Goal: Transaction & Acquisition: Purchase product/service

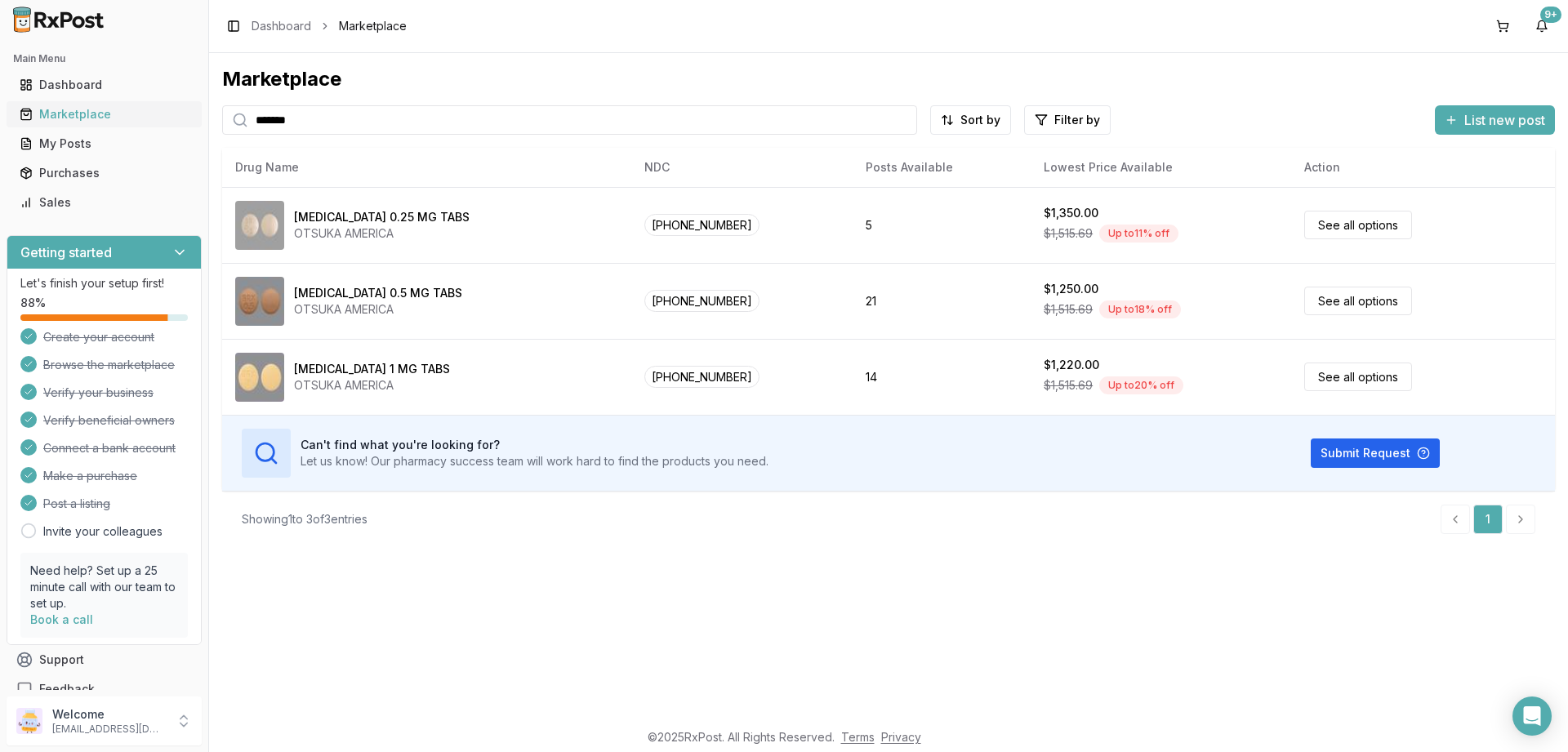
click at [63, 112] on div "Marketplace" at bounding box center [104, 114] width 169 height 17
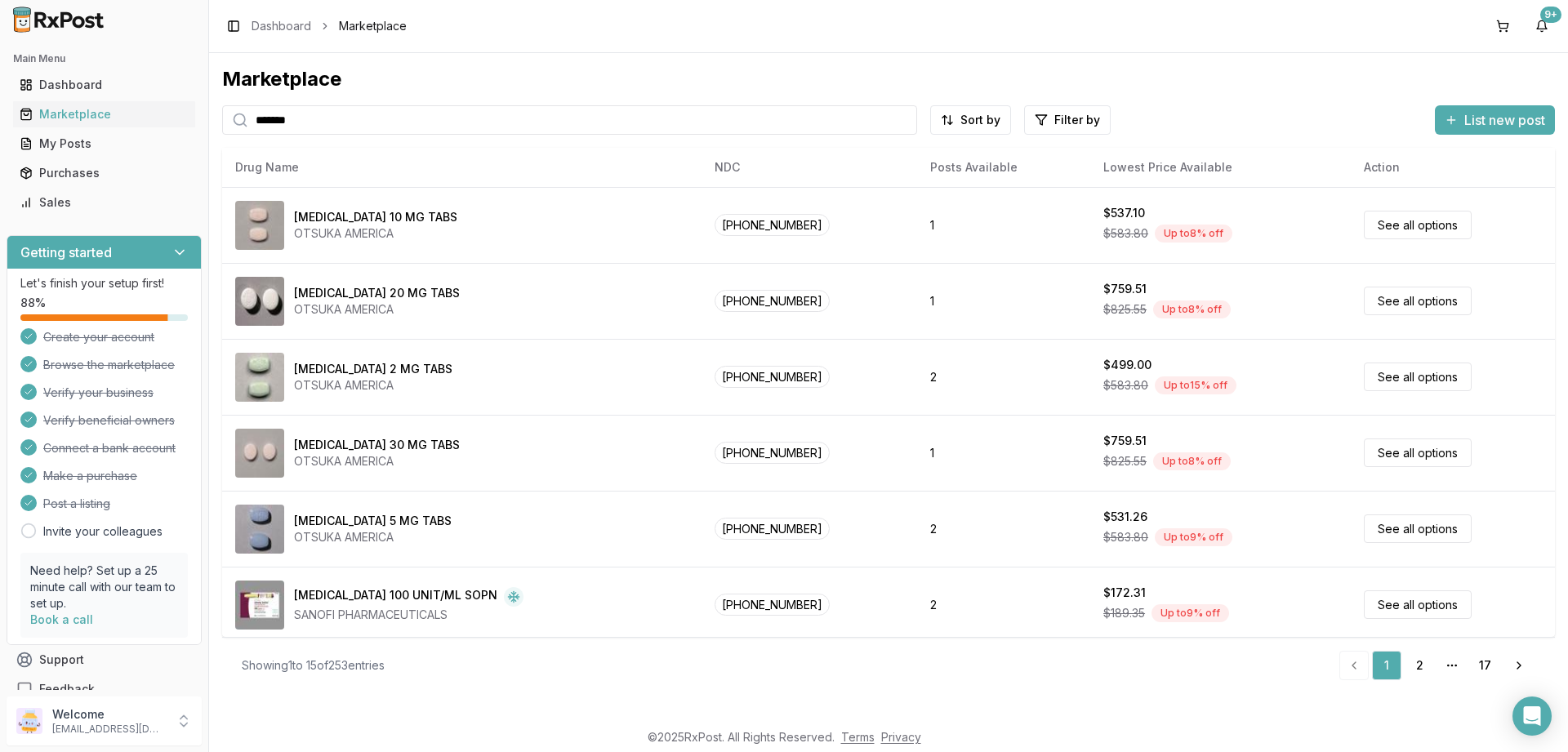
drag, startPoint x: 417, startPoint y: 126, endPoint x: 111, endPoint y: 100, distance: 307.1
click at [222, 105] on input "*******" at bounding box center [569, 119] width 695 height 29
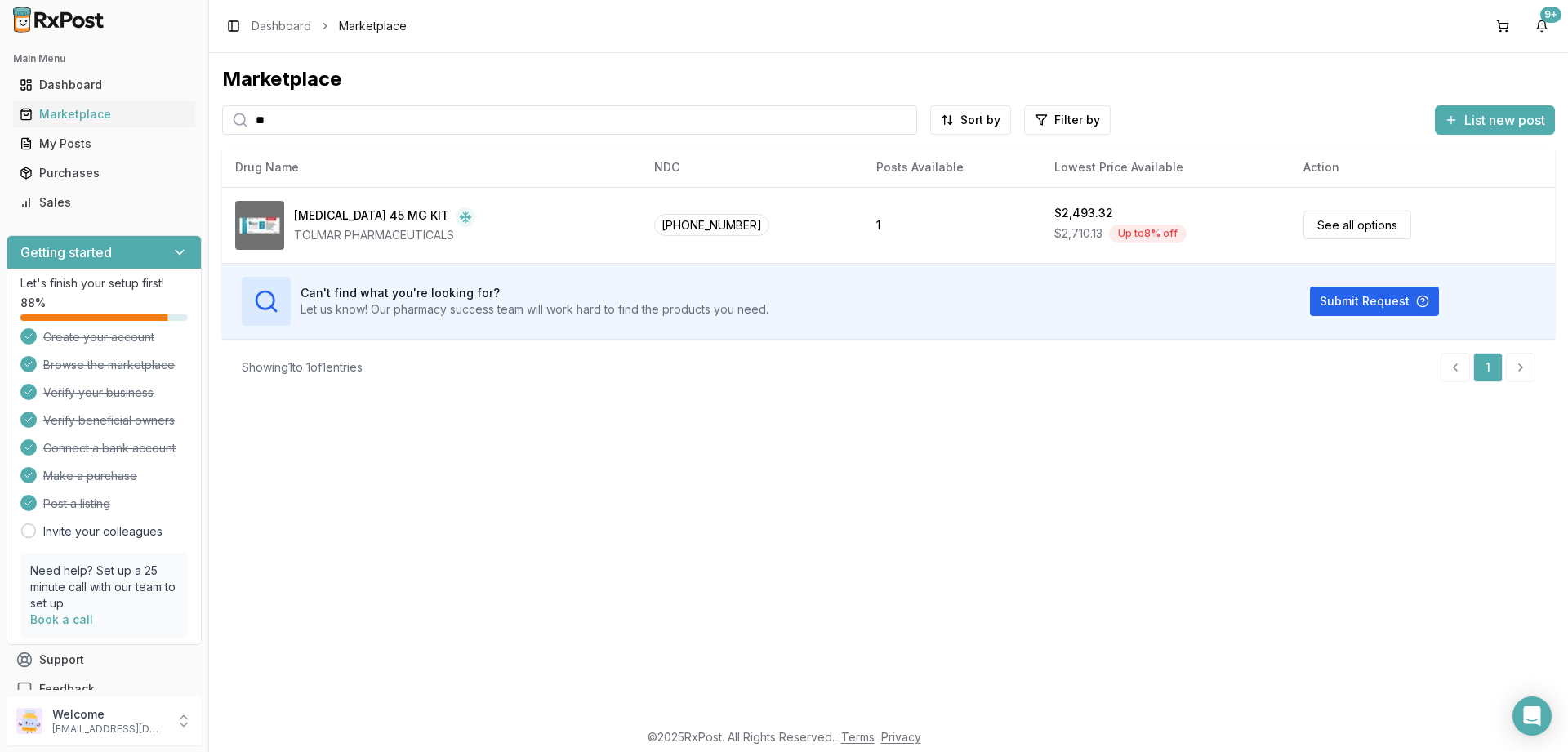
type input "*"
type input "*****"
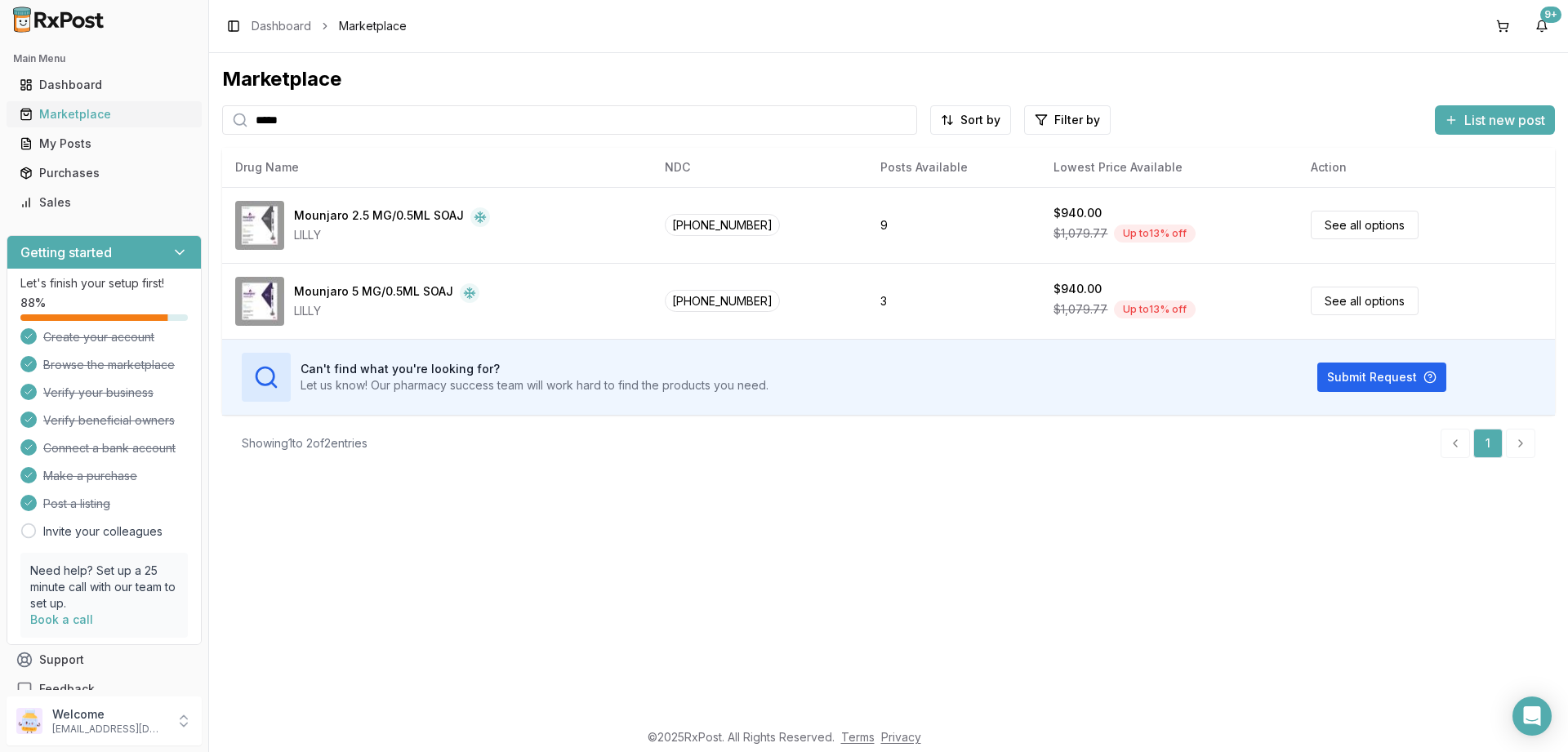
click at [63, 115] on div "Marketplace" at bounding box center [104, 114] width 169 height 17
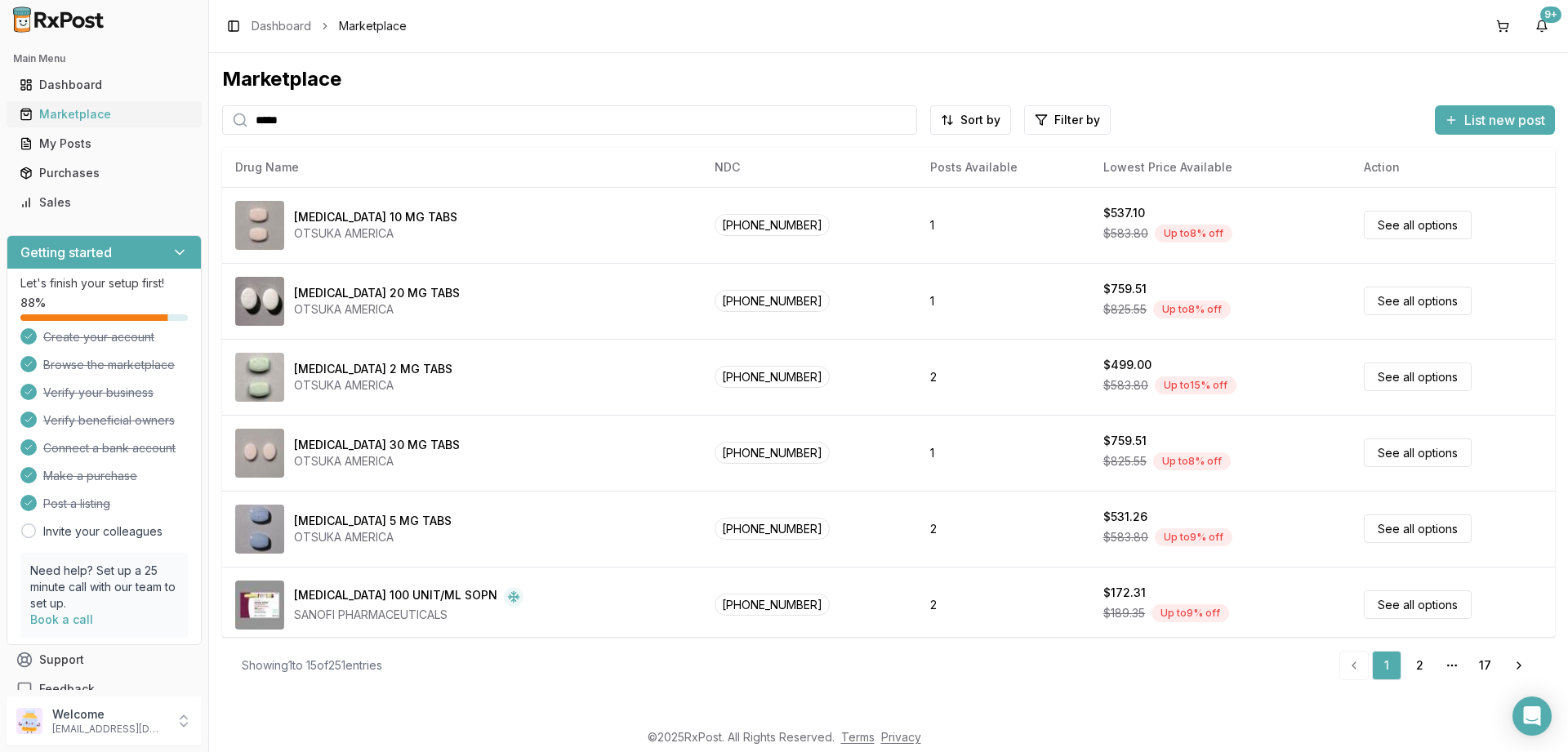
click at [75, 116] on div "Marketplace" at bounding box center [104, 114] width 169 height 17
click at [74, 169] on div "Purchases" at bounding box center [104, 174] width 169 height 17
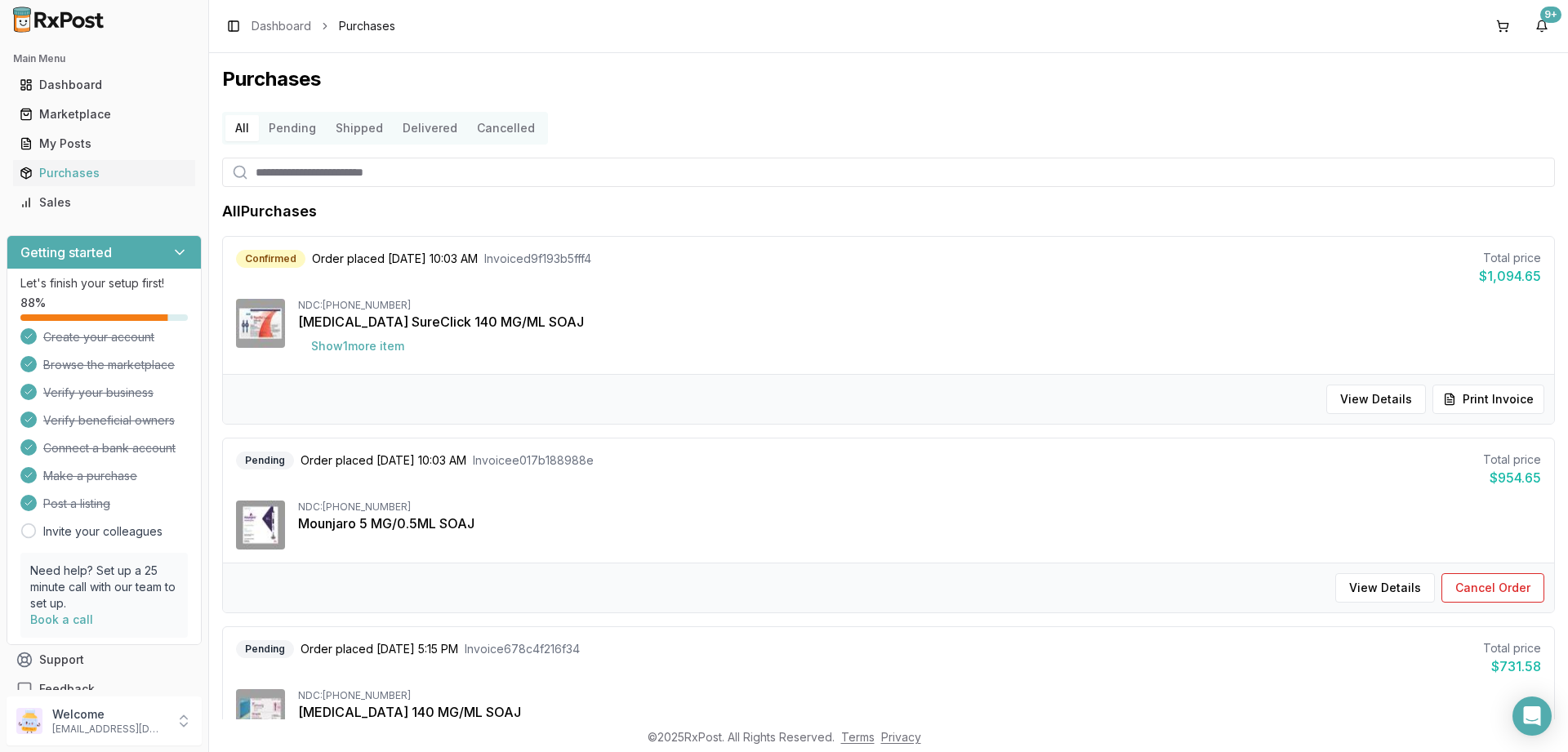
click at [365, 128] on button "Shipped" at bounding box center [359, 128] width 67 height 26
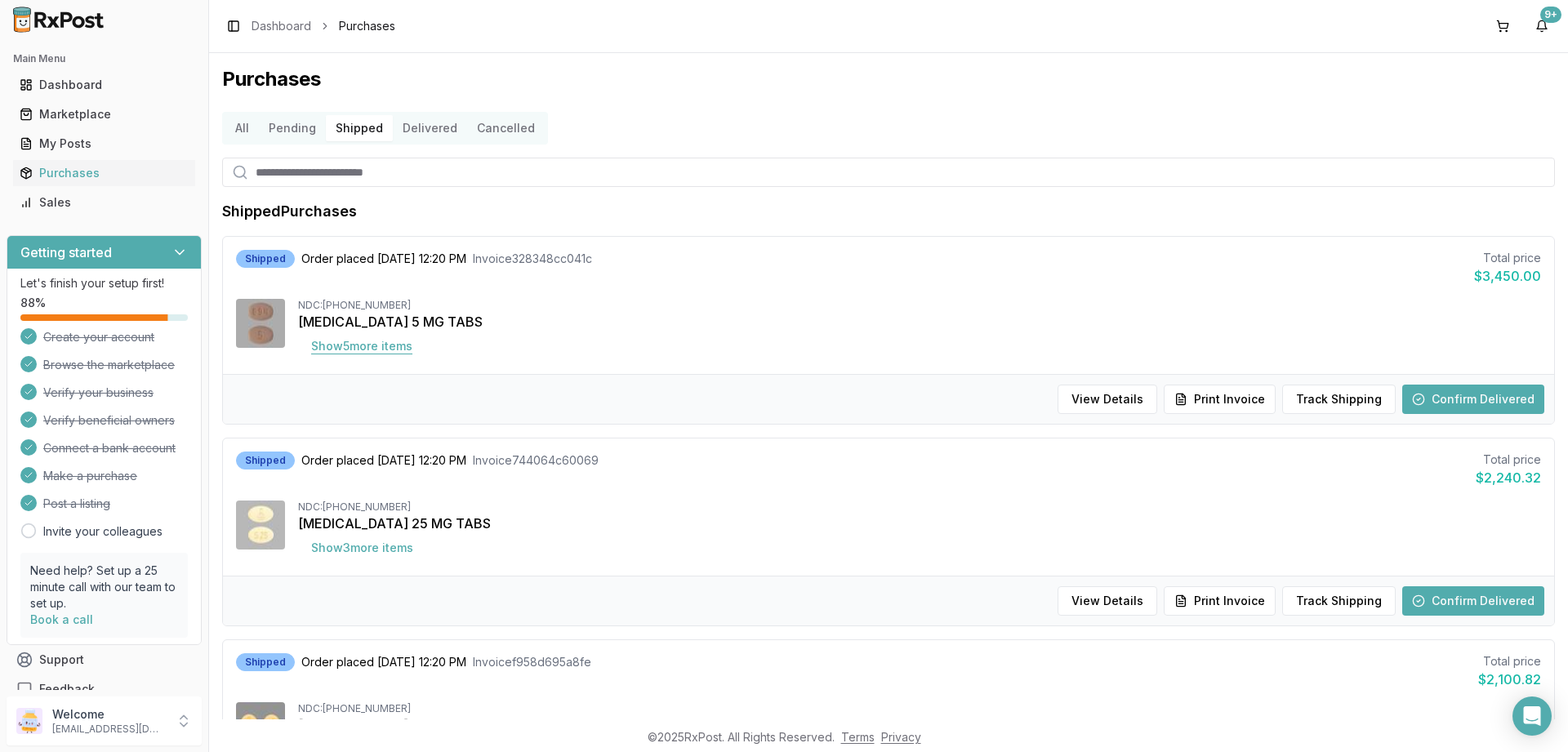
click at [381, 346] on button "Show 5 more item s" at bounding box center [362, 346] width 128 height 29
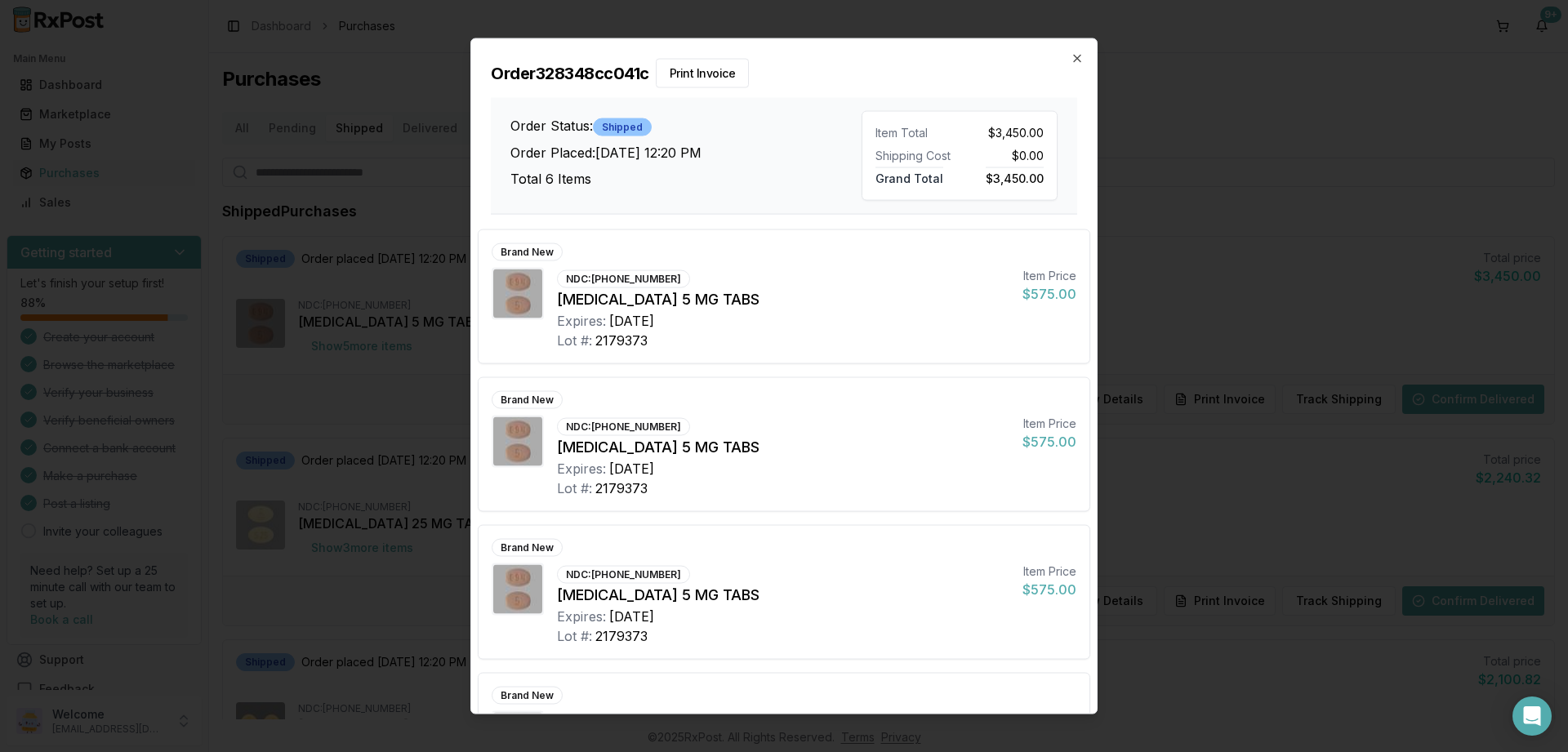
scroll to position [397, 0]
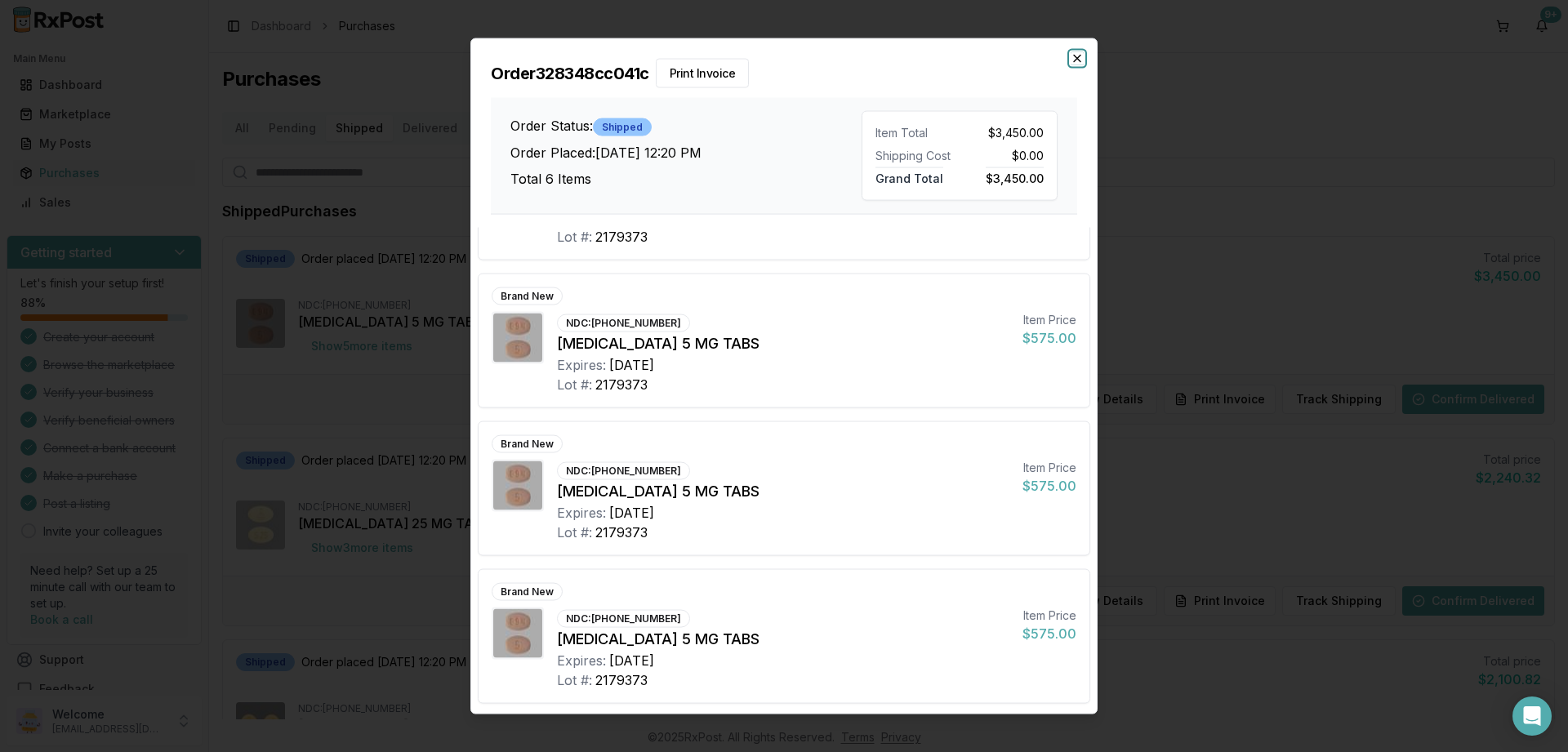
click at [1078, 53] on icon "button" at bounding box center [1077, 58] width 13 height 13
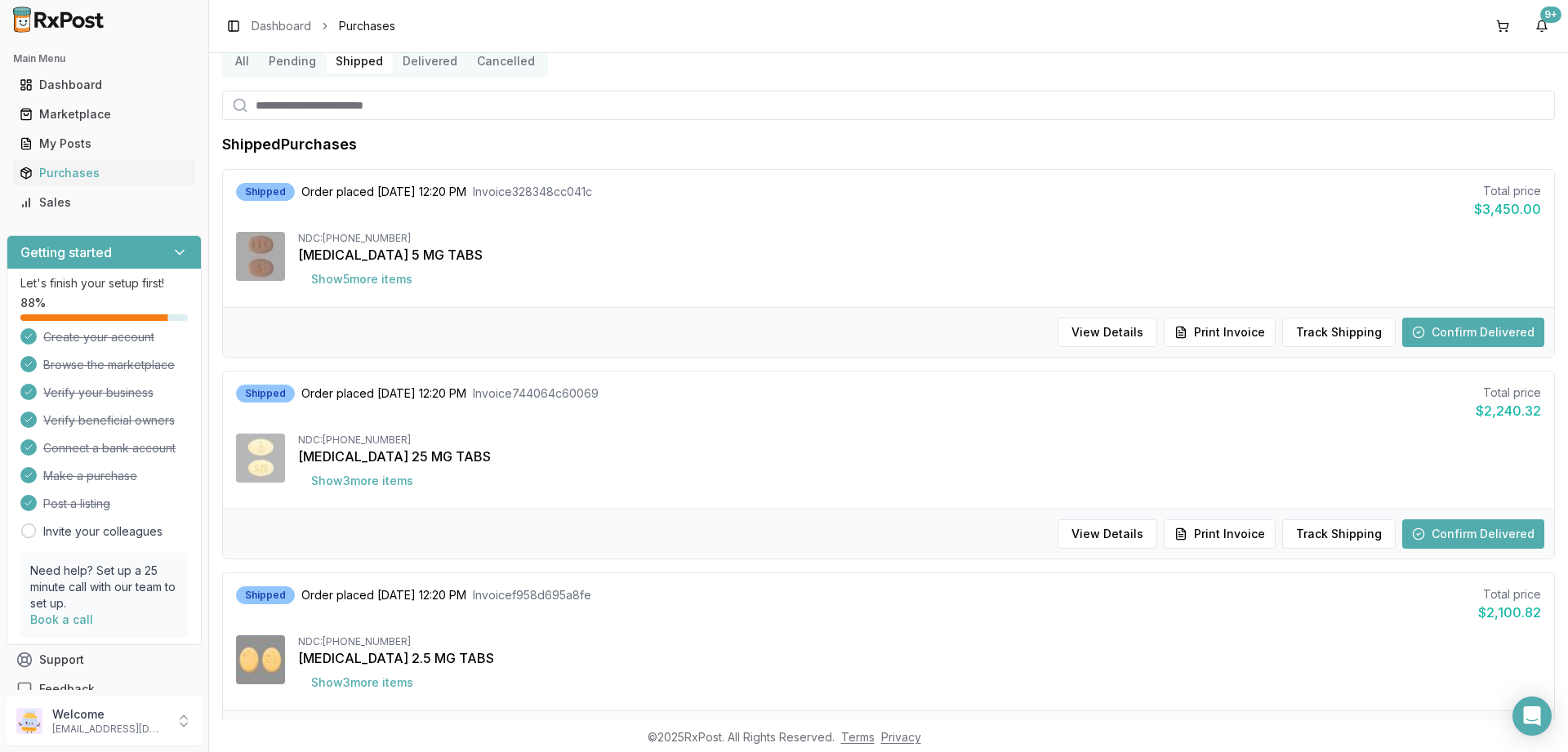
scroll to position [98, 0]
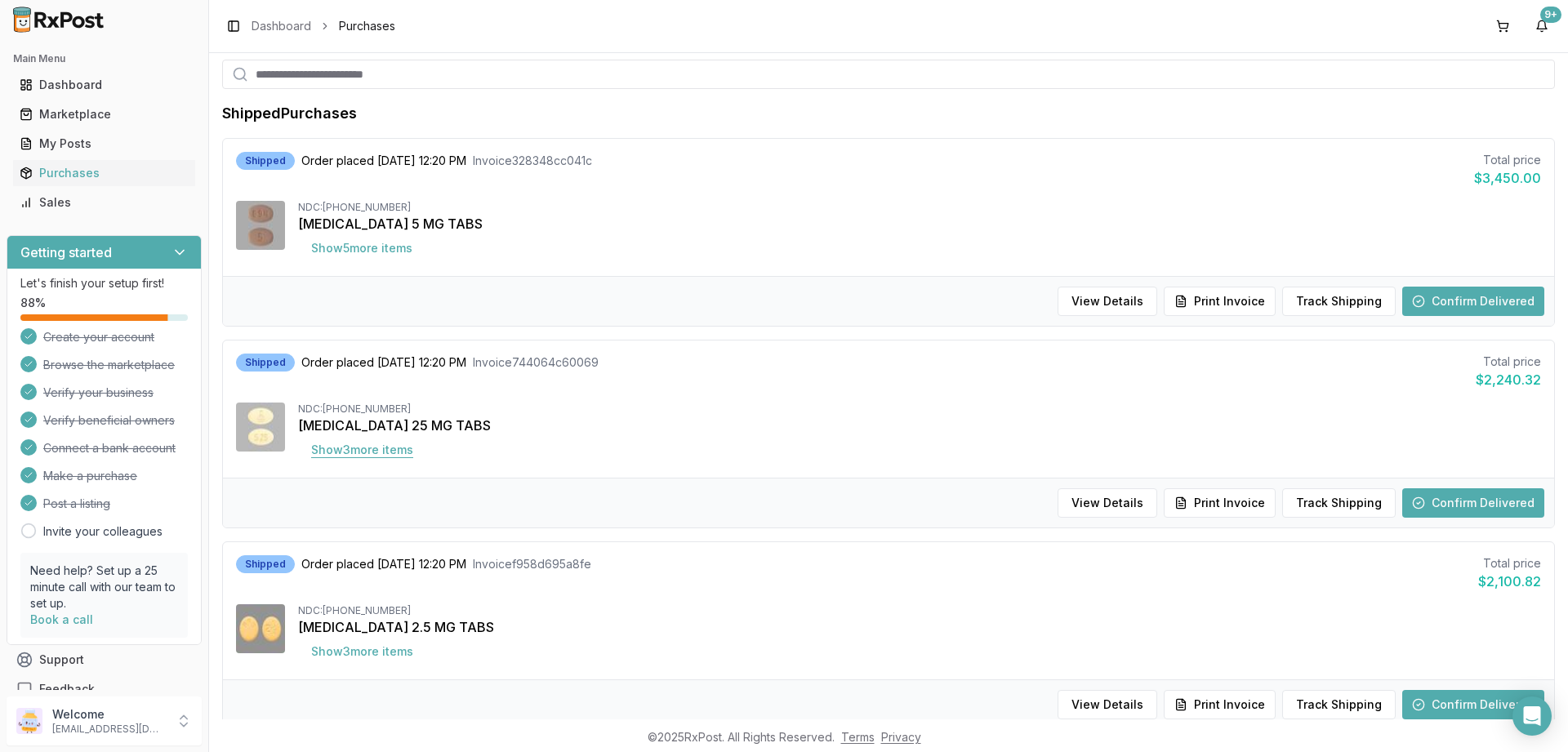
click at [365, 448] on button "Show 3 more item s" at bounding box center [362, 449] width 129 height 29
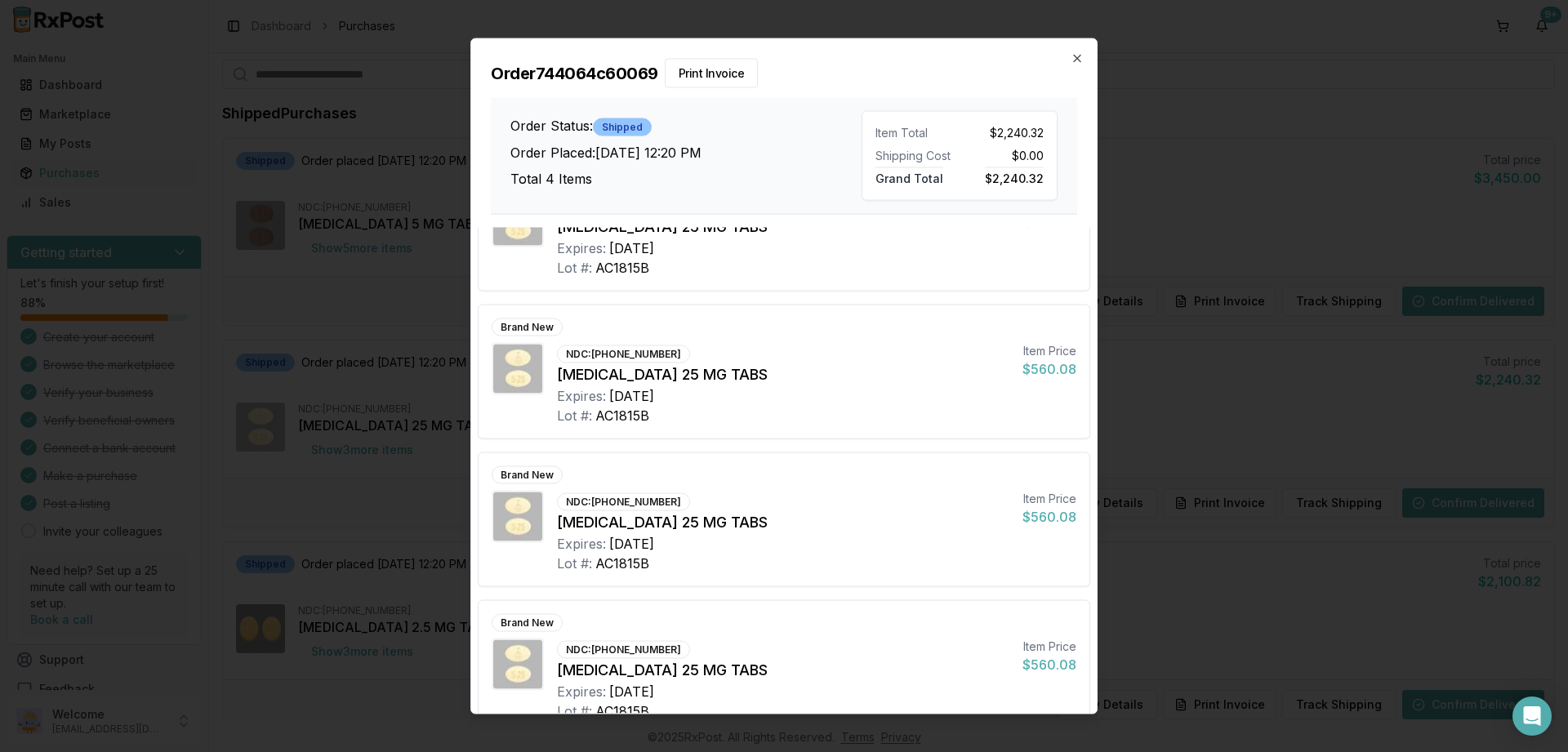
scroll to position [103, 0]
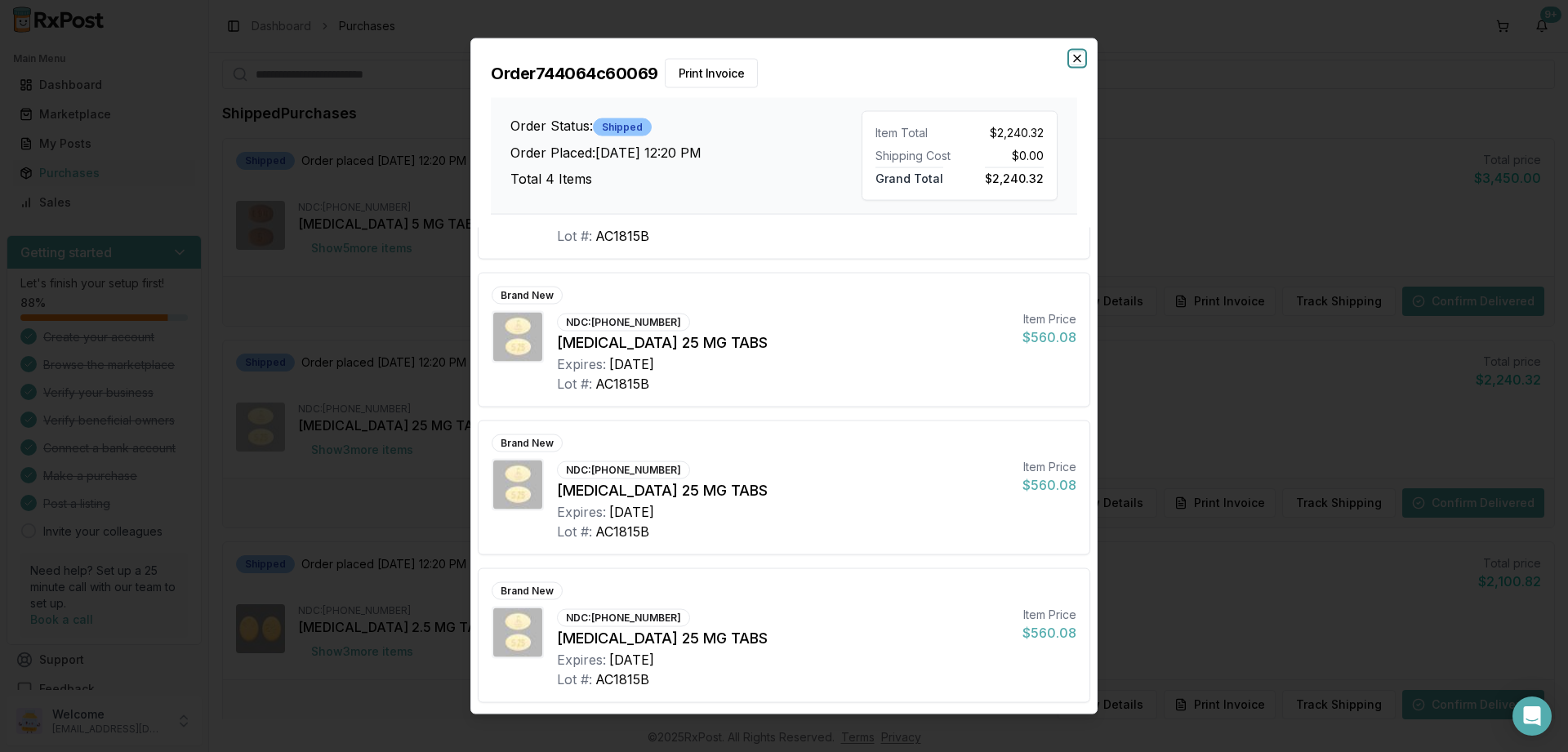
click at [1075, 56] on icon "button" at bounding box center [1077, 58] width 7 height 7
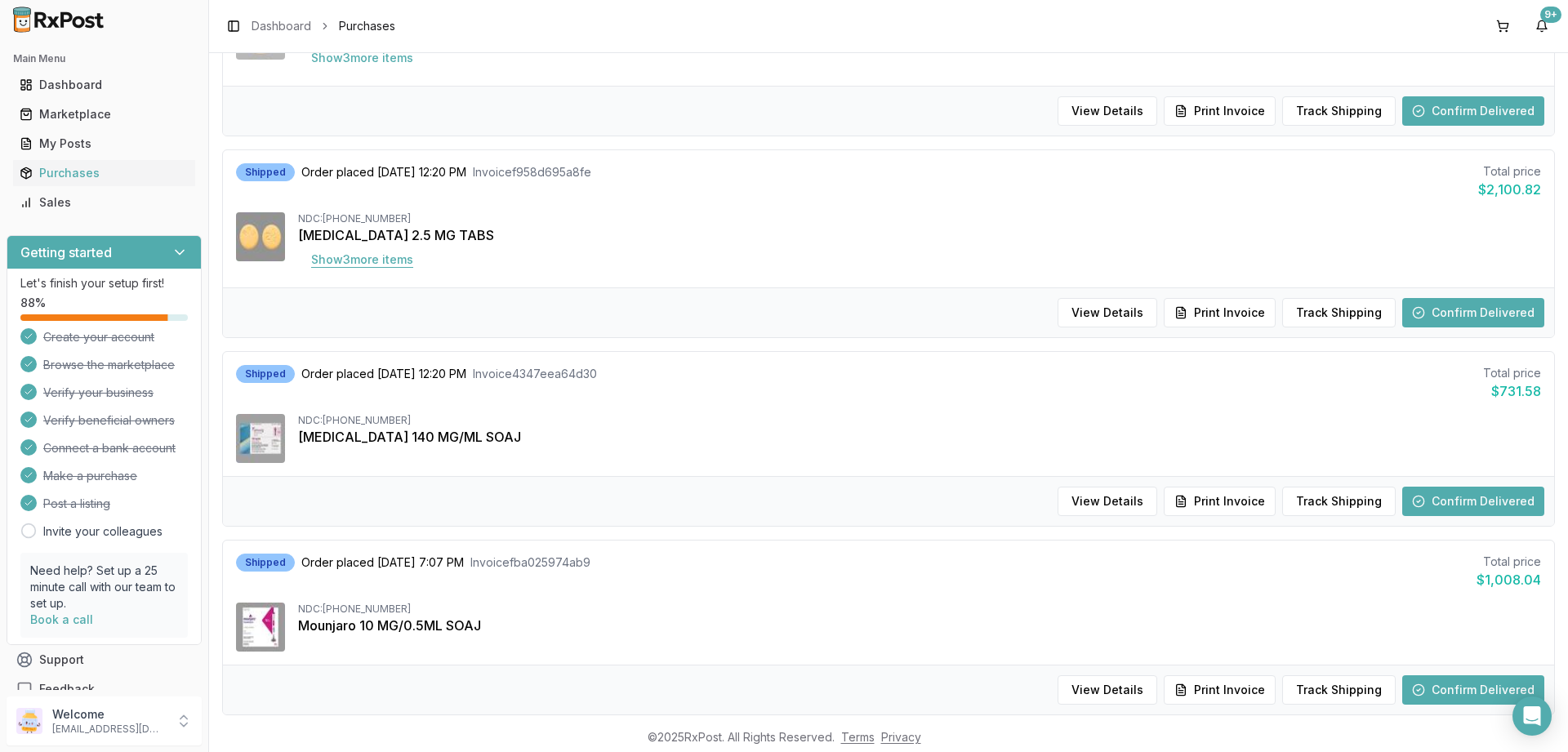
click at [362, 260] on button "Show 3 more item s" at bounding box center [362, 259] width 129 height 29
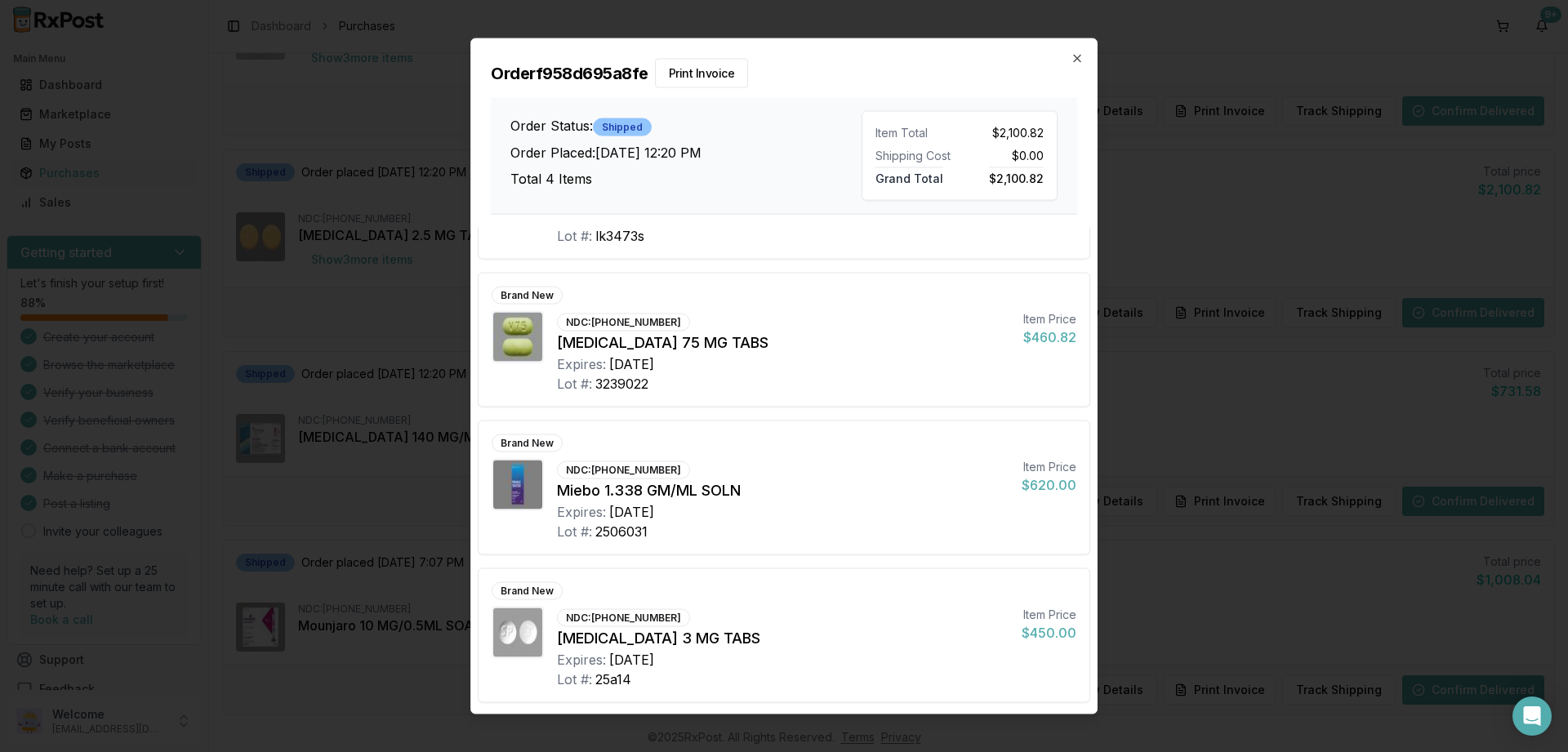
scroll to position [0, 0]
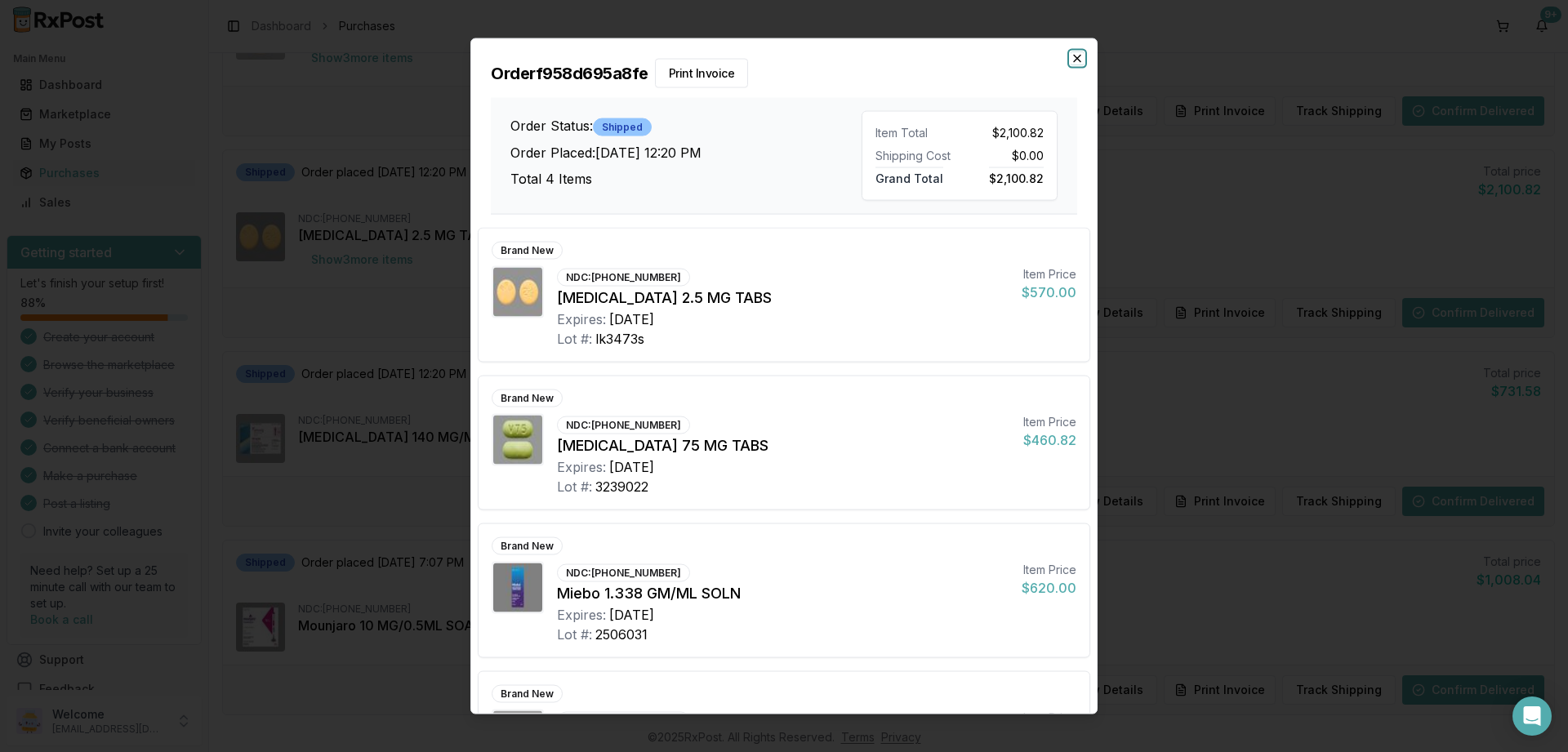
click at [1080, 60] on icon "button" at bounding box center [1077, 58] width 13 height 13
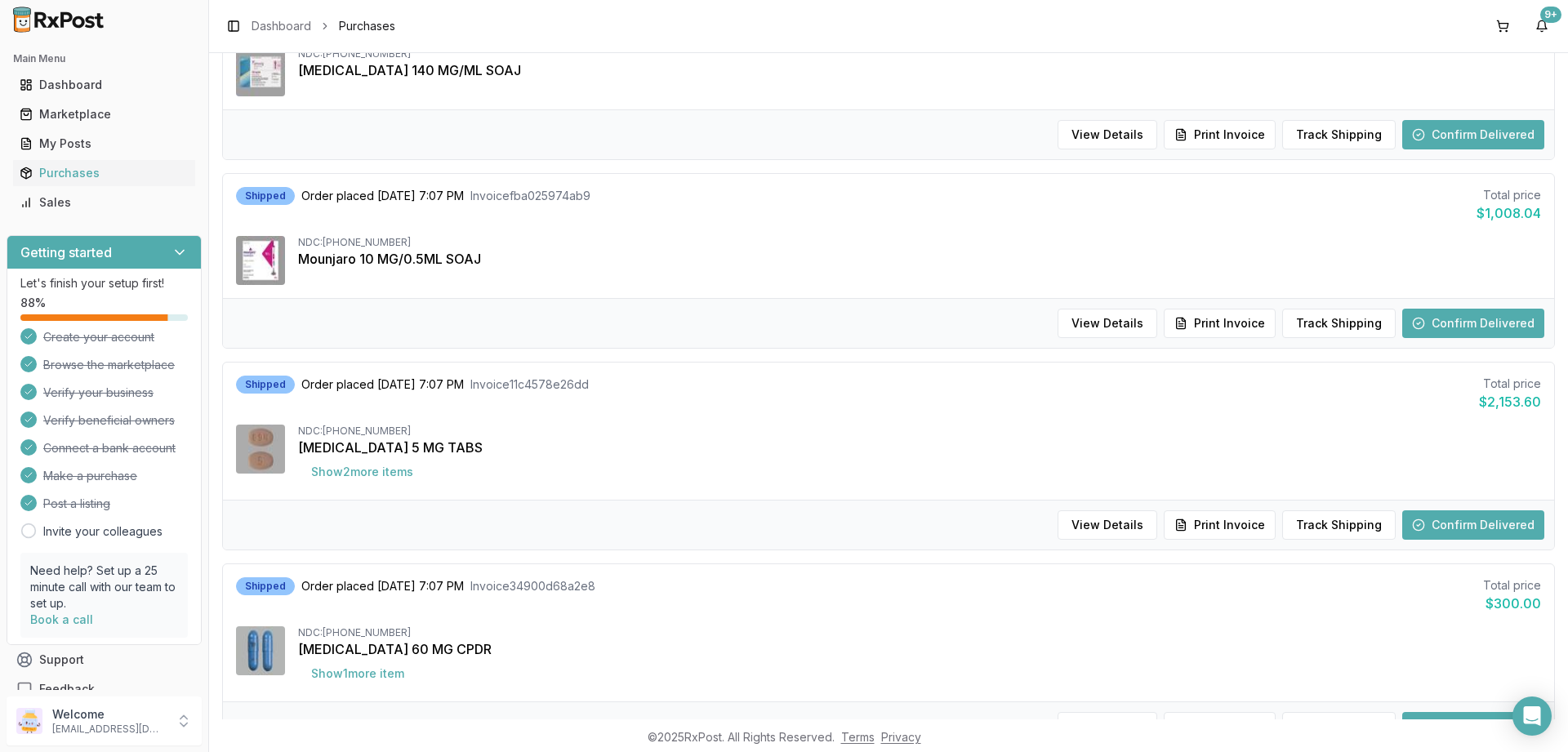
scroll to position [881, 0]
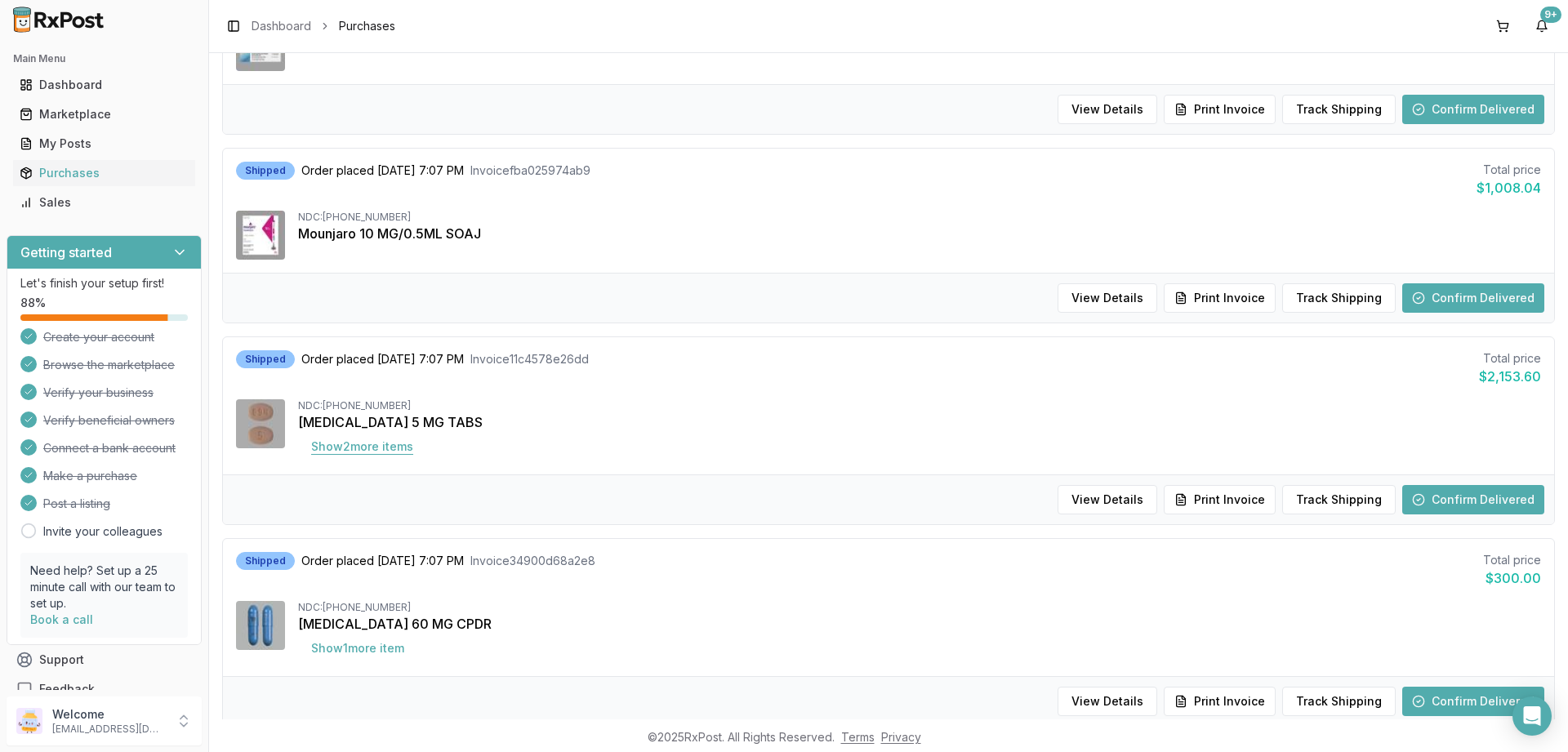
click at [351, 451] on button "Show 2 more item s" at bounding box center [362, 446] width 129 height 29
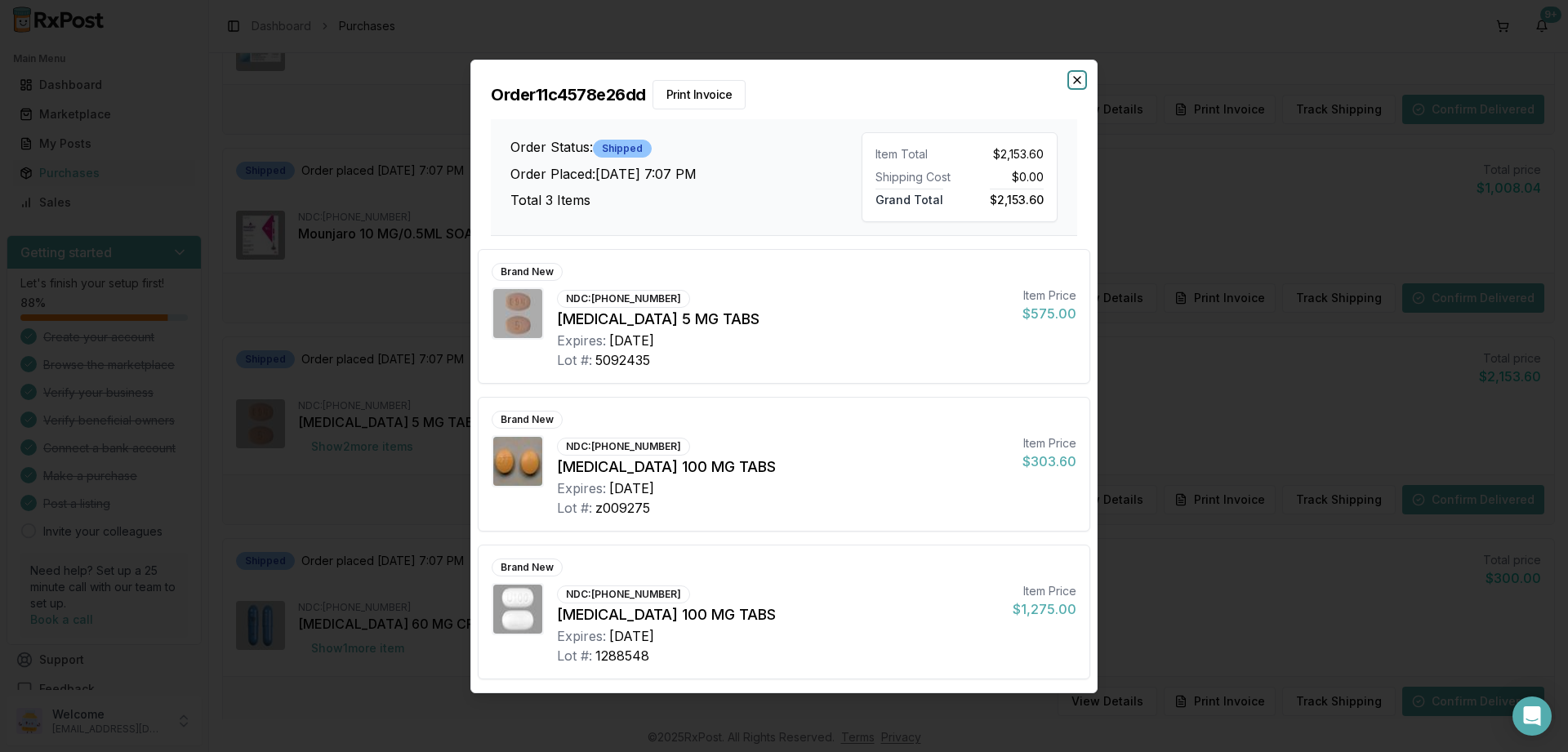
click at [1073, 79] on icon "button" at bounding box center [1077, 80] width 13 height 13
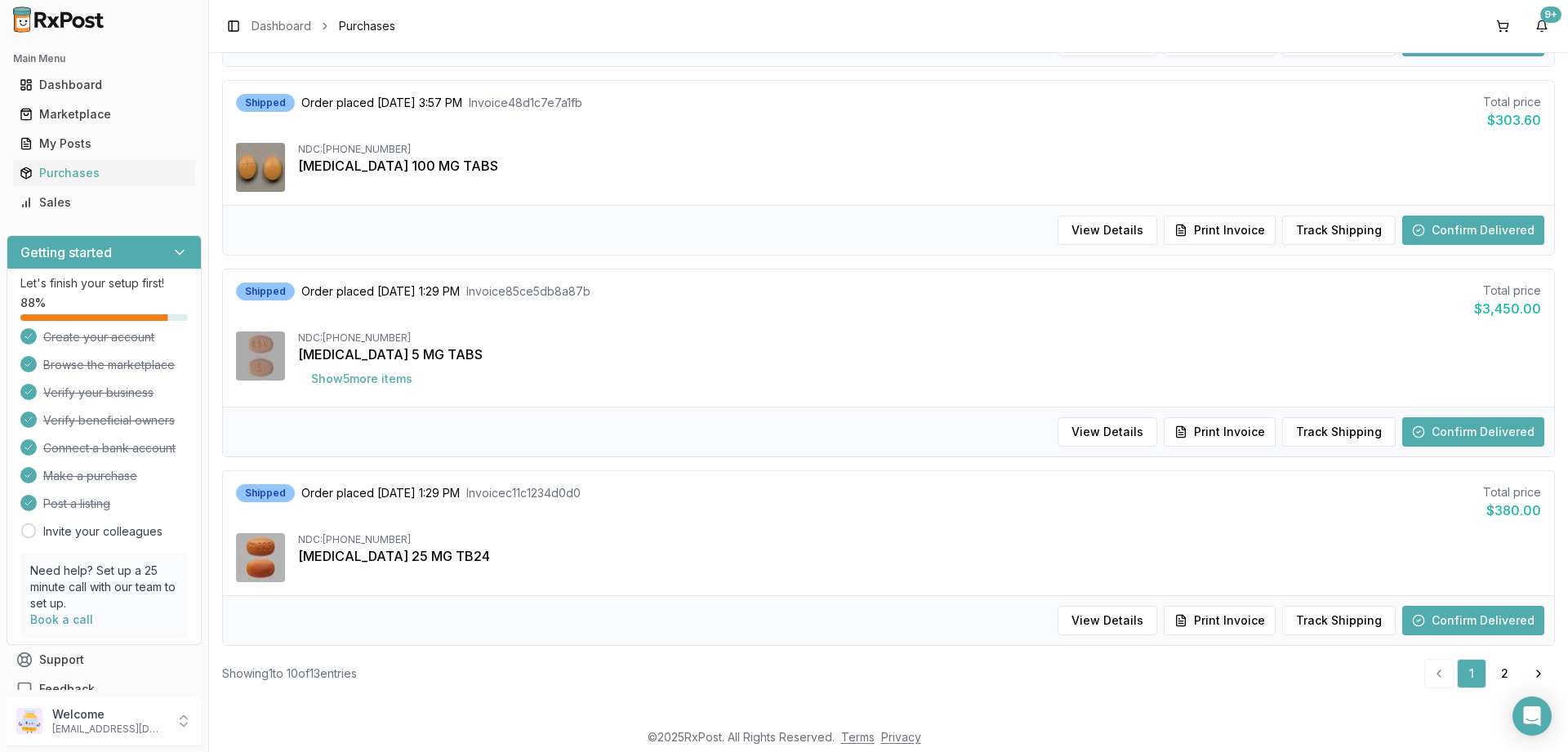
scroll to position [1550, 0]
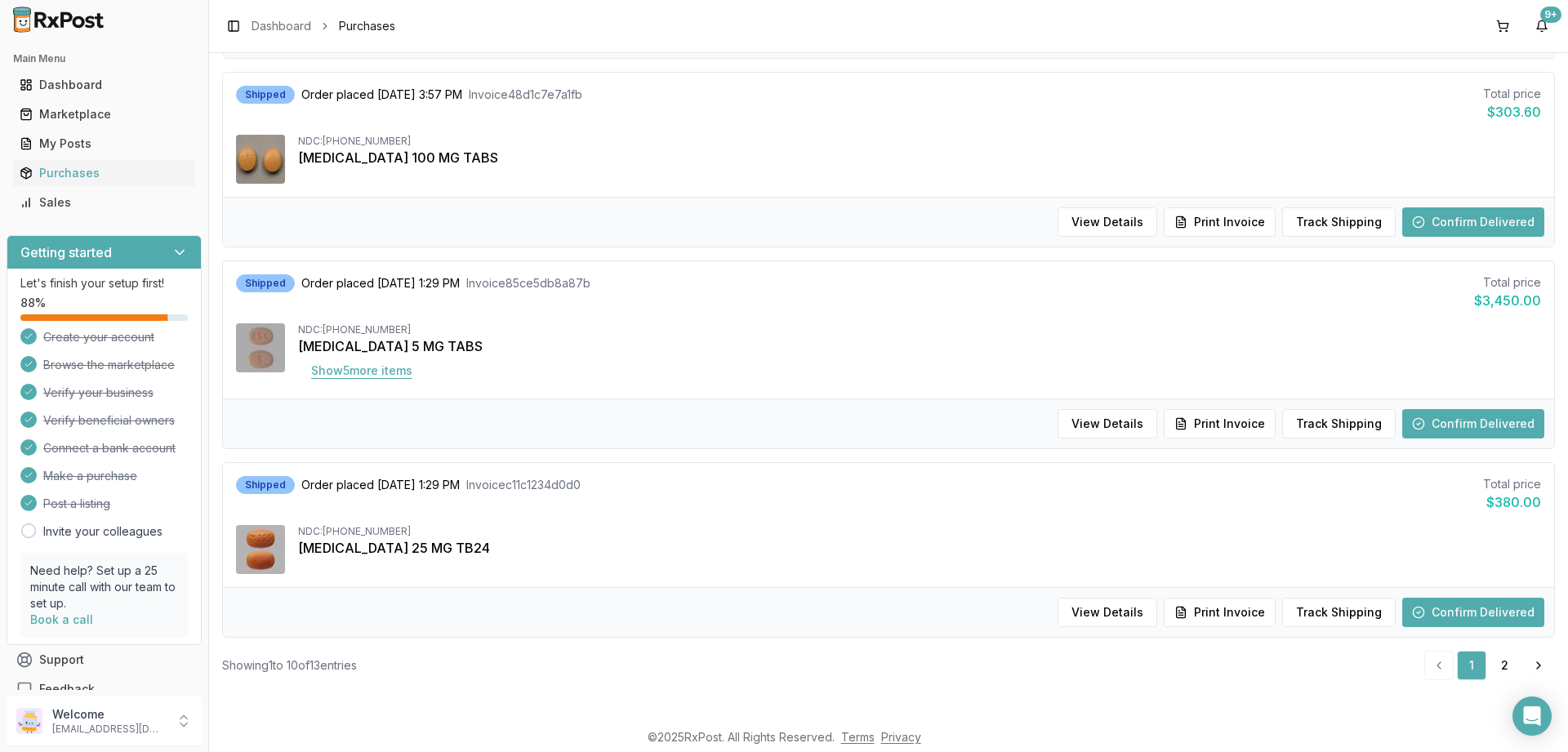
click at [358, 371] on button "Show 5 more item s" at bounding box center [362, 370] width 128 height 29
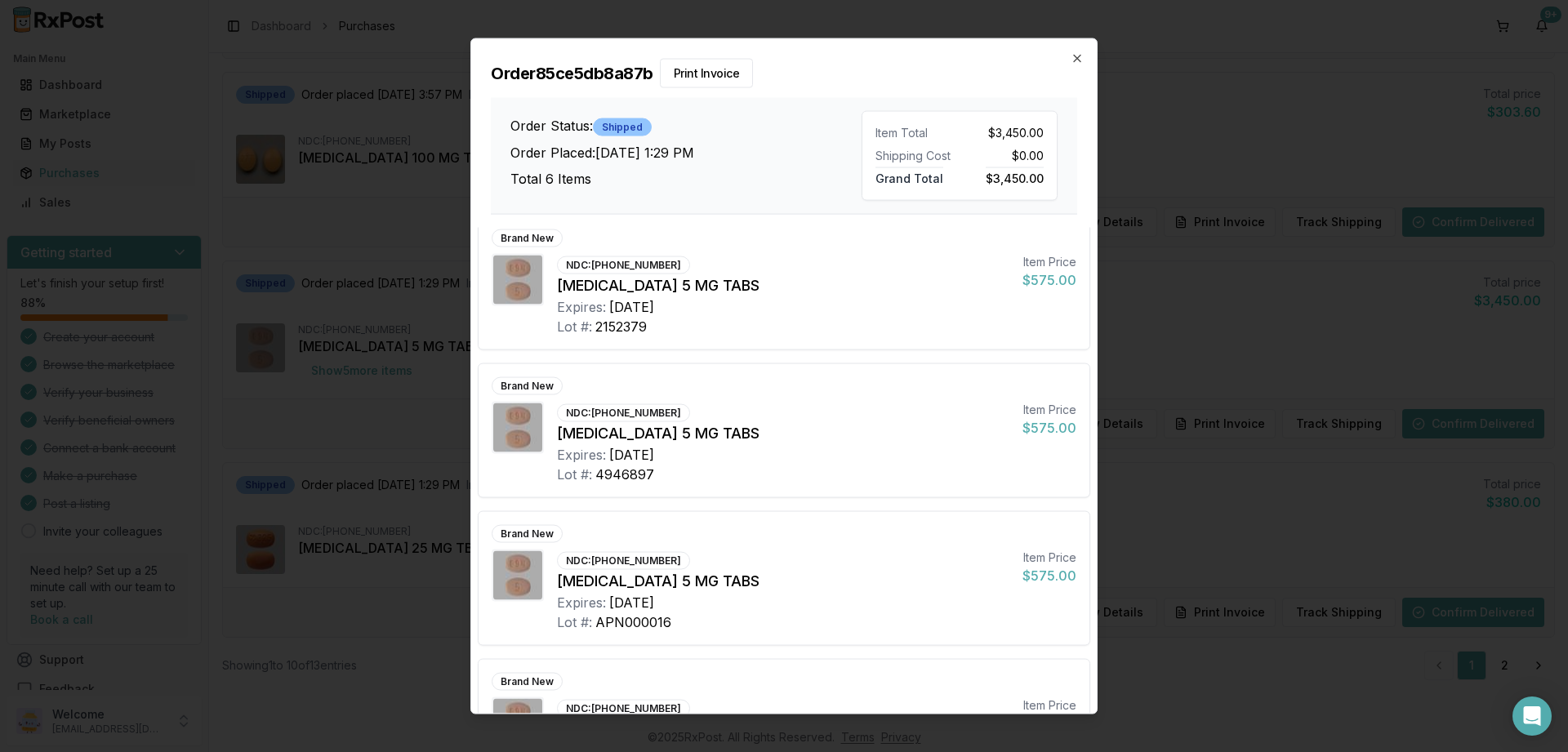
scroll to position [397, 0]
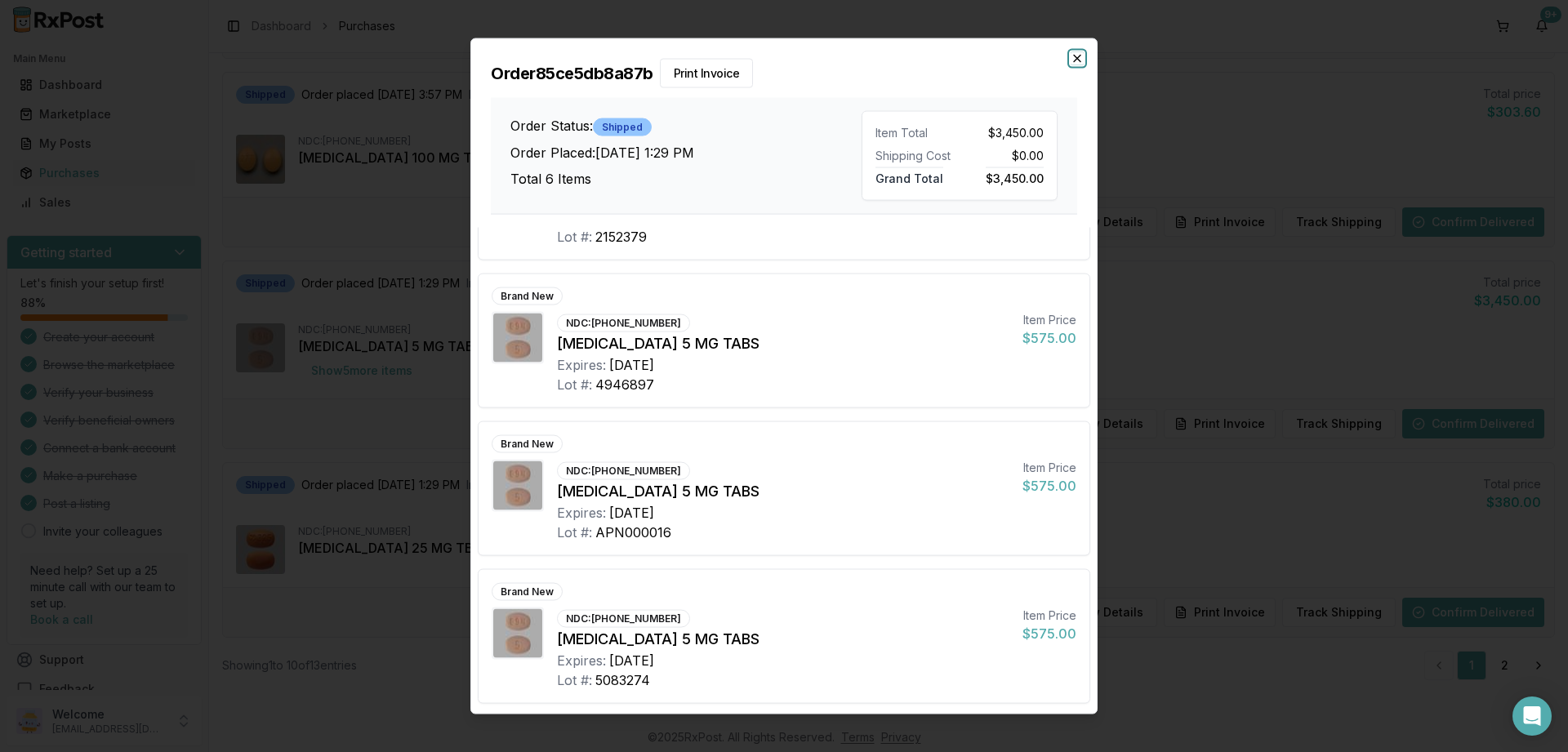
click at [1076, 59] on icon "button" at bounding box center [1077, 58] width 13 height 13
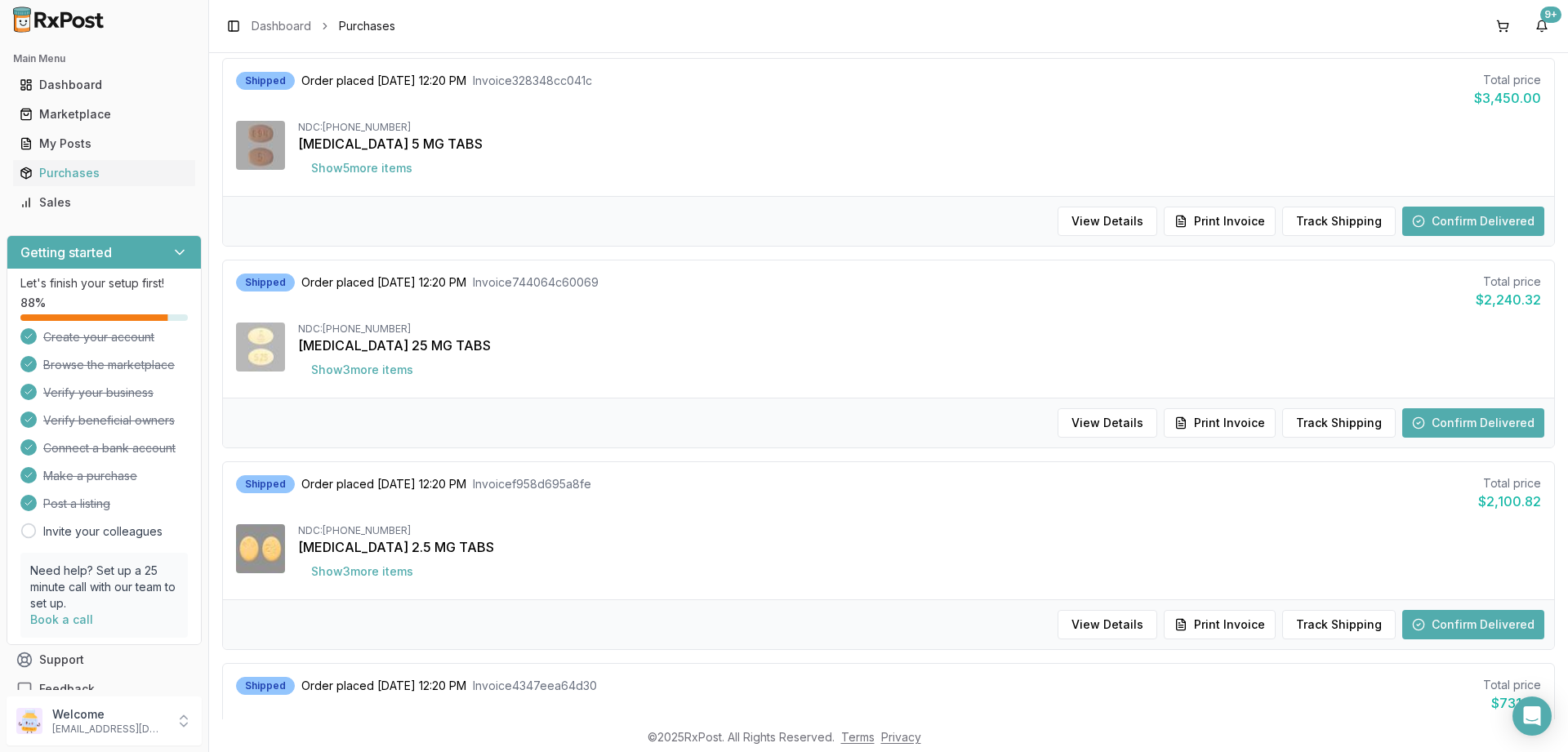
scroll to position [0, 0]
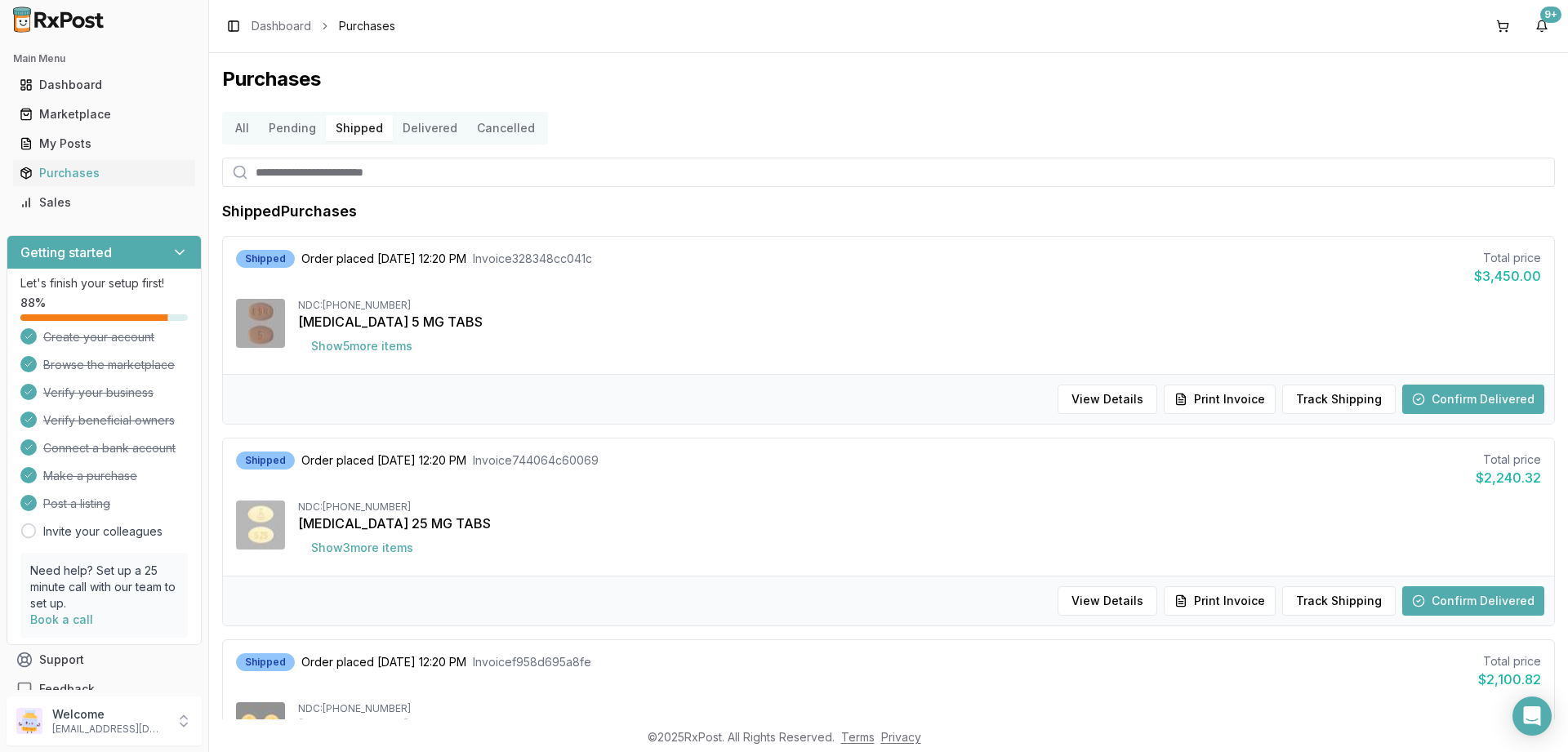
click at [292, 126] on button "Pending" at bounding box center [292, 128] width 67 height 26
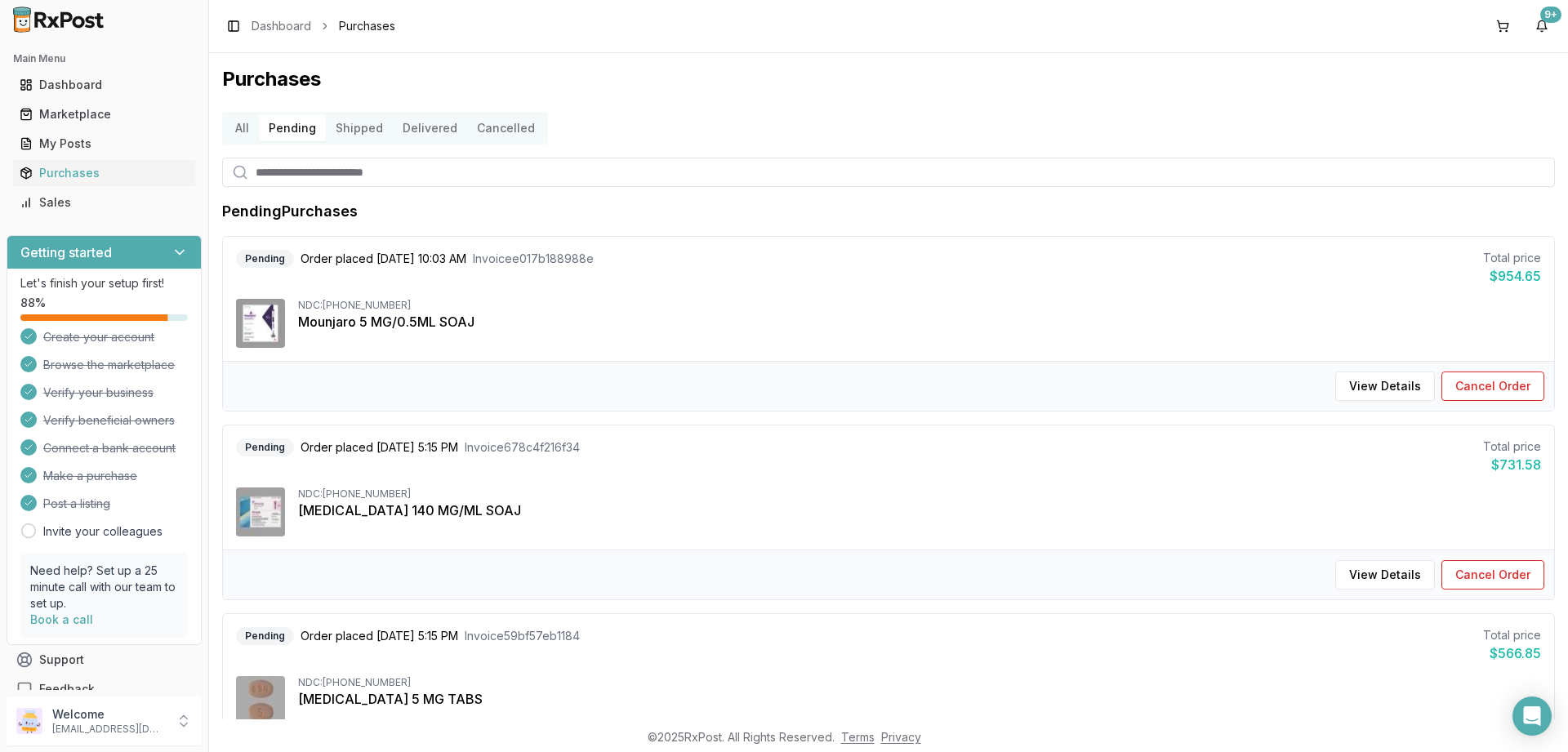
click at [422, 132] on button "Delivered" at bounding box center [430, 128] width 74 height 26
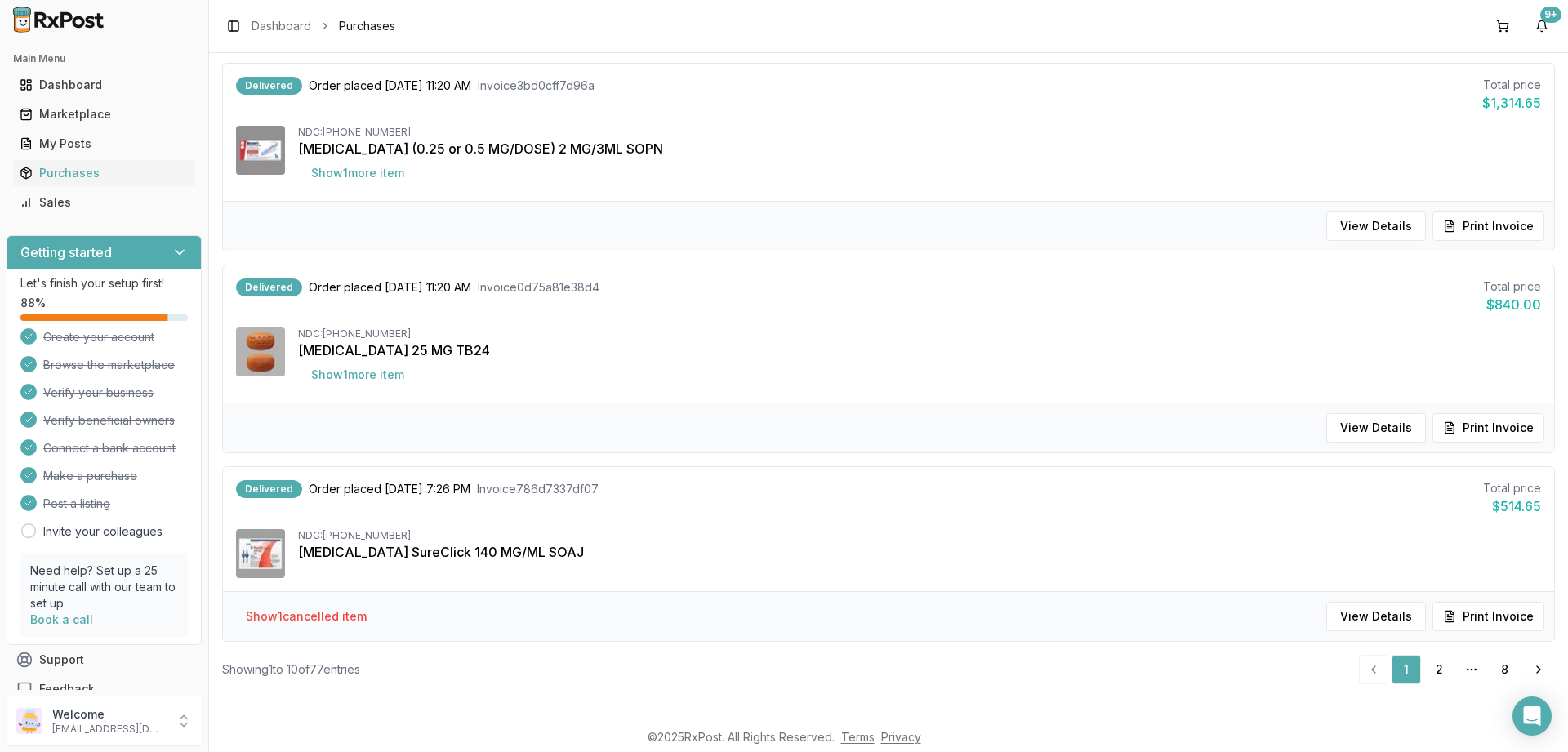
scroll to position [1523, 0]
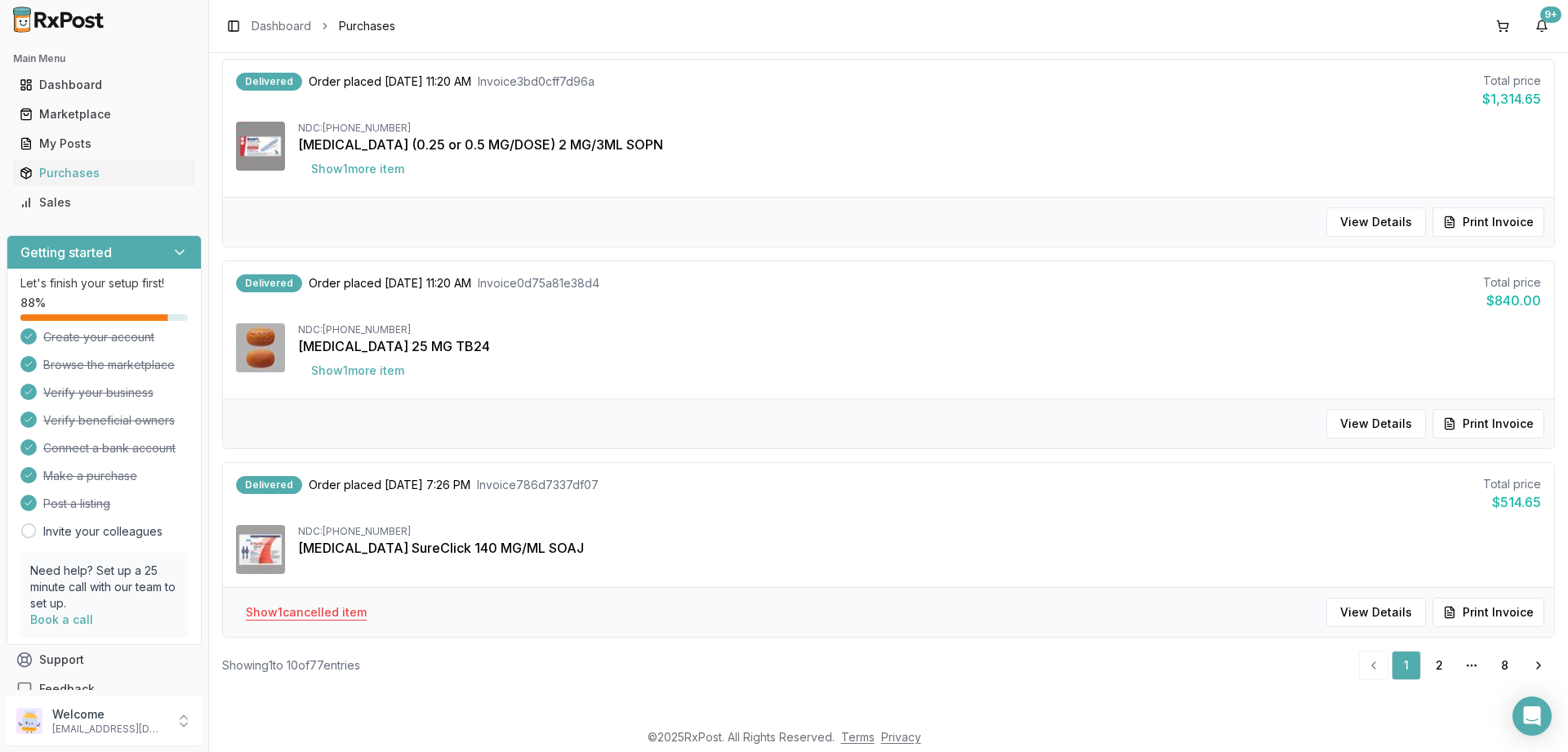
click at [344, 607] on button "Show 1 cancelled item" at bounding box center [306, 612] width 147 height 29
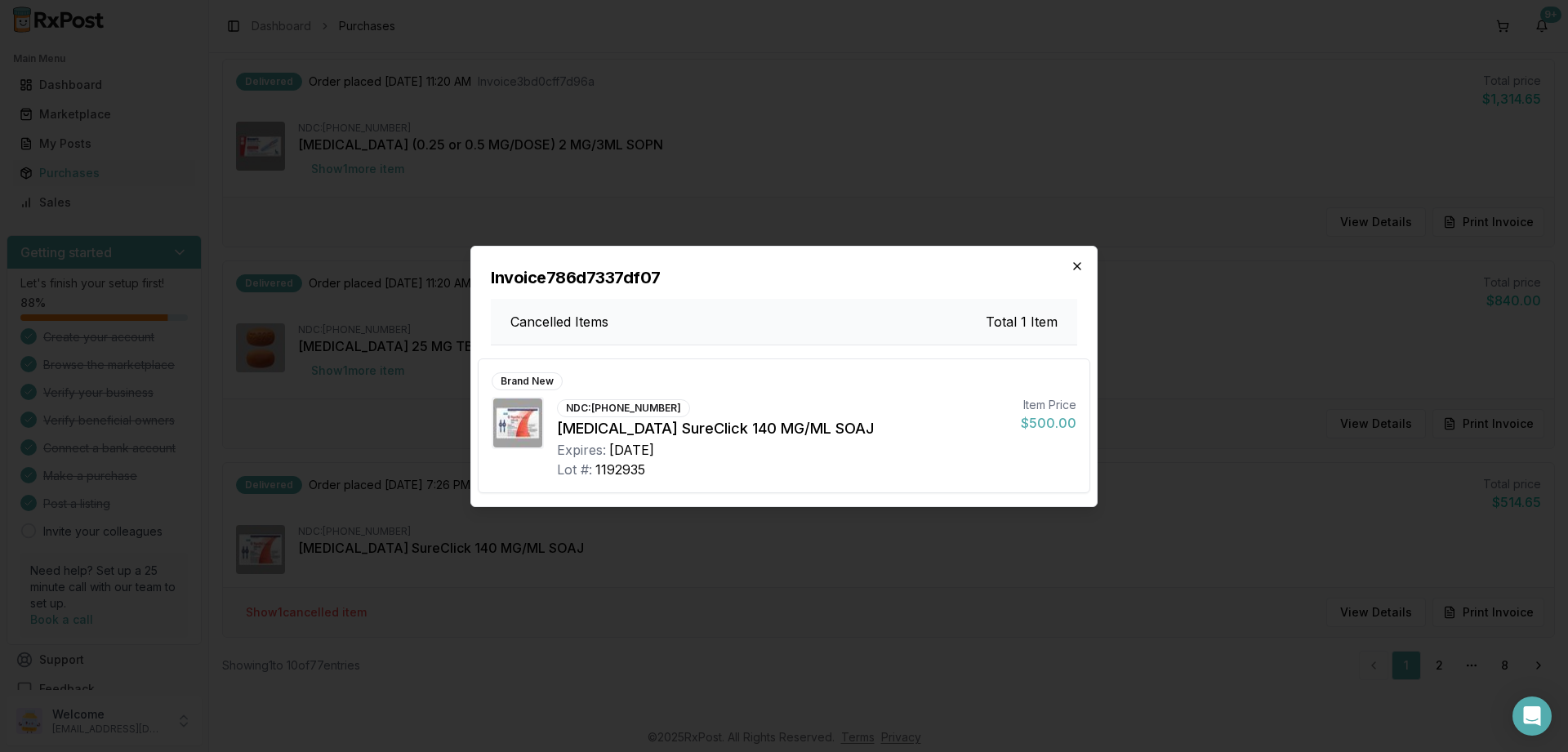
click at [1073, 265] on icon "button" at bounding box center [1077, 266] width 13 height 13
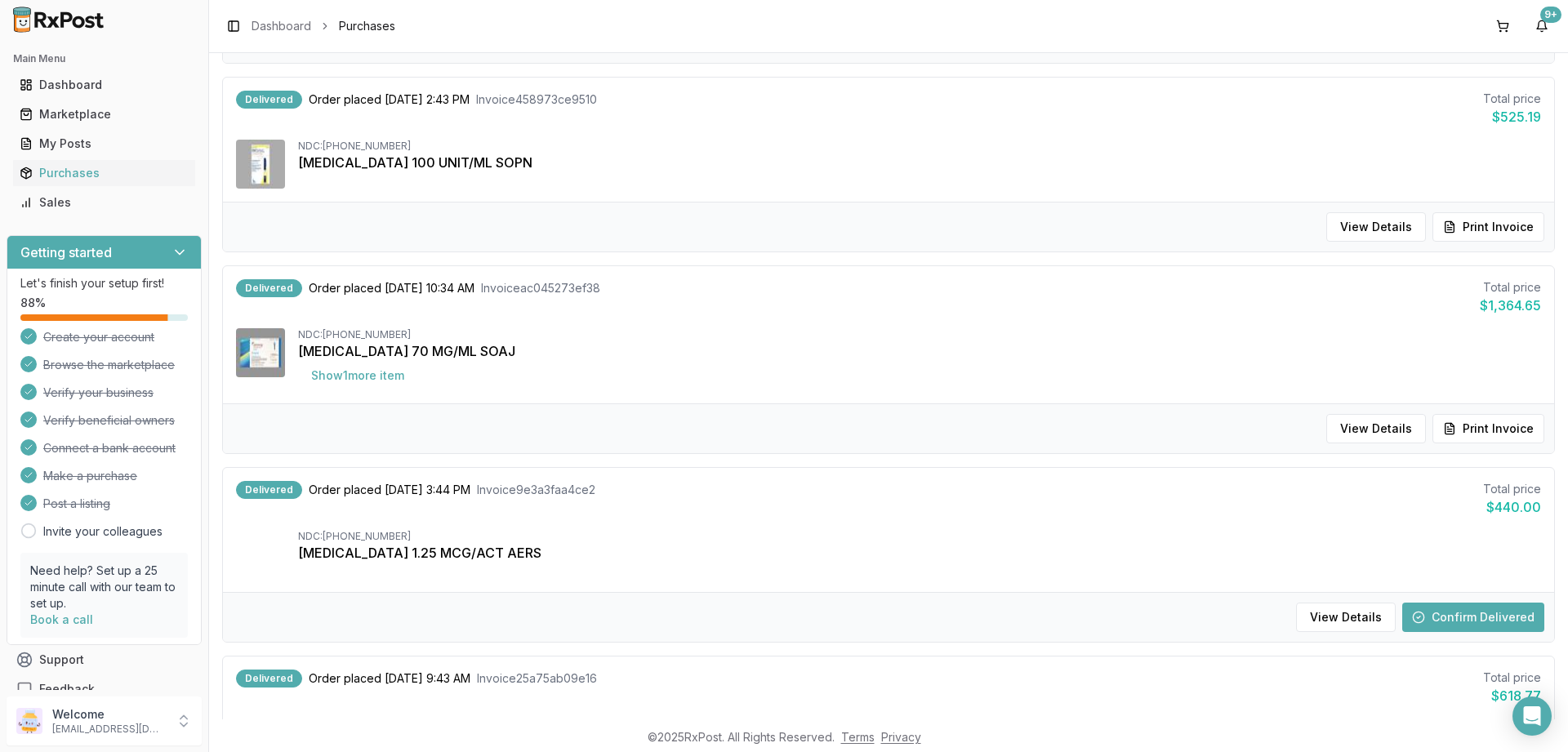
scroll to position [0, 0]
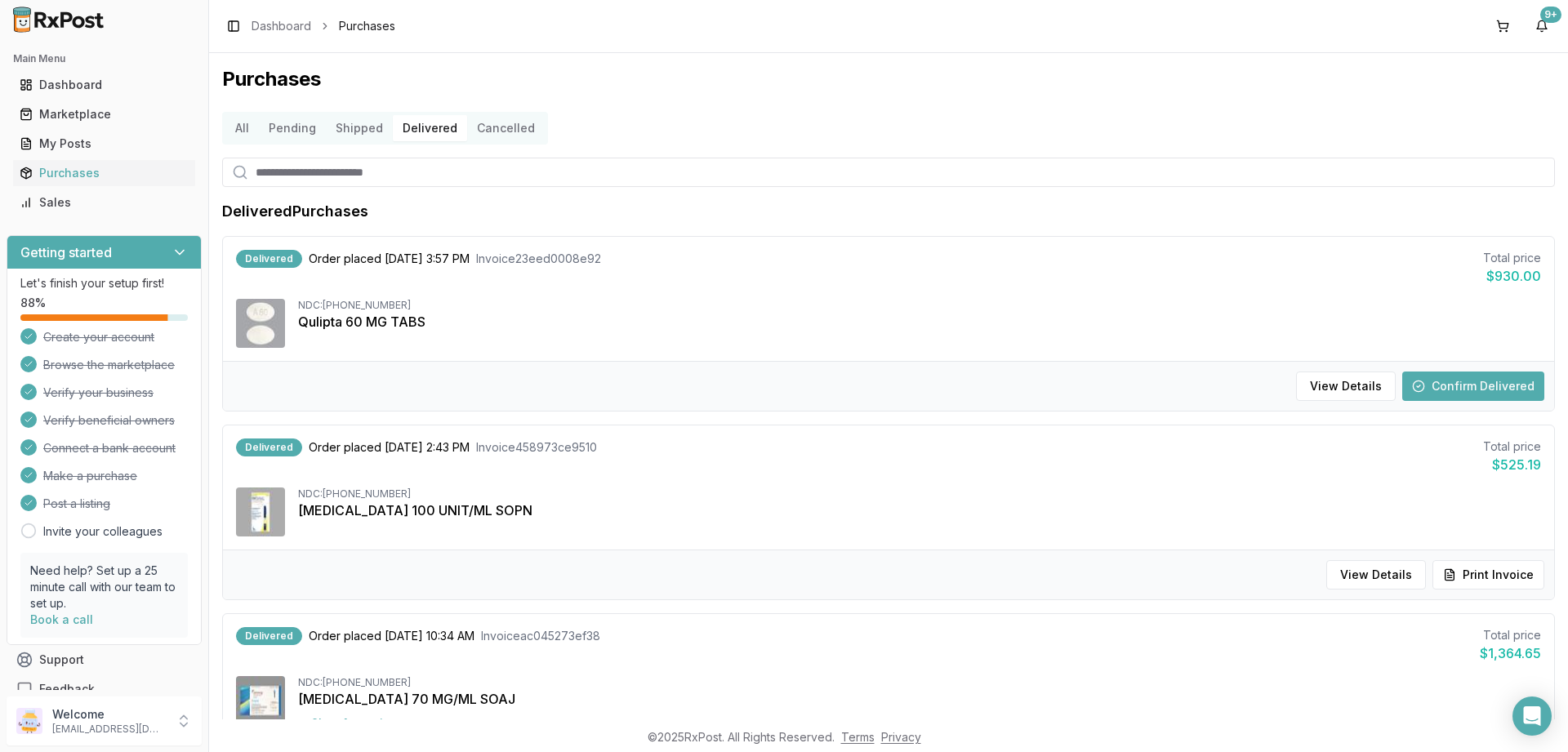
click at [504, 126] on button "Cancelled" at bounding box center [506, 128] width 78 height 26
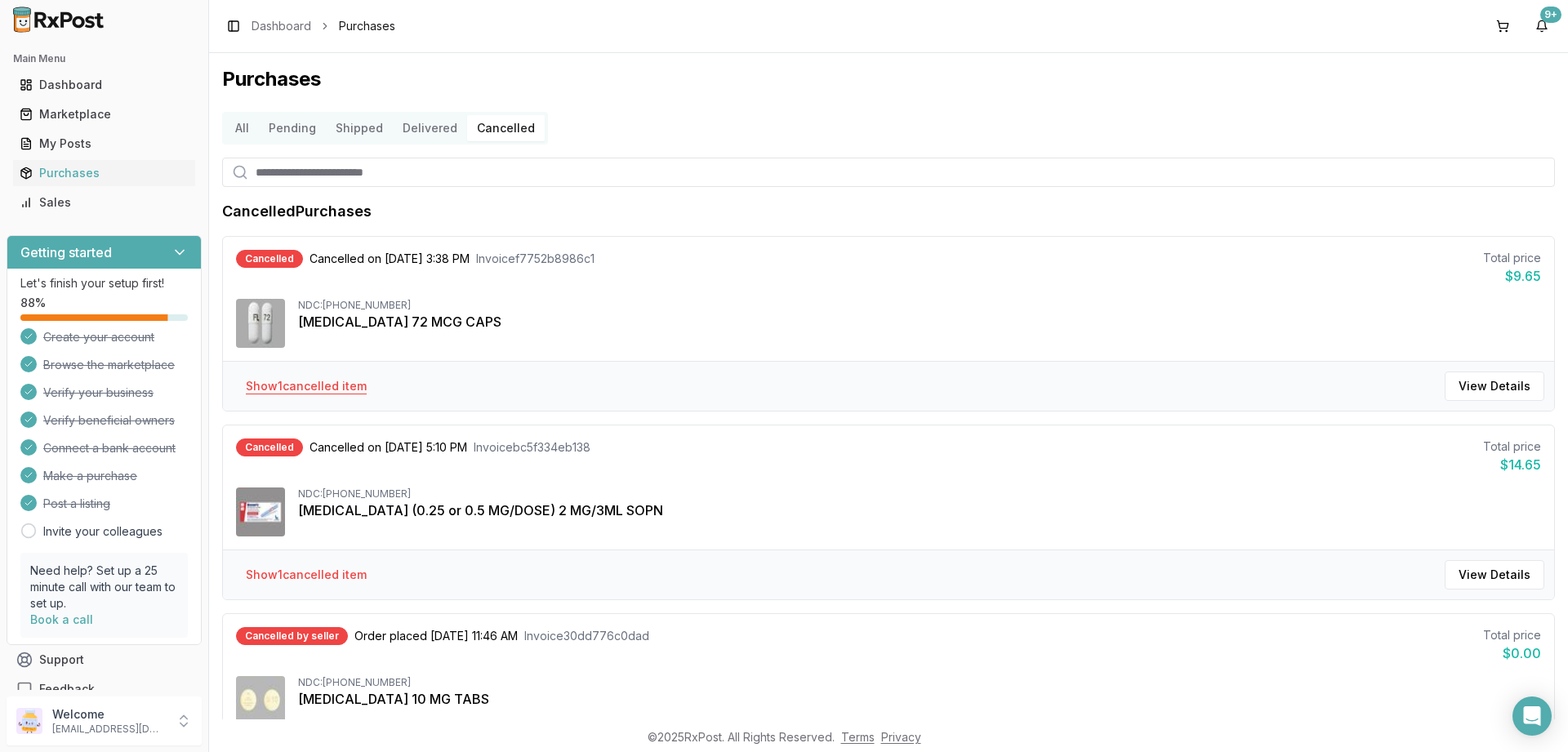
click at [330, 385] on button "Show 1 cancelled item" at bounding box center [306, 386] width 147 height 29
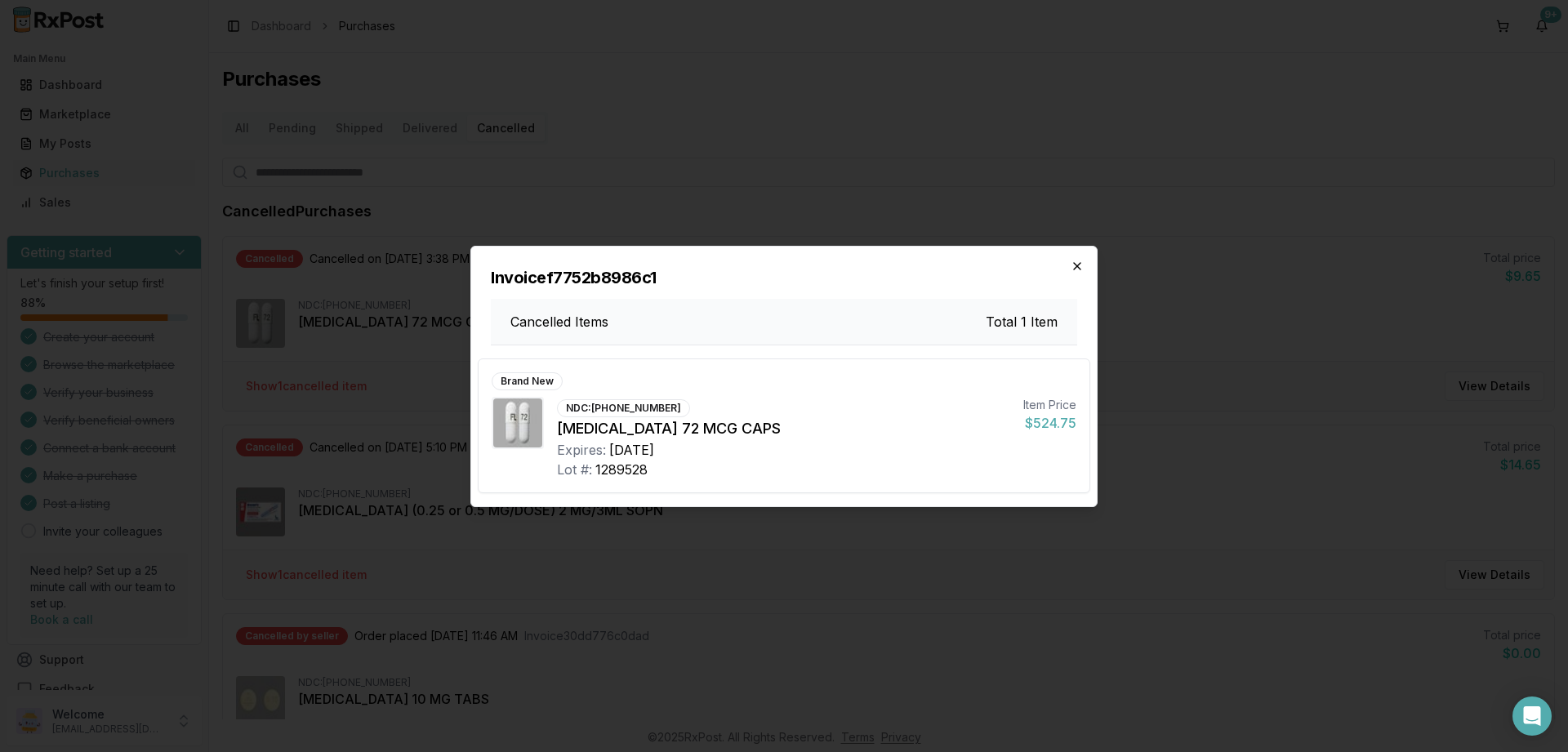
click at [1076, 262] on icon "button" at bounding box center [1077, 266] width 13 height 13
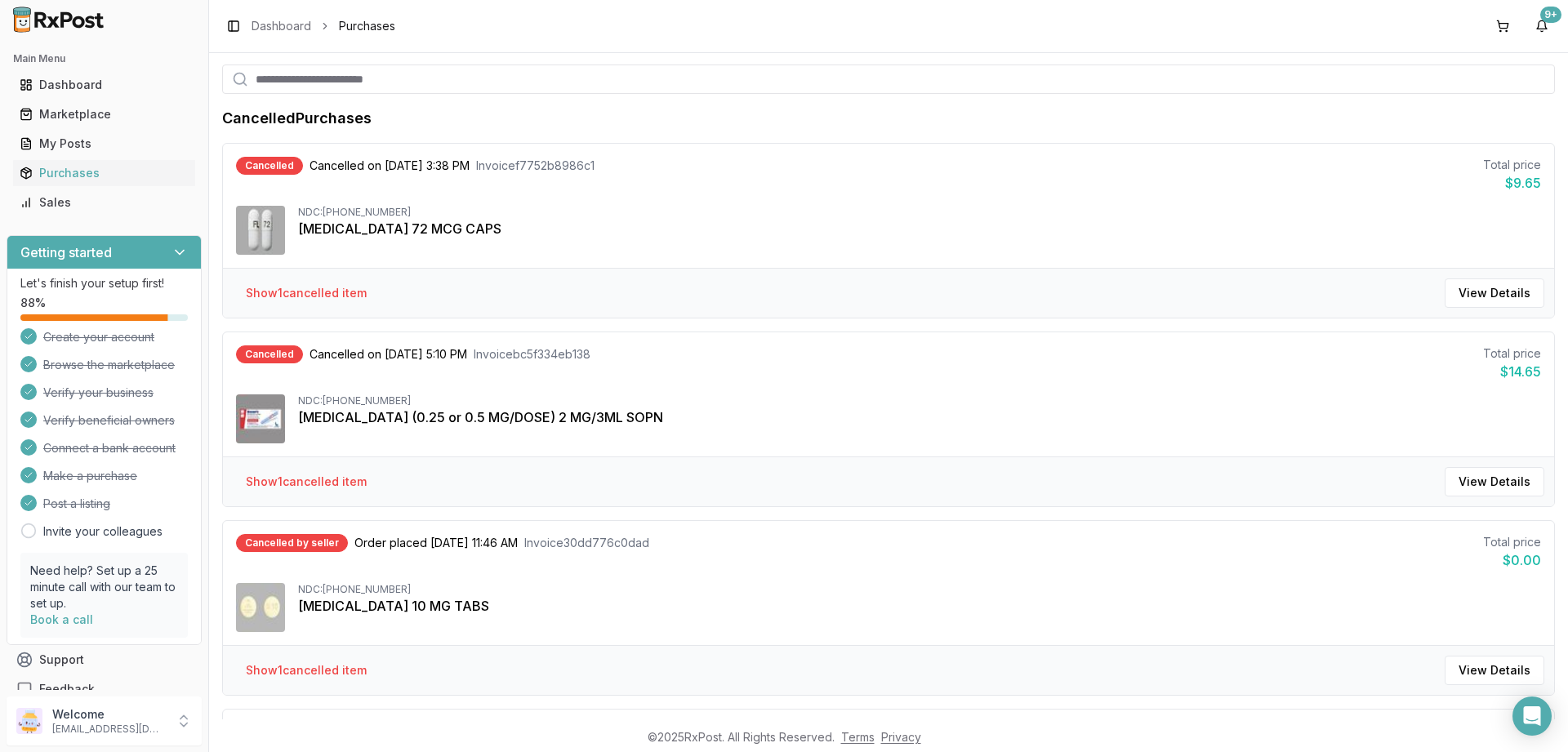
scroll to position [196, 0]
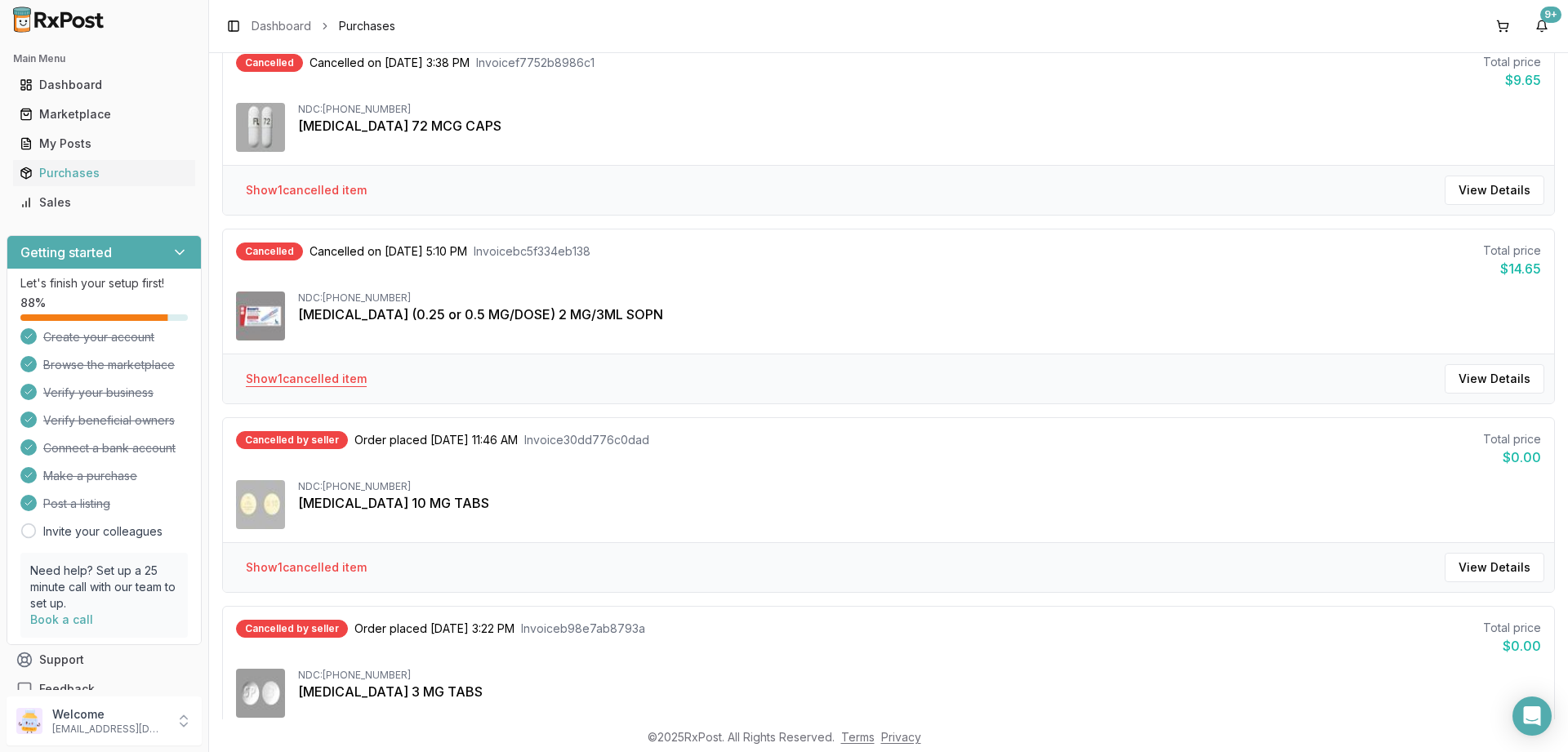
click at [335, 376] on button "Show 1 cancelled item" at bounding box center [306, 378] width 147 height 29
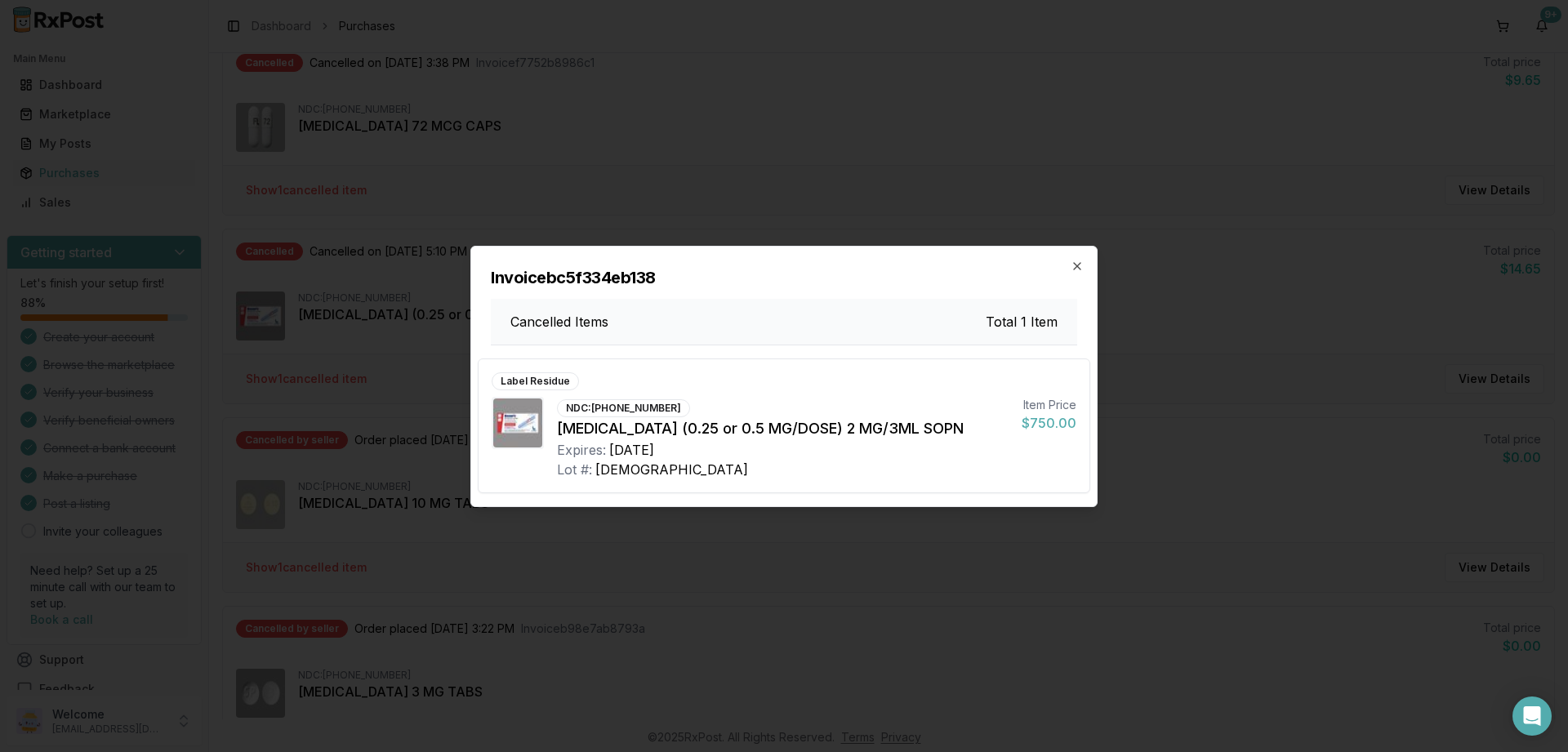
click at [1073, 260] on div "Invoice bc5f334eb138 Cancelled Items Total 1 Item Label Residue NDC: 00169-4181…" at bounding box center [783, 376] width 627 height 261
click at [1076, 267] on icon "button" at bounding box center [1077, 266] width 7 height 7
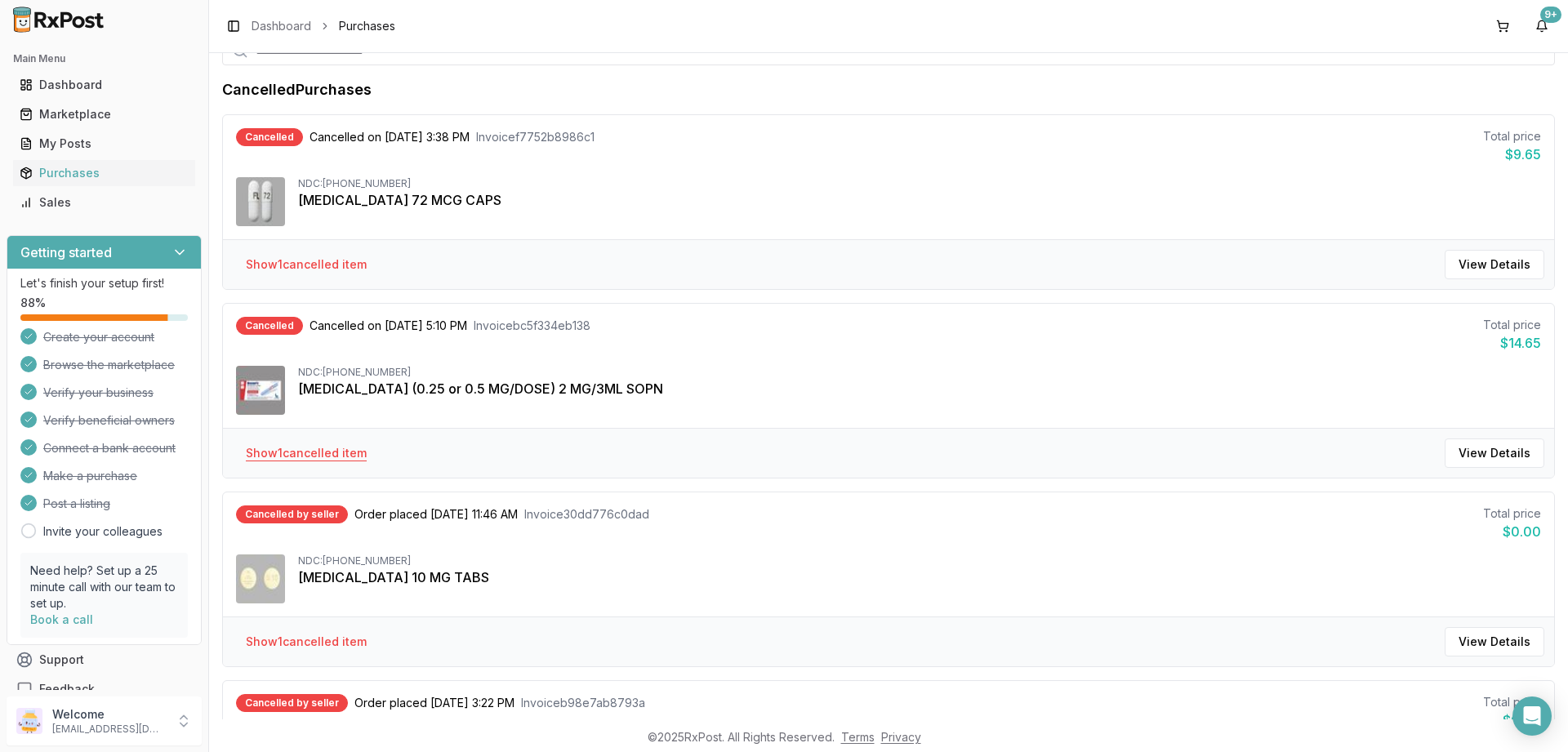
scroll to position [0, 0]
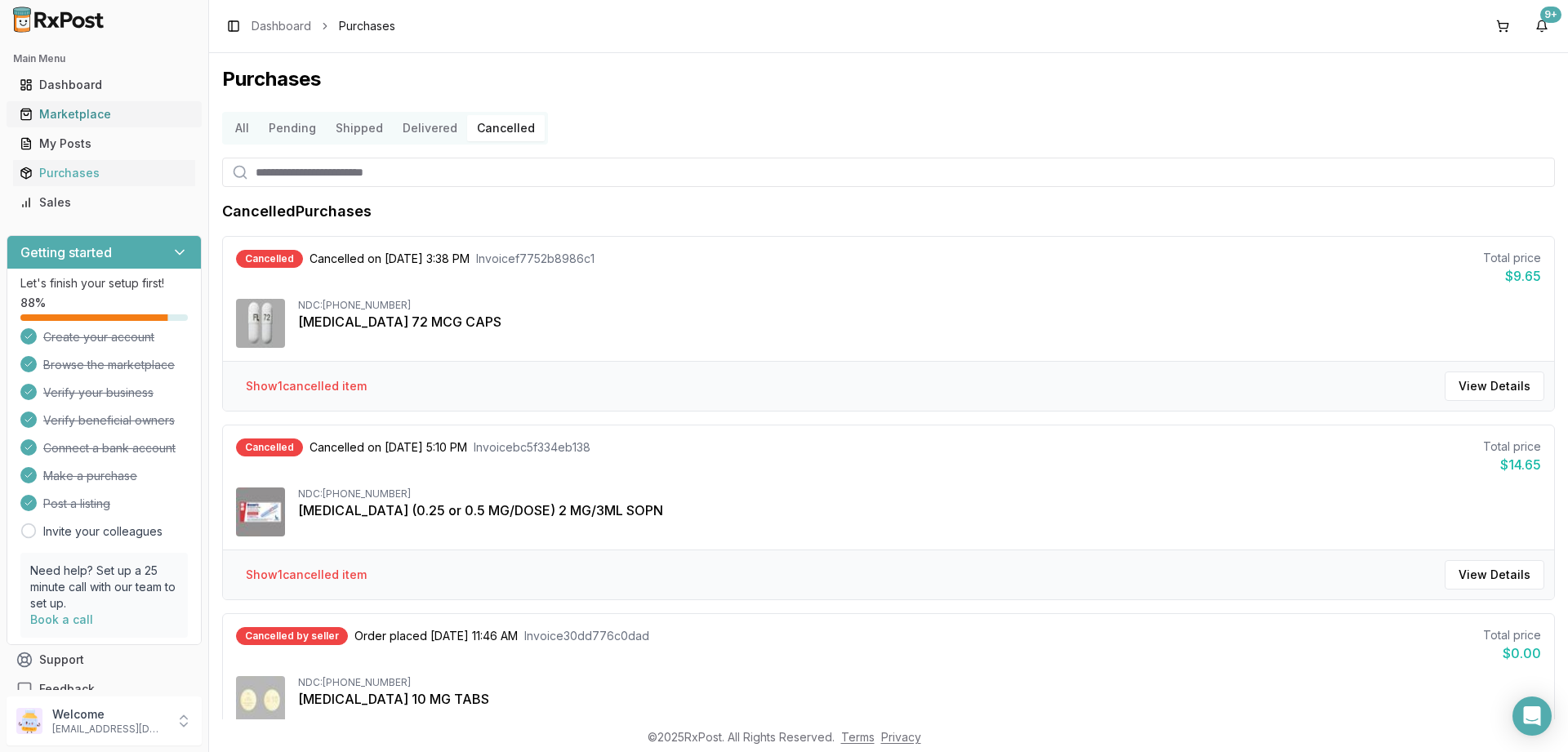
click at [89, 109] on div "Marketplace" at bounding box center [104, 114] width 169 height 17
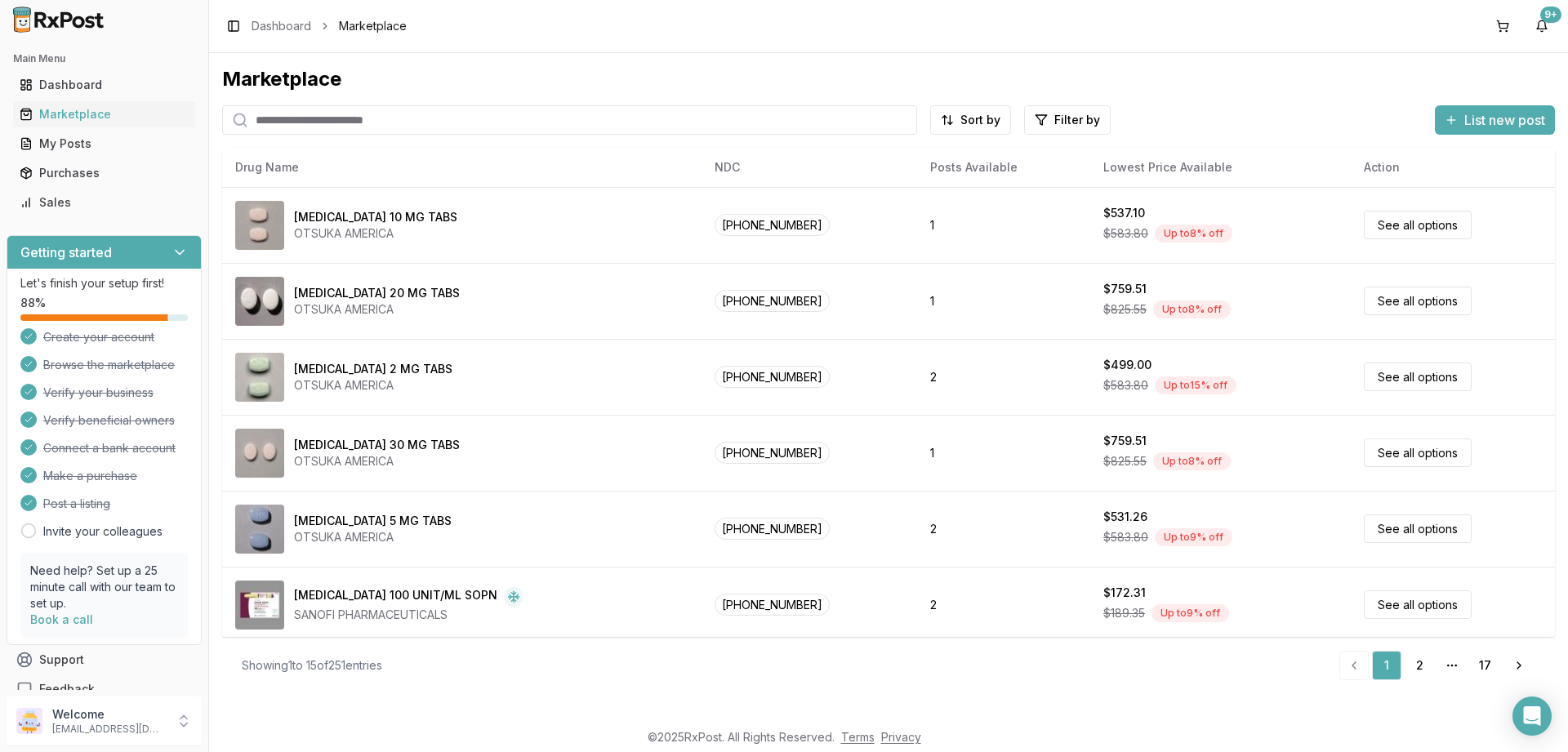
click at [402, 114] on input "search" at bounding box center [569, 119] width 695 height 29
drag, startPoint x: 314, startPoint y: 119, endPoint x: 0, endPoint y: 88, distance: 315.5
click at [222, 105] on input "*******" at bounding box center [569, 119] width 695 height 29
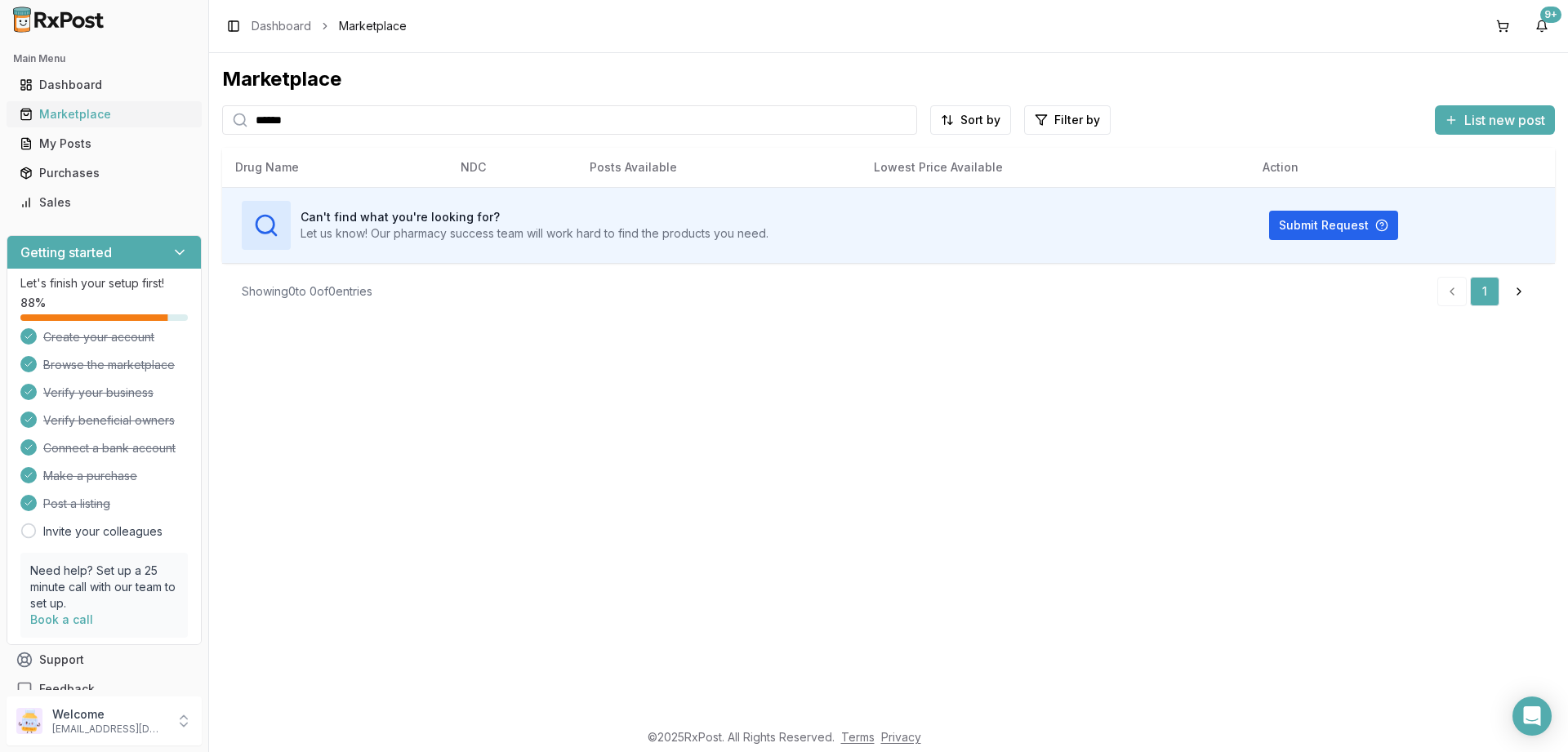
drag, startPoint x: 325, startPoint y: 124, endPoint x: 29, endPoint y: 118, distance: 296.1
click at [222, 120] on input "******" at bounding box center [569, 119] width 695 height 29
drag, startPoint x: 0, startPoint y: 117, endPoint x: 0, endPoint y: 93, distance: 24.0
click at [222, 109] on input "*******" at bounding box center [569, 119] width 695 height 29
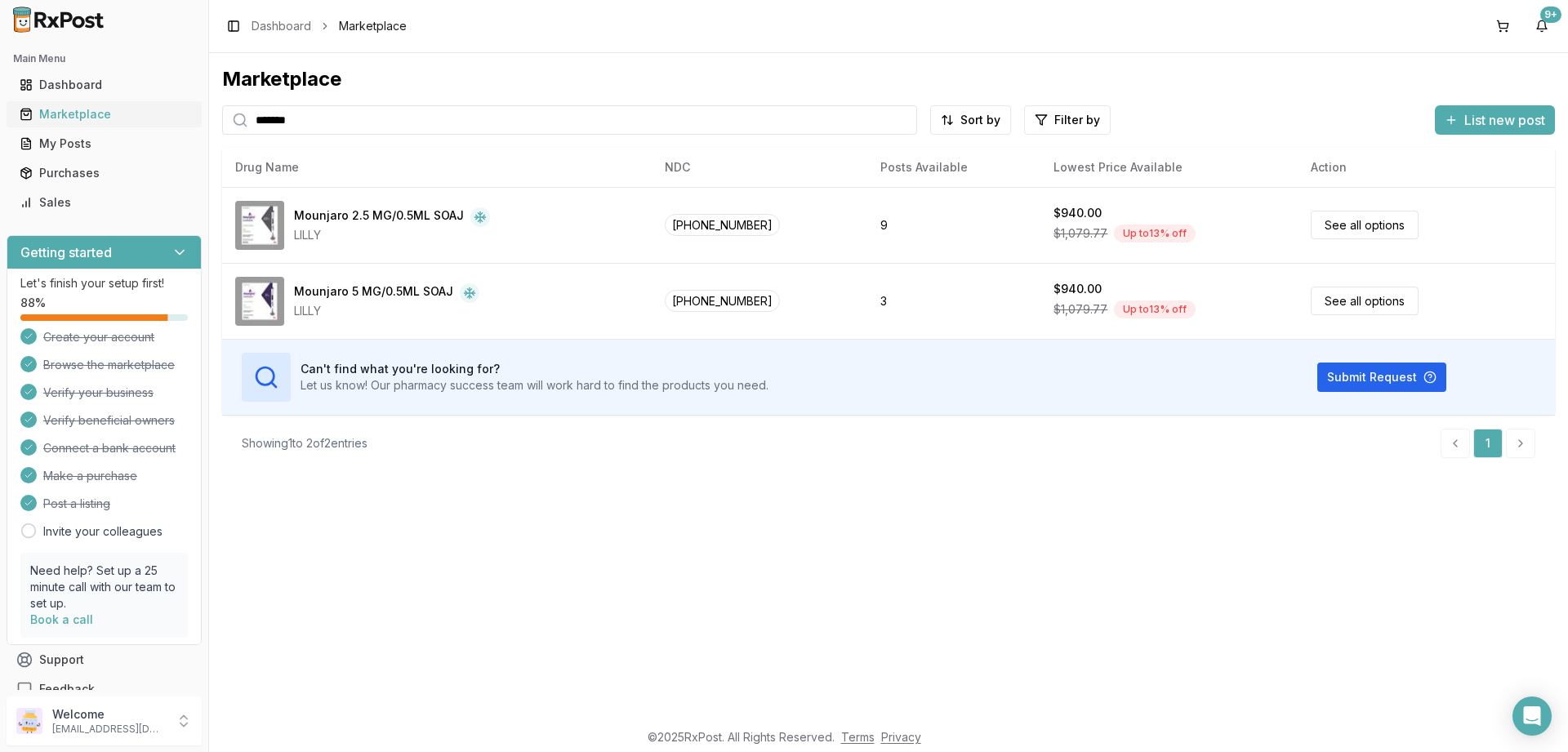
click at [76, 116] on div "Marketplace" at bounding box center [104, 114] width 169 height 17
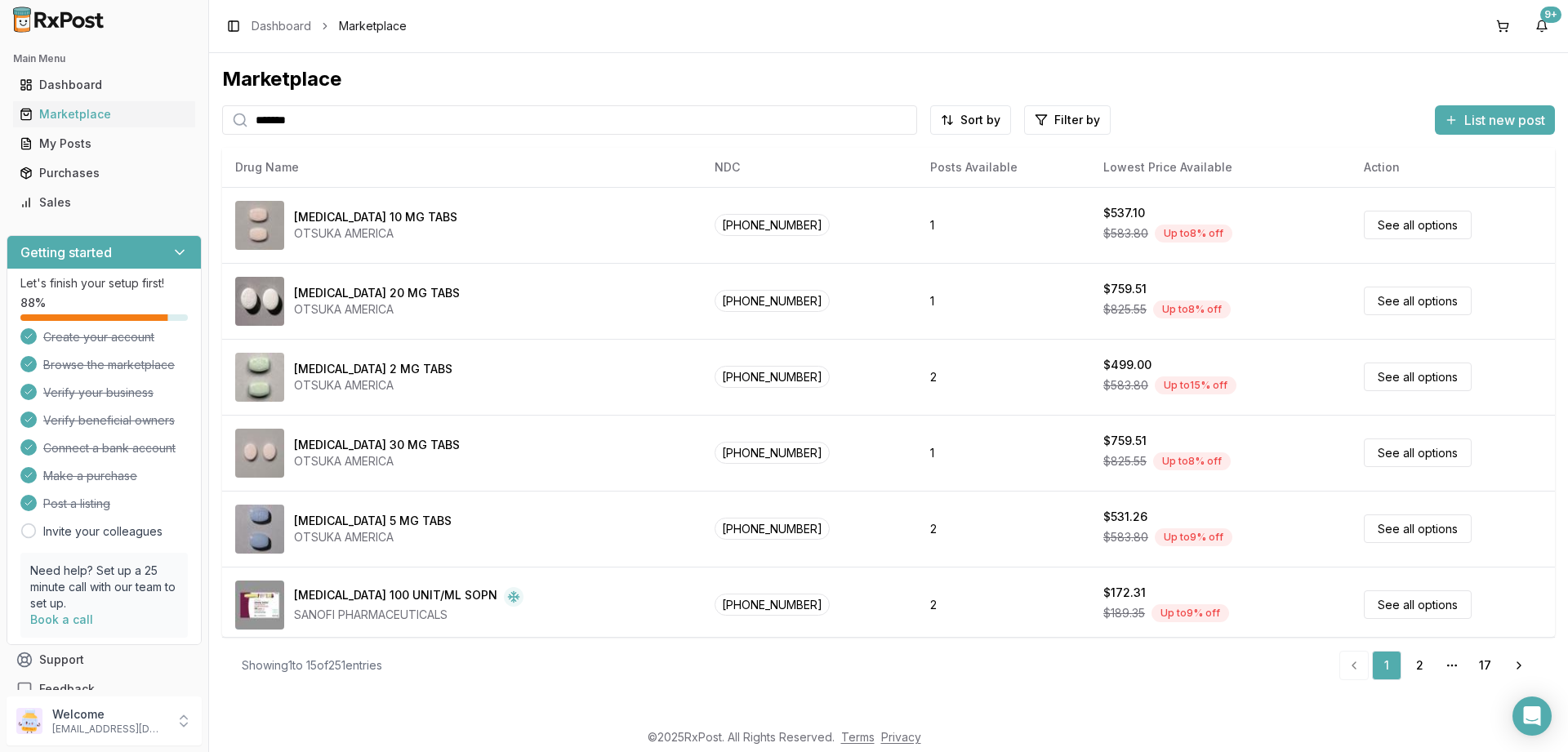
drag, startPoint x: 314, startPoint y: 113, endPoint x: 89, endPoint y: 117, distance: 225.0
click at [222, 117] on input "*******" at bounding box center [569, 119] width 695 height 29
paste input "******"
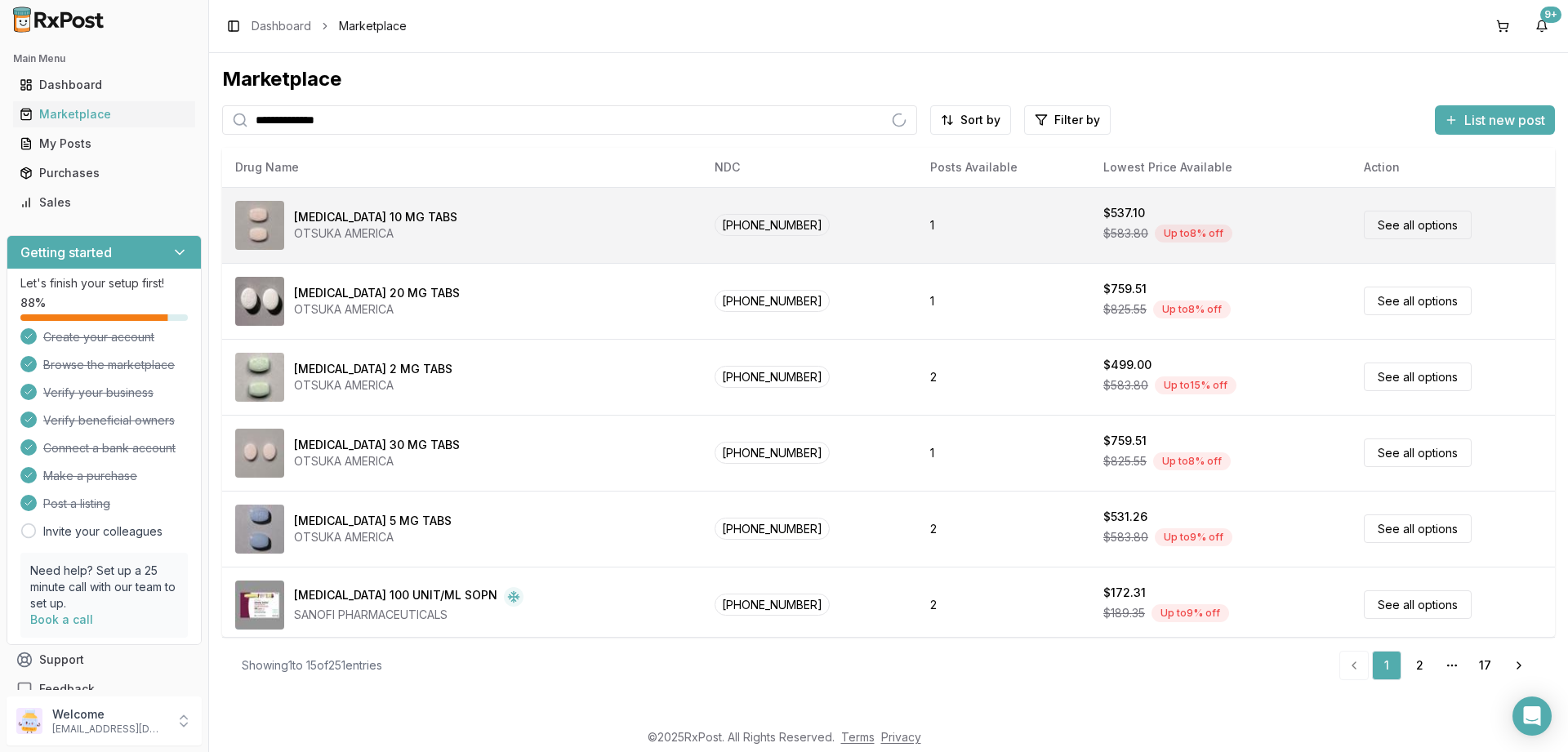
type input "**********"
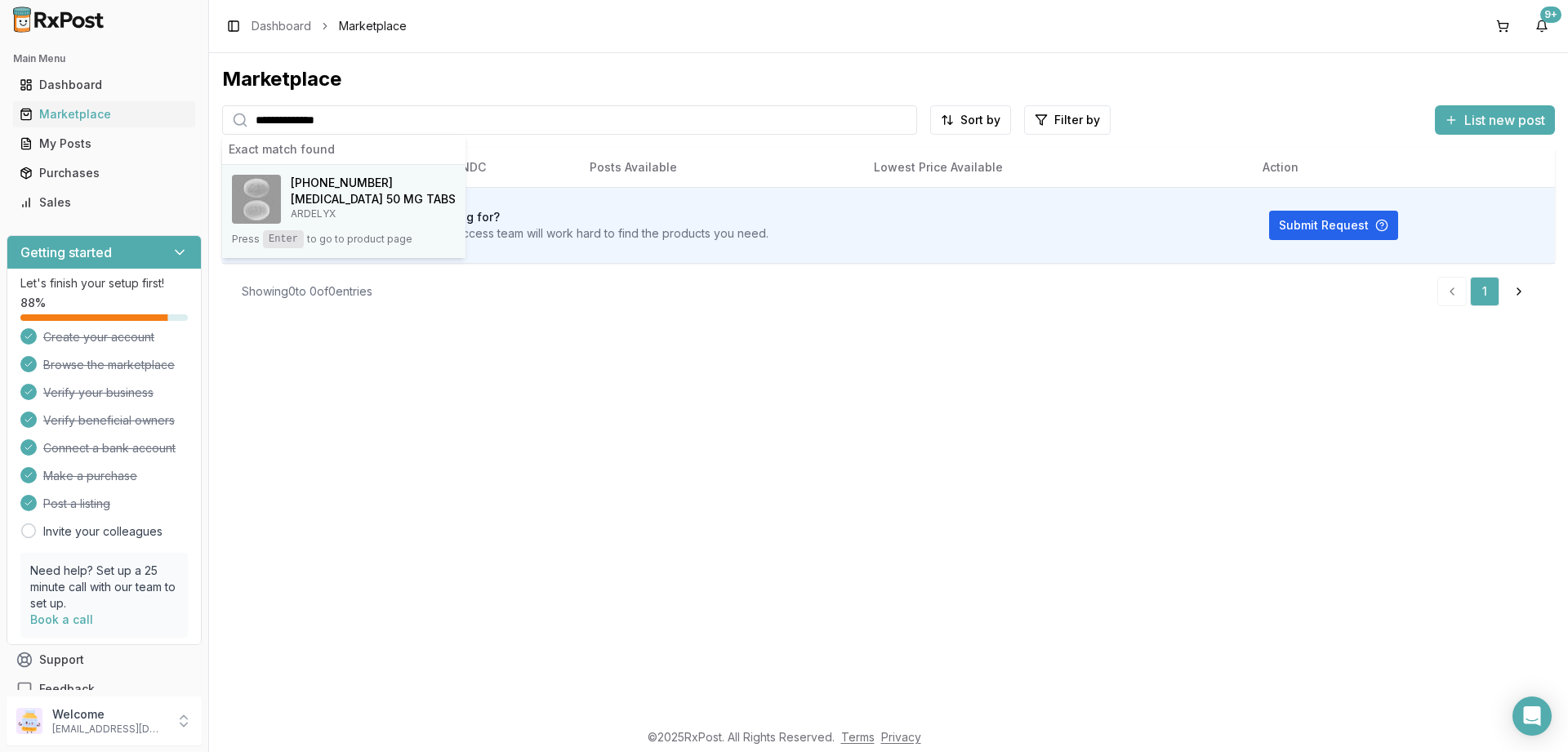
click at [331, 204] on h4 "[MEDICAL_DATA] 50 MG TABS" at bounding box center [373, 199] width 165 height 17
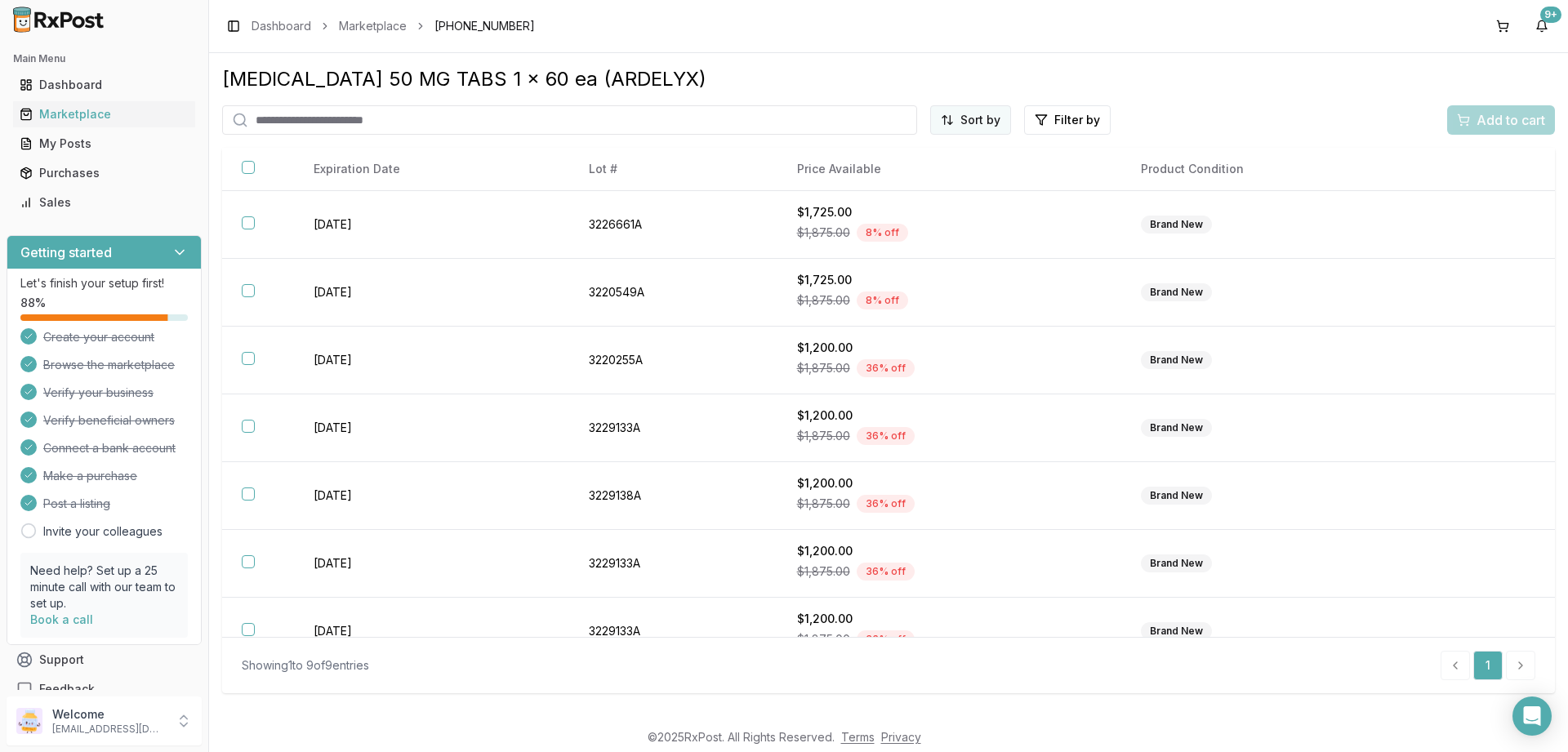
click at [982, 125] on html "Main Menu Dashboard Marketplace My Posts Purchases Sales Getting started Let's …" at bounding box center [784, 376] width 1568 height 752
click at [915, 180] on div "Price (Low to High)" at bounding box center [931, 181] width 155 height 26
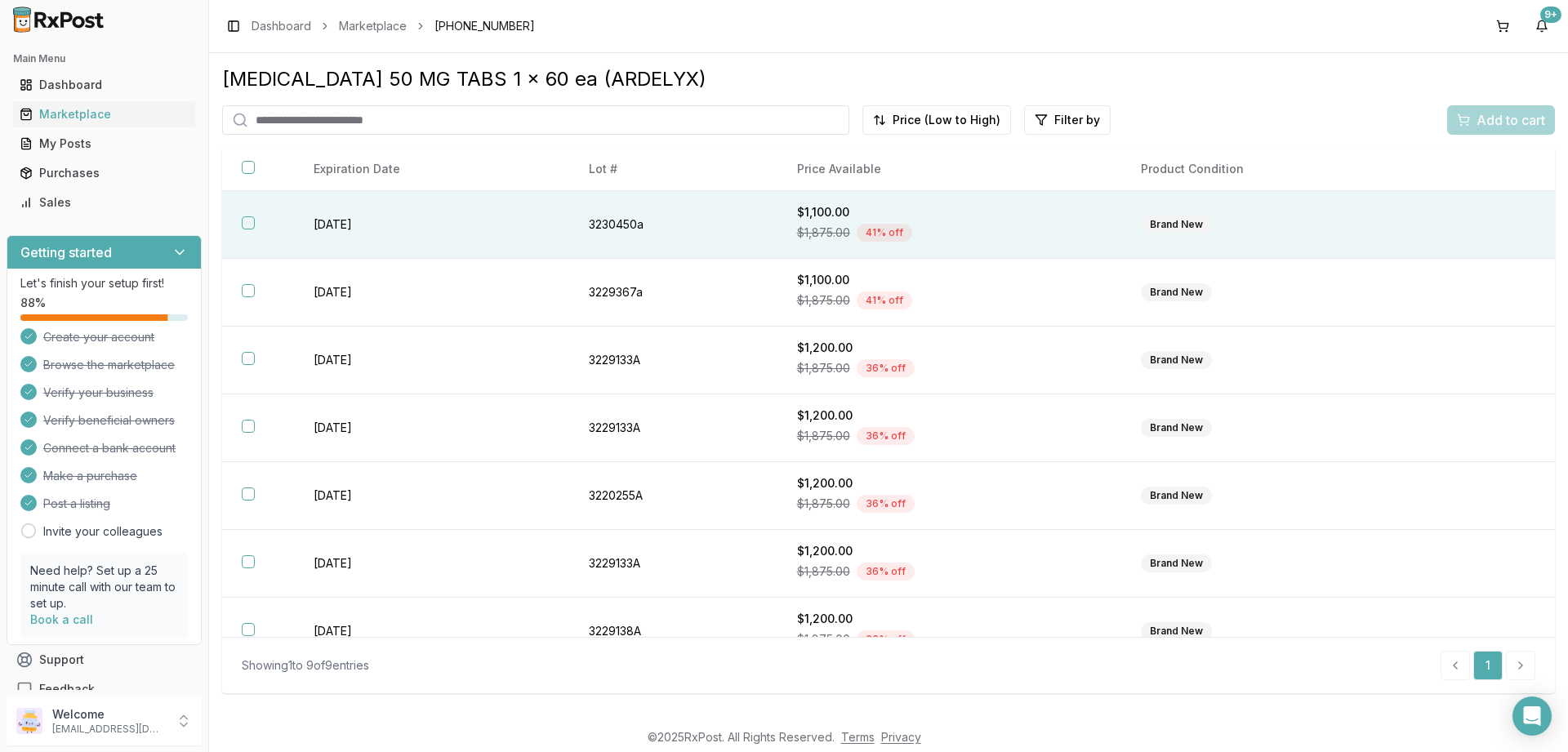
click at [252, 226] on button "button" at bounding box center [249, 223] width 13 height 13
click at [1484, 115] on span "Add to cart" at bounding box center [1511, 119] width 68 height 19
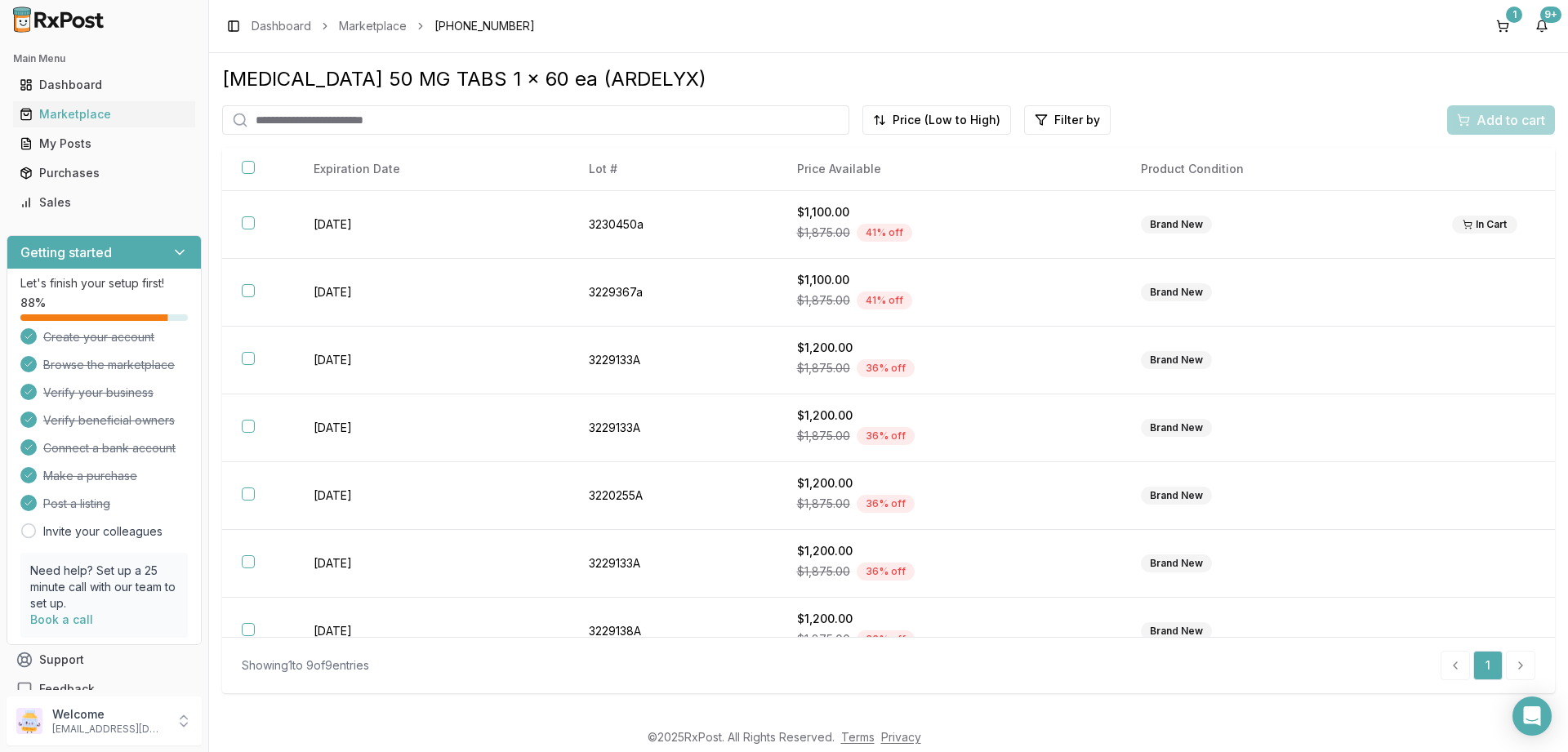
click at [331, 116] on input "search" at bounding box center [535, 119] width 627 height 29
click at [331, 115] on input "search" at bounding box center [535, 119] width 627 height 29
paste input "**********"
type input "**********"
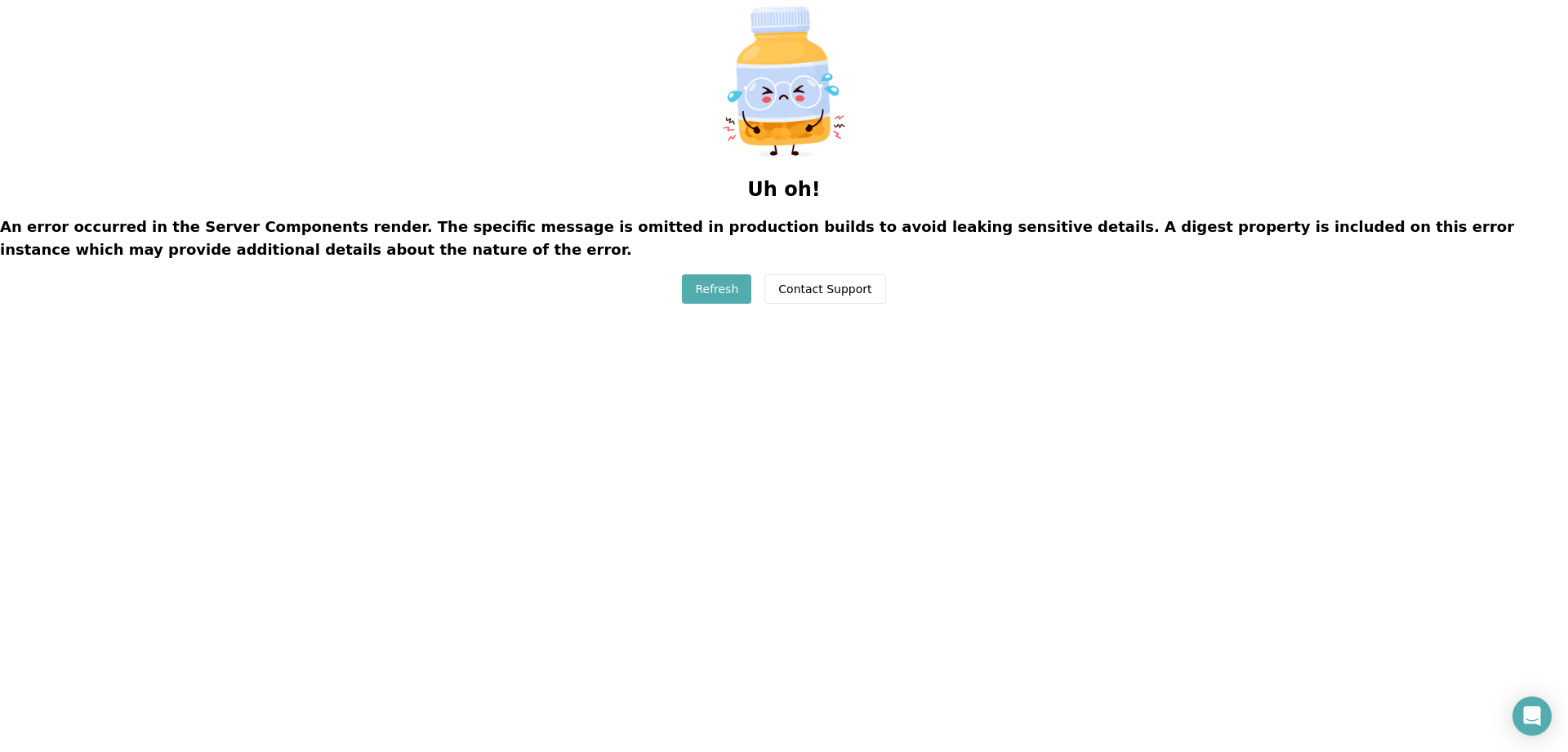
click at [711, 287] on button "Refresh" at bounding box center [716, 289] width 69 height 29
click at [706, 280] on button "Refresh" at bounding box center [716, 289] width 69 height 29
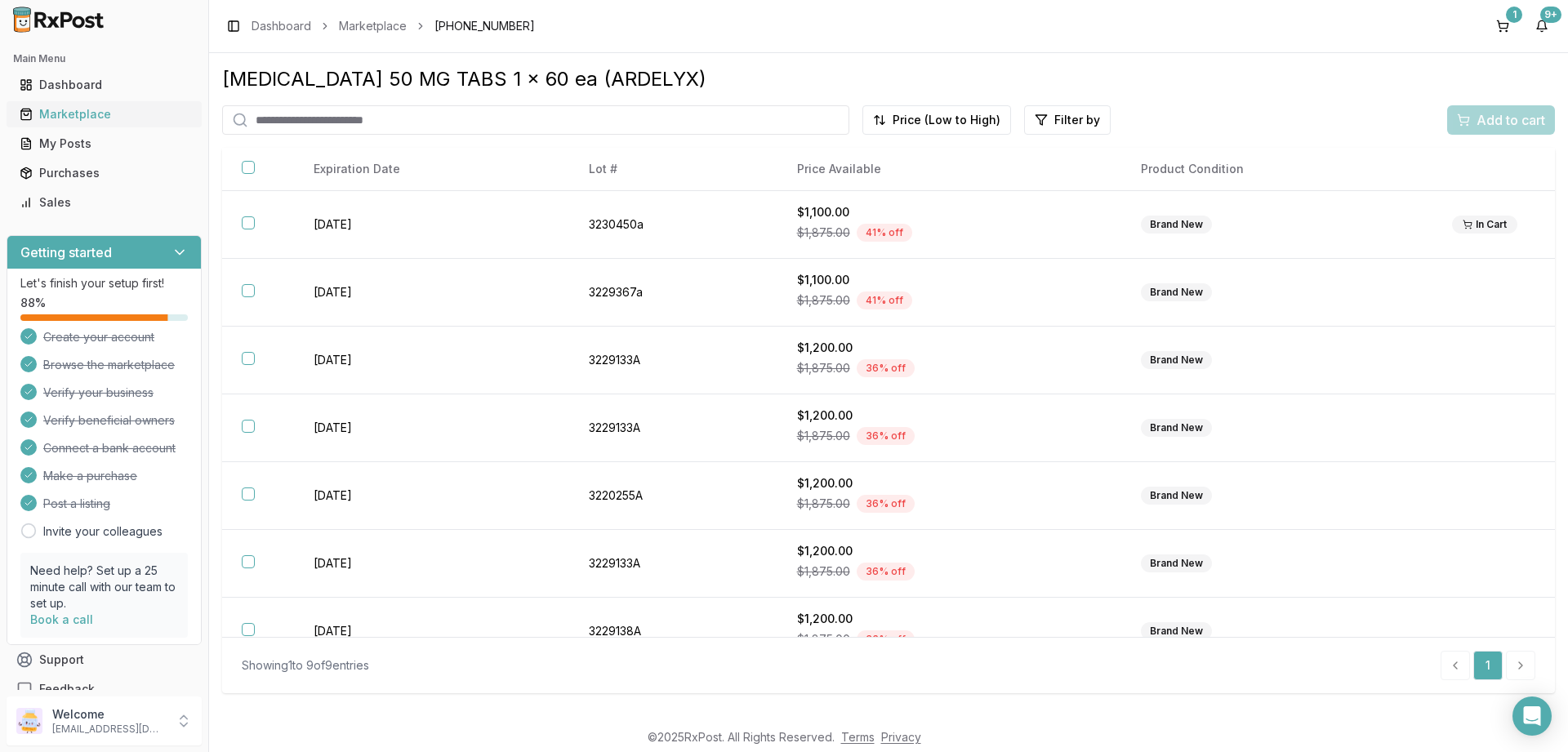
click at [70, 117] on div "Marketplace" at bounding box center [104, 114] width 169 height 17
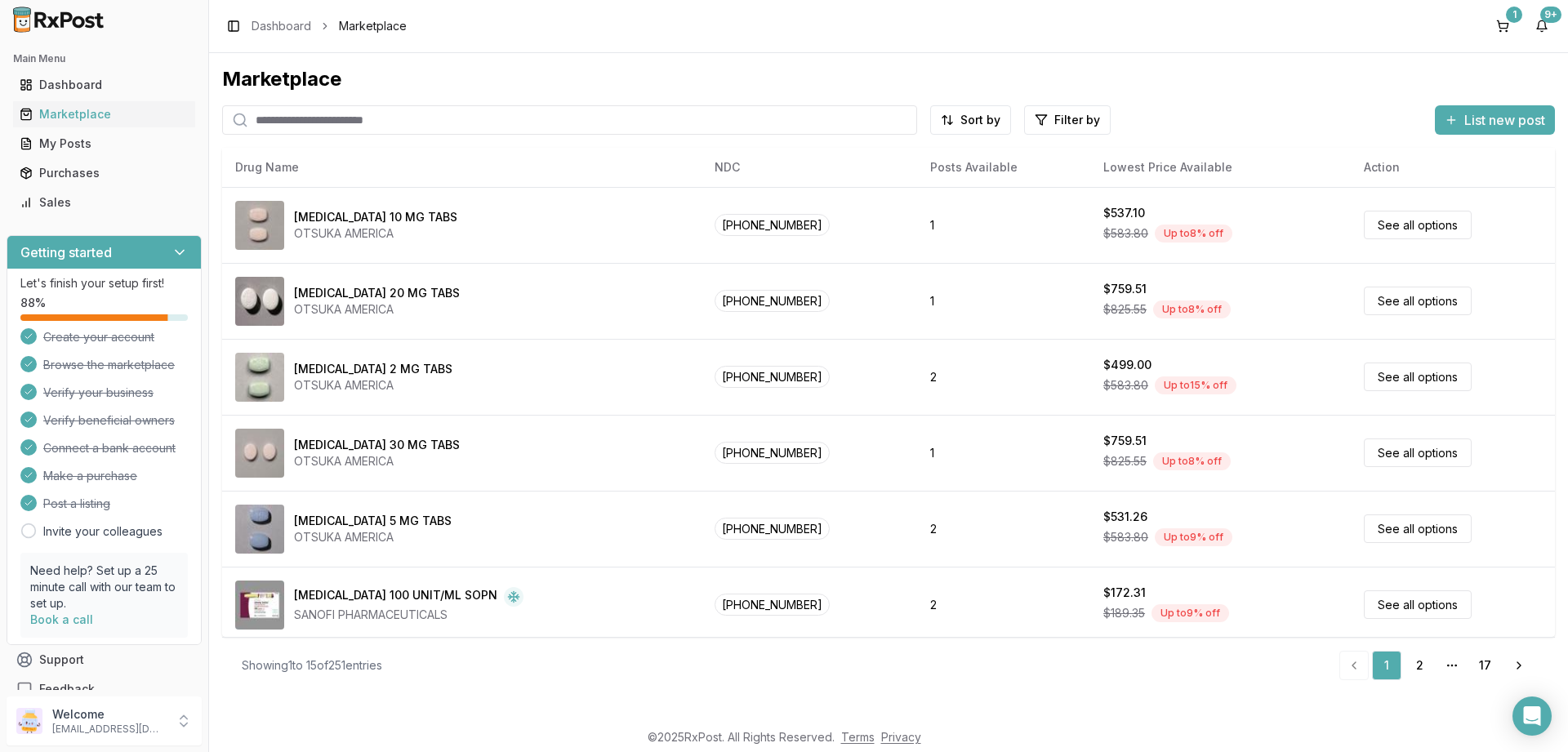
click at [350, 118] on input "search" at bounding box center [569, 119] width 695 height 29
paste input "**********"
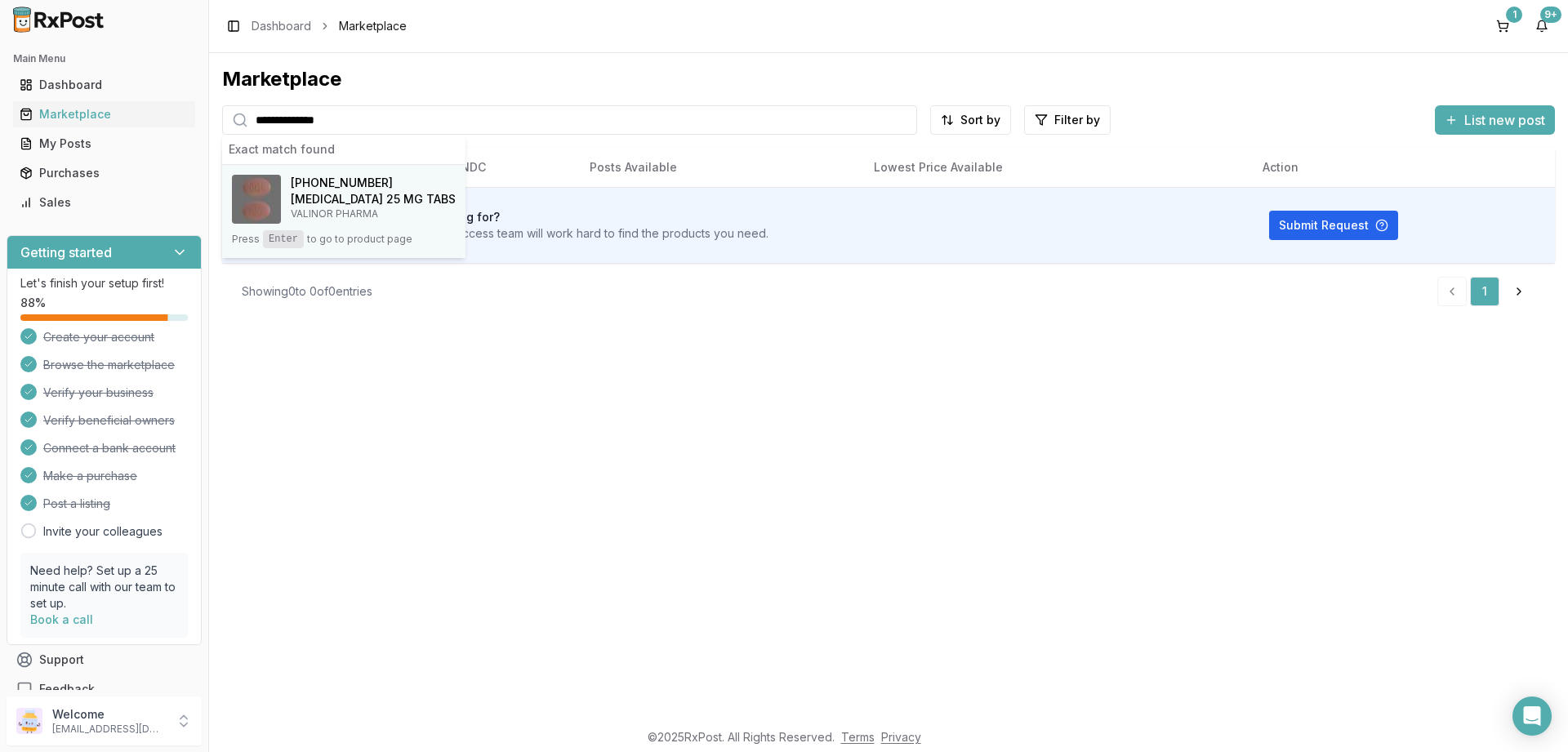
type input "**********"
click at [356, 194] on h4 "[MEDICAL_DATA] 25 MG TABS" at bounding box center [373, 199] width 165 height 17
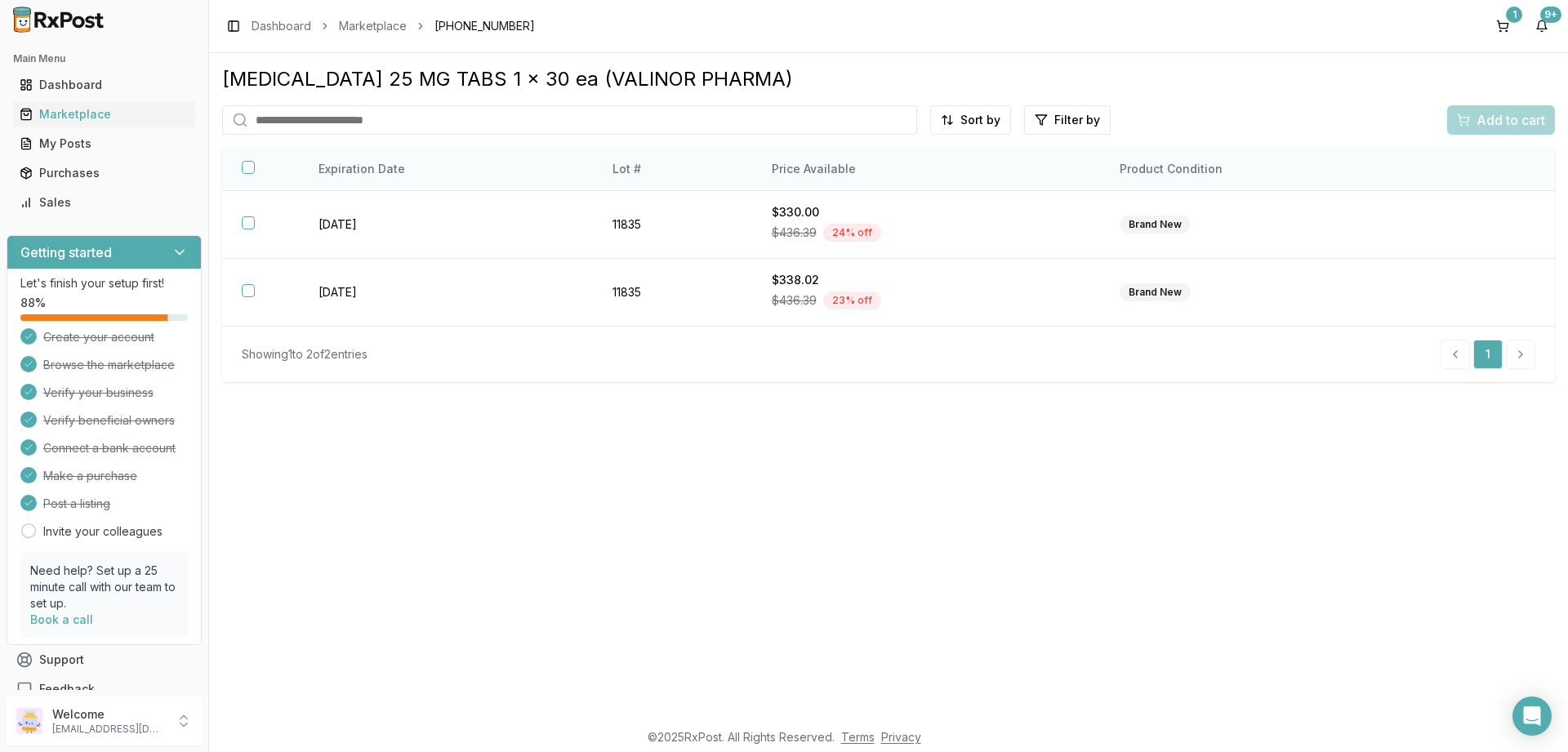
click at [249, 169] on button "button" at bounding box center [249, 168] width 13 height 13
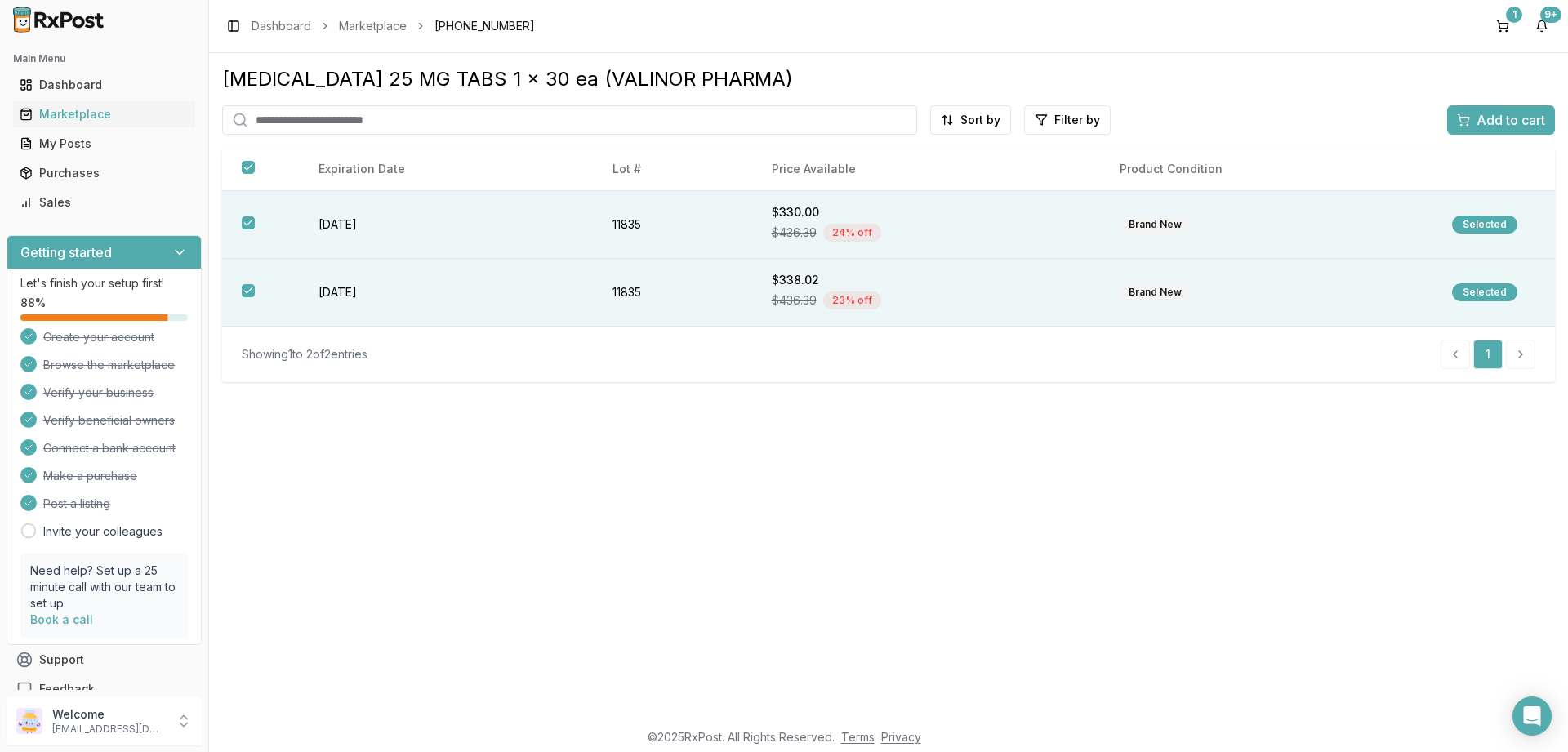
click at [1497, 124] on span "Add to cart" at bounding box center [1511, 119] width 68 height 19
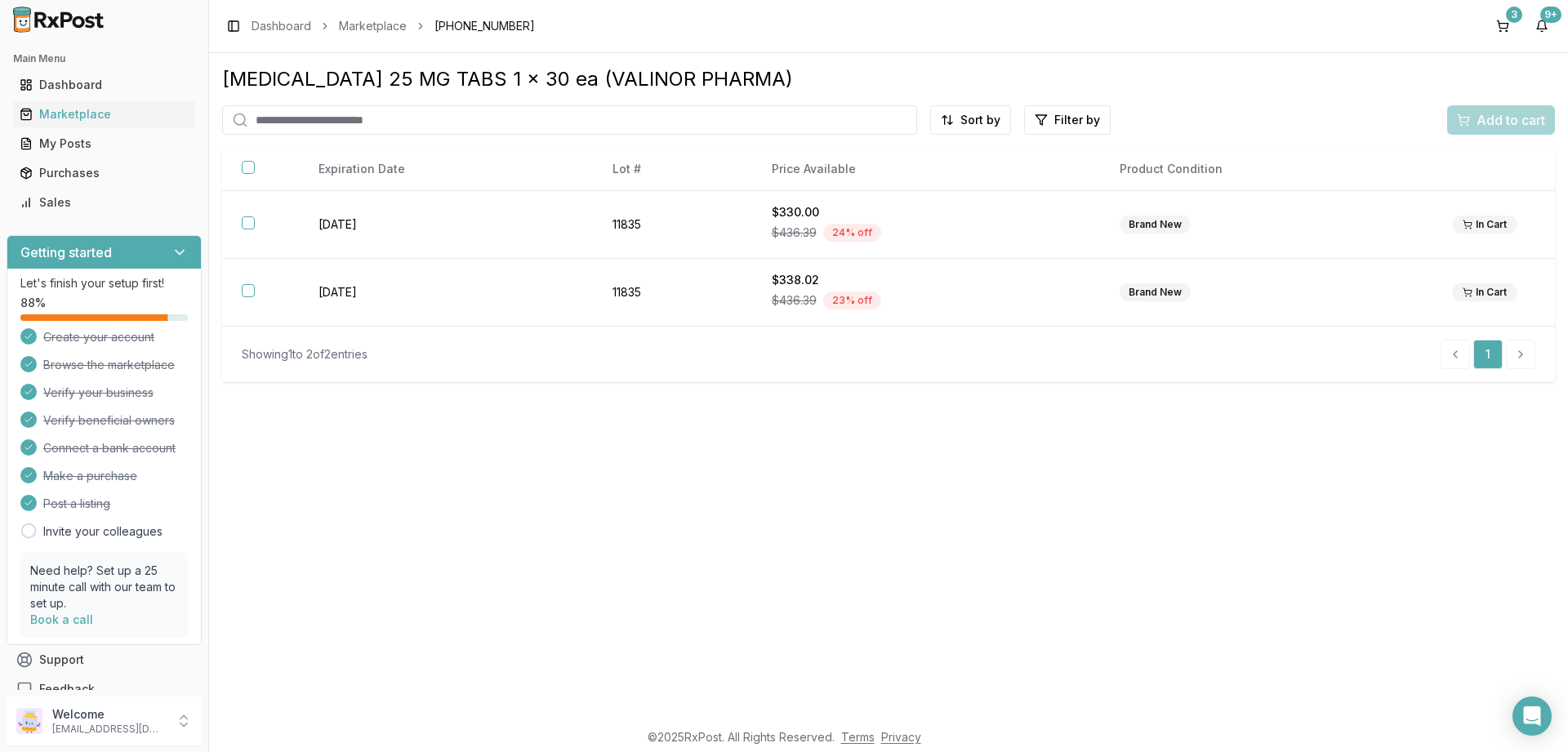
click at [356, 124] on input "search" at bounding box center [569, 119] width 695 height 29
type input "*********"
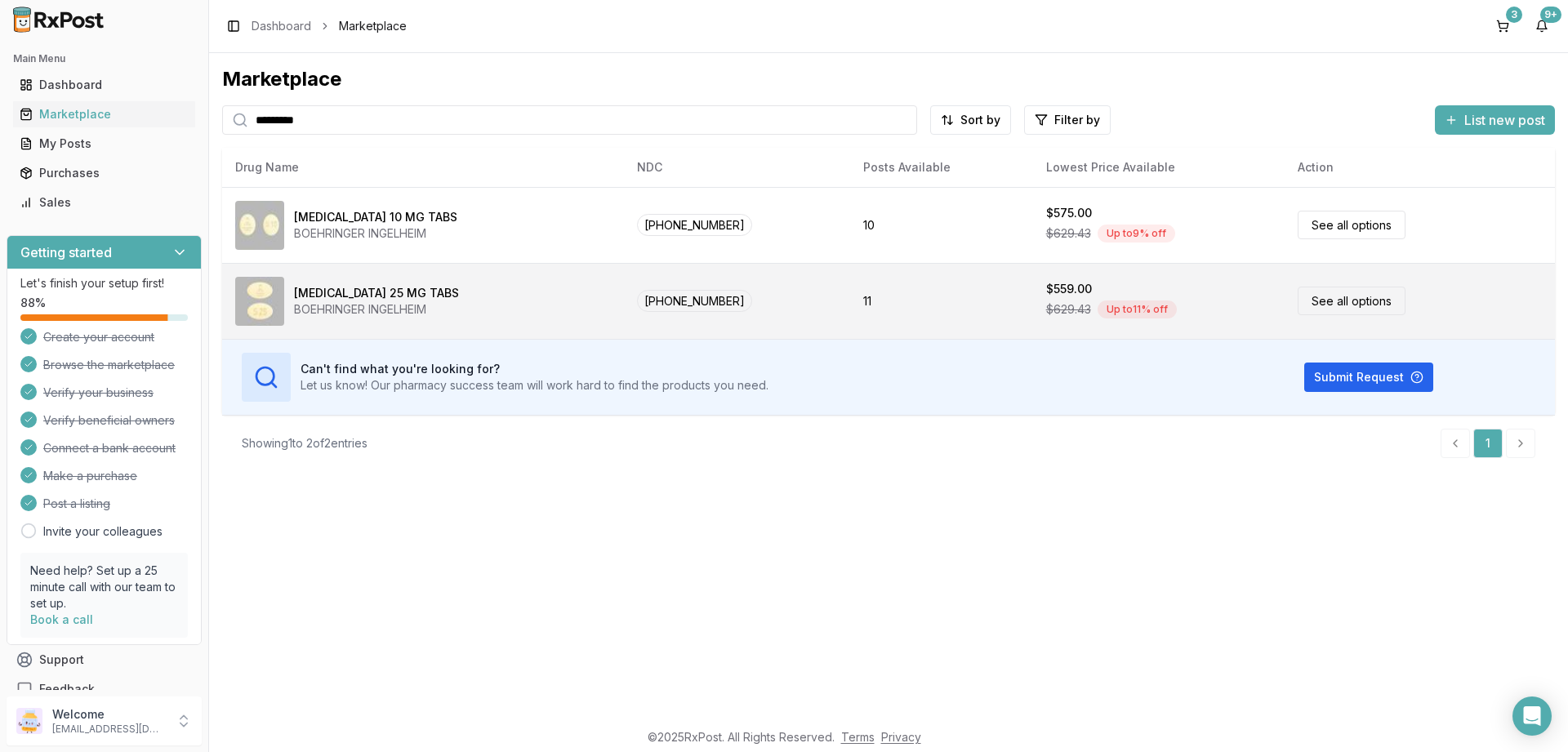
click at [1319, 301] on link "See all options" at bounding box center [1351, 300] width 108 height 28
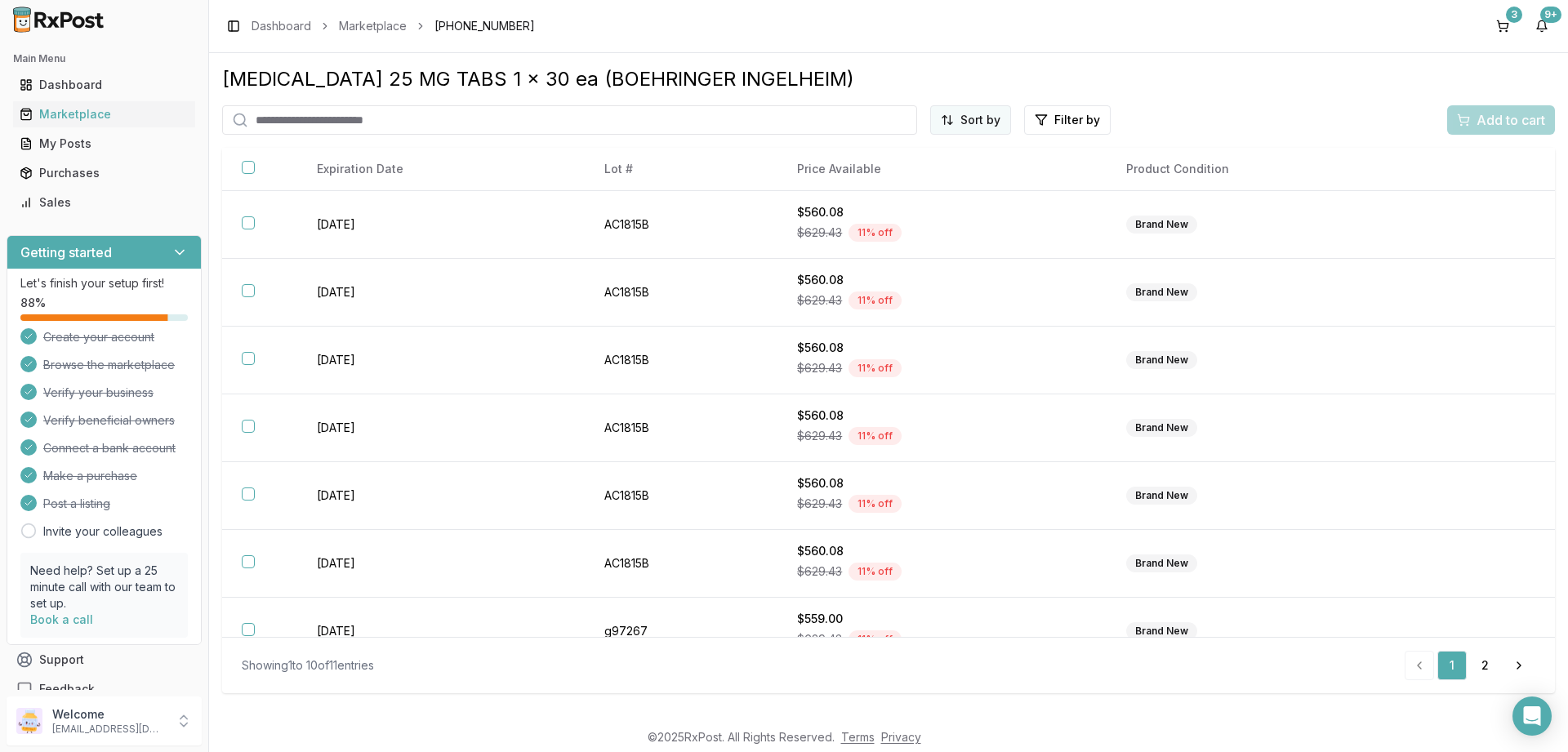
click at [976, 122] on html "Main Menu Dashboard Marketplace My Posts Purchases Sales Getting started Let's …" at bounding box center [784, 376] width 1568 height 752
click at [911, 178] on div "Price (Low to High)" at bounding box center [931, 181] width 155 height 26
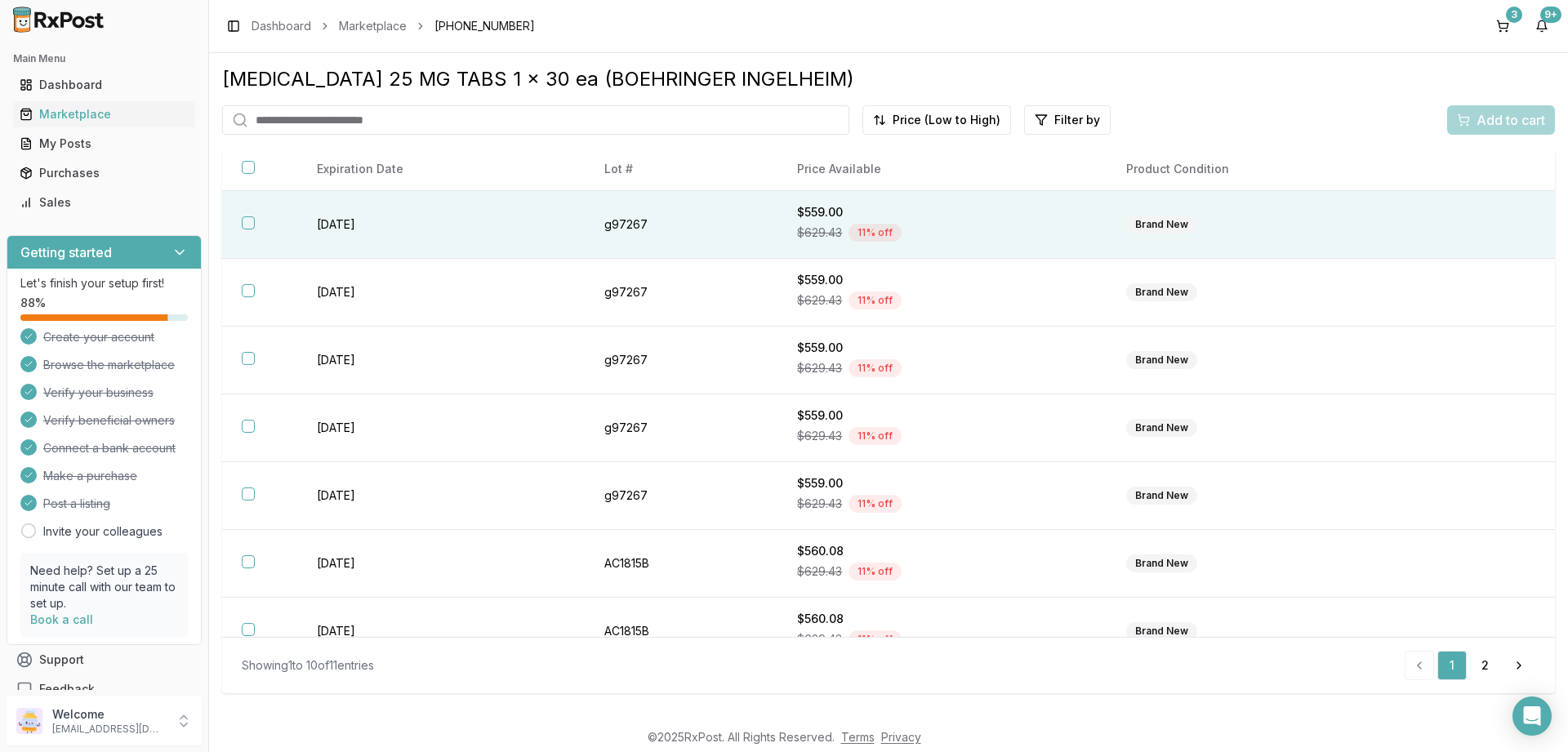
click at [250, 222] on button "button" at bounding box center [249, 223] width 13 height 13
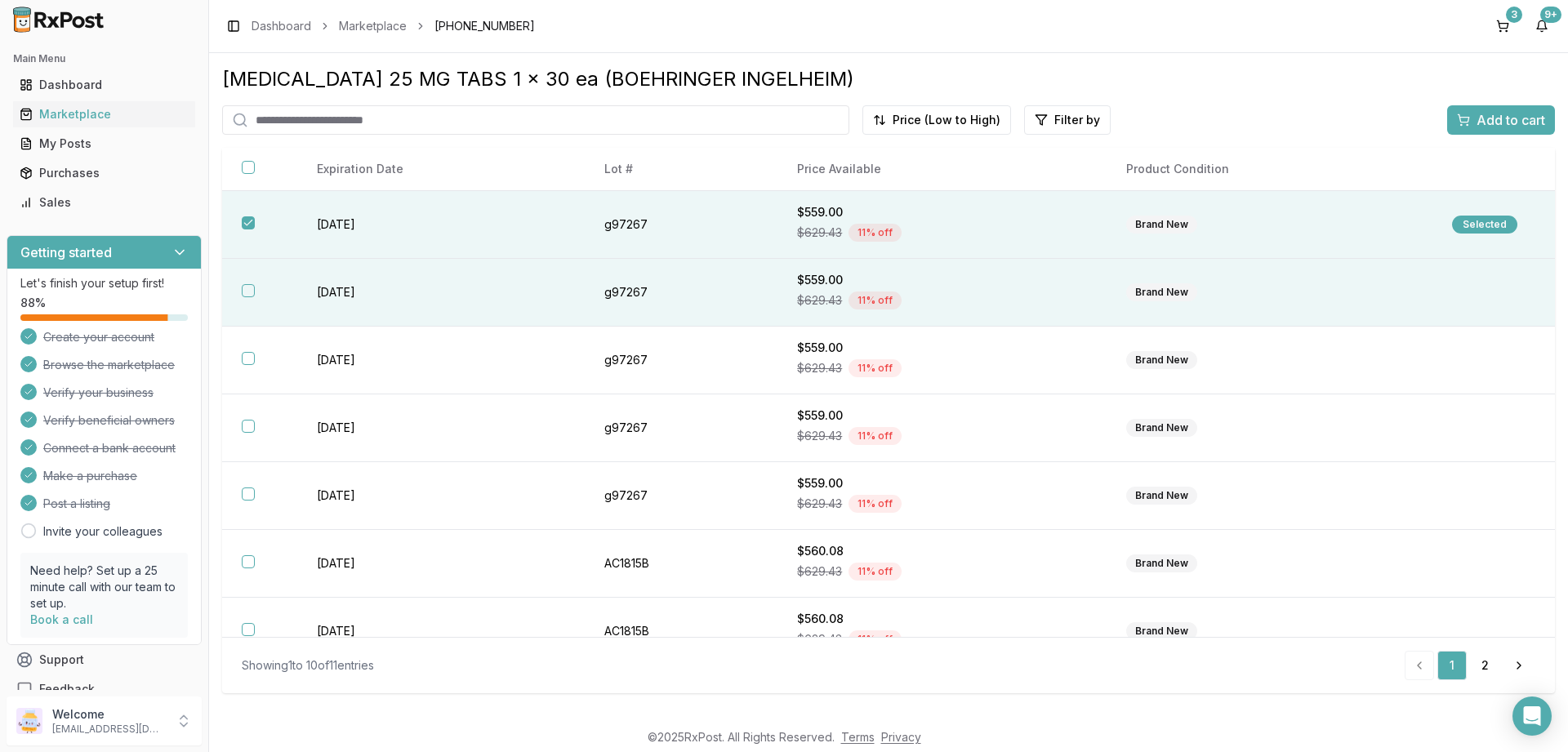
click at [246, 291] on button "button" at bounding box center [249, 290] width 13 height 13
click at [1481, 117] on span "Add to cart" at bounding box center [1511, 119] width 68 height 19
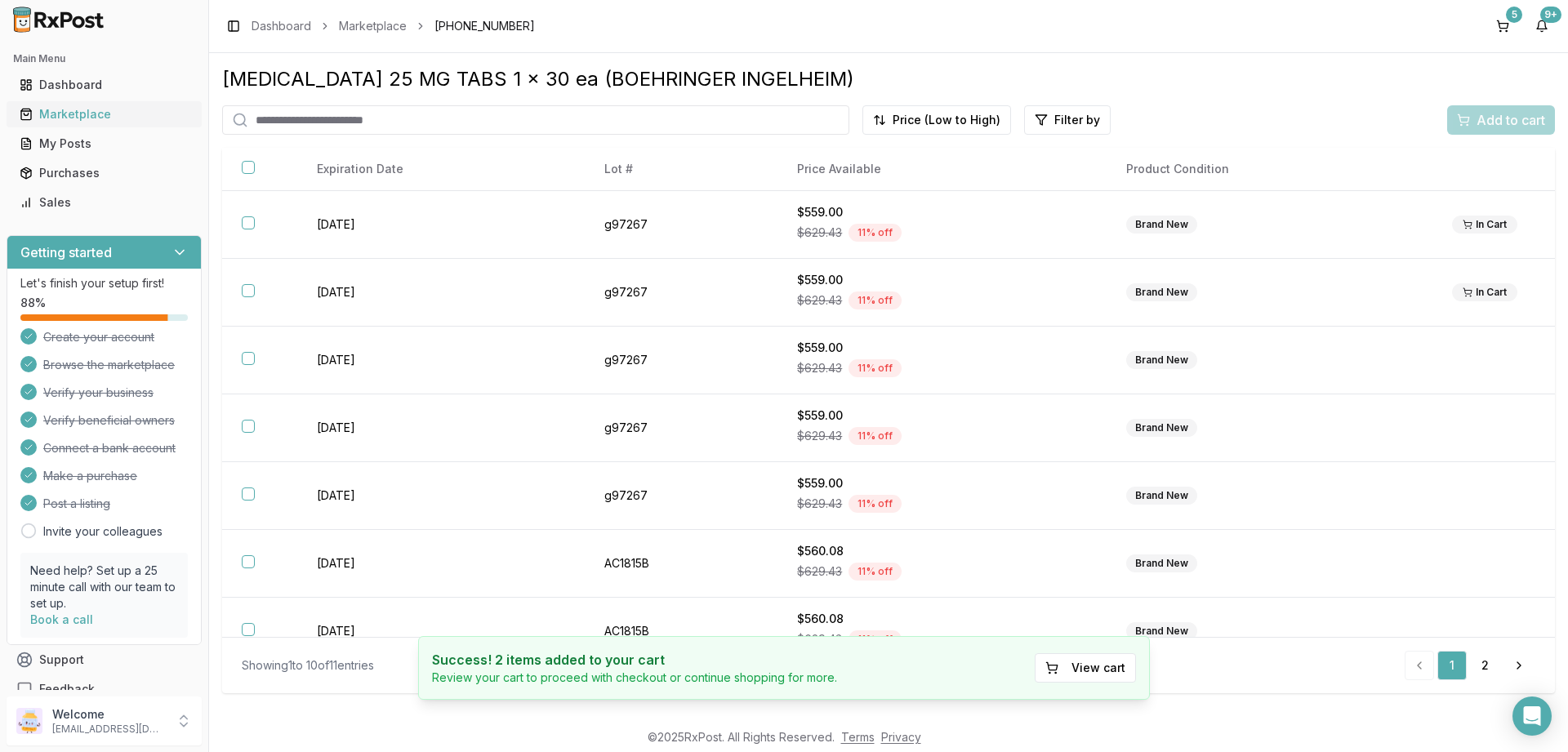
click at [66, 109] on div "Marketplace" at bounding box center [104, 114] width 169 height 17
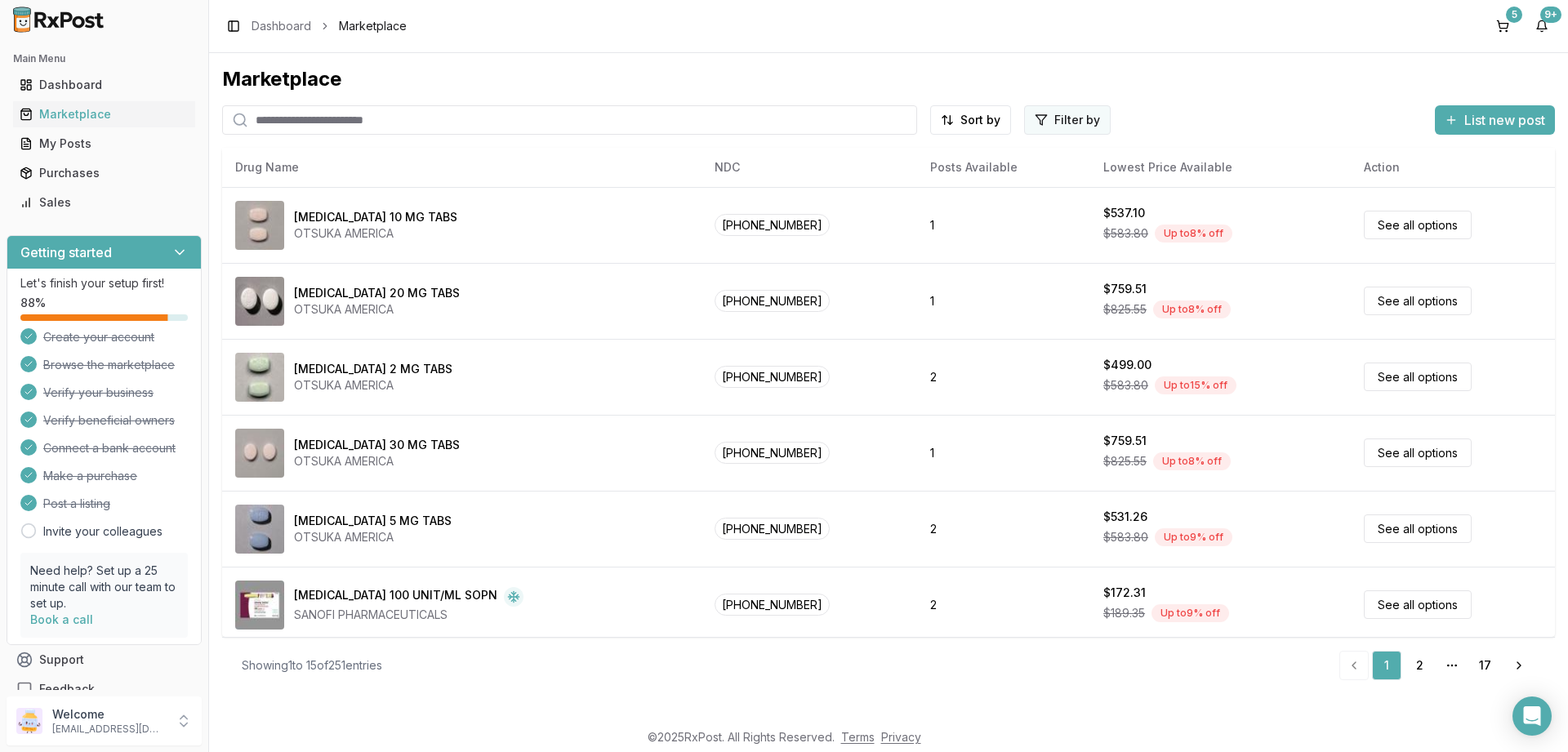
click at [1041, 116] on html "Main Menu Dashboard Marketplace My Posts Purchases Sales Getting started Let's …" at bounding box center [784, 376] width 1568 height 752
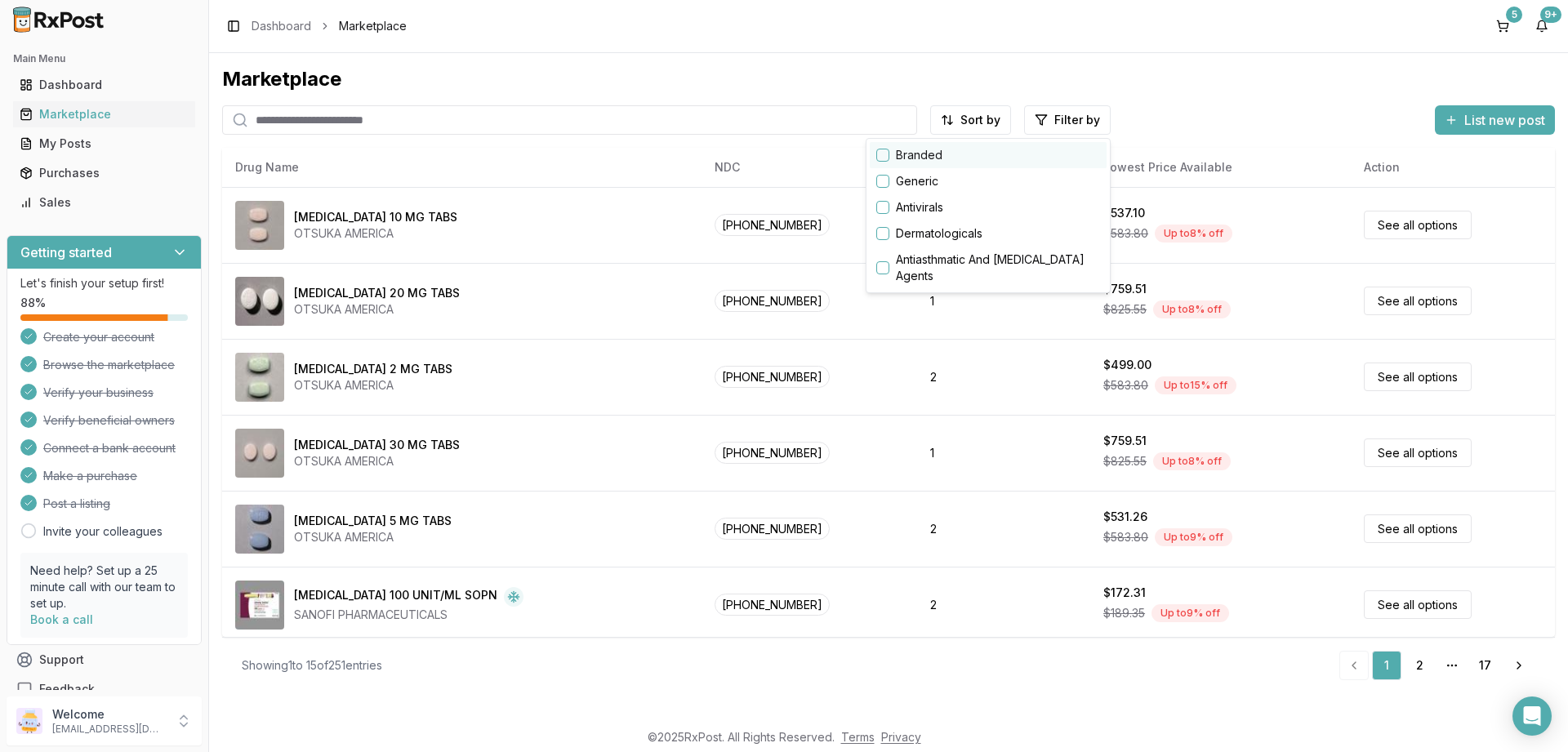
click at [884, 155] on button "button" at bounding box center [883, 155] width 13 height 13
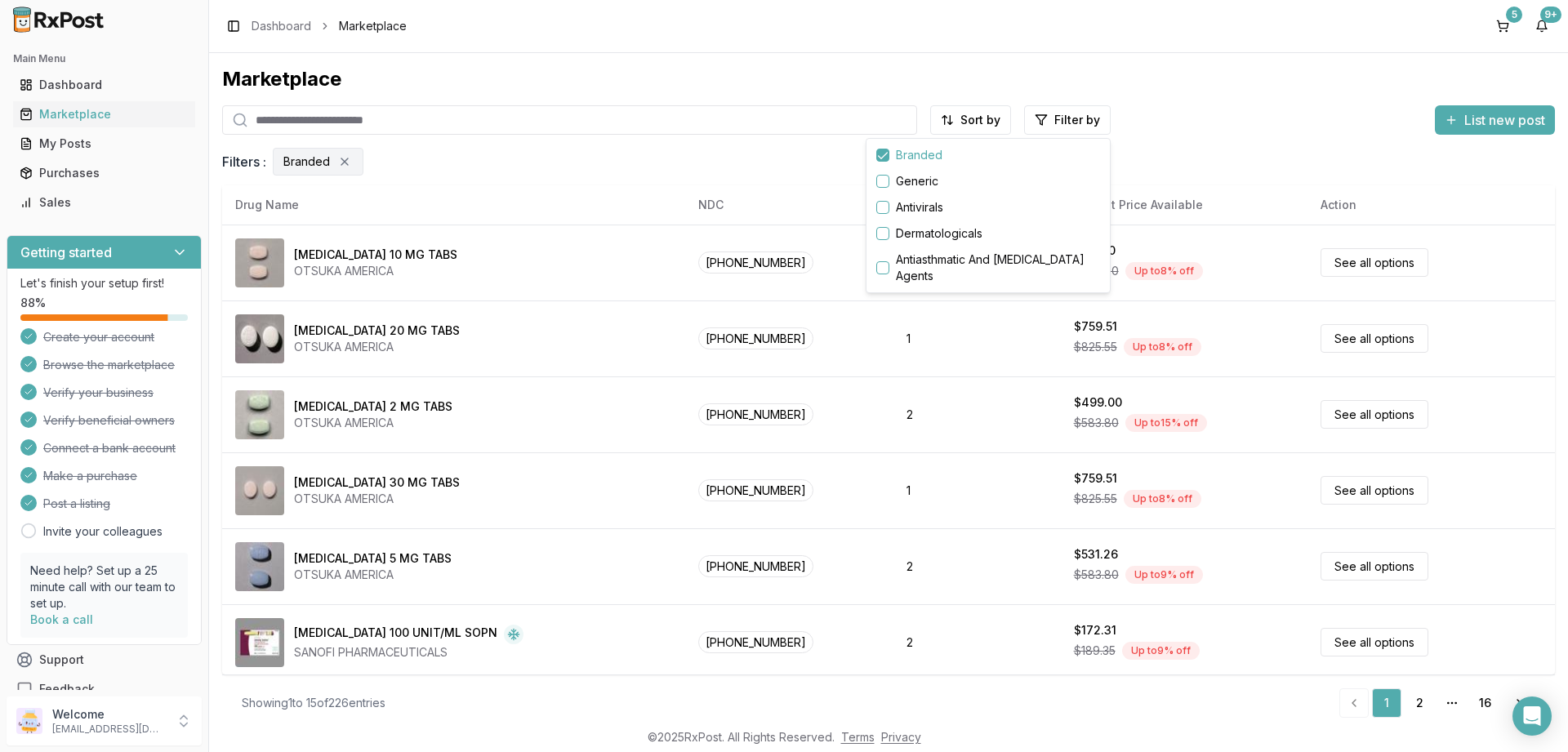
click at [537, 446] on html "Main Menu Dashboard Marketplace My Posts Purchases Sales Getting started Let's …" at bounding box center [784, 376] width 1568 height 752
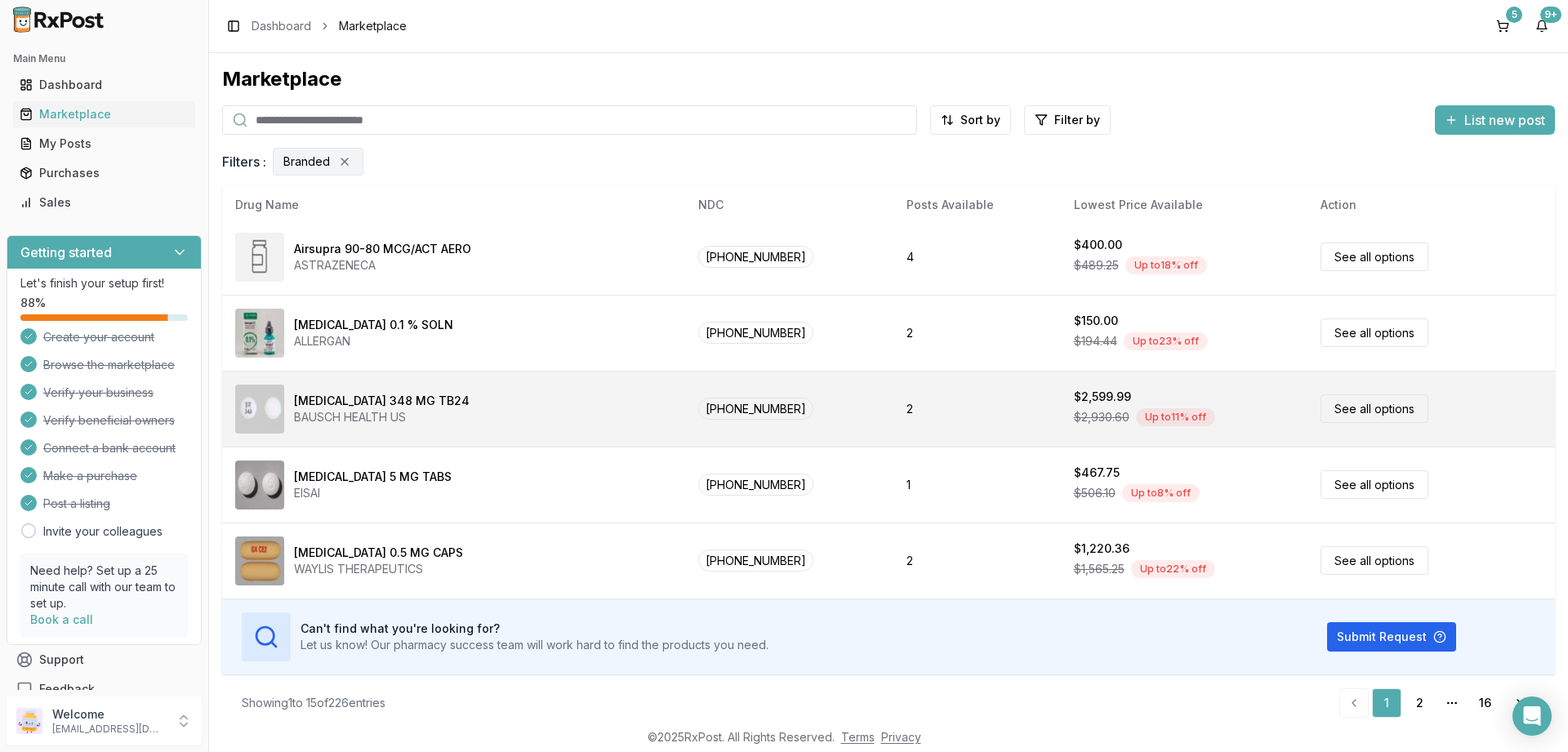
scroll to position [12, 0]
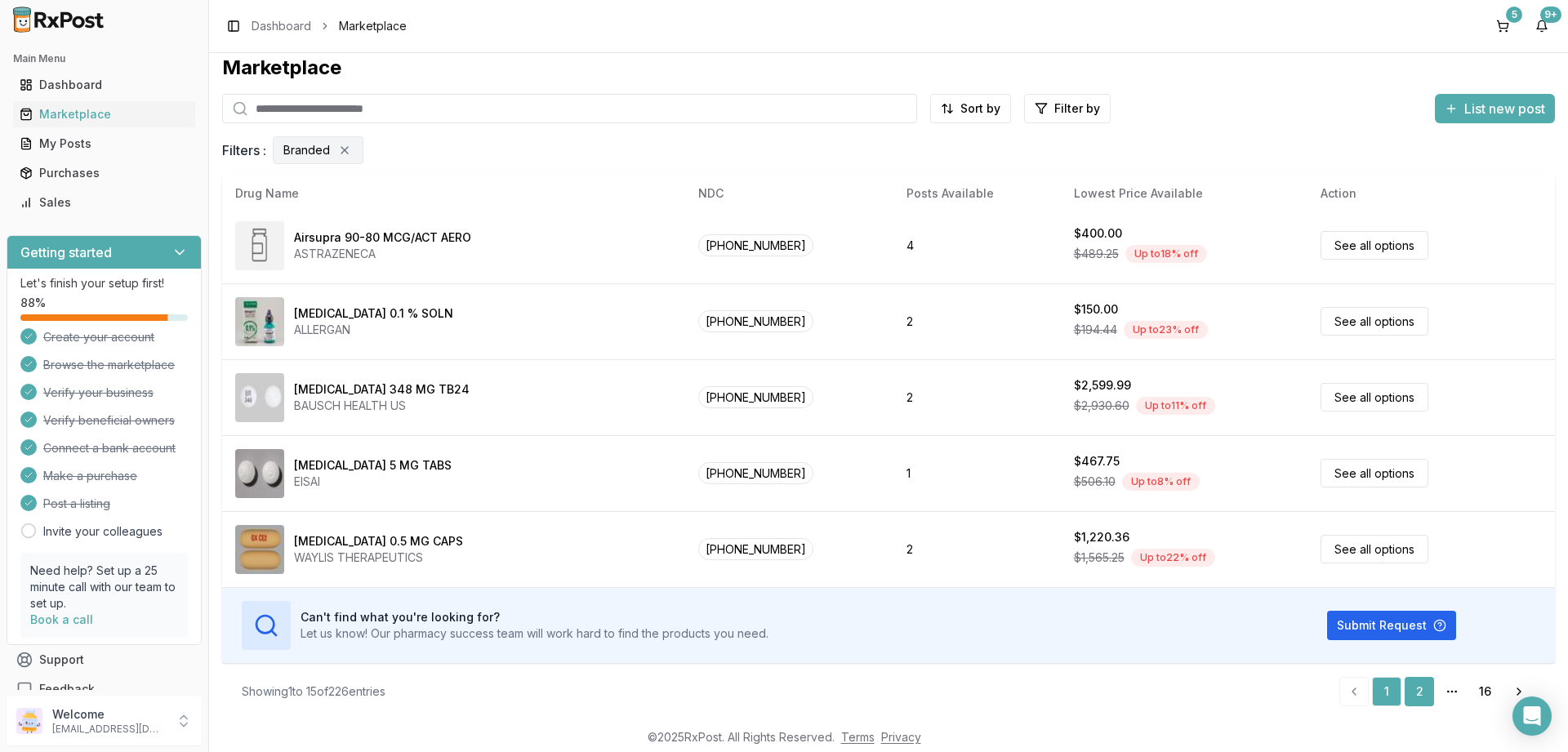
click at [1416, 693] on link "2" at bounding box center [1419, 691] width 29 height 29
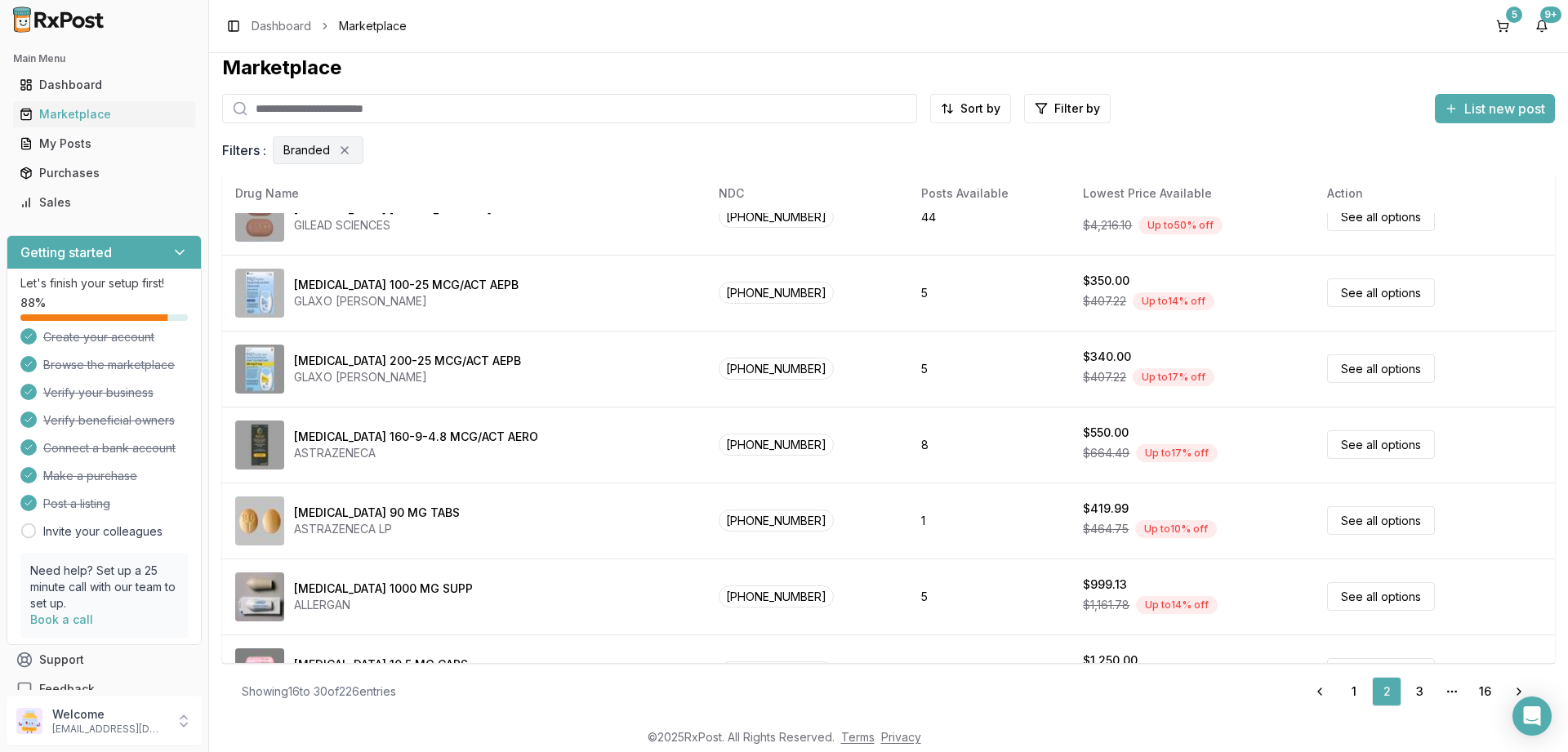
scroll to position [765, 0]
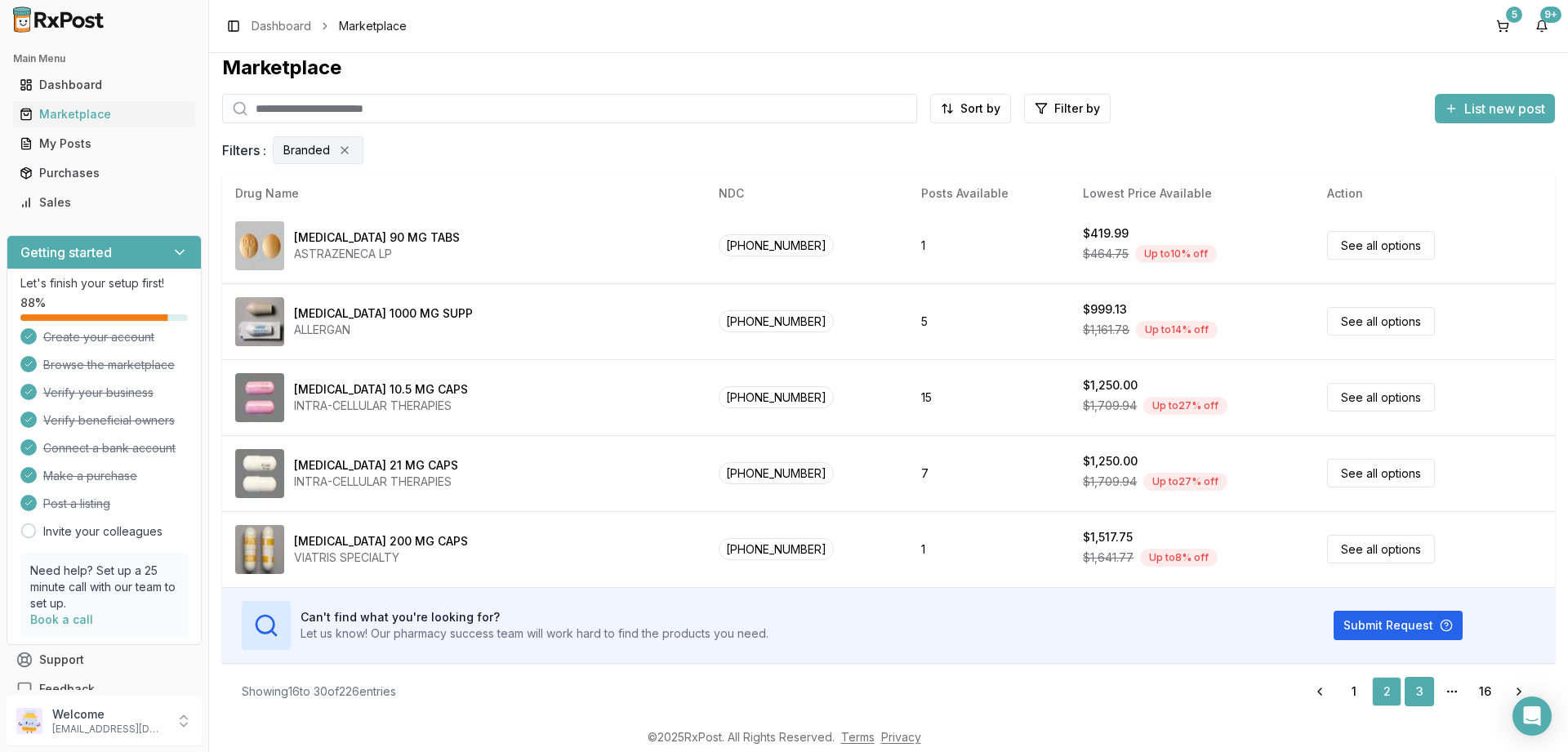
click at [1419, 687] on link "3" at bounding box center [1419, 691] width 29 height 29
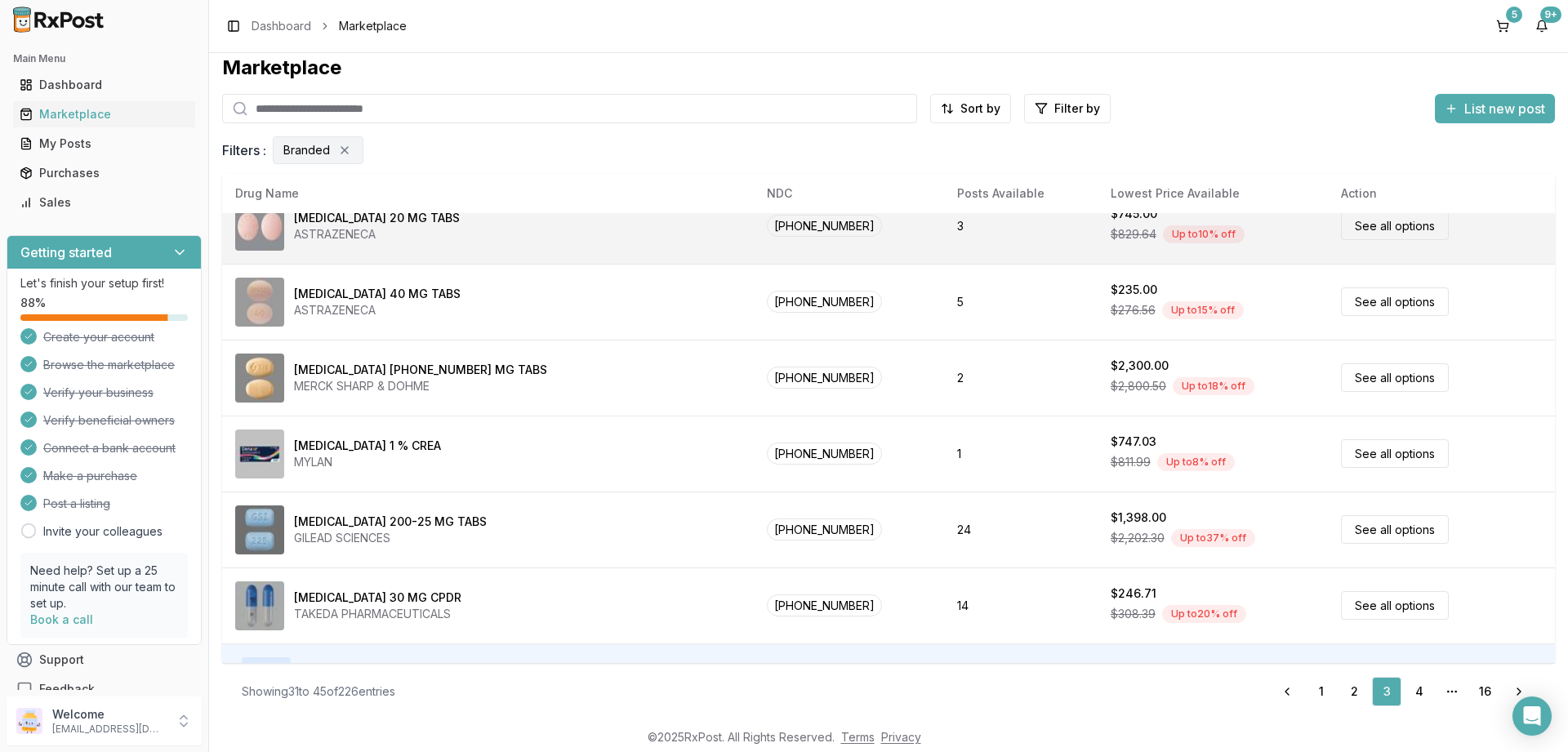
scroll to position [765, 0]
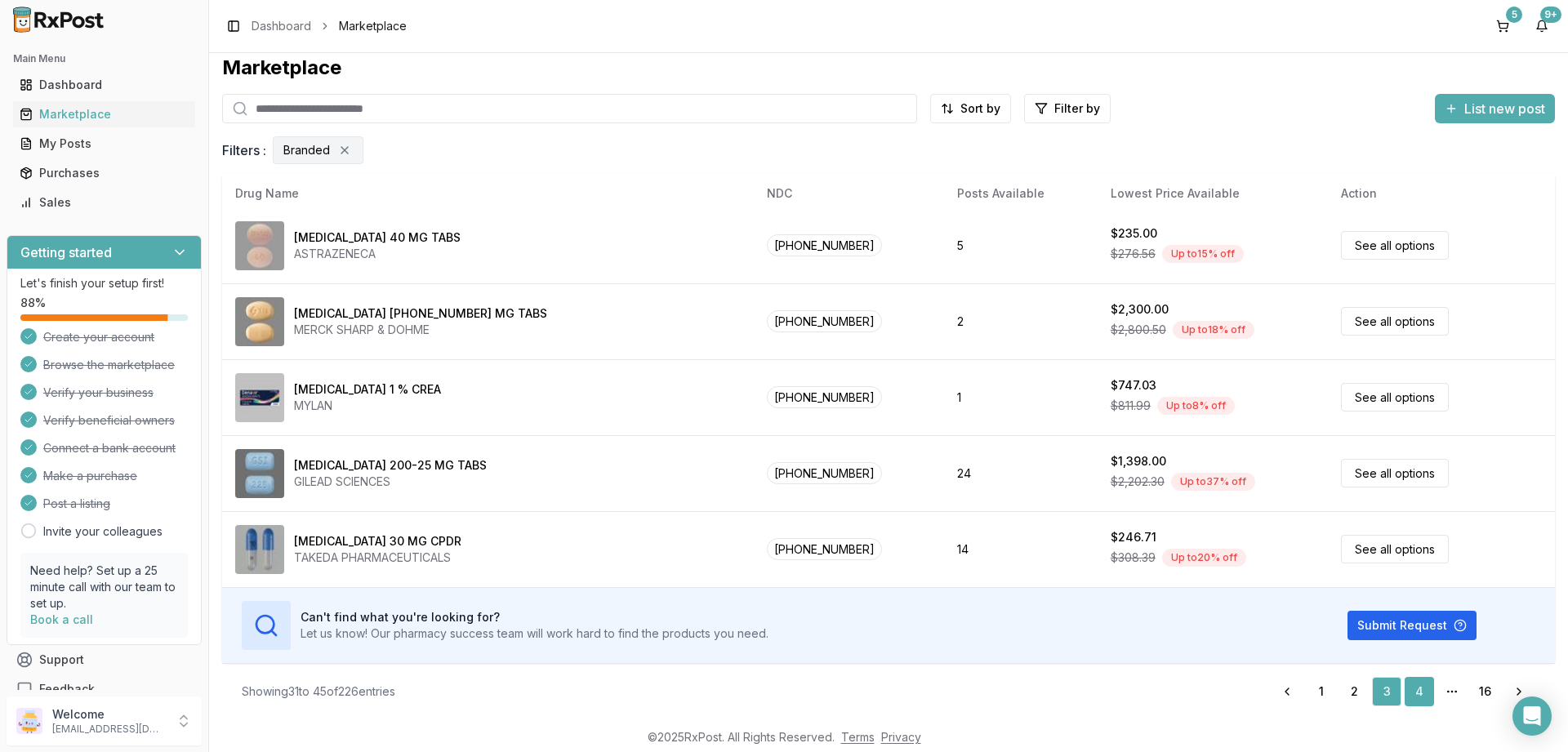
click at [1422, 690] on link "4" at bounding box center [1419, 691] width 29 height 29
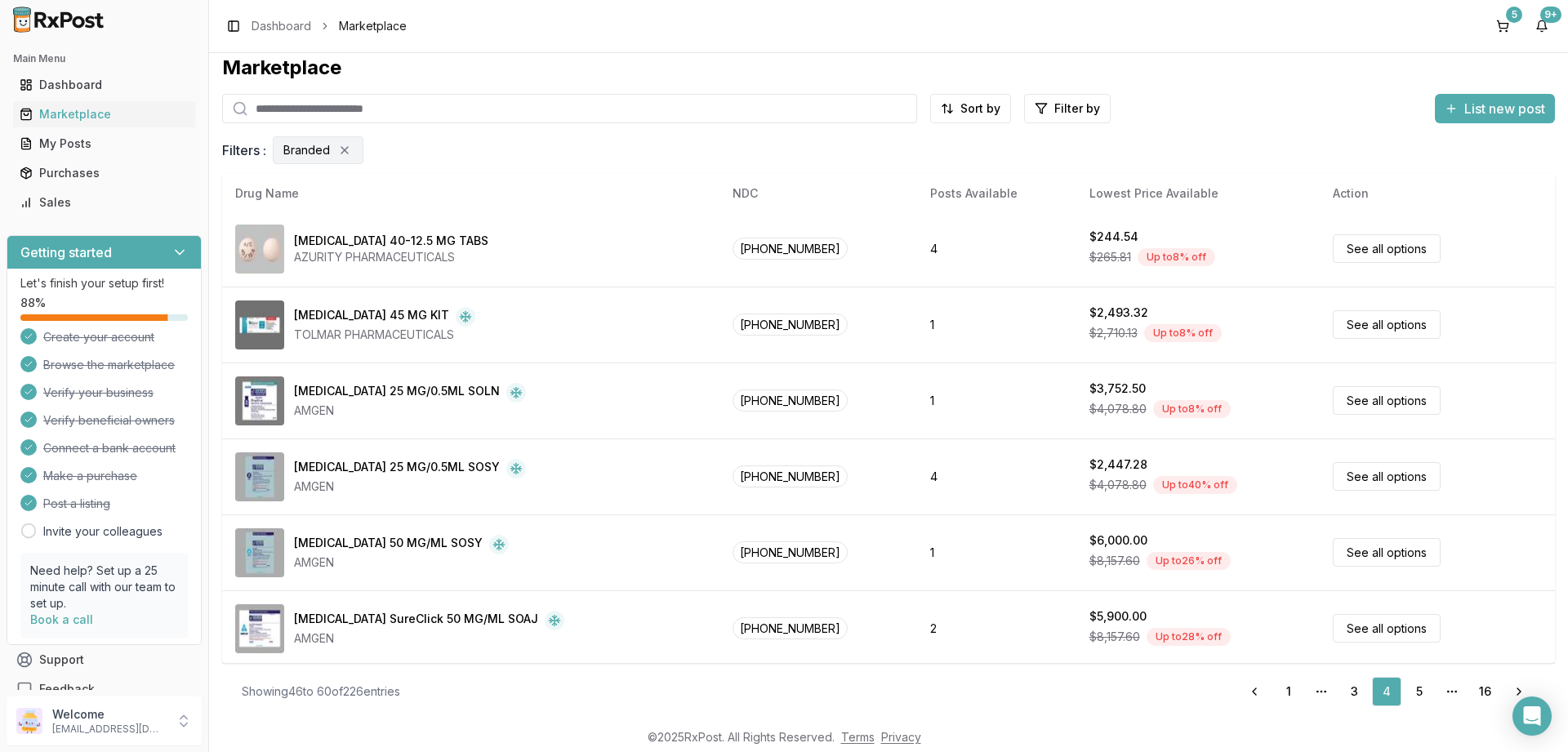
scroll to position [765, 0]
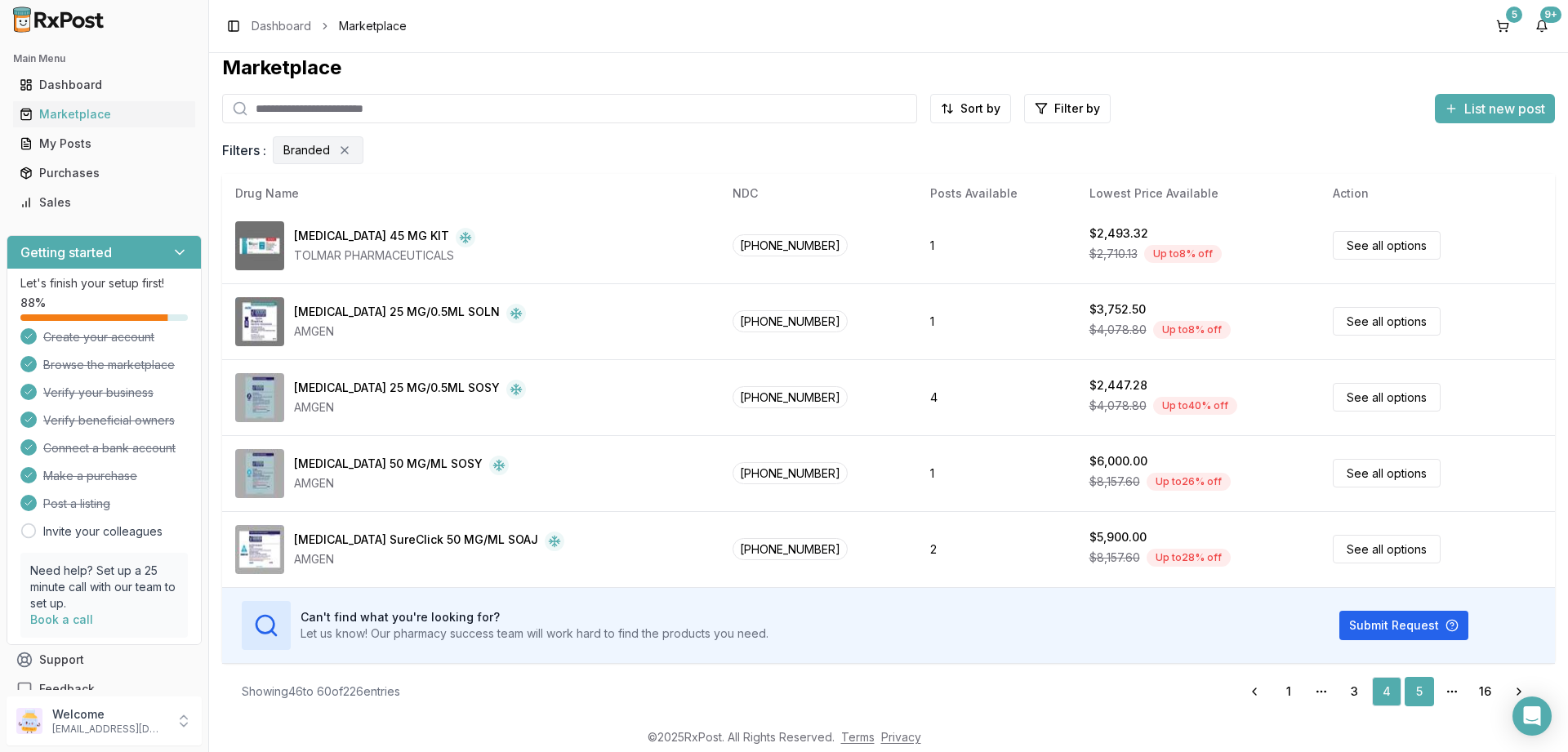
click at [1416, 688] on link "5" at bounding box center [1419, 691] width 29 height 29
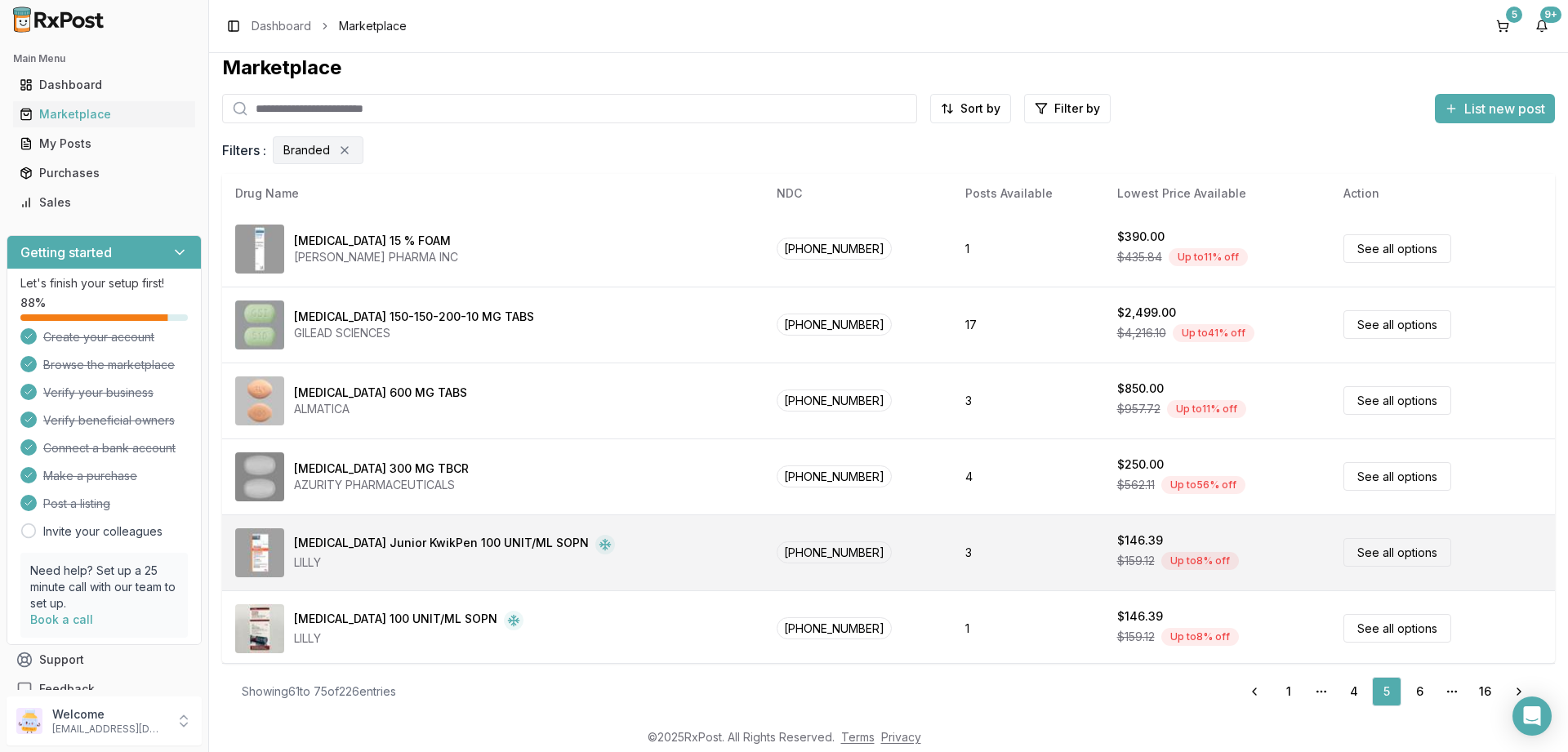
scroll to position [765, 0]
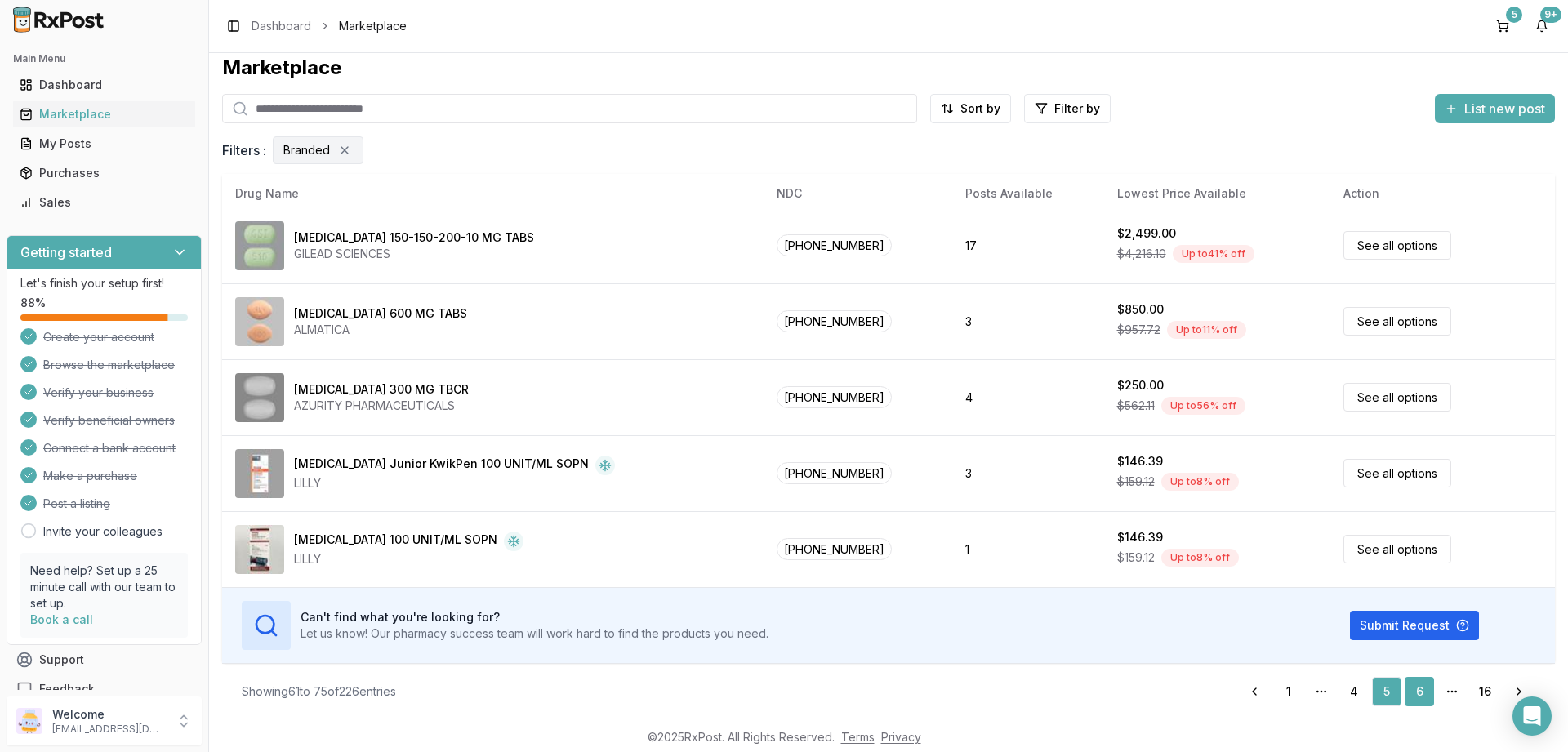
click at [1417, 693] on link "6" at bounding box center [1419, 691] width 29 height 29
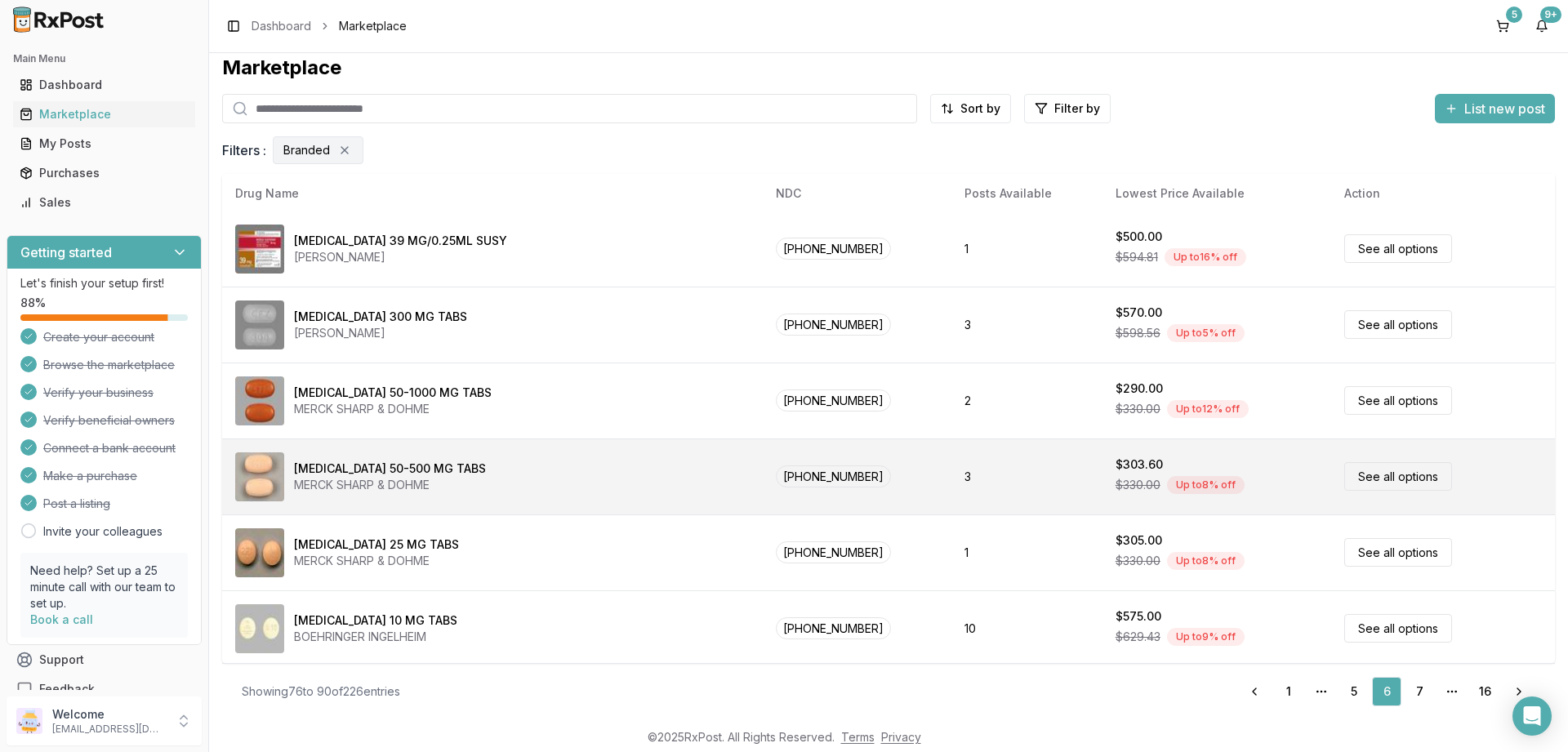
scroll to position [765, 0]
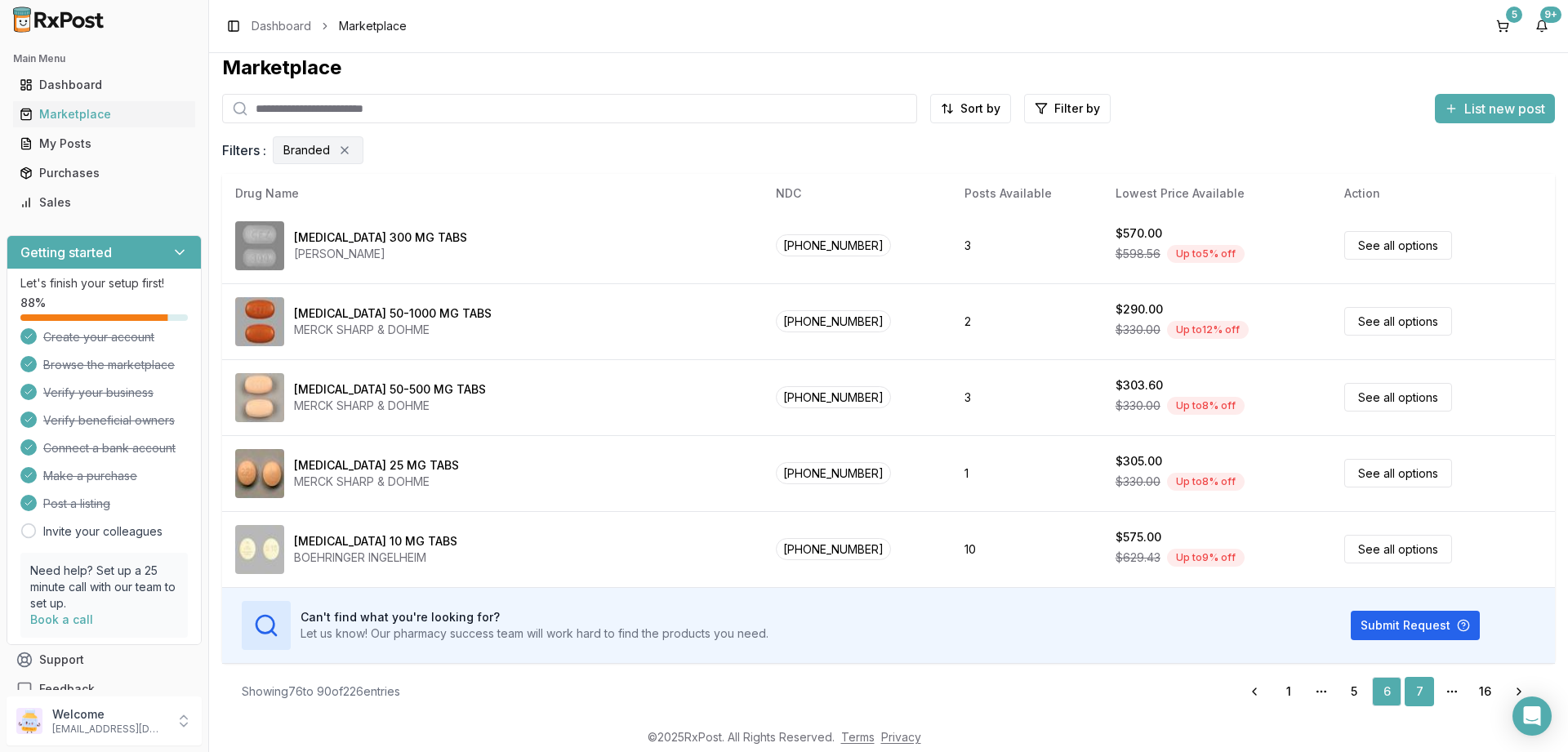
click at [1419, 686] on link "7" at bounding box center [1419, 691] width 29 height 29
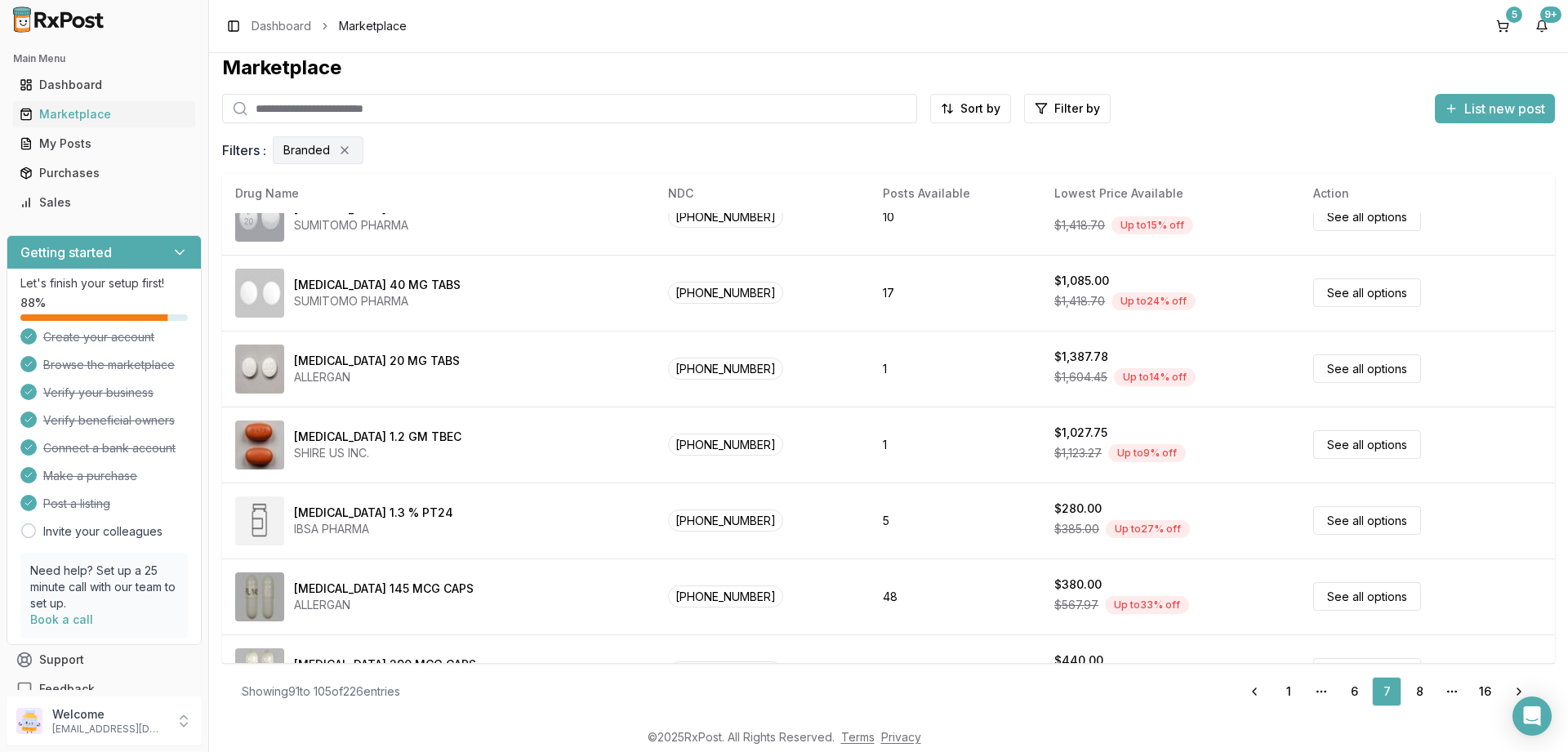
scroll to position [765, 0]
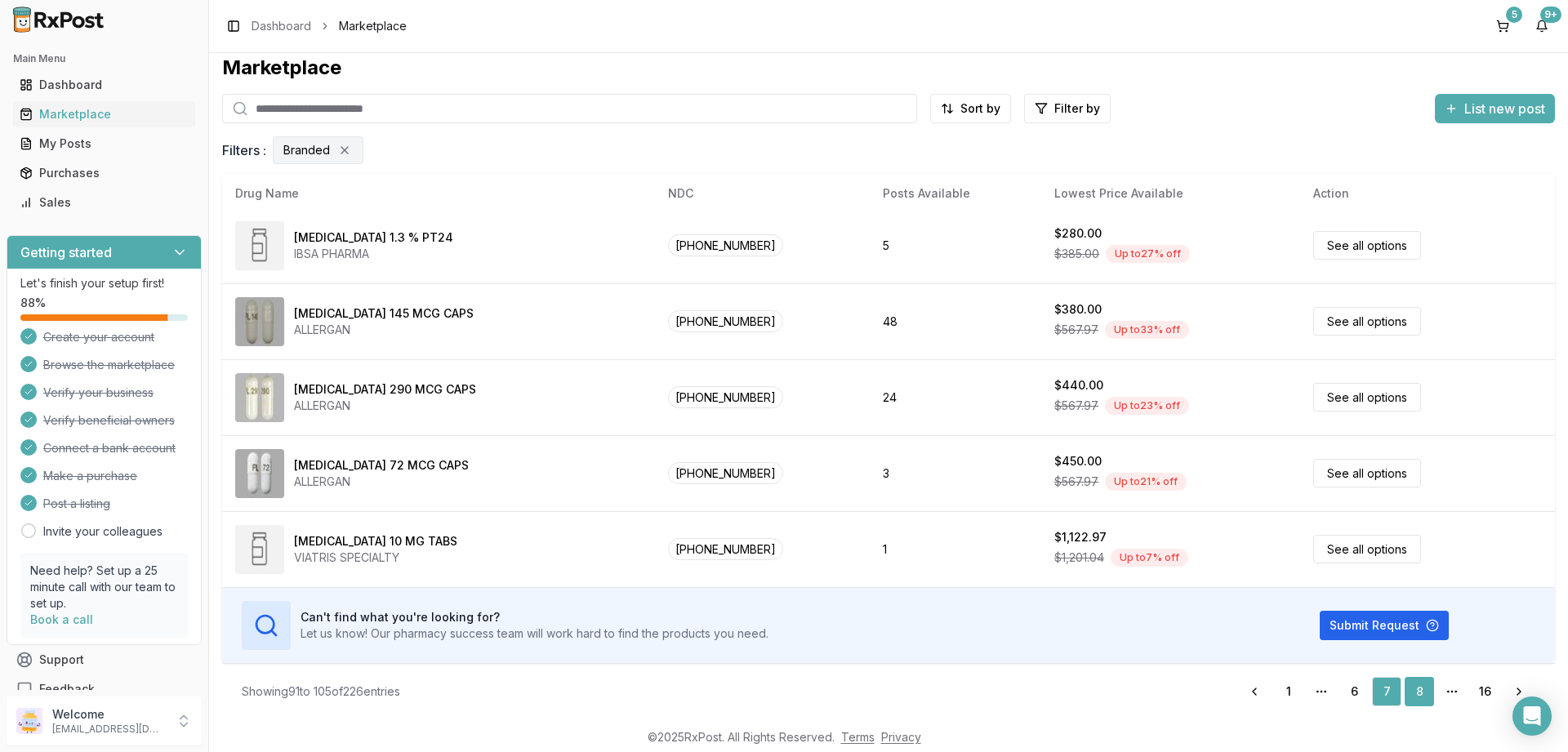
click at [1419, 688] on link "8" at bounding box center [1419, 691] width 29 height 29
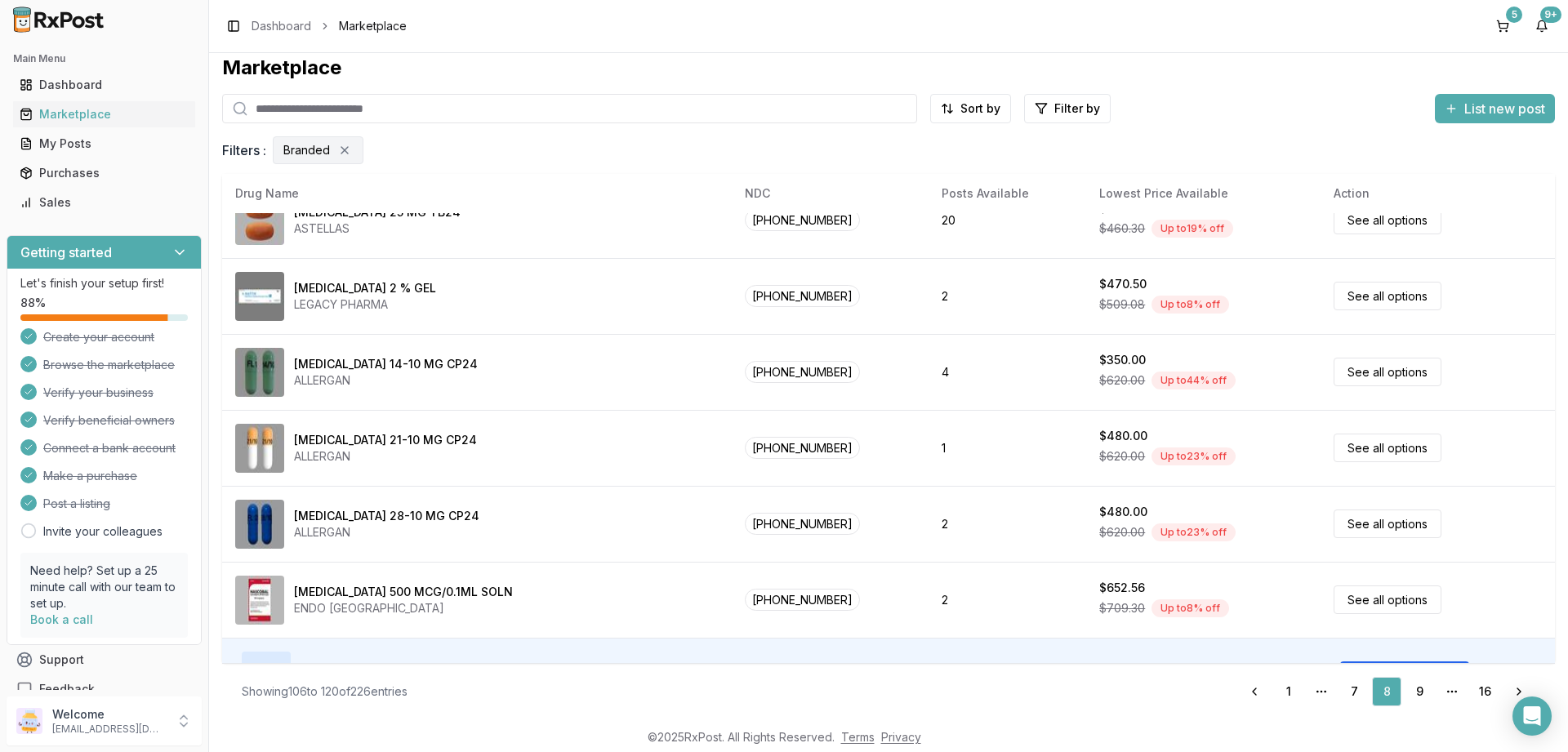
scroll to position [765, 0]
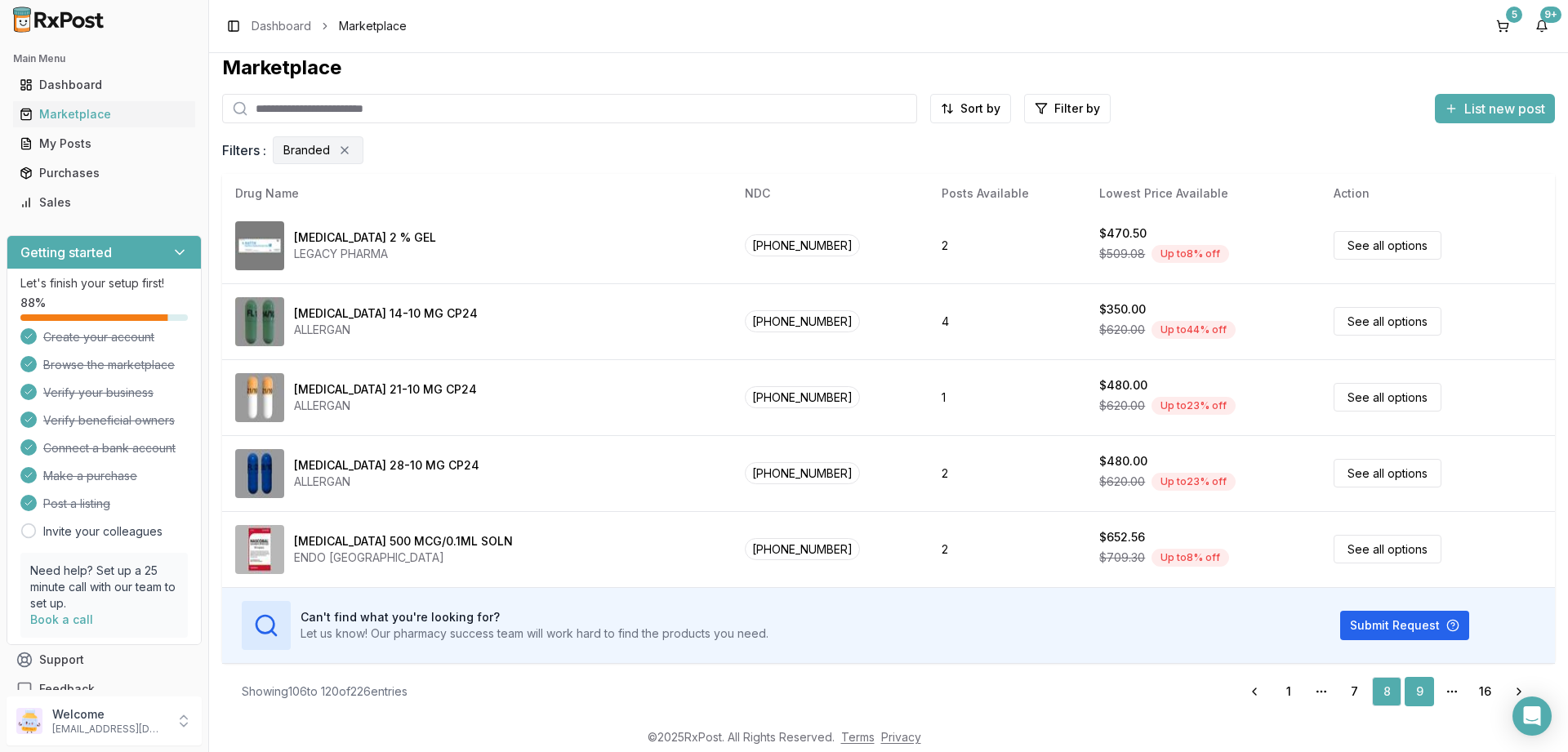
click at [1422, 690] on link "9" at bounding box center [1419, 691] width 29 height 29
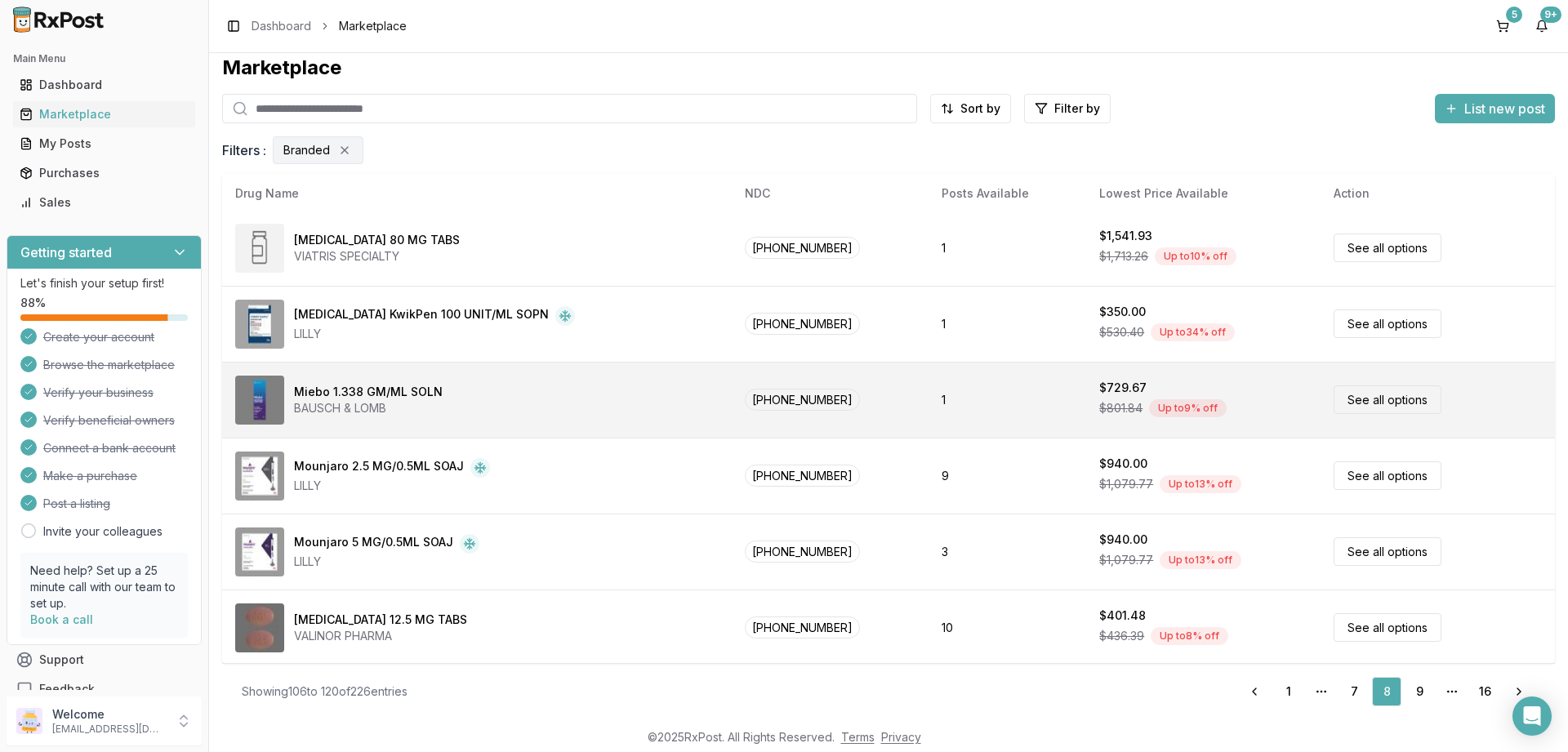
scroll to position [0, 0]
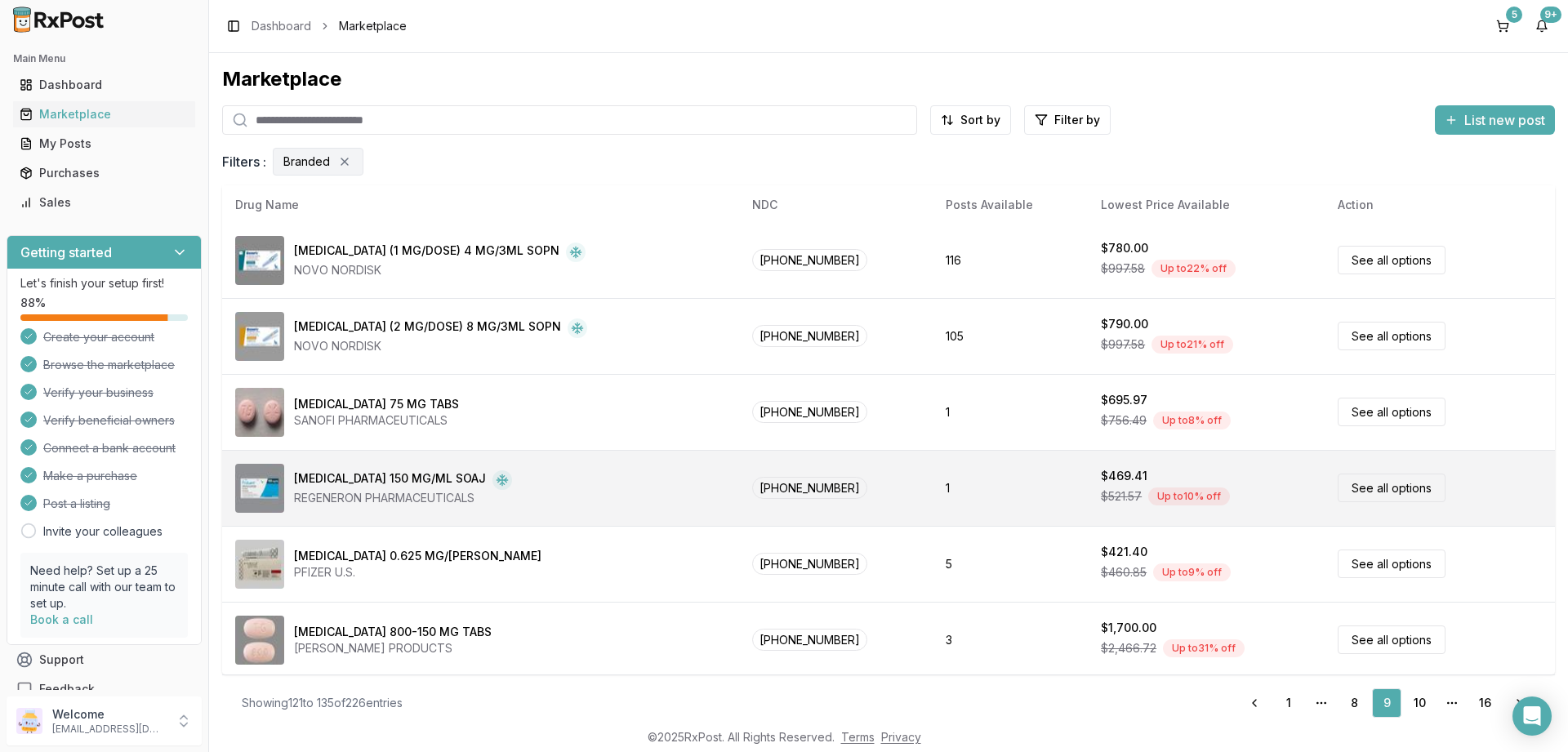
scroll to position [765, 0]
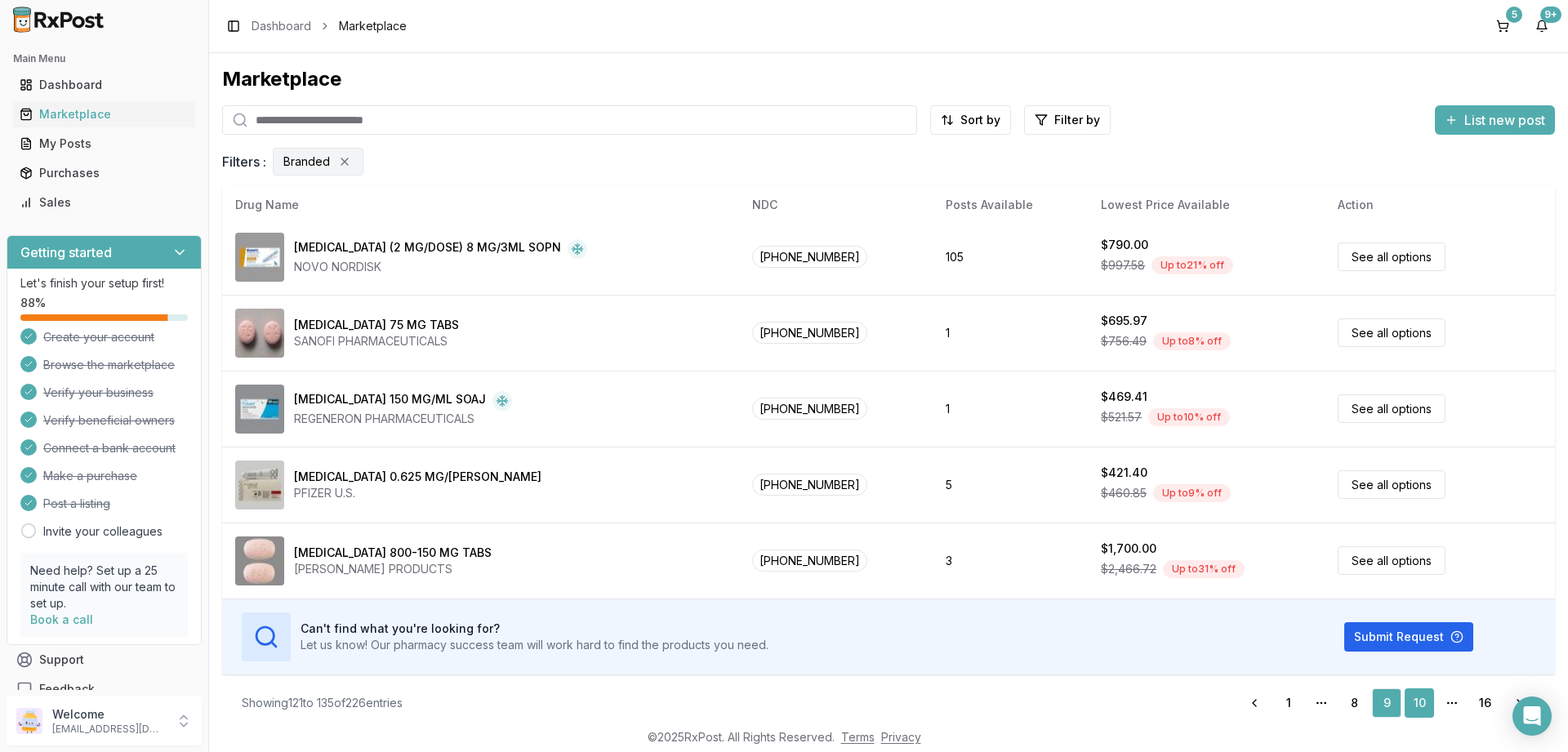
click at [1418, 699] on link "10" at bounding box center [1419, 703] width 29 height 29
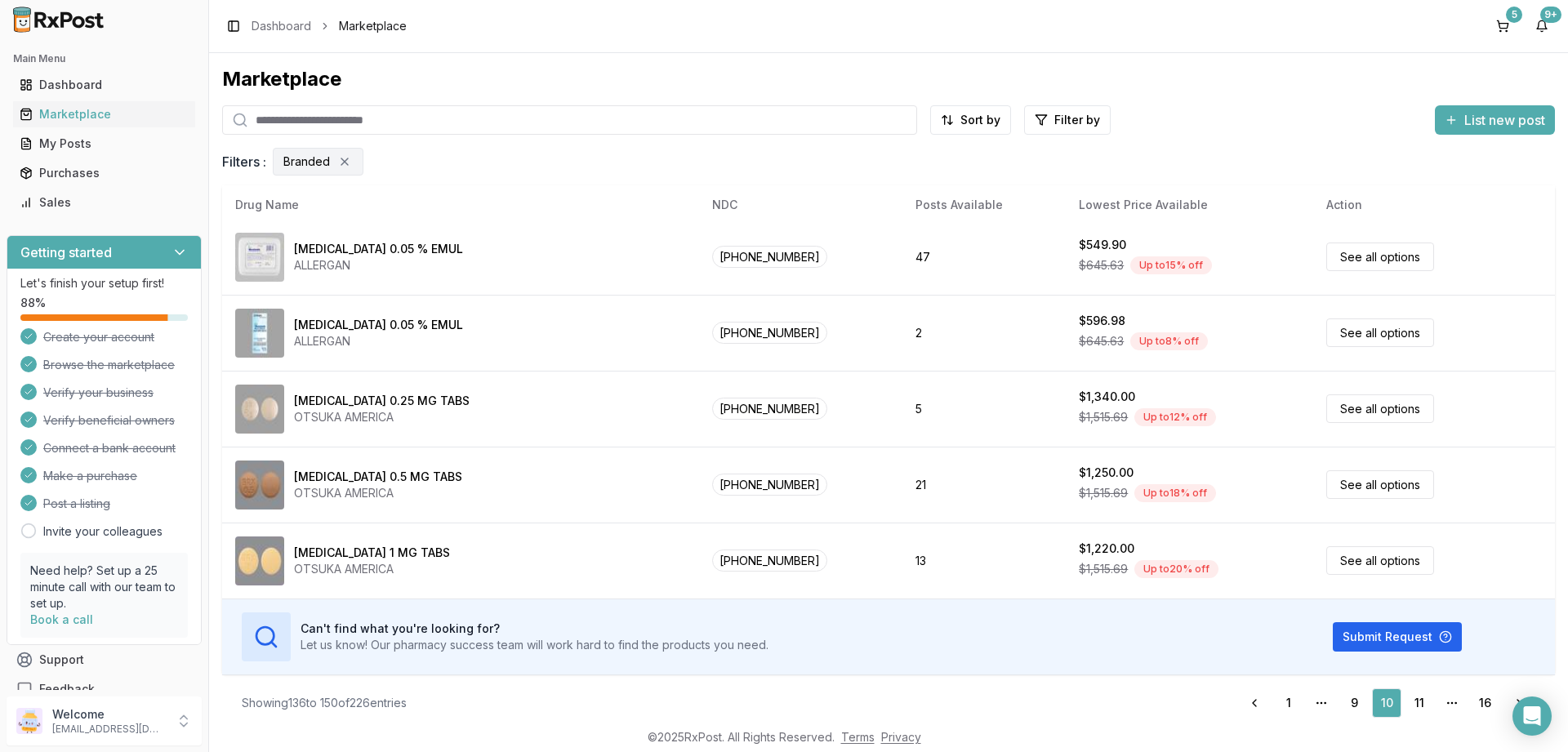
scroll to position [12, 0]
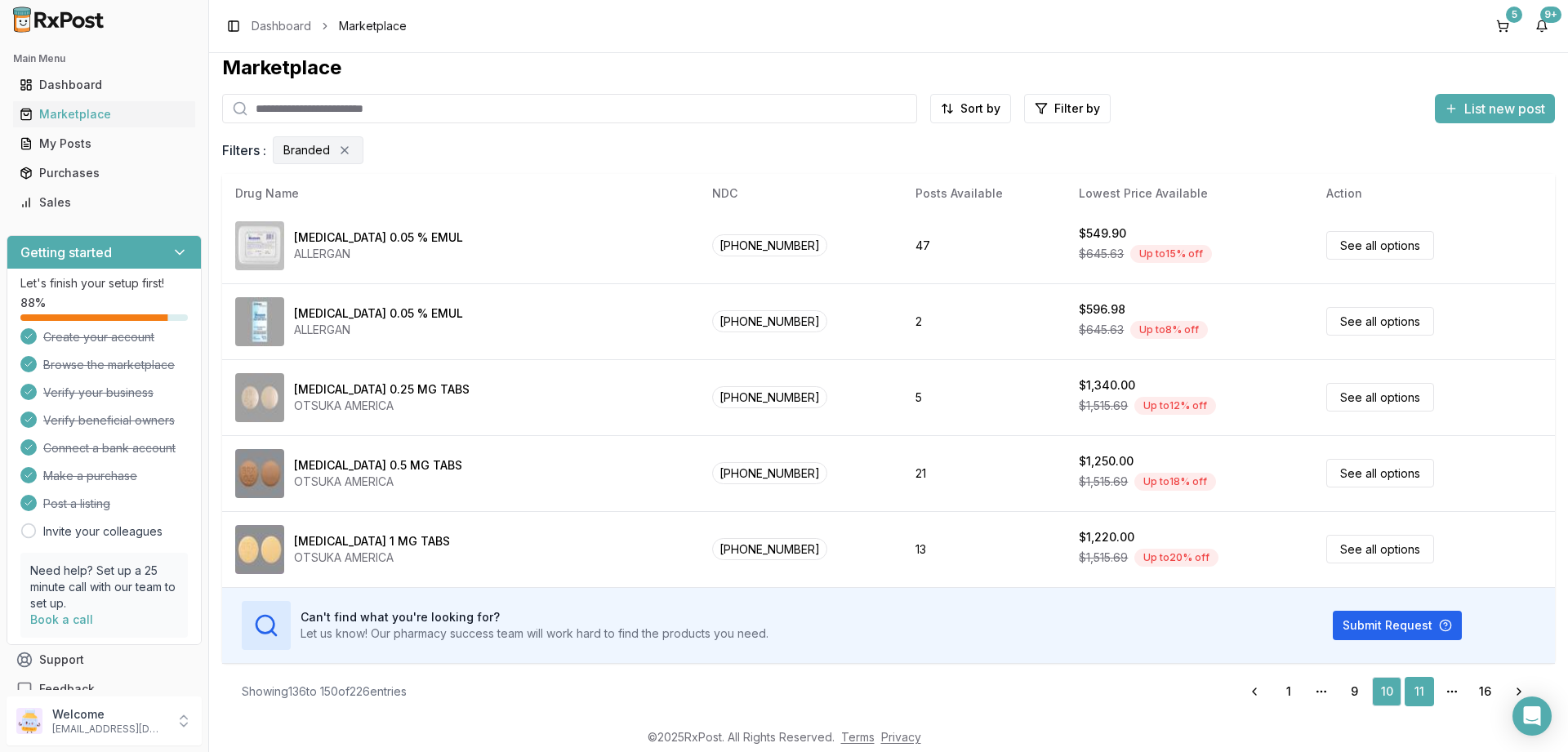
click at [1420, 691] on link "11" at bounding box center [1419, 691] width 29 height 29
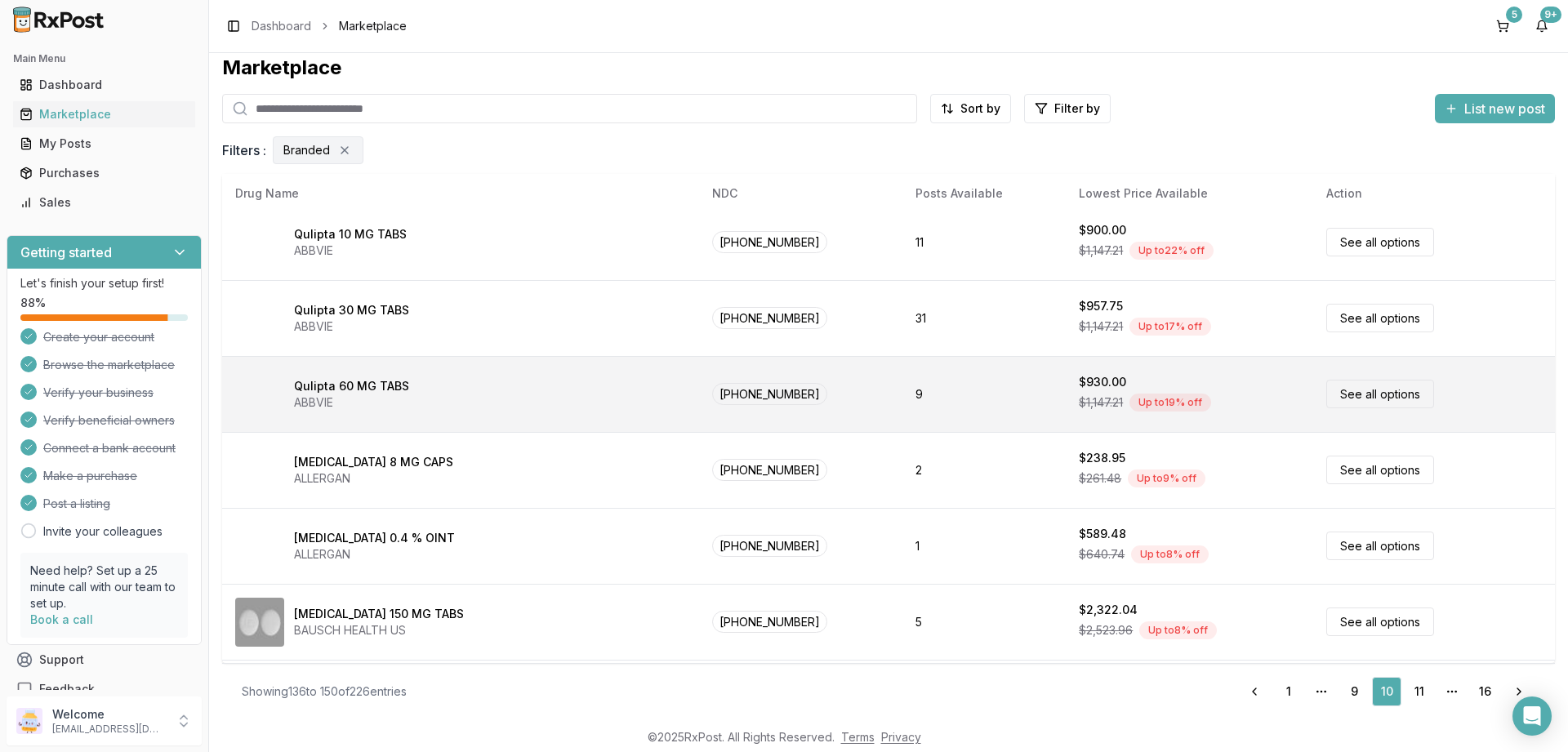
scroll to position [275, 0]
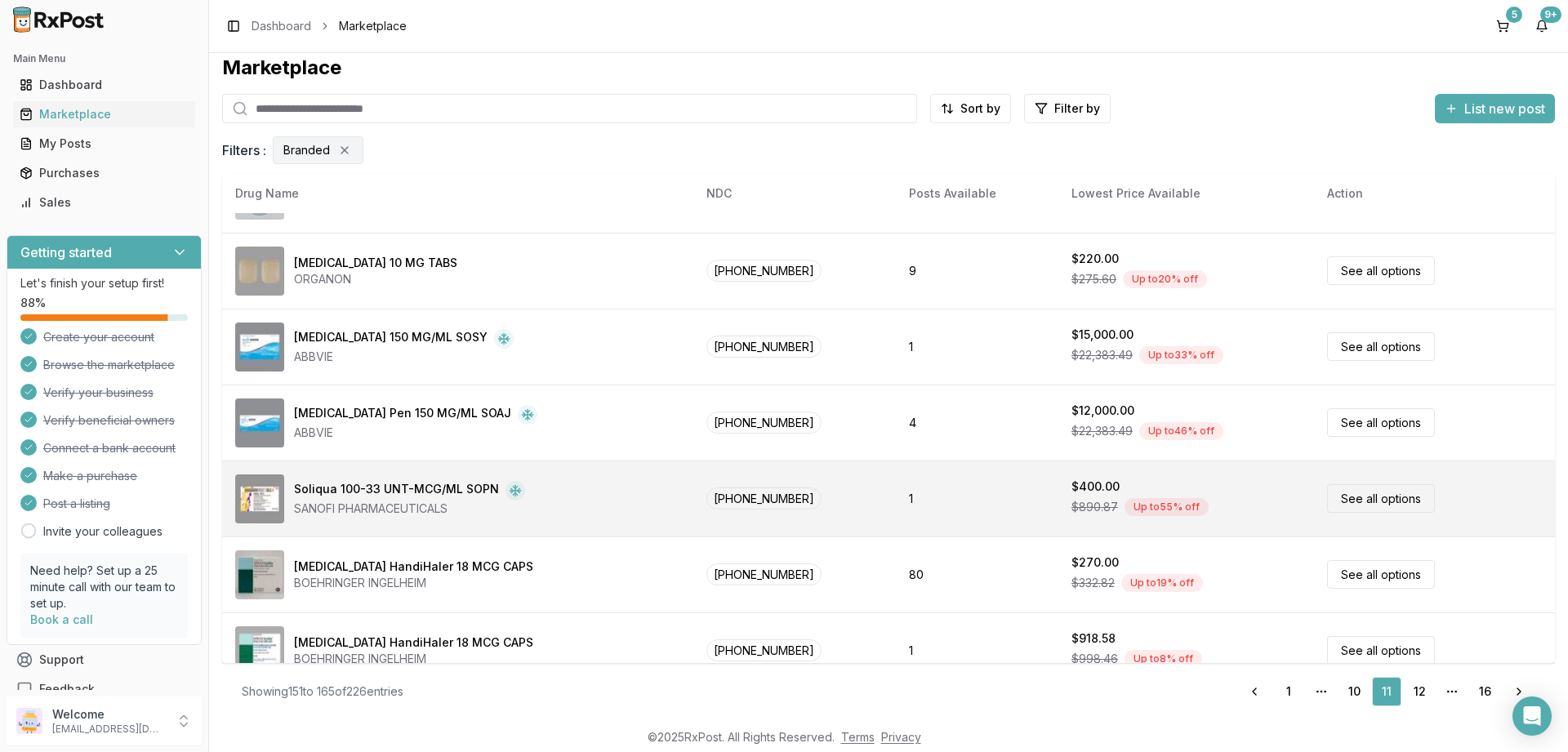
scroll to position [765, 0]
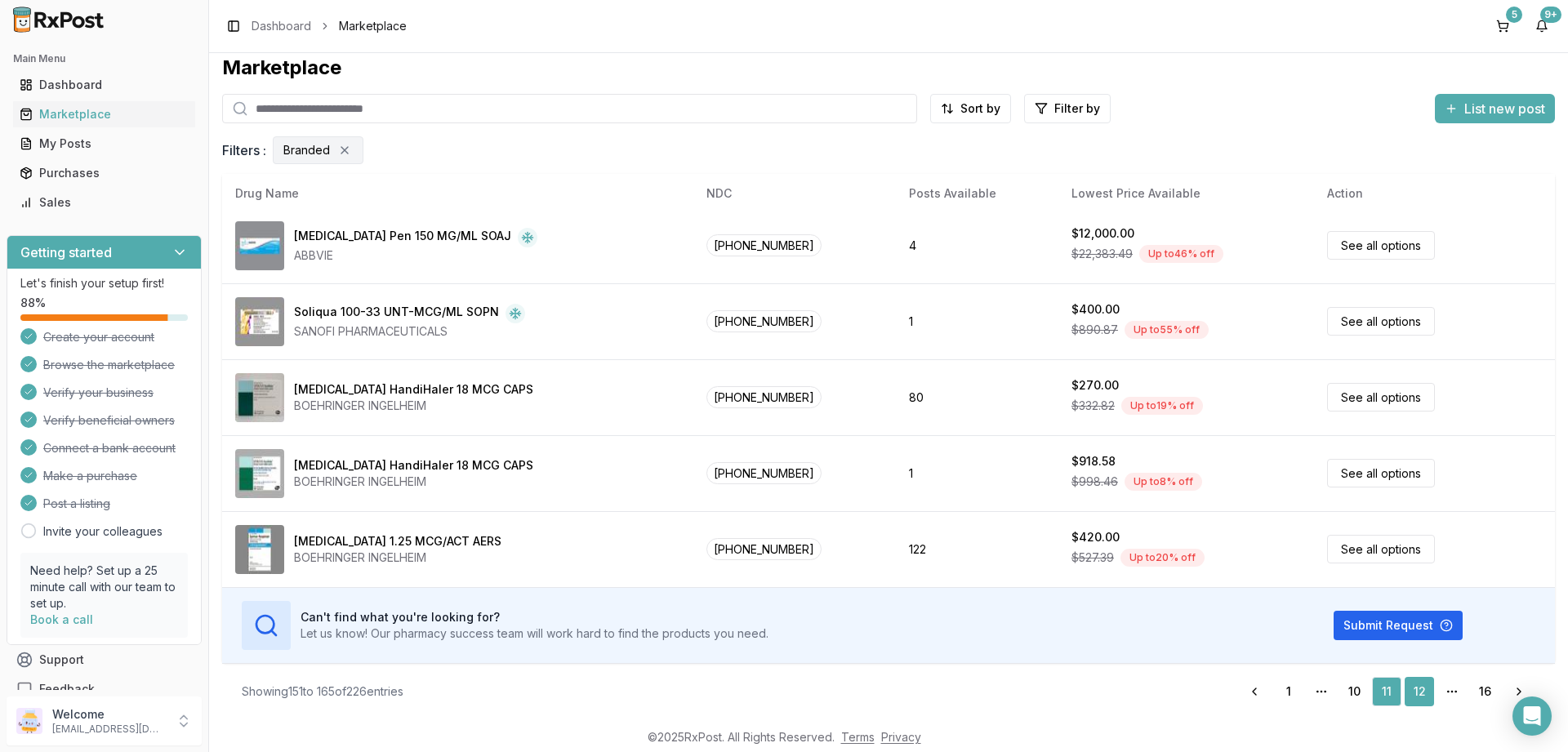
click at [1419, 688] on link "12" at bounding box center [1419, 691] width 29 height 29
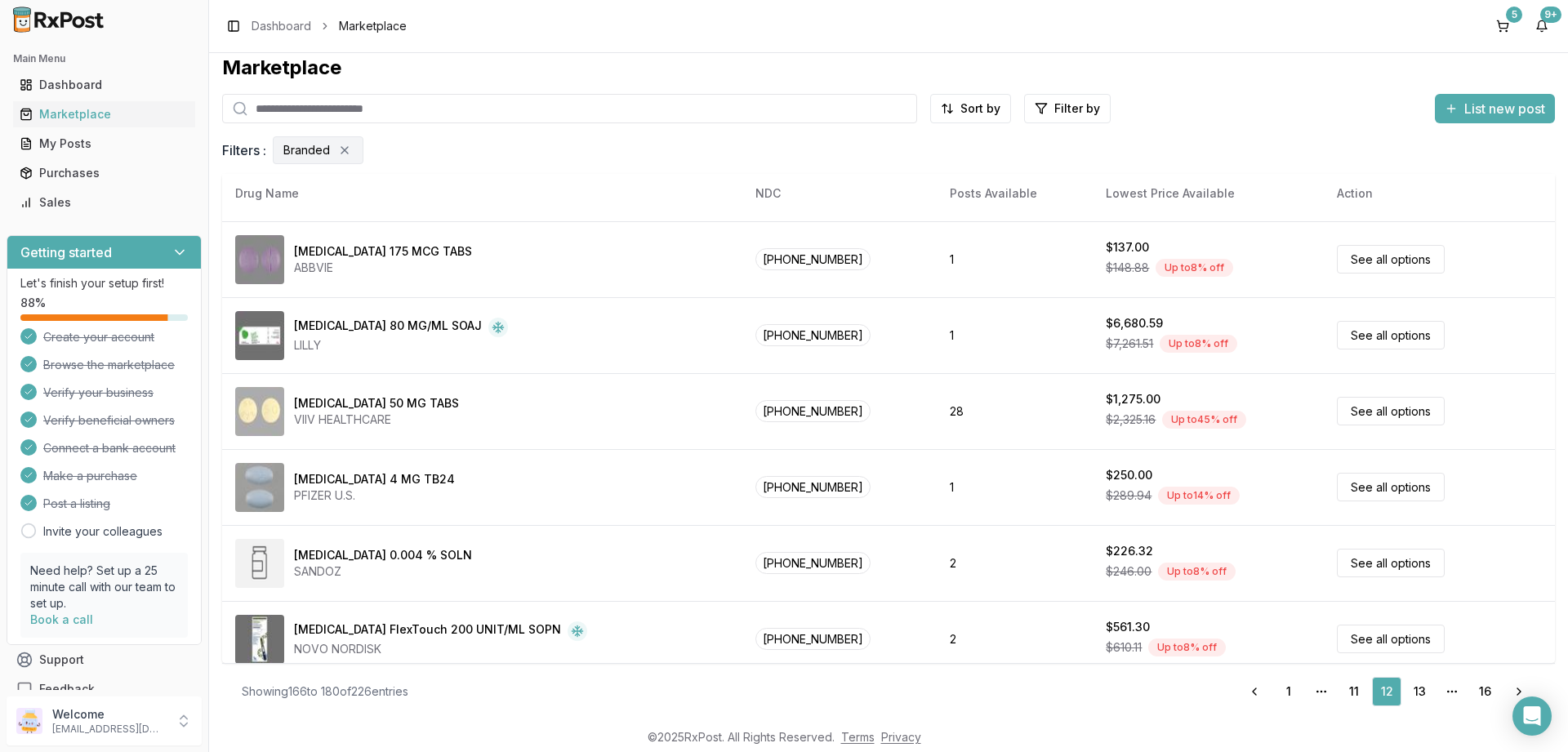
scroll to position [765, 0]
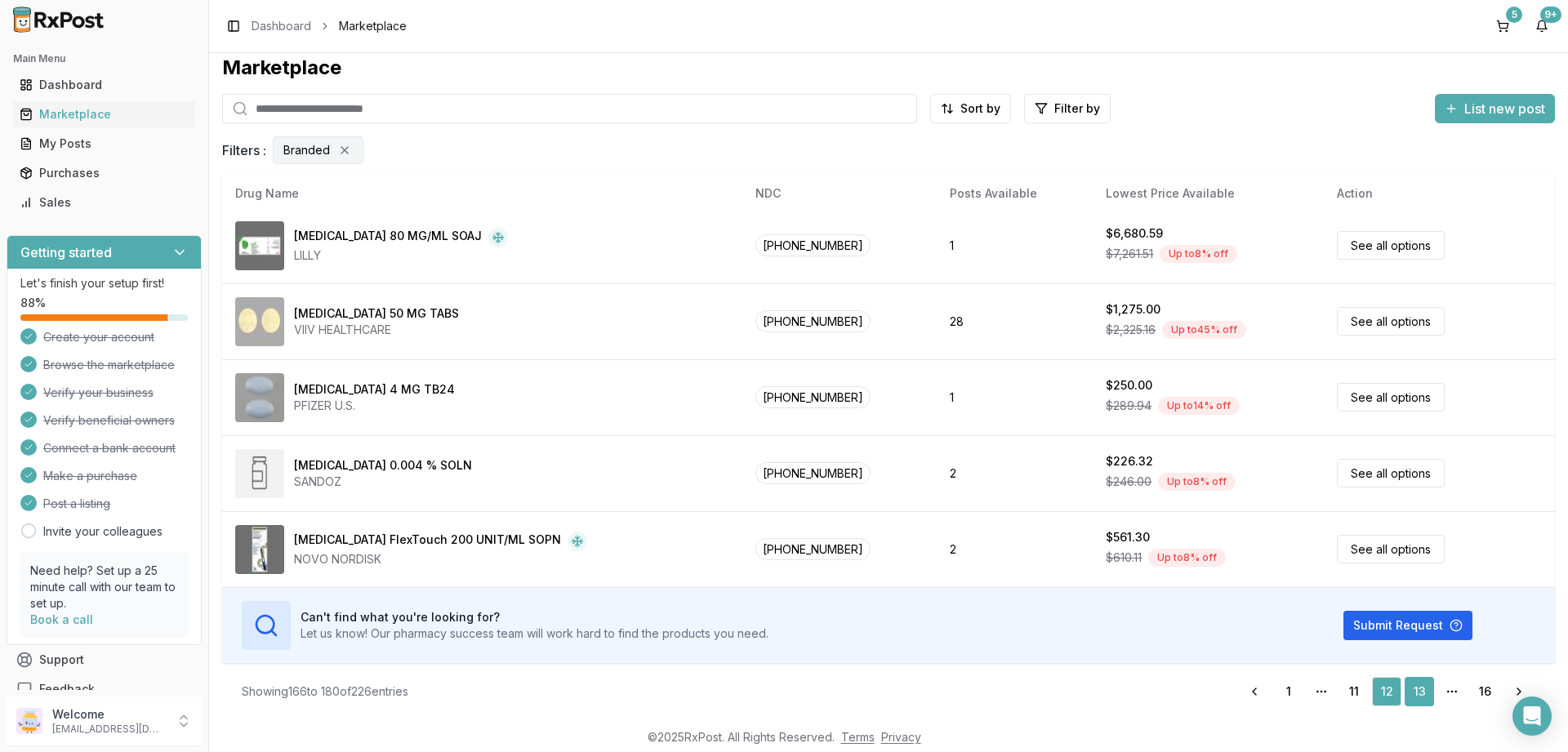
click at [1422, 692] on link "13" at bounding box center [1419, 691] width 29 height 29
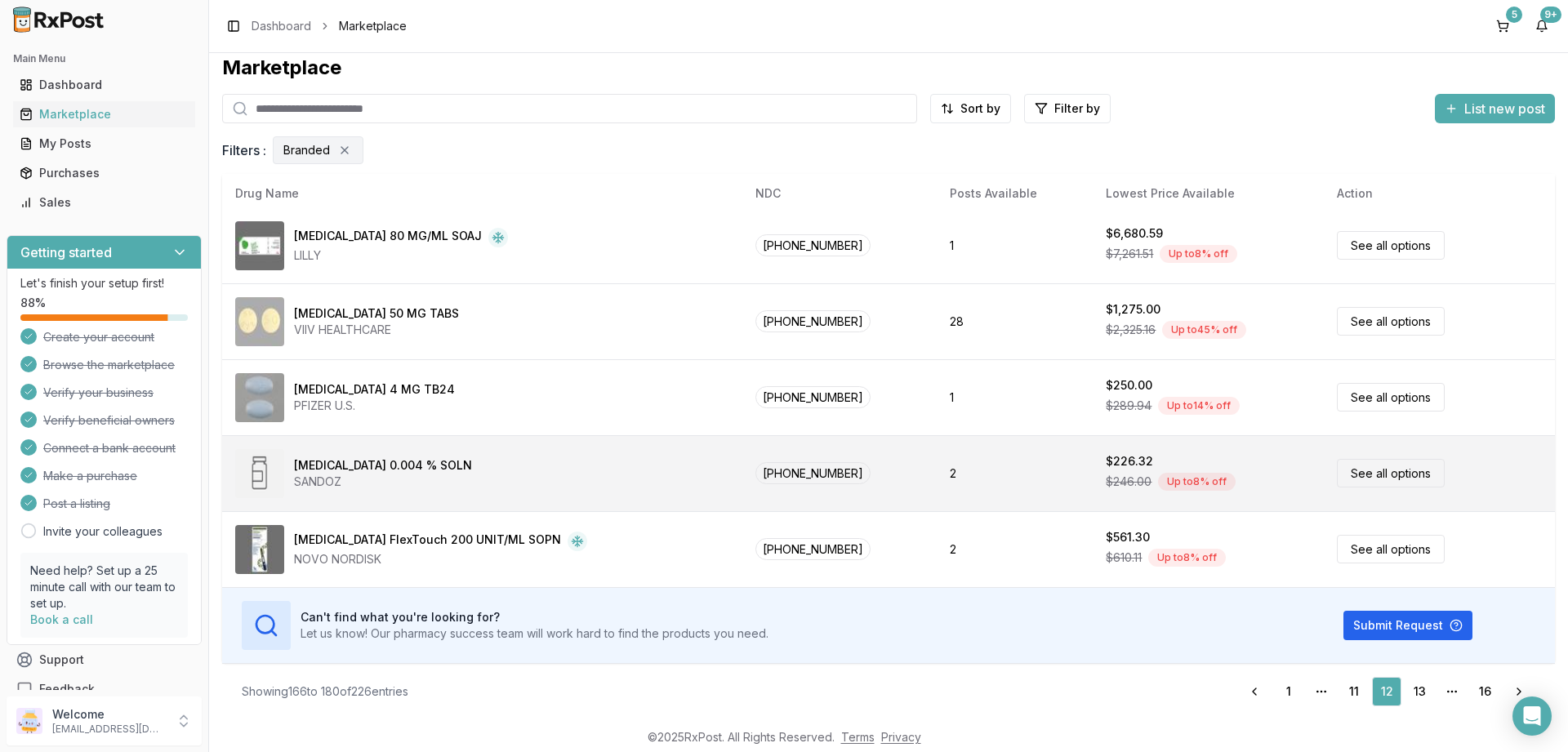
scroll to position [79, 0]
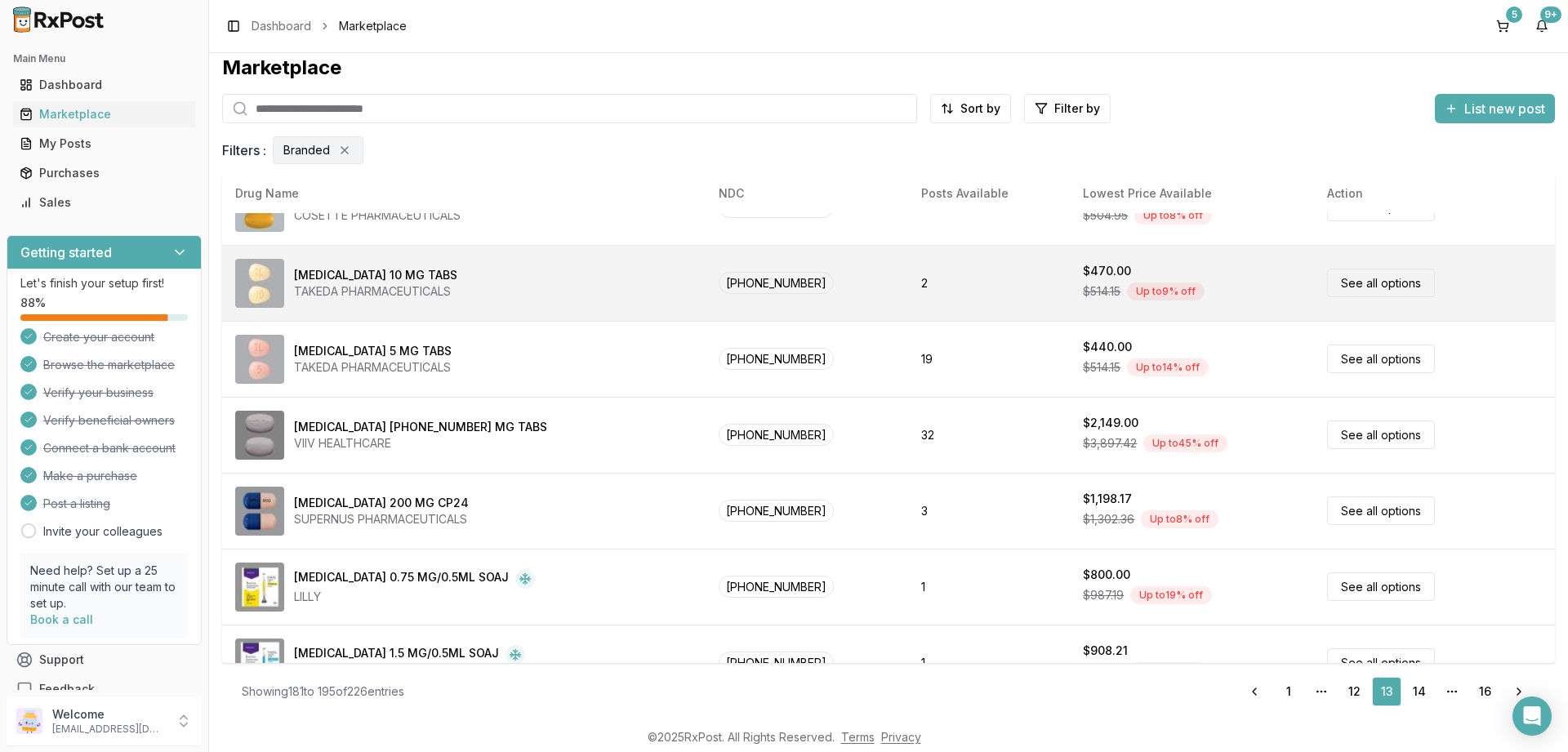
scroll to position [392, 0]
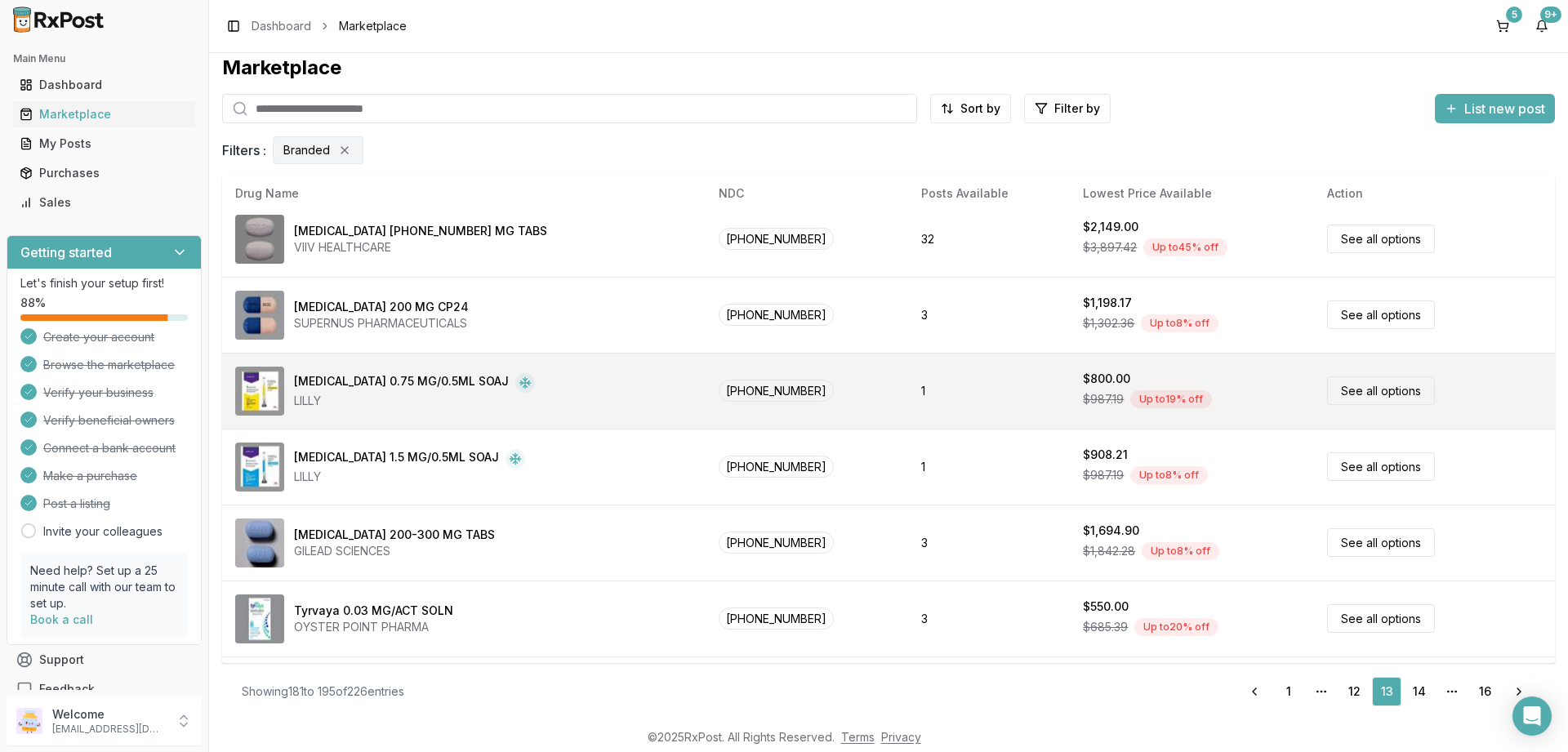
click at [1341, 388] on link "See all options" at bounding box center [1381, 391] width 108 height 28
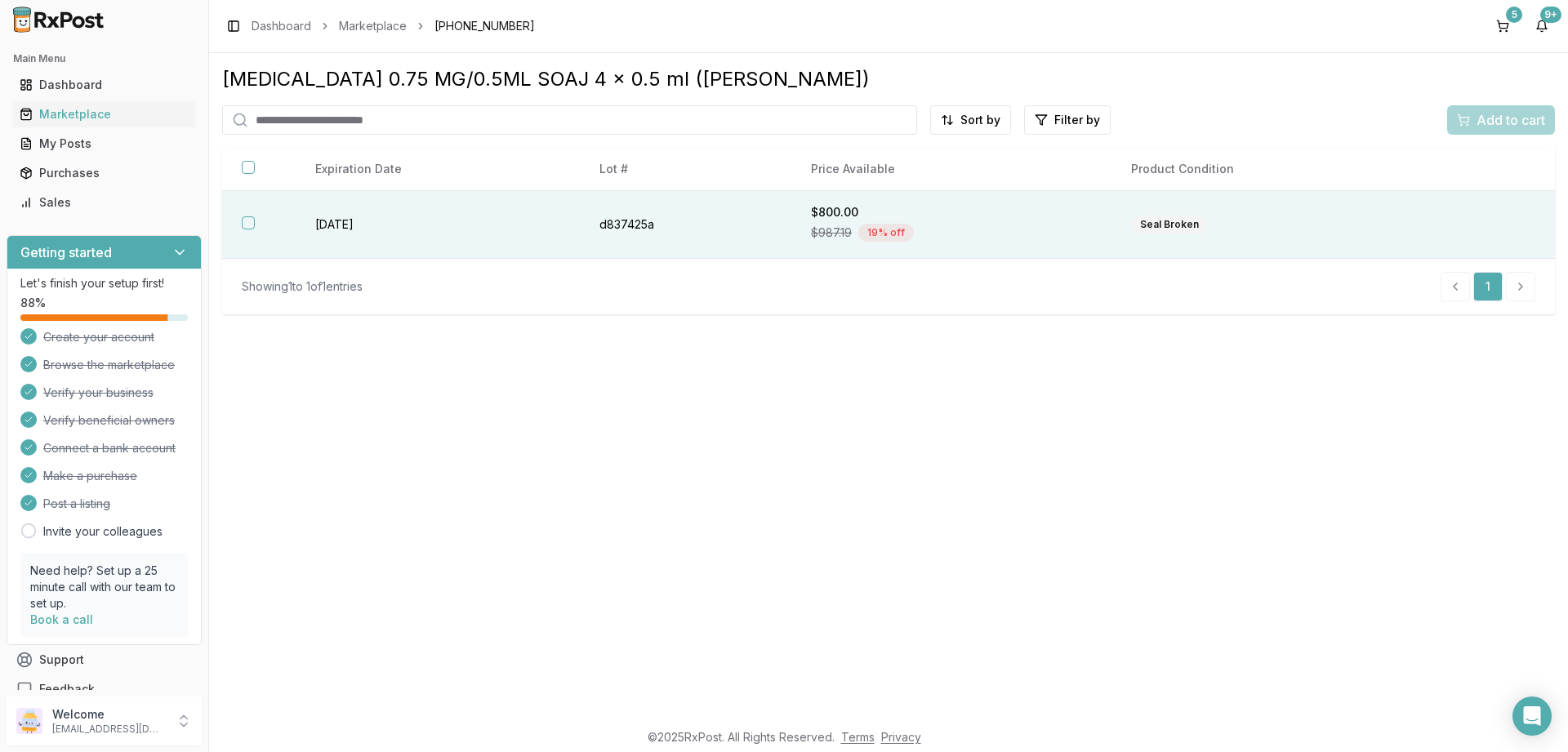
click at [248, 225] on button "button" at bounding box center [249, 223] width 13 height 13
click at [1505, 114] on span "Add to cart" at bounding box center [1511, 119] width 68 height 19
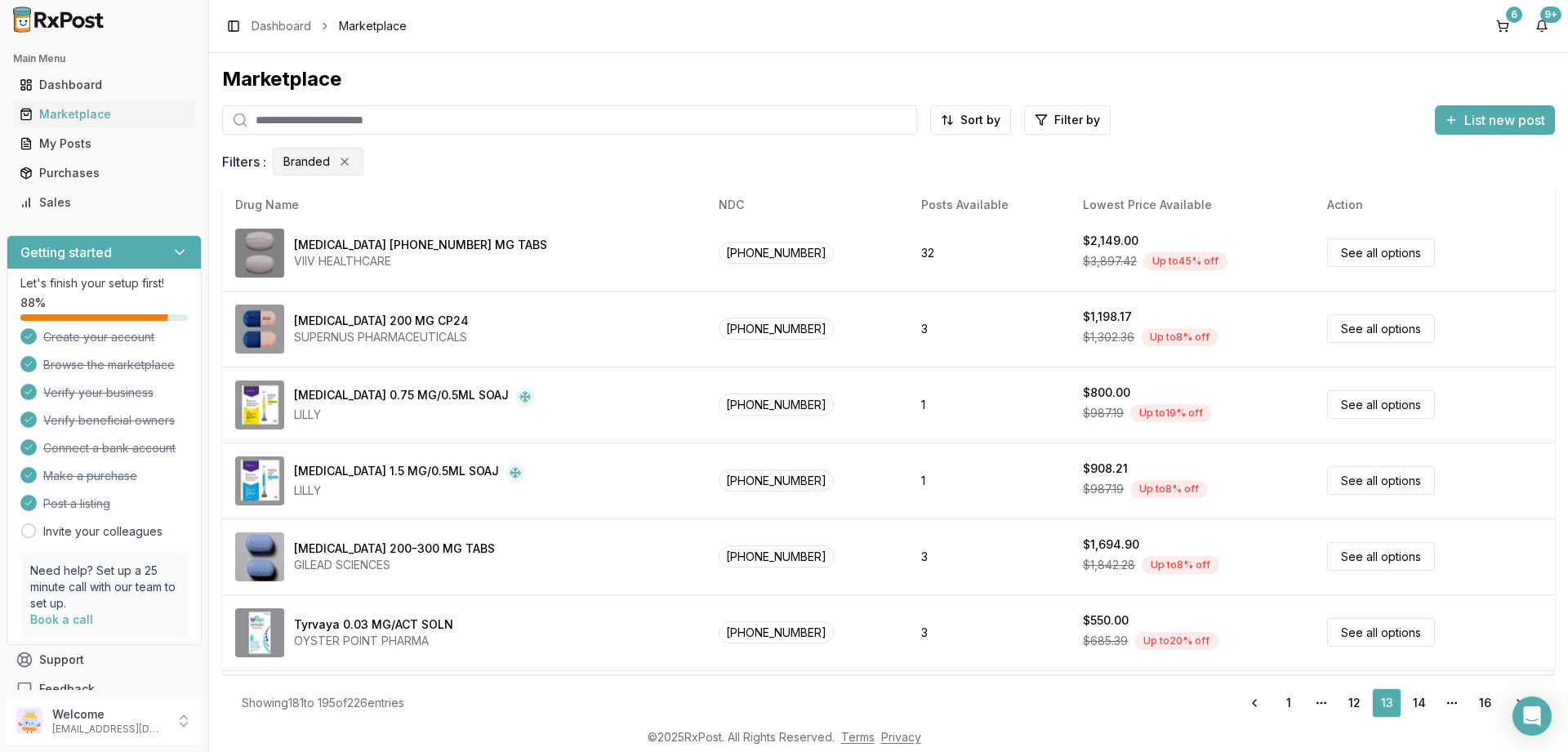
scroll to position [392, 0]
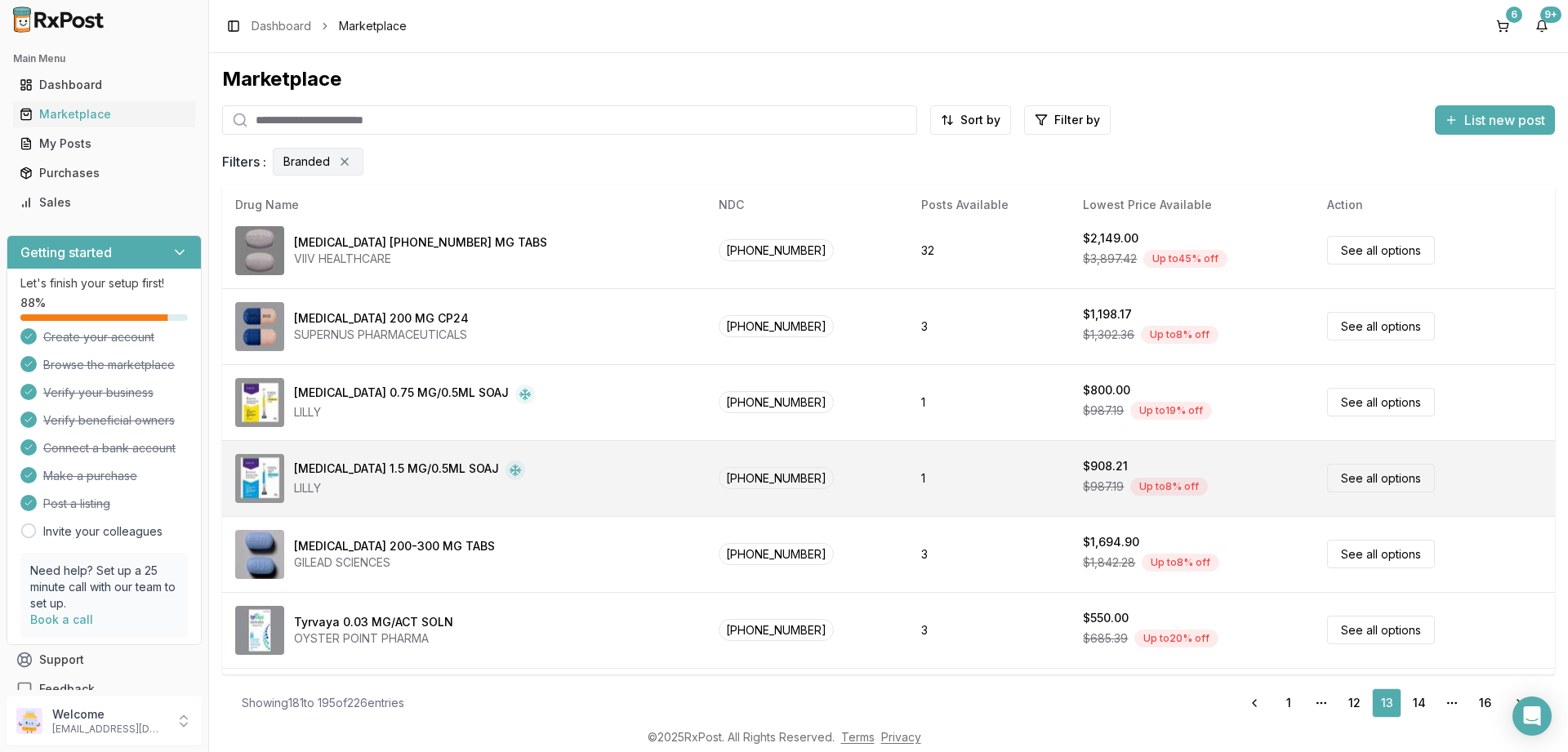
click at [1343, 479] on link "See all options" at bounding box center [1381, 478] width 108 height 28
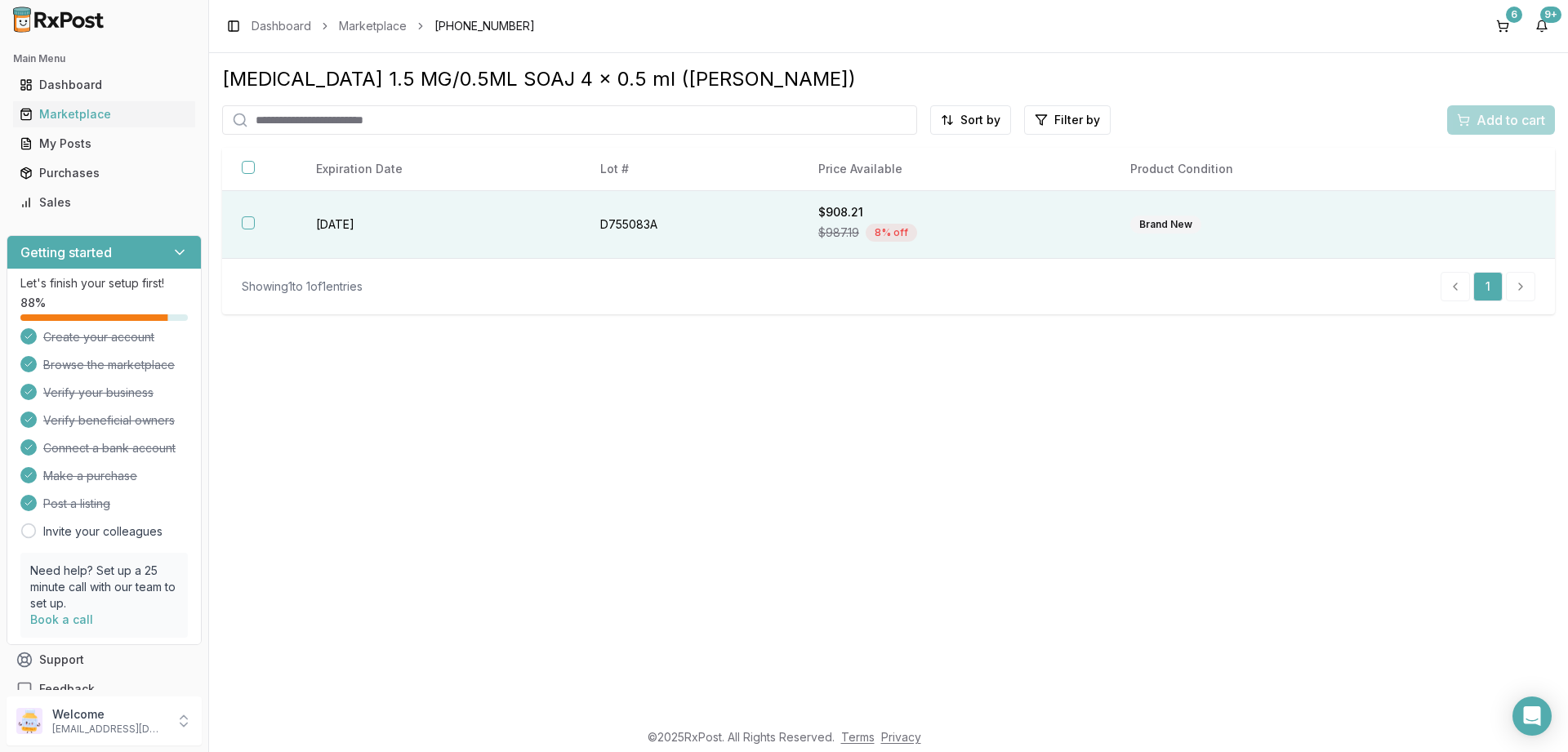
click at [244, 222] on button "button" at bounding box center [249, 223] width 13 height 13
click at [1493, 118] on span "Add to cart" at bounding box center [1511, 119] width 68 height 19
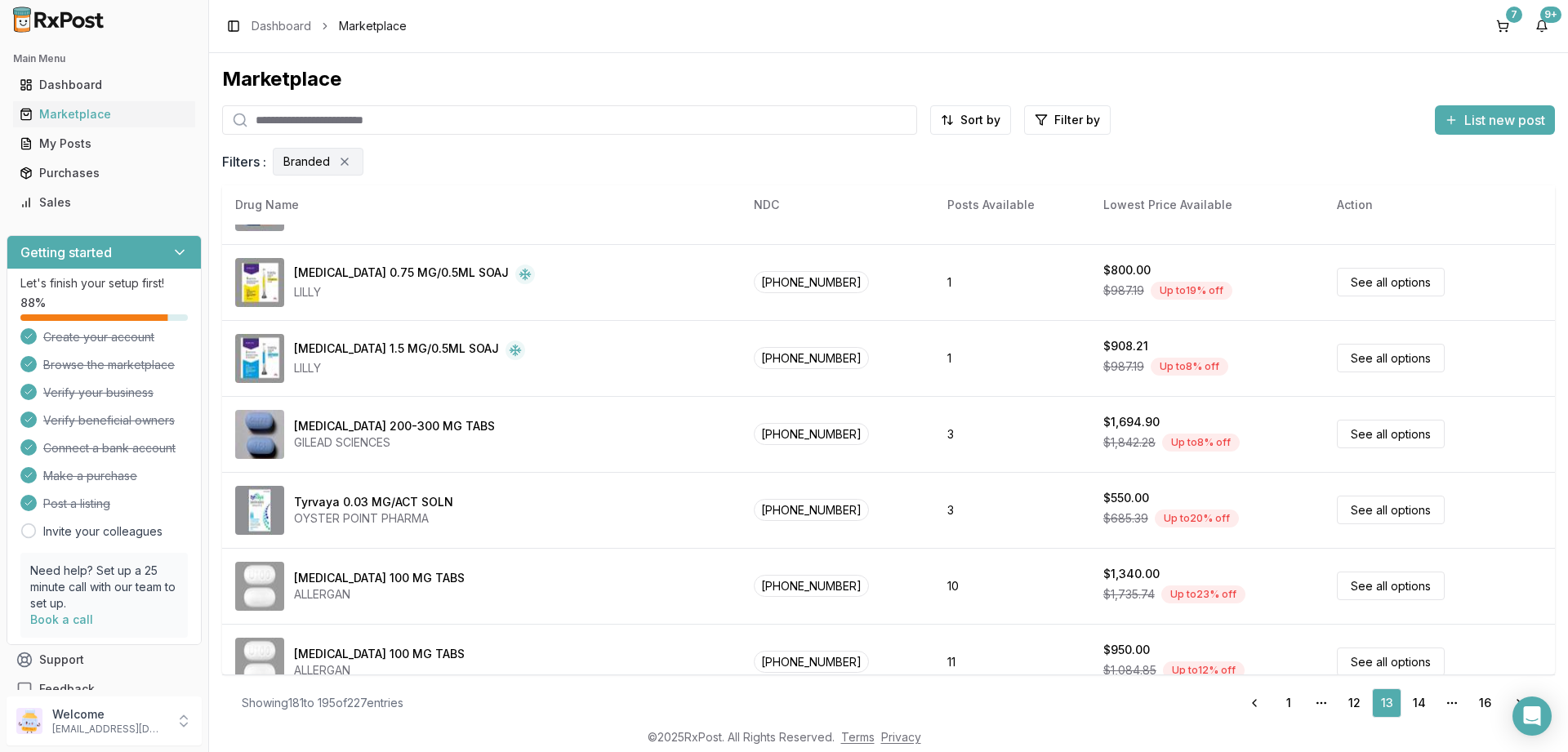
scroll to position [765, 0]
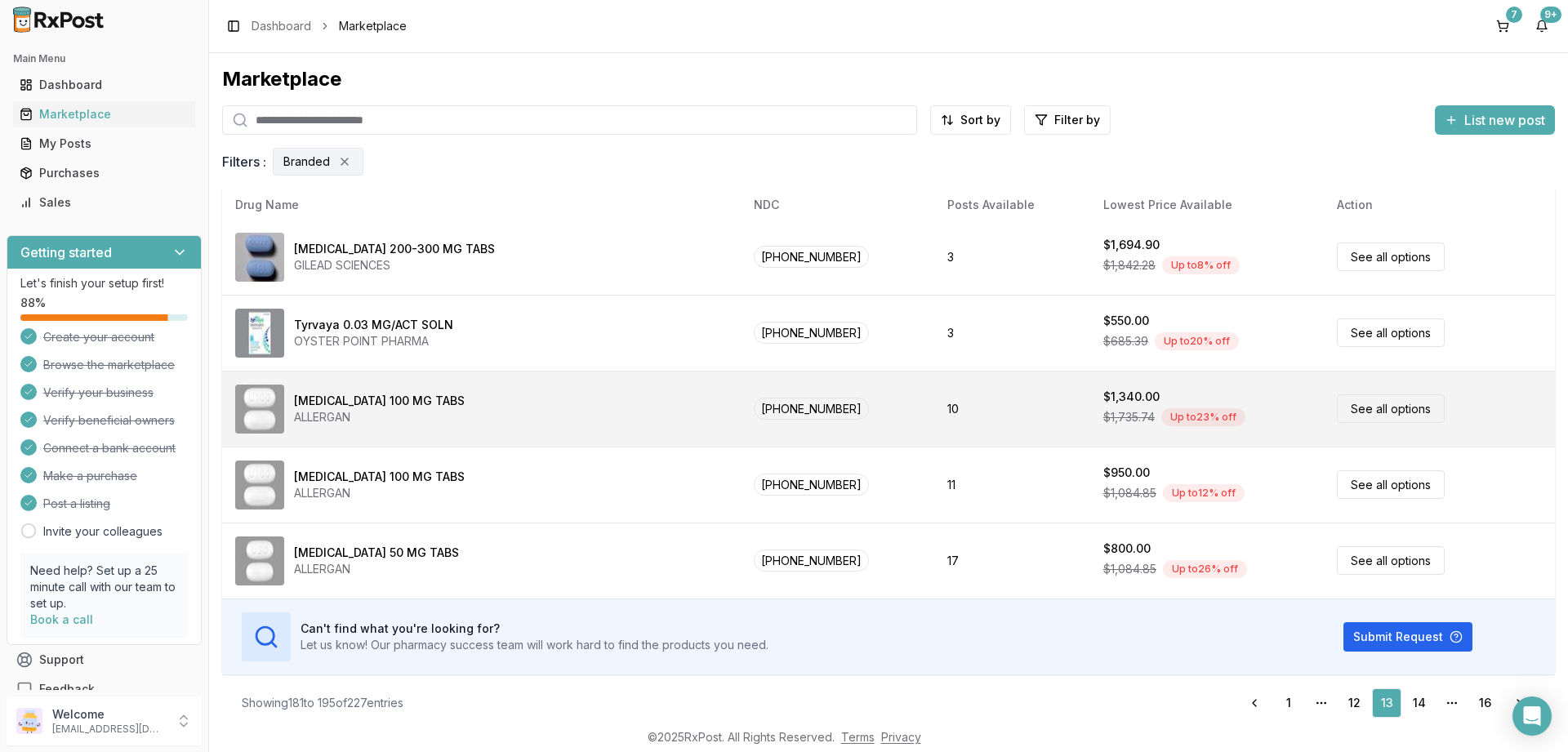
click at [1343, 406] on link "See all options" at bounding box center [1390, 408] width 108 height 28
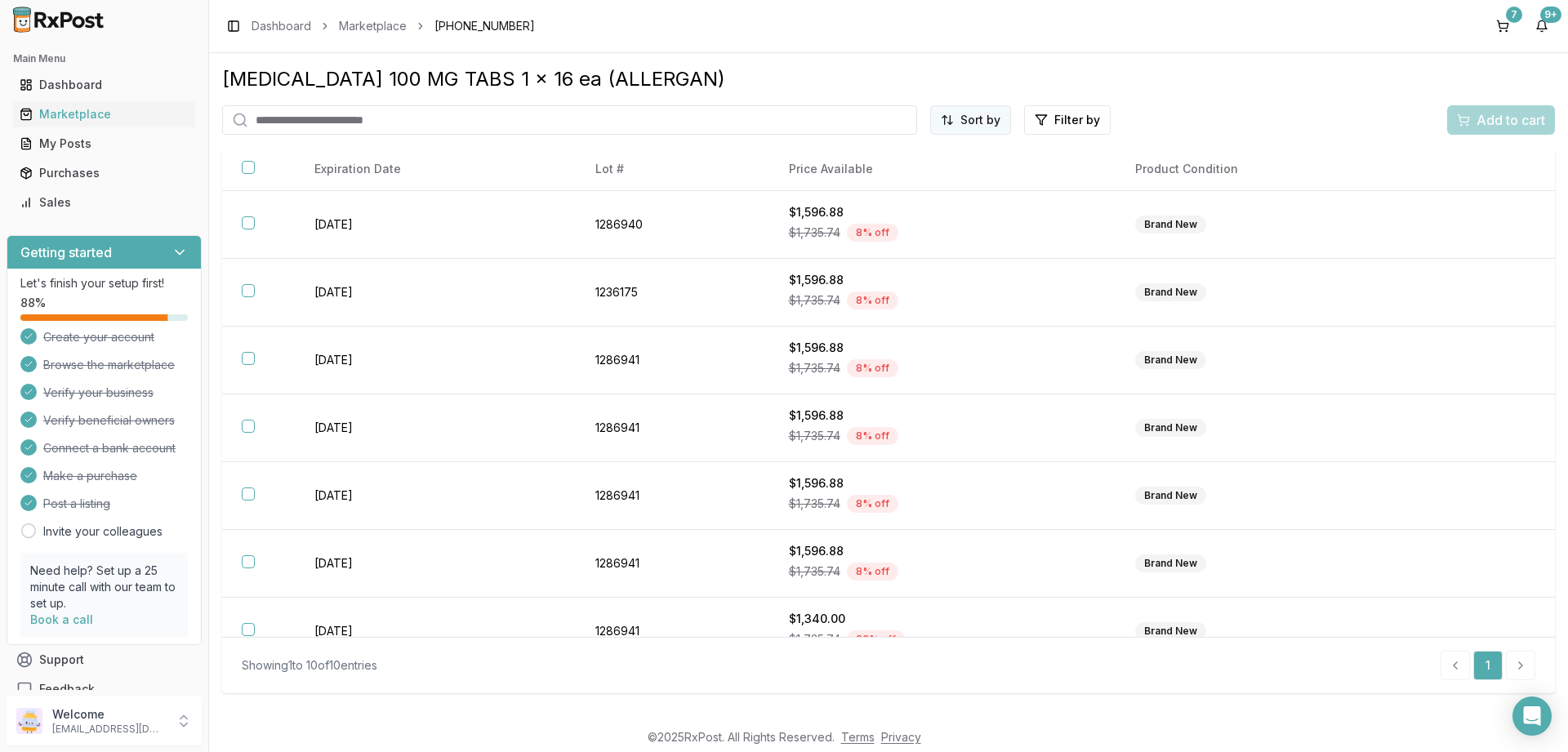
click at [990, 126] on html "Main Menu Dashboard Marketplace My Posts Purchases Sales Getting started Let's …" at bounding box center [784, 376] width 1568 height 752
click at [918, 182] on div "Price (Low to High)" at bounding box center [931, 181] width 155 height 26
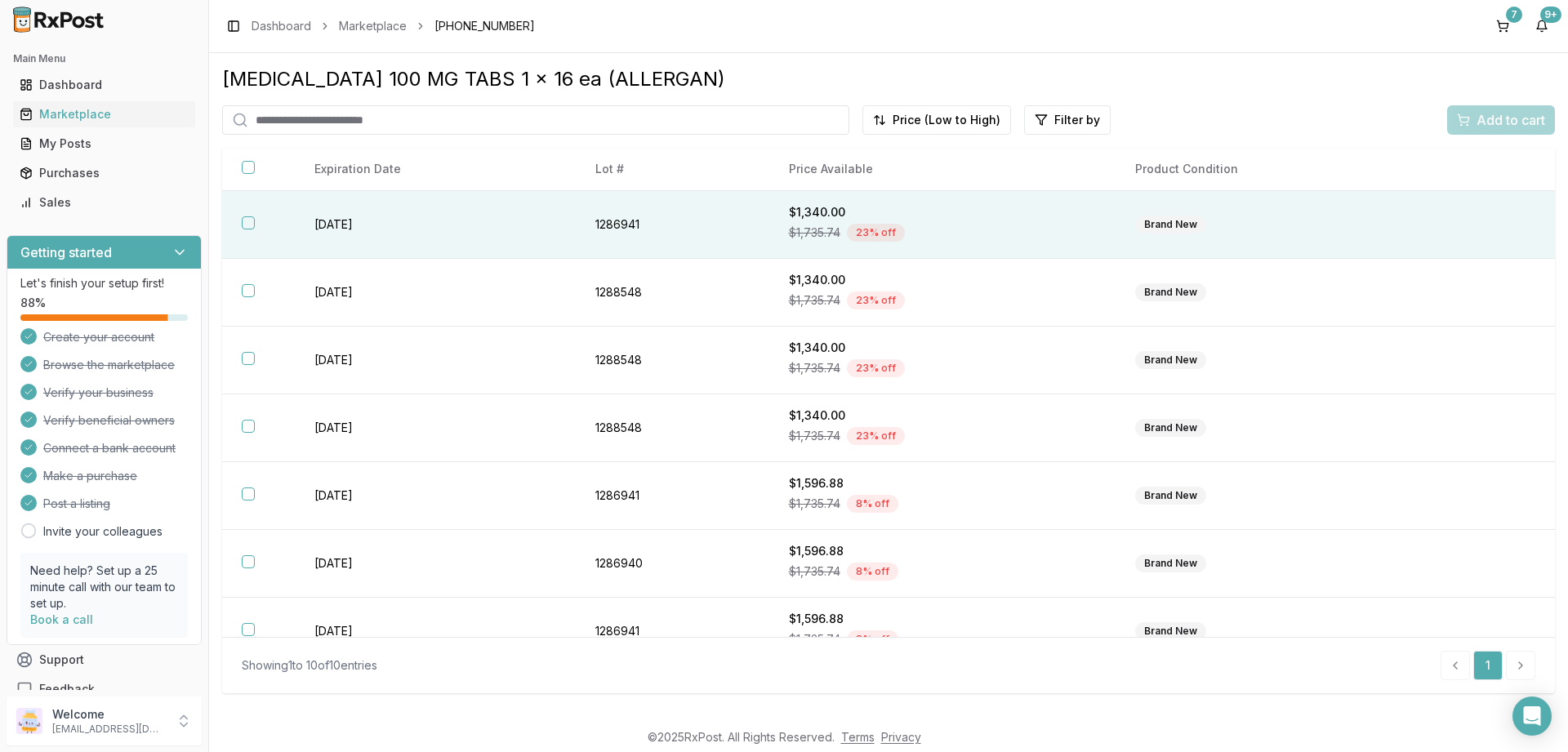
click at [244, 222] on button "button" at bounding box center [249, 223] width 13 height 13
click at [1495, 121] on span "Add to cart" at bounding box center [1511, 119] width 68 height 19
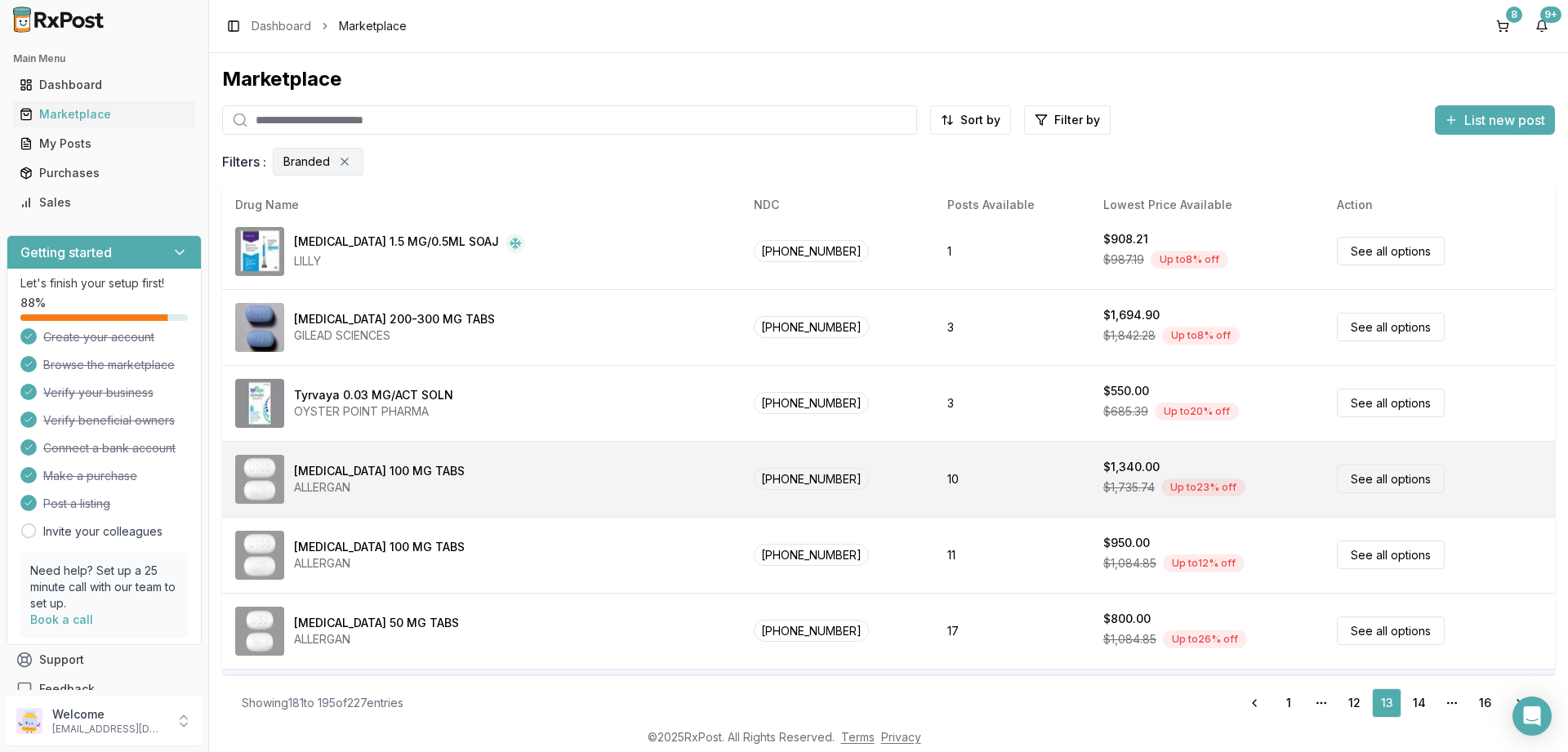
scroll to position [765, 0]
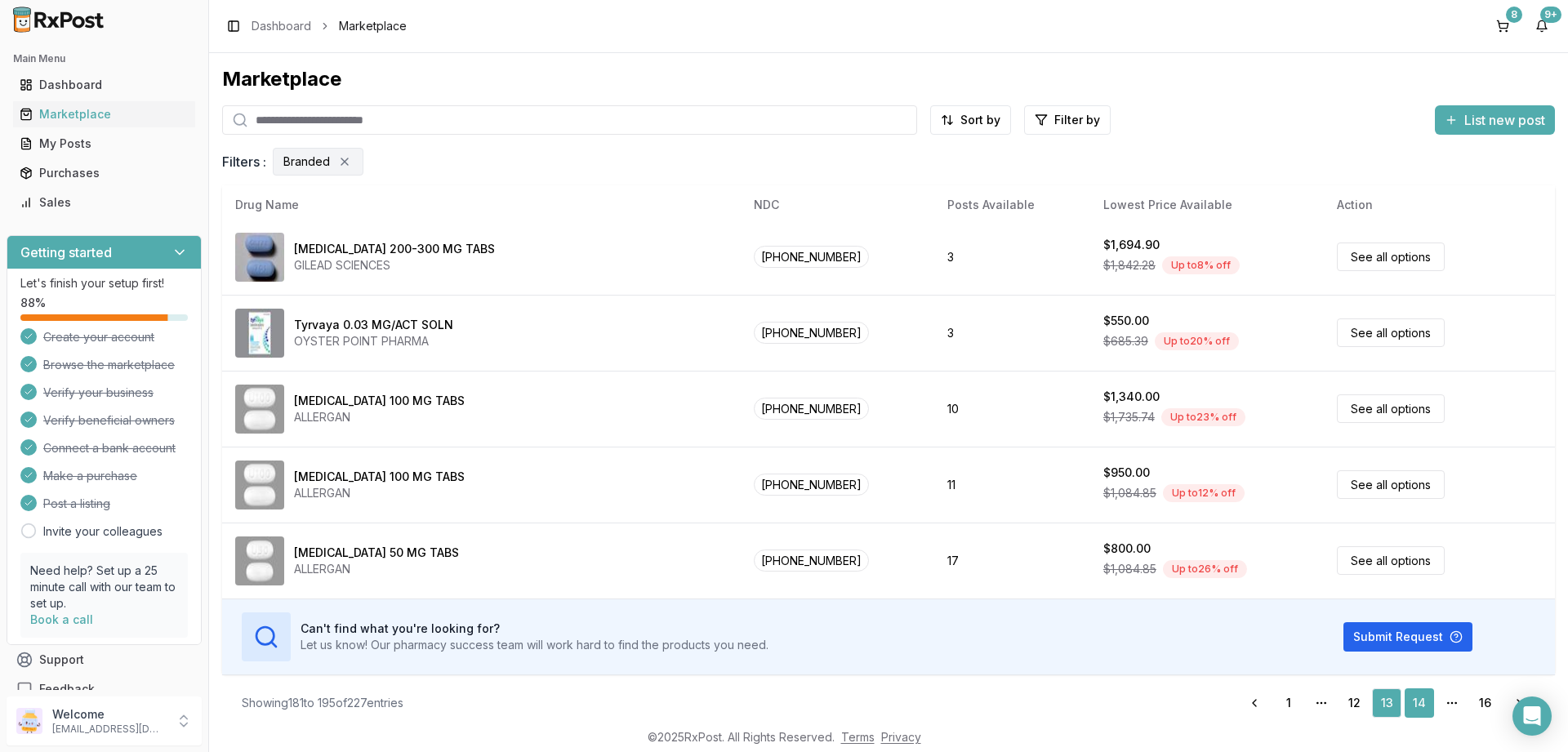
click at [1423, 700] on link "14" at bounding box center [1419, 703] width 29 height 29
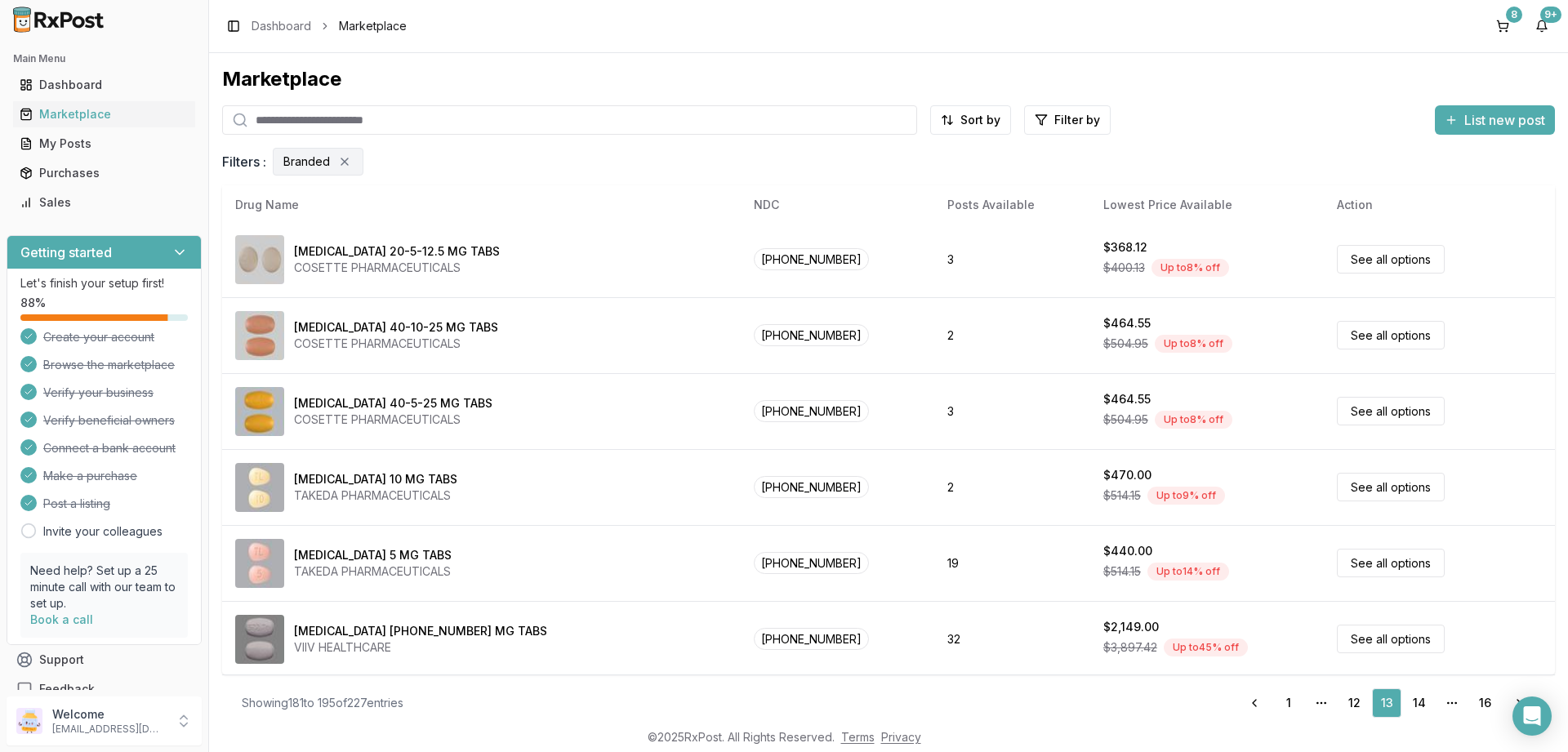
scroll to position [0, 0]
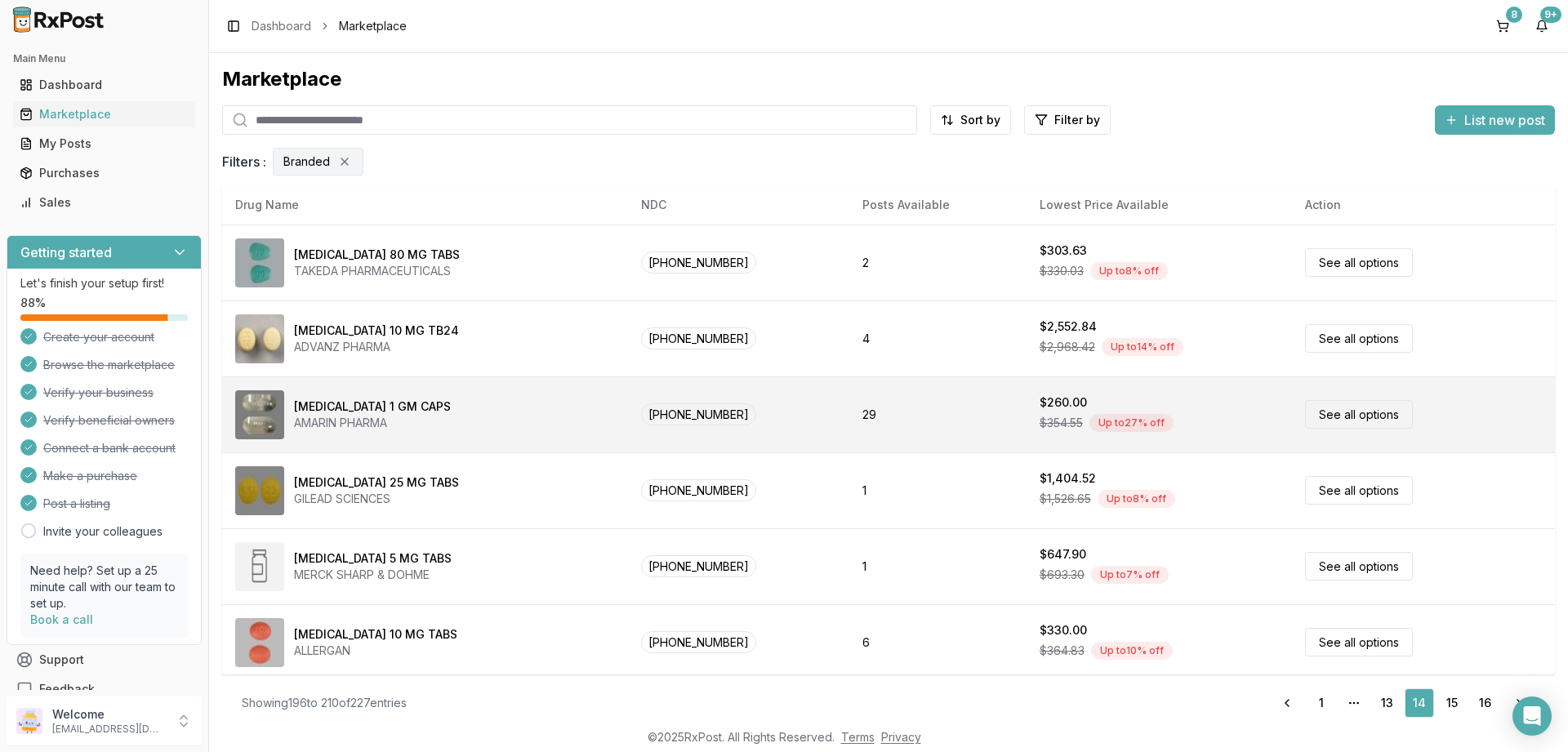
click at [1348, 414] on link "See all options" at bounding box center [1358, 414] width 108 height 28
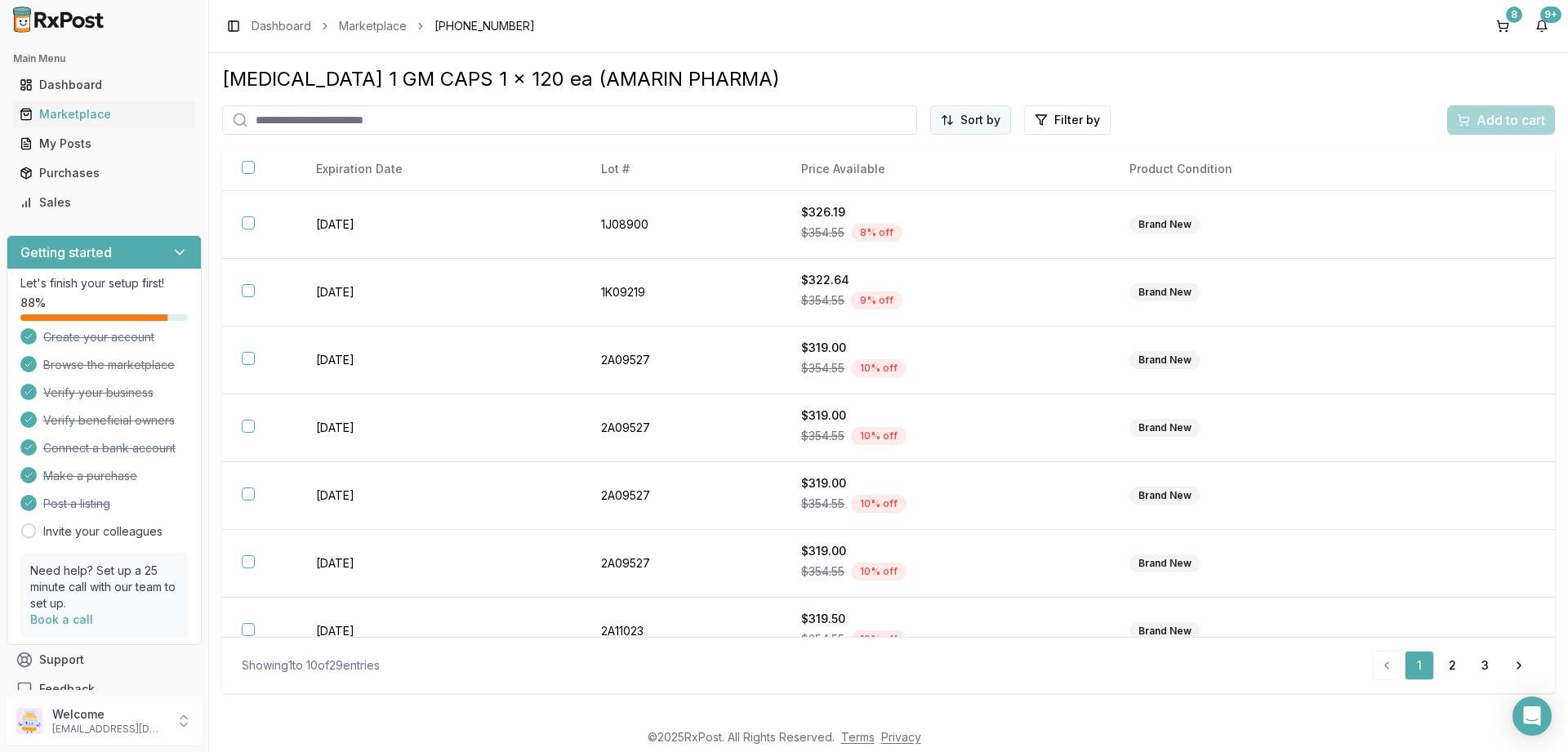
click at [988, 125] on html "Main Menu Dashboard Marketplace My Posts Purchases Sales Getting started Let's …" at bounding box center [784, 376] width 1568 height 752
click at [933, 174] on div "Price (Low to High)" at bounding box center [931, 181] width 155 height 26
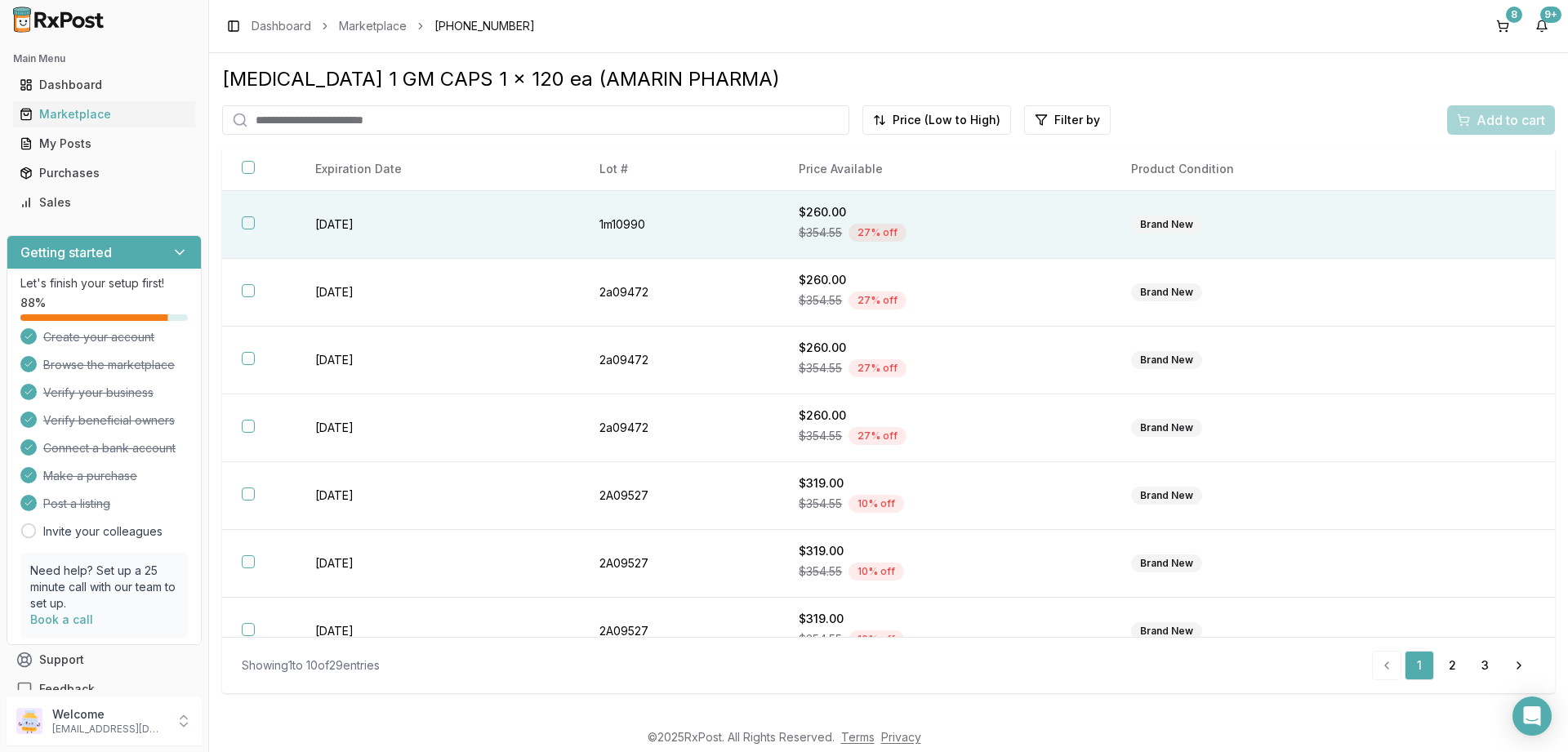
click at [247, 223] on button "button" at bounding box center [249, 223] width 13 height 13
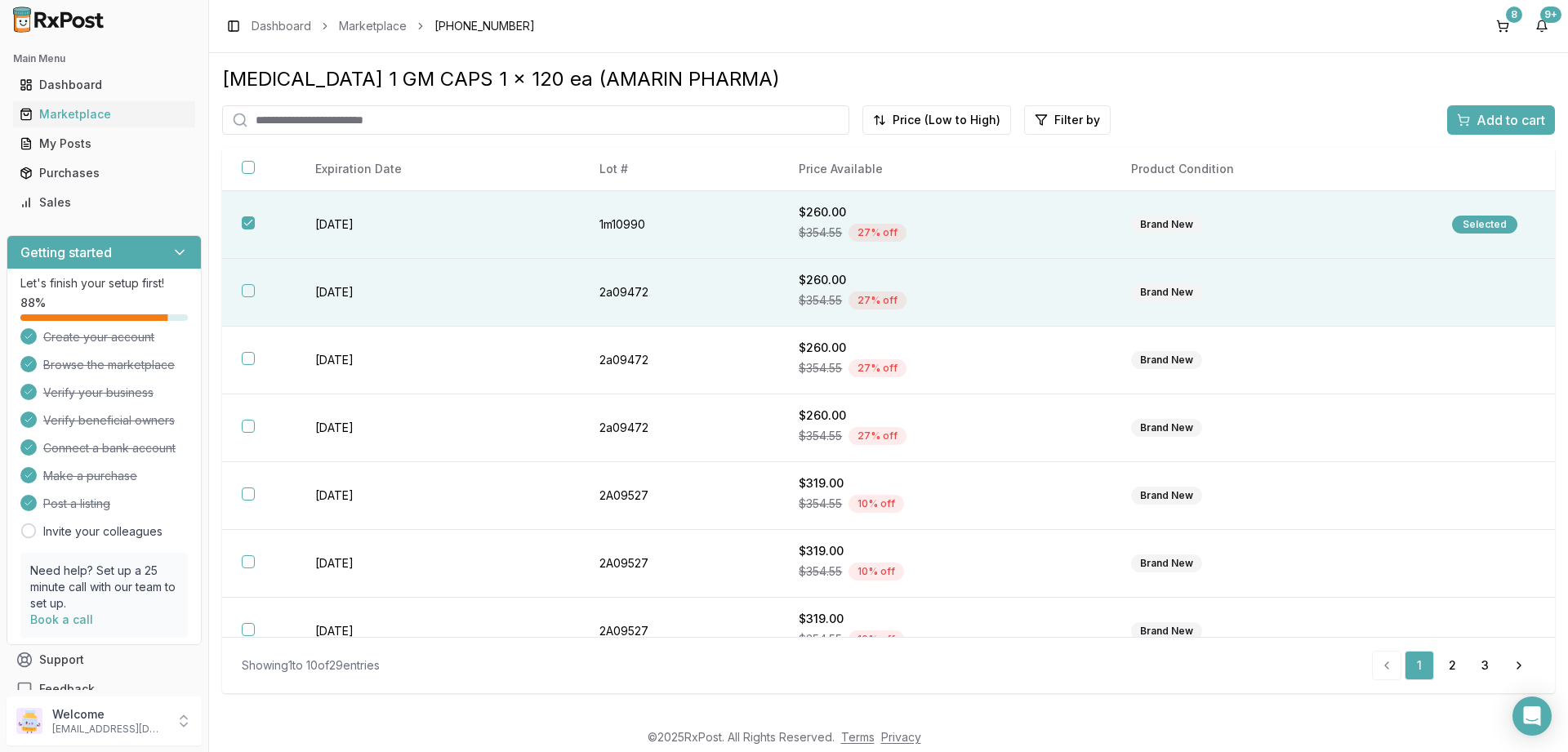
click at [249, 291] on button "button" at bounding box center [249, 290] width 13 height 13
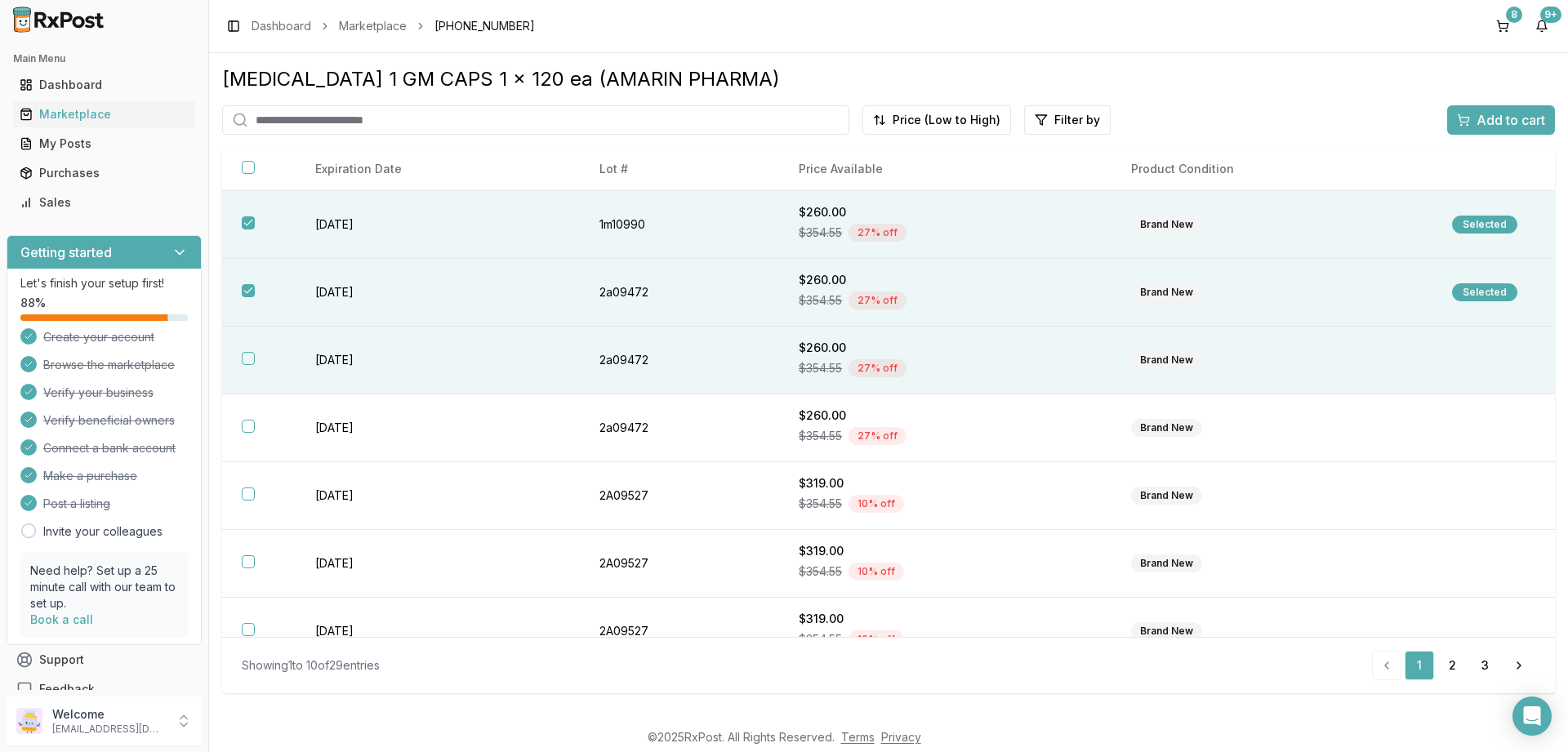
click at [247, 358] on button "button" at bounding box center [249, 359] width 13 height 13
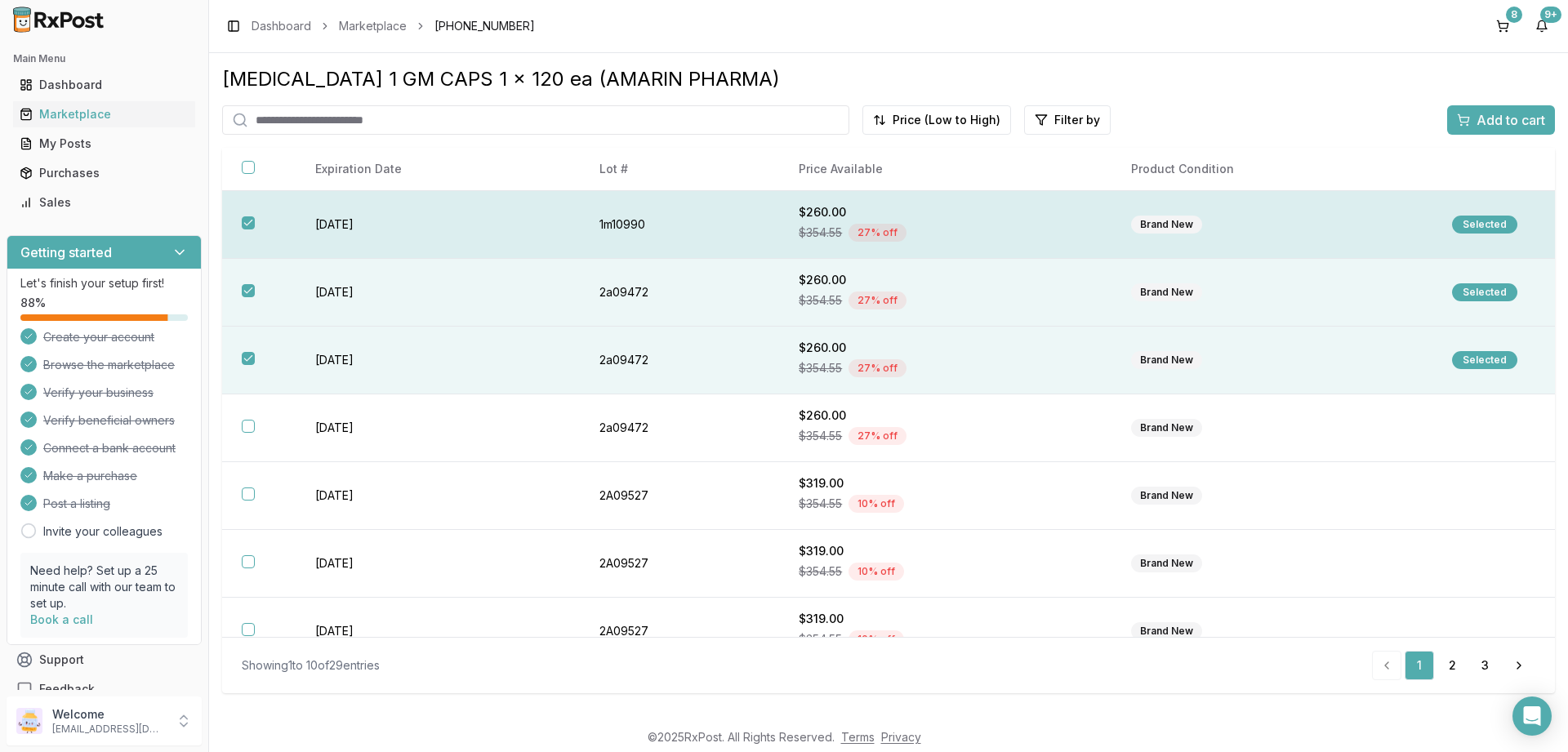
click at [247, 222] on button "button" at bounding box center [249, 223] width 13 height 13
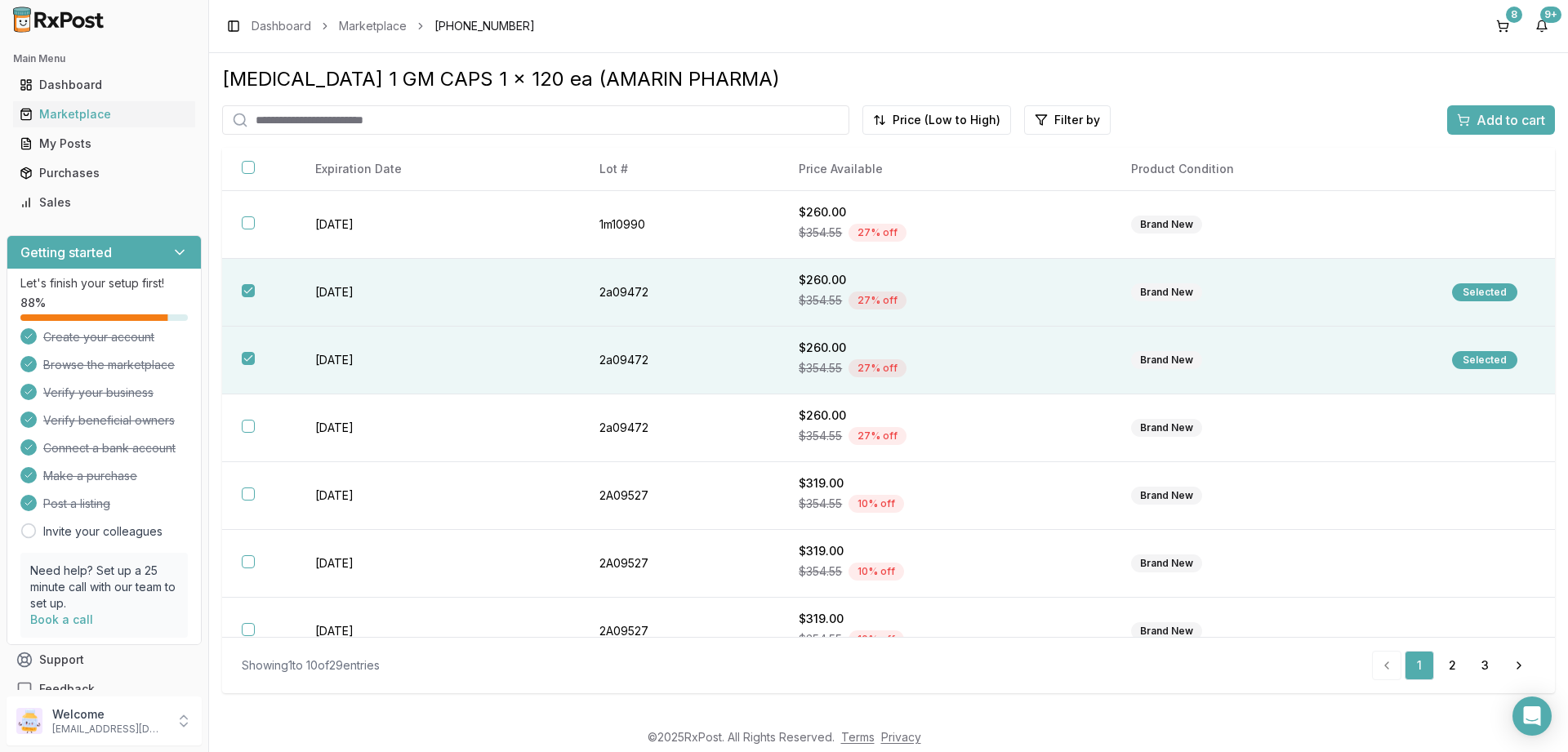
click at [1495, 119] on span "Add to cart" at bounding box center [1511, 119] width 68 height 19
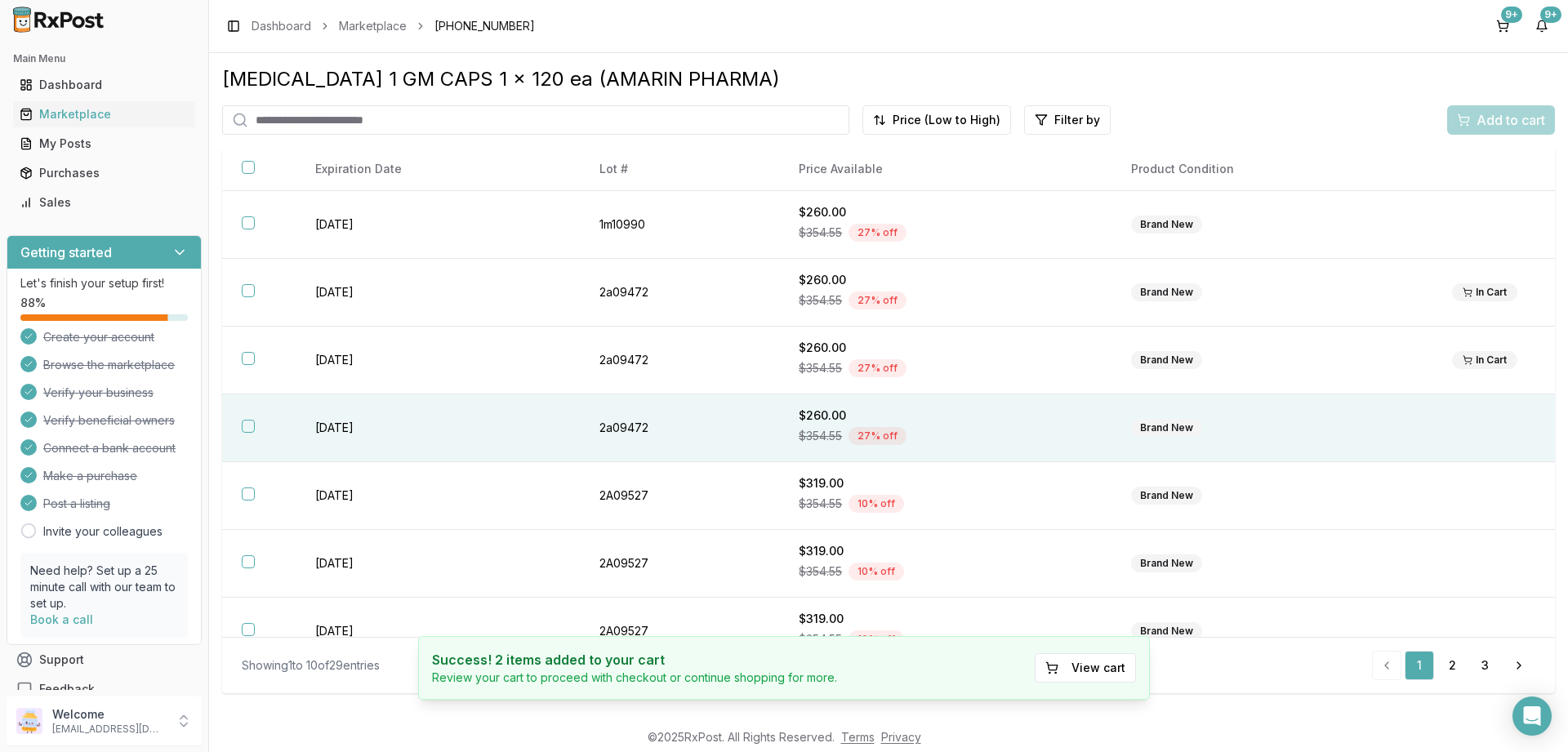
click at [246, 432] on button "button" at bounding box center [249, 426] width 13 height 13
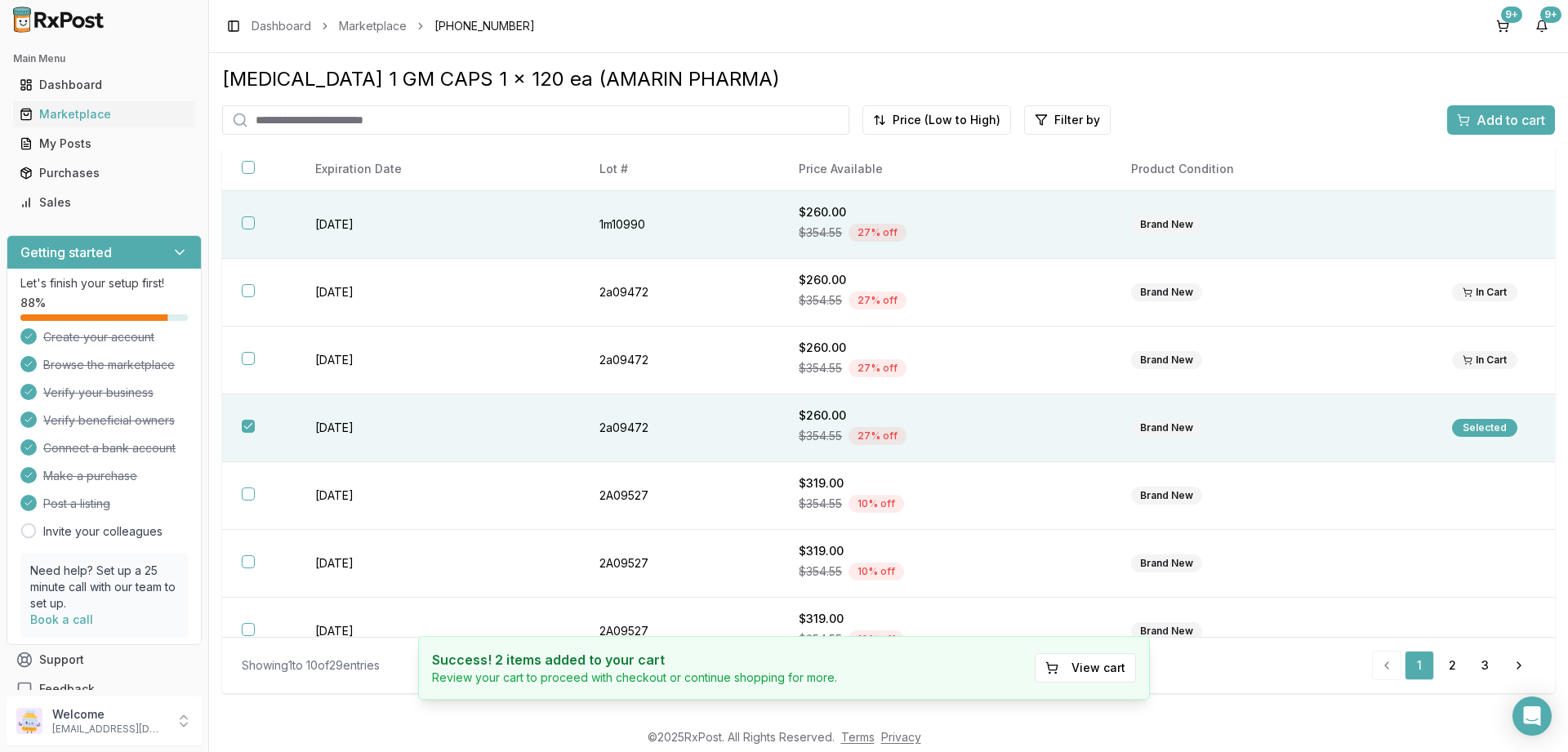
click at [249, 227] on button "button" at bounding box center [249, 223] width 13 height 13
click at [1500, 122] on span "Add to cart" at bounding box center [1511, 119] width 68 height 19
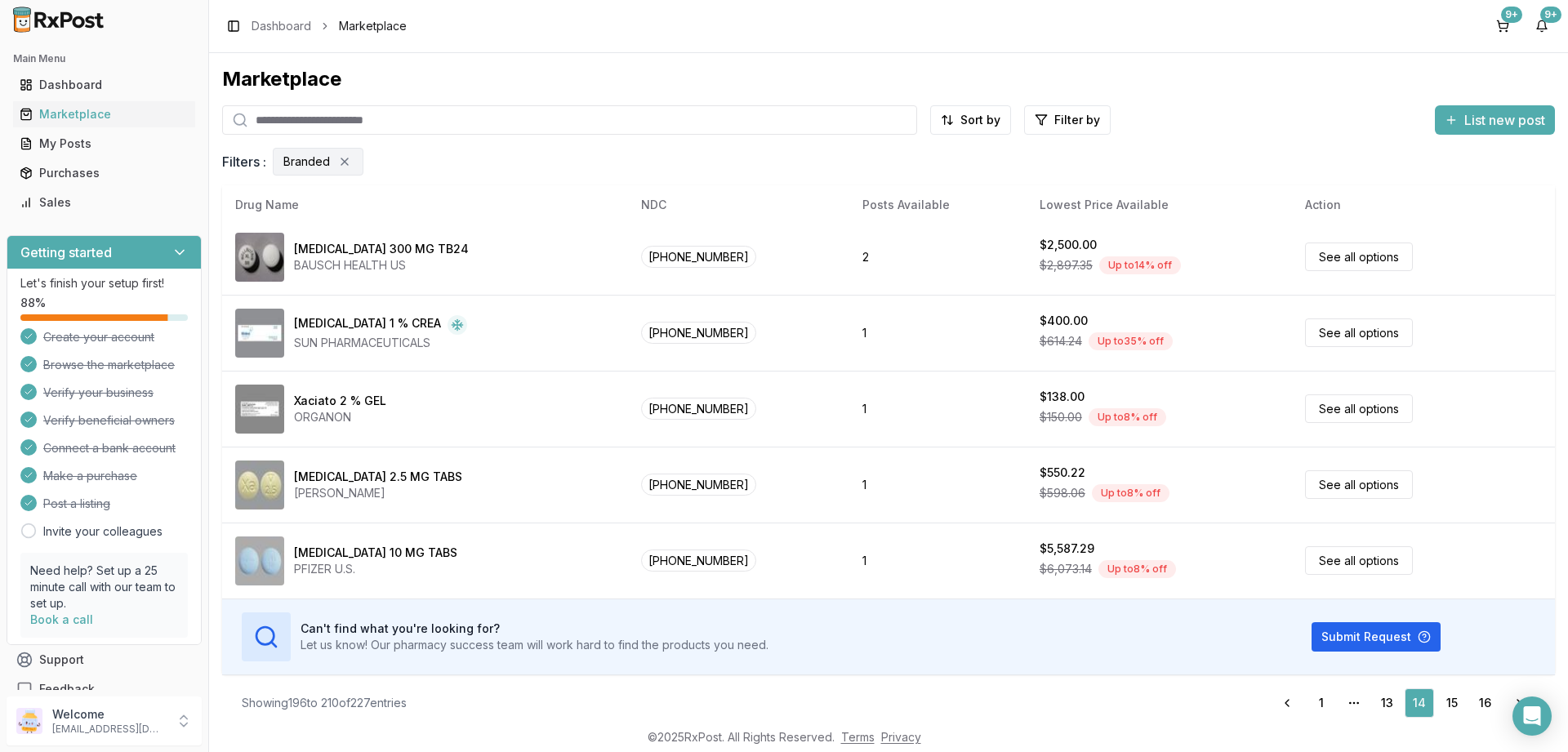
scroll to position [12, 0]
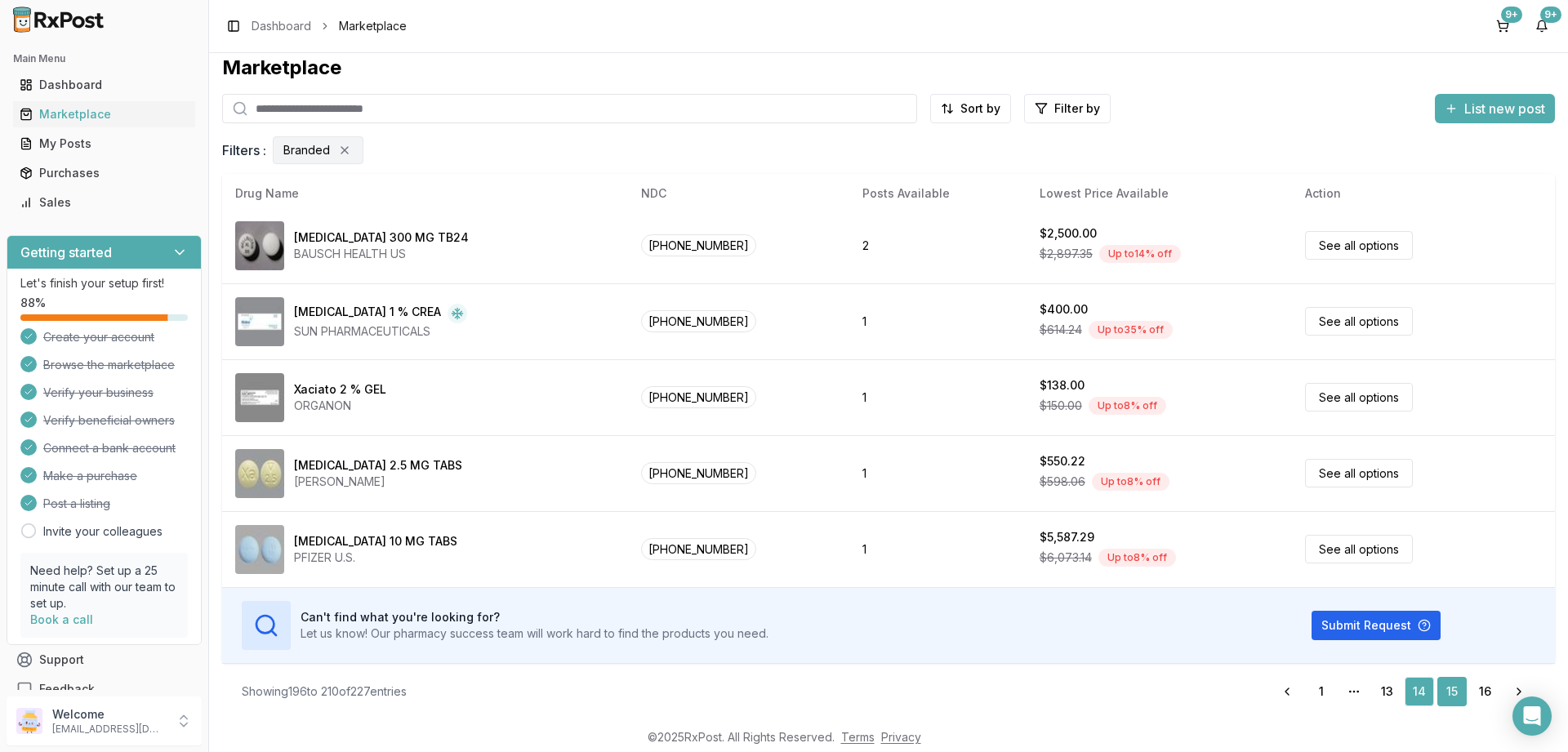
click at [1454, 689] on link "15" at bounding box center [1452, 691] width 29 height 29
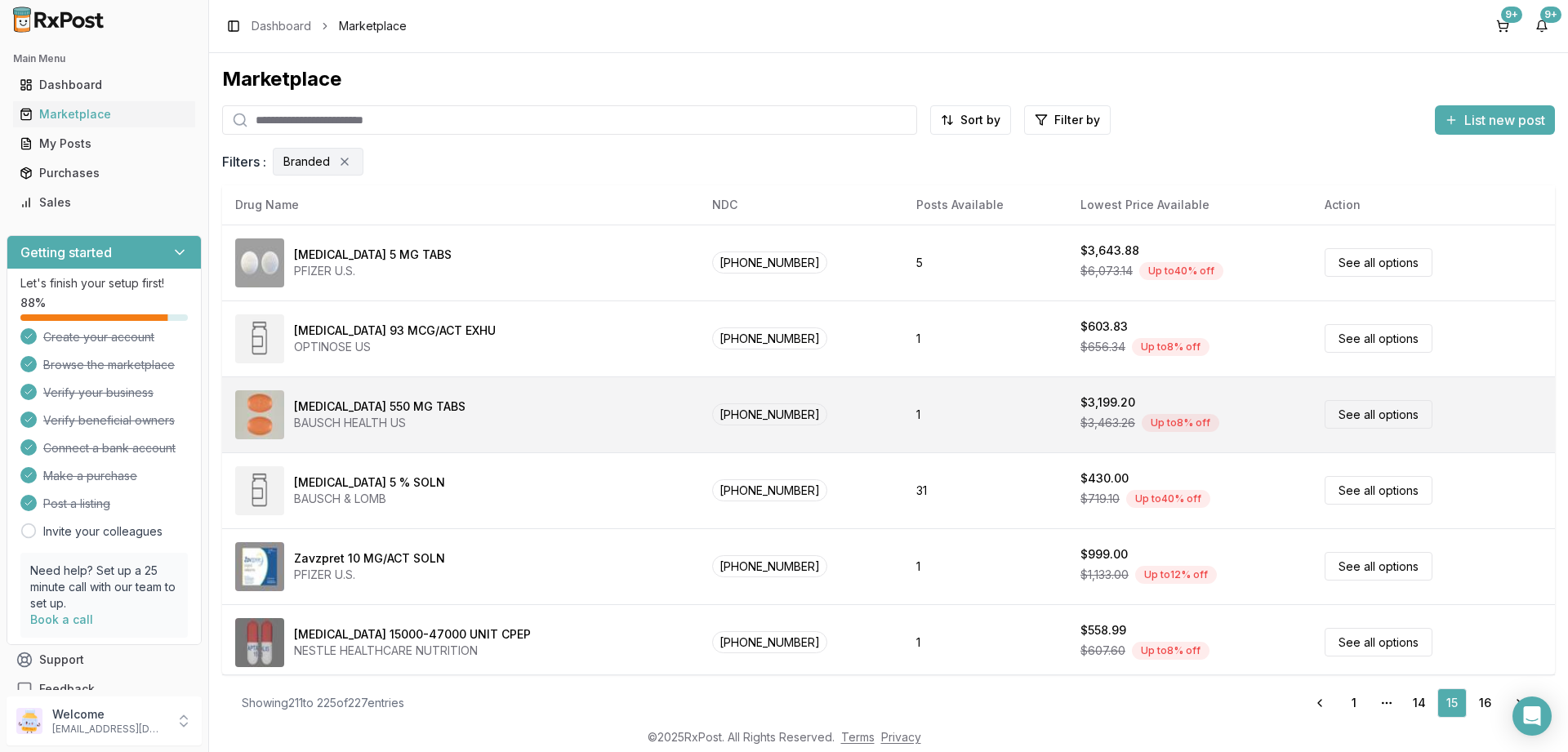
click at [1345, 410] on link "See all options" at bounding box center [1378, 414] width 108 height 28
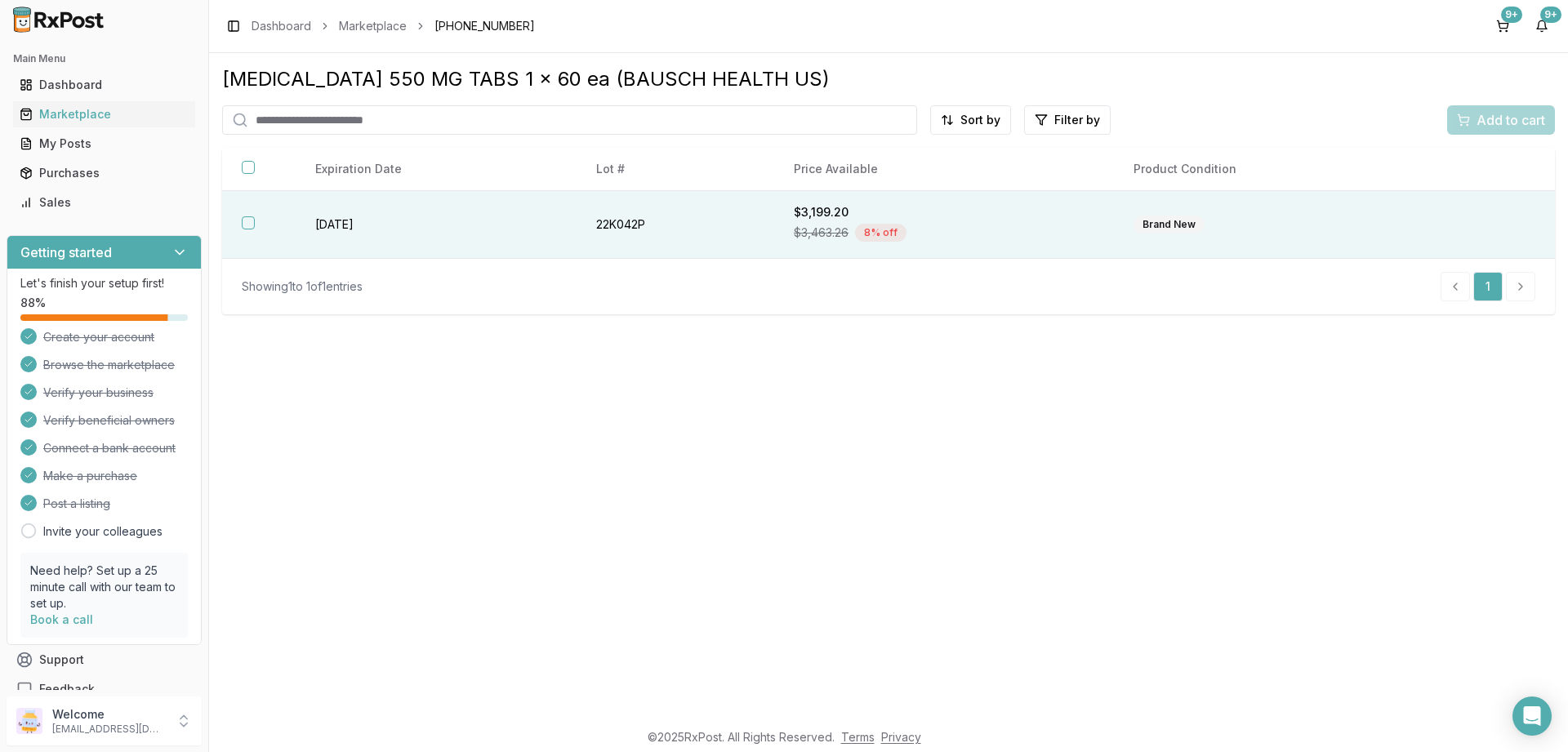
click at [250, 225] on button "button" at bounding box center [249, 223] width 13 height 13
click at [1484, 123] on span "Add to cart" at bounding box center [1511, 119] width 68 height 19
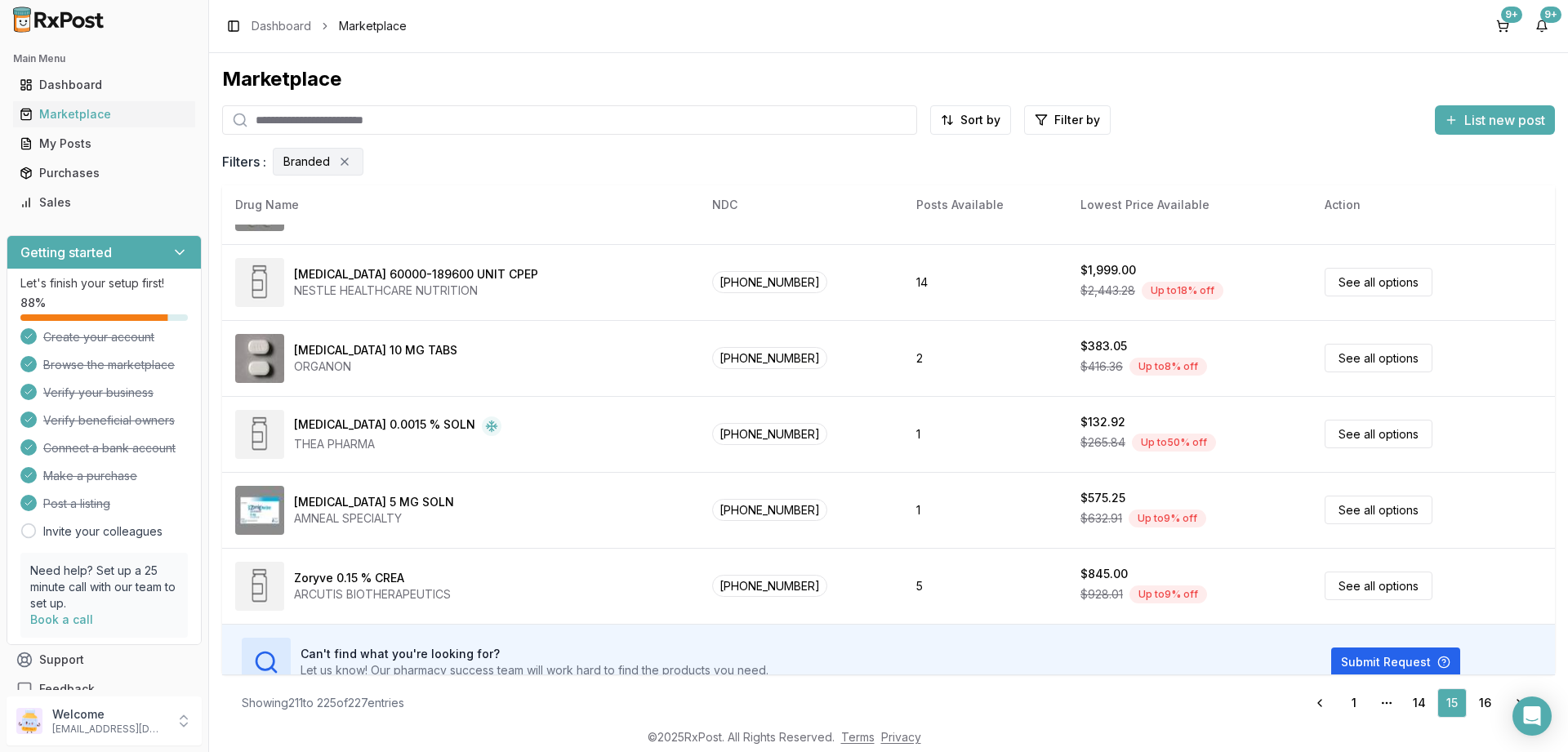
scroll to position [765, 0]
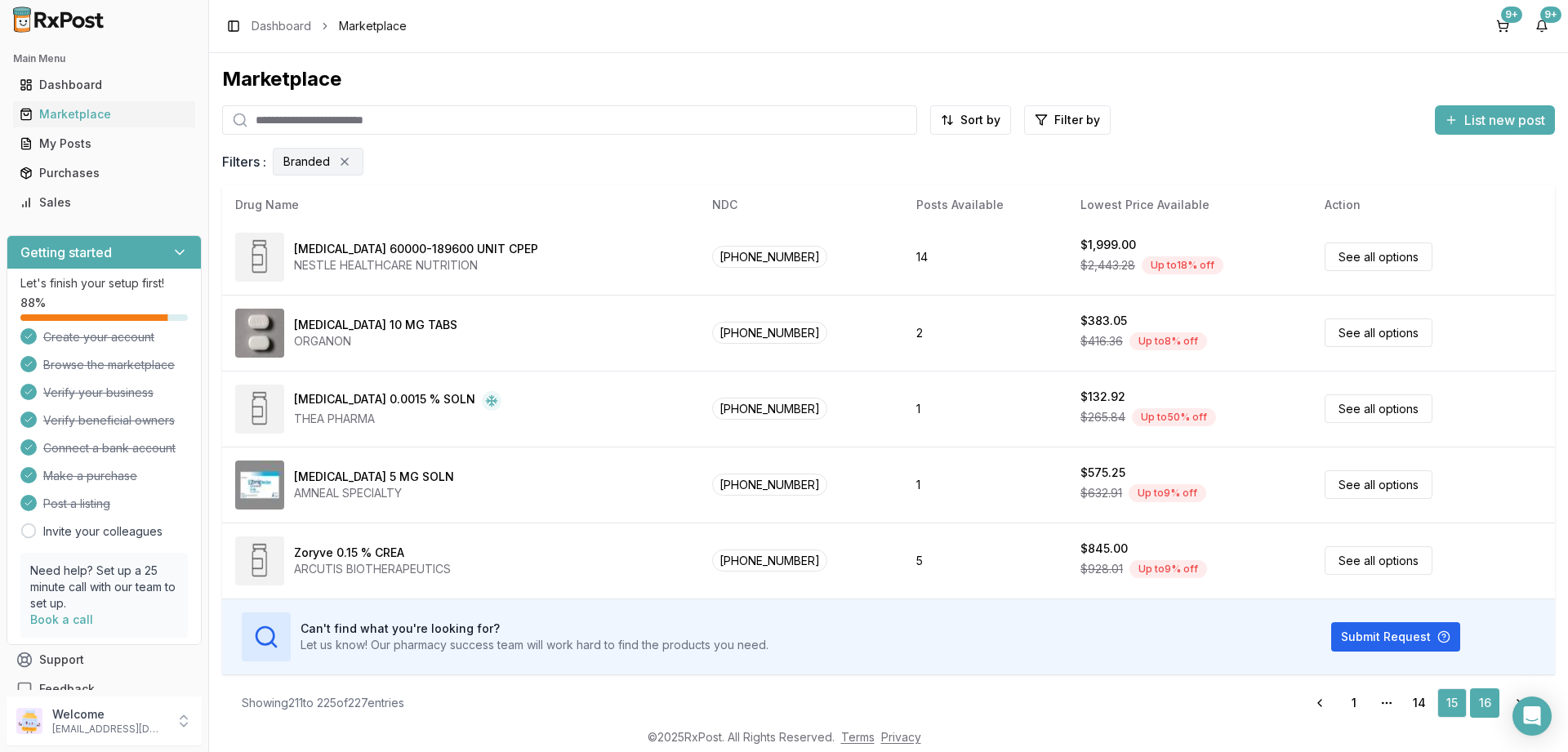
click at [1493, 698] on link "16" at bounding box center [1485, 703] width 29 height 29
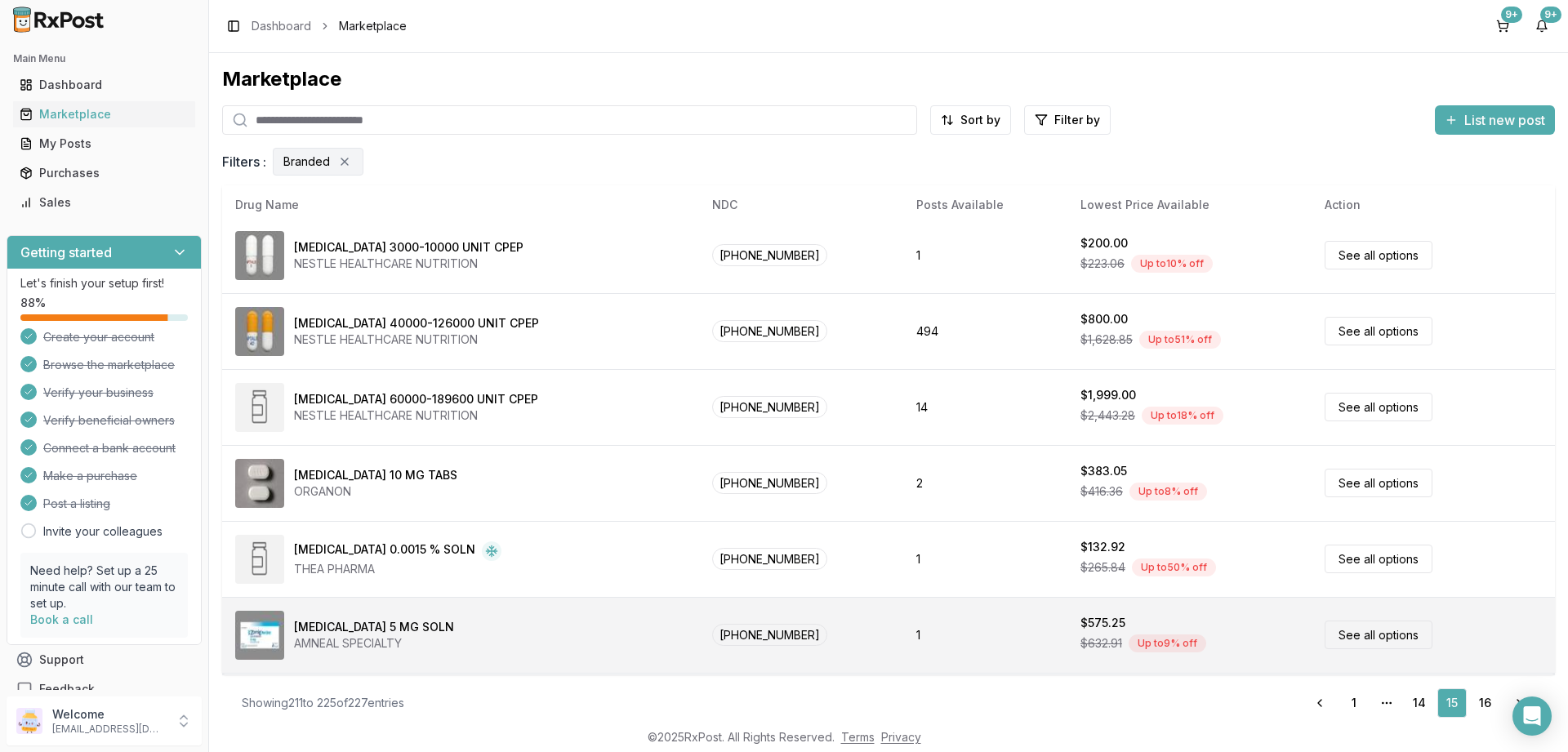
scroll to position [471, 0]
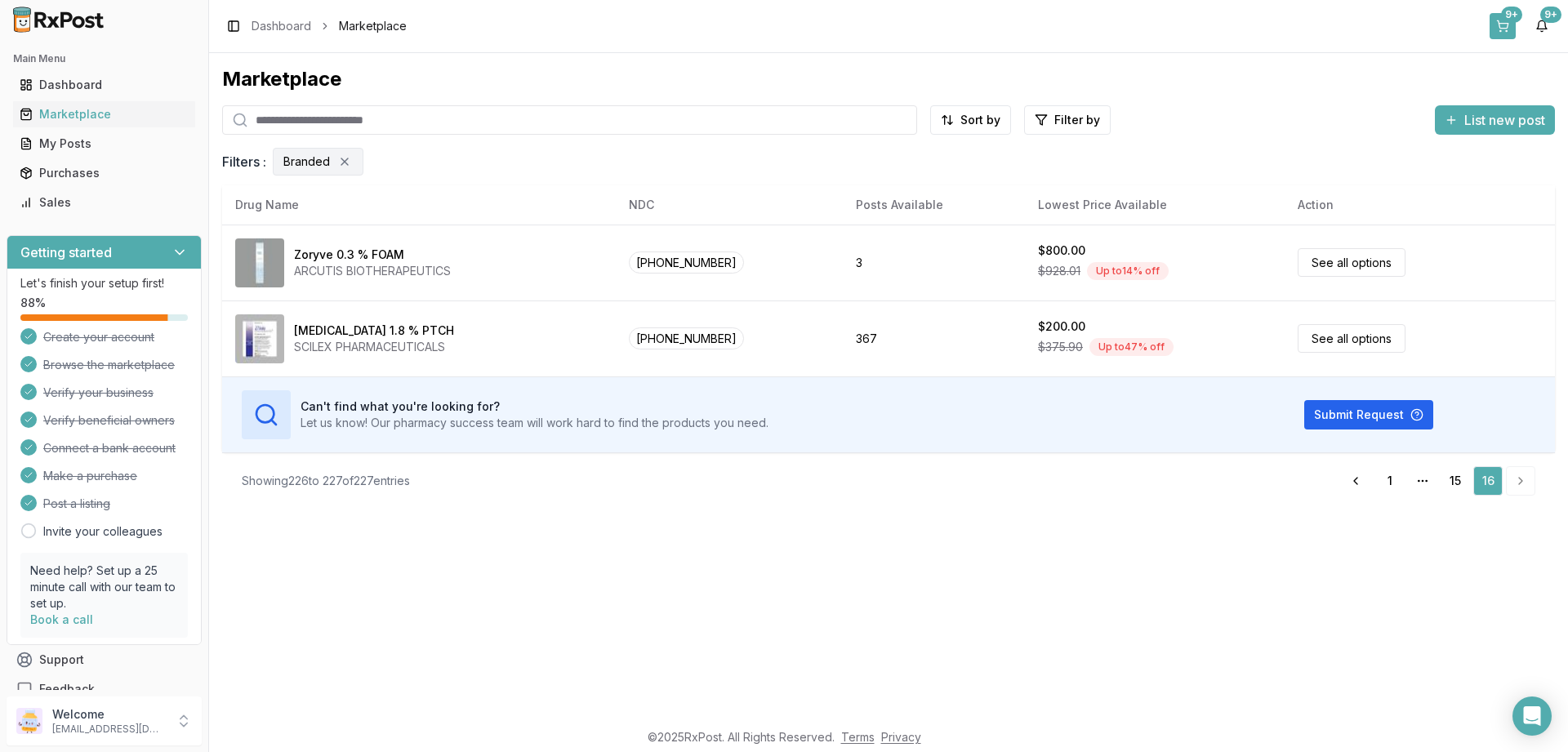
click at [1502, 22] on button "9+" at bounding box center [1502, 26] width 26 height 26
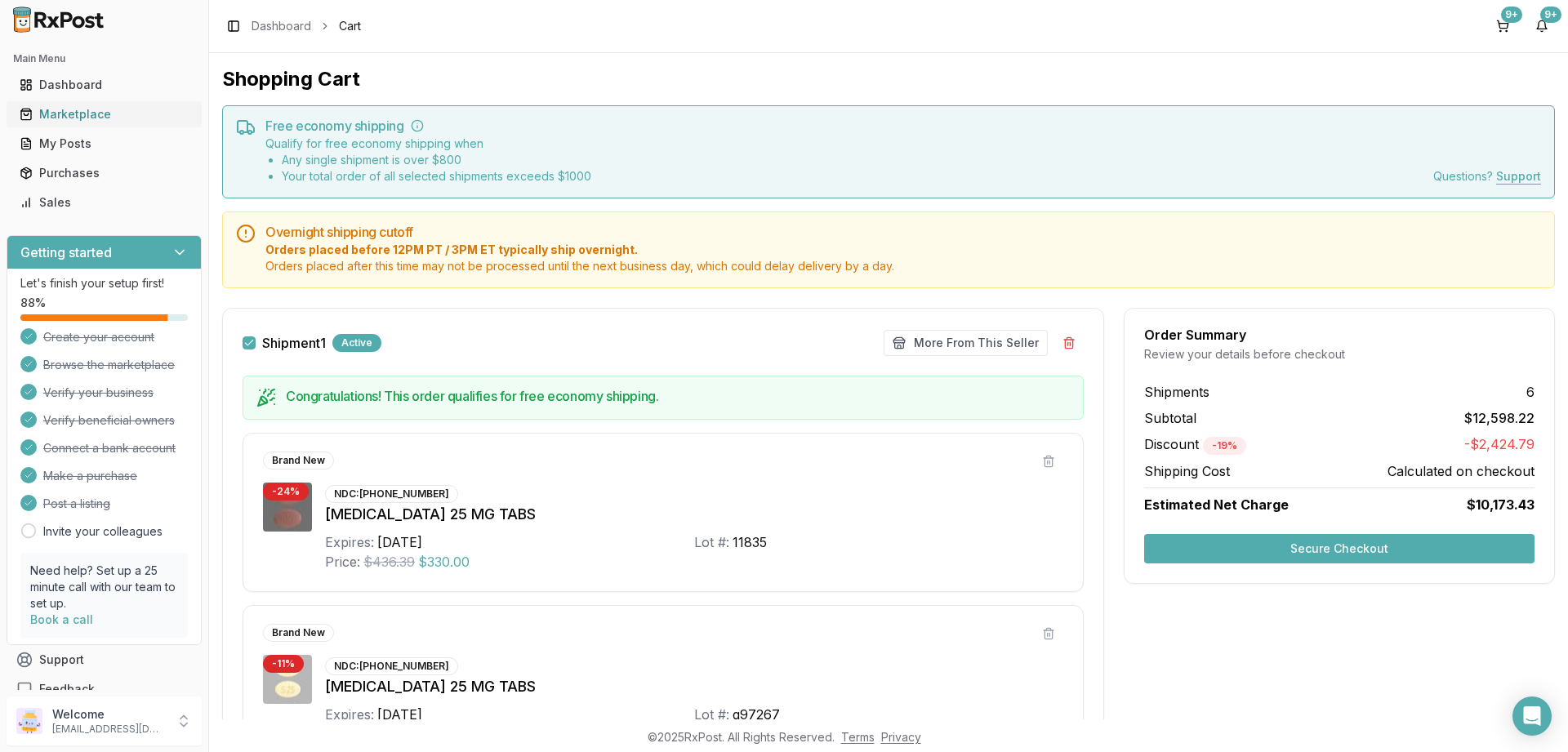
click at [71, 113] on div "Marketplace" at bounding box center [104, 114] width 169 height 17
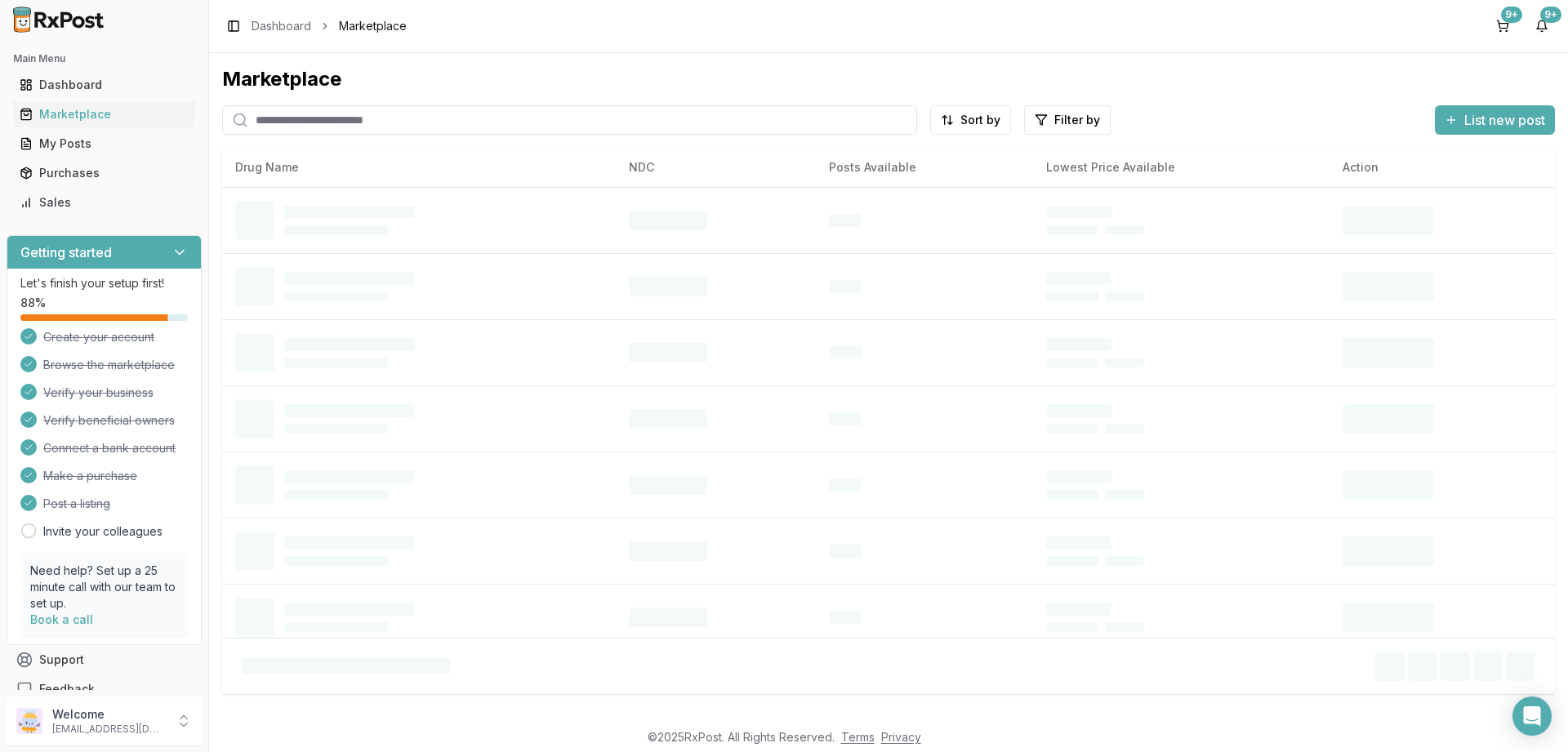
click at [367, 121] on input "search" at bounding box center [569, 119] width 695 height 29
paste input "**********"
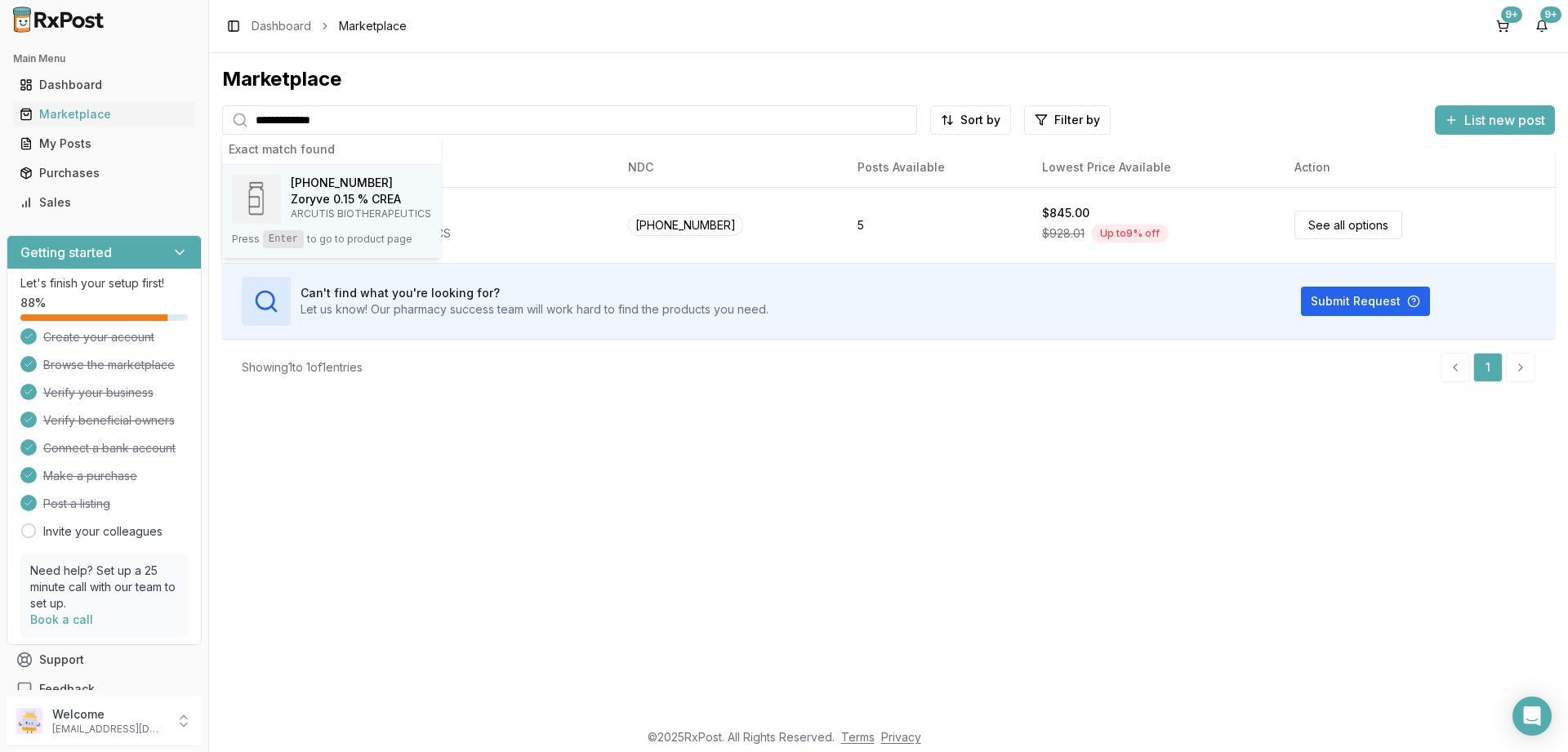
type input "**********"
click at [368, 194] on h4 "Zoryve 0.15 % CREA" at bounding box center [361, 199] width 140 height 17
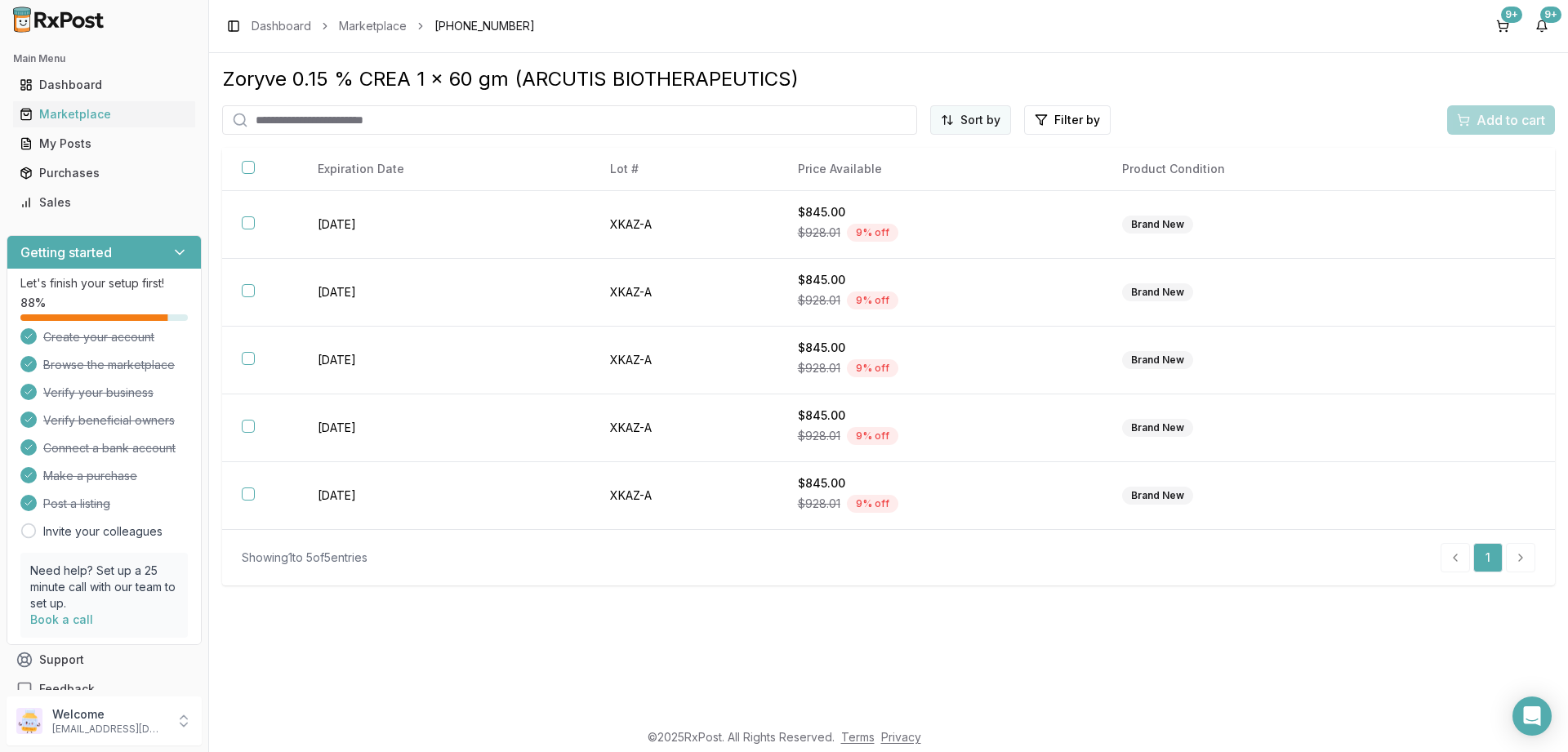
click at [974, 115] on html "Main Menu Dashboard Marketplace My Posts Purchases Sales Getting started Let's …" at bounding box center [784, 376] width 1568 height 752
click at [904, 182] on div "Price (Low to High)" at bounding box center [931, 181] width 155 height 26
click at [951, 122] on html "Main Menu Dashboard Marketplace My Posts Purchases Sales Getting started Let's …" at bounding box center [784, 376] width 1568 height 752
click at [916, 176] on div "Price (Low to High)" at bounding box center [931, 181] width 155 height 26
click at [1497, 19] on button "9+" at bounding box center [1502, 26] width 26 height 26
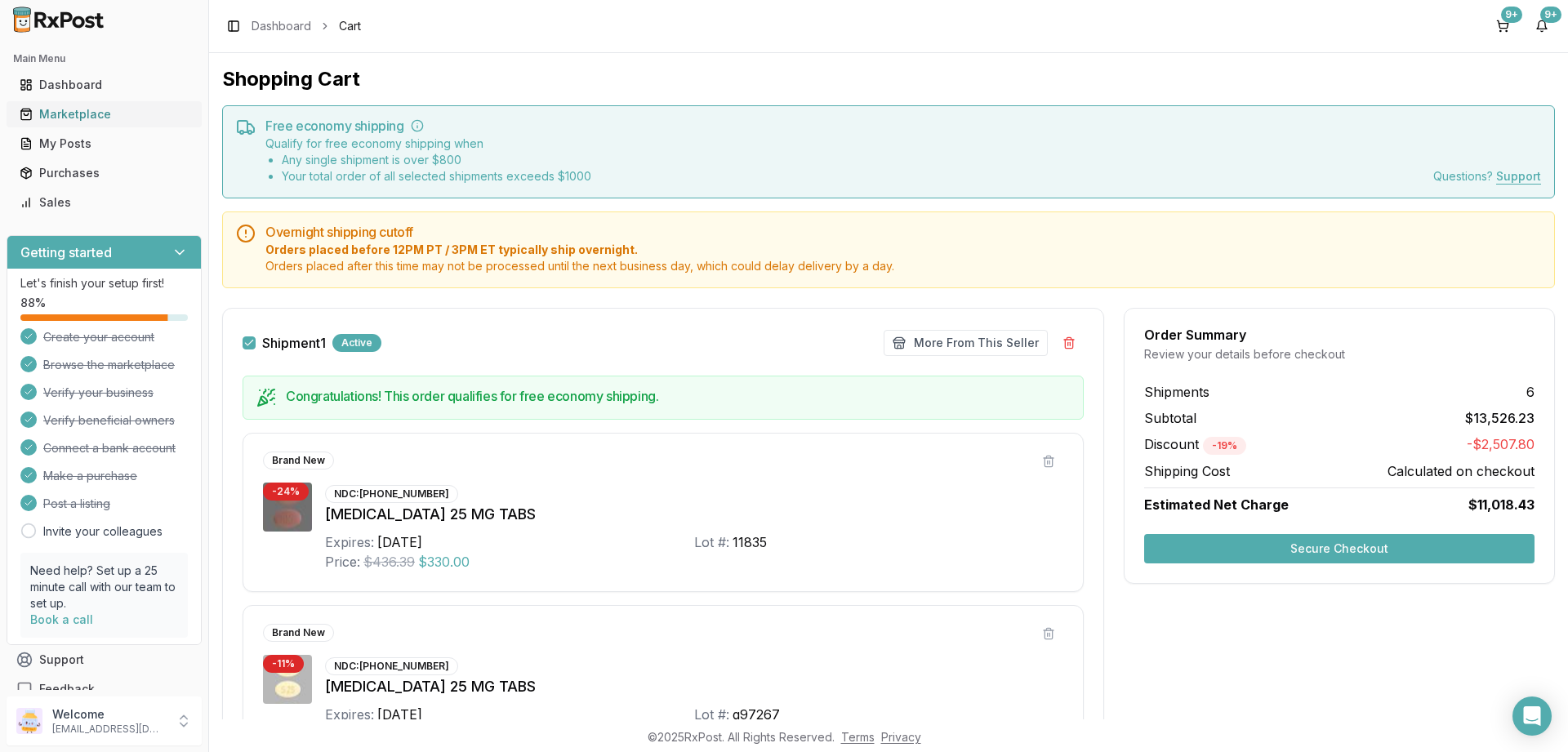
click at [72, 123] on link "Marketplace" at bounding box center [104, 114] width 182 height 29
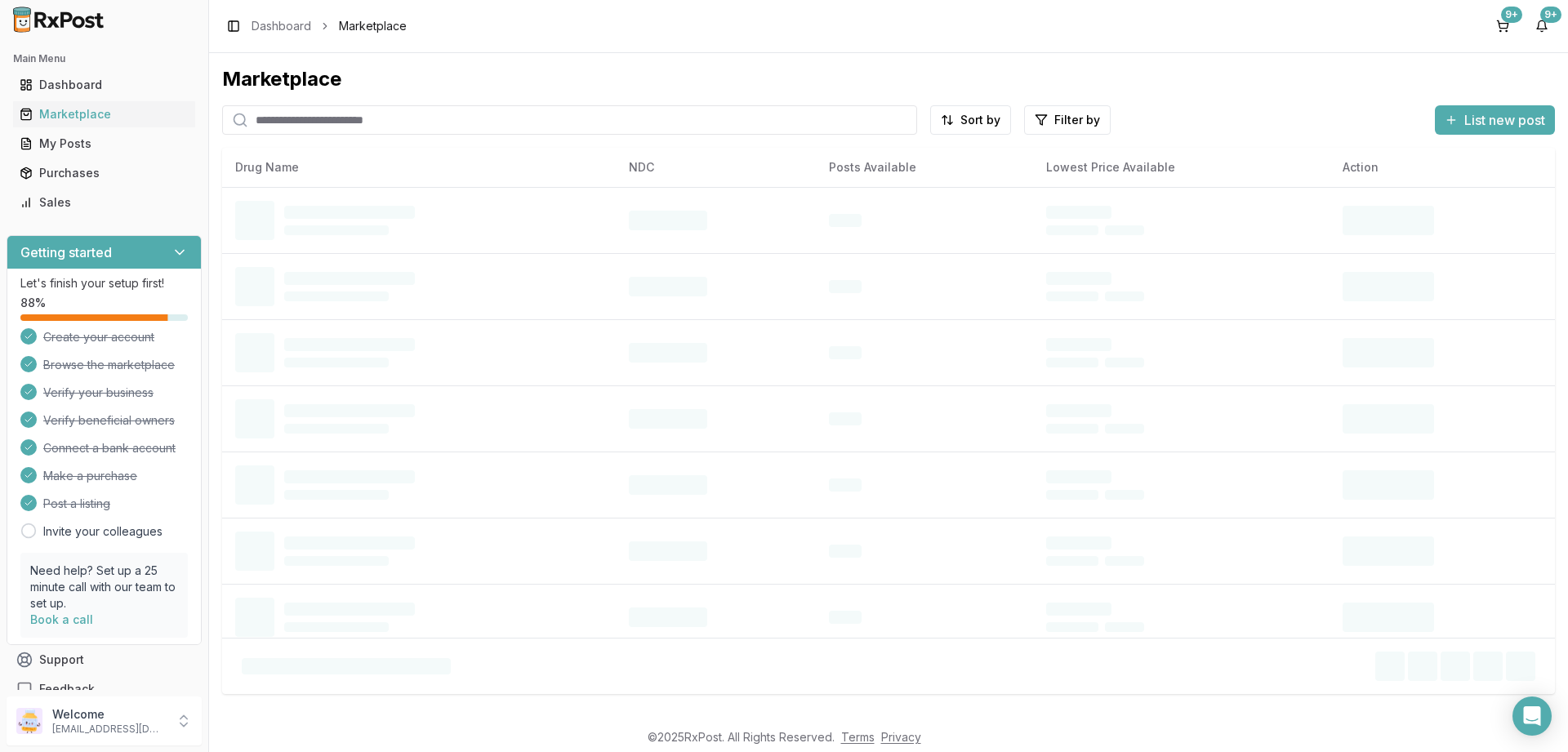
click at [432, 117] on input "search" at bounding box center [569, 119] width 695 height 29
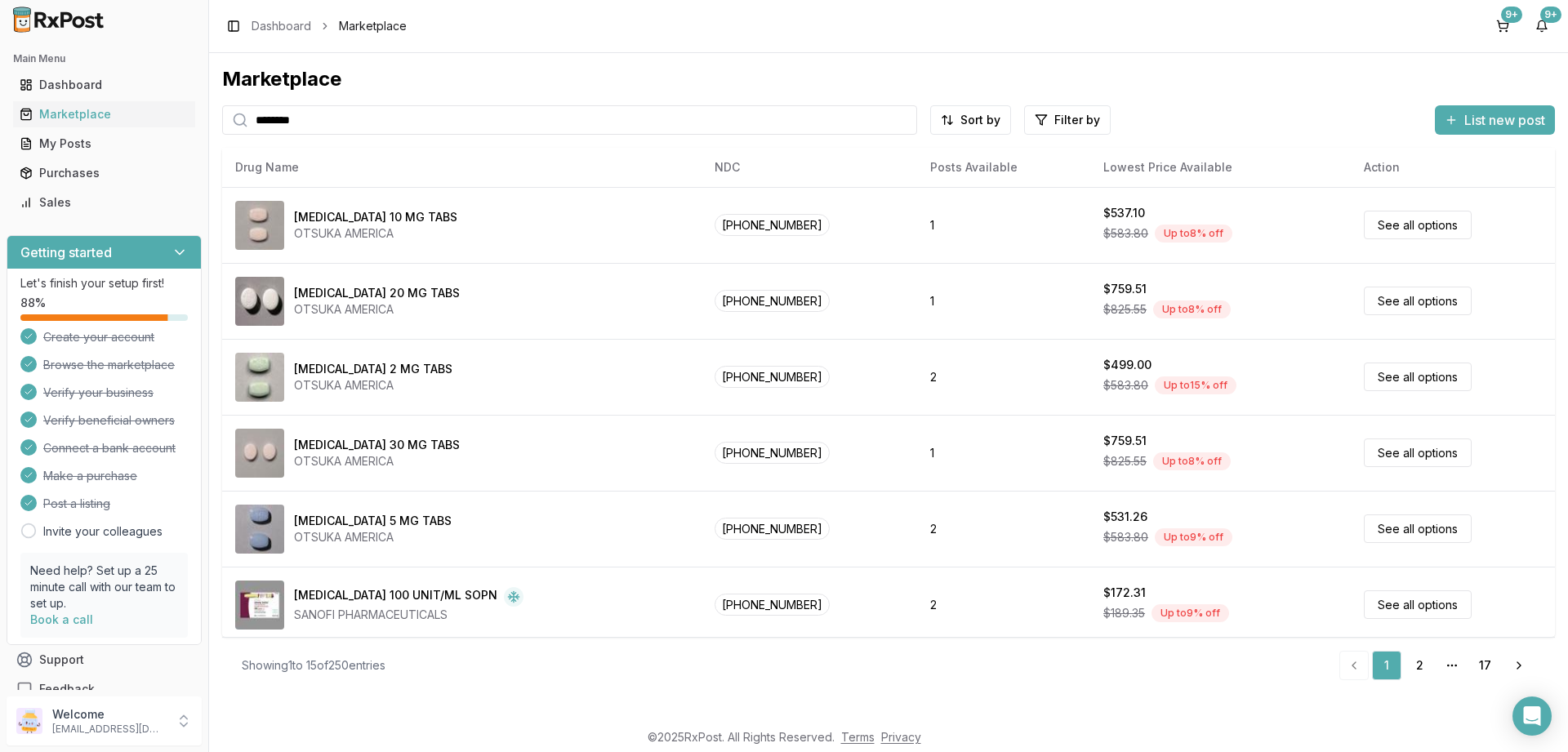
type input "********"
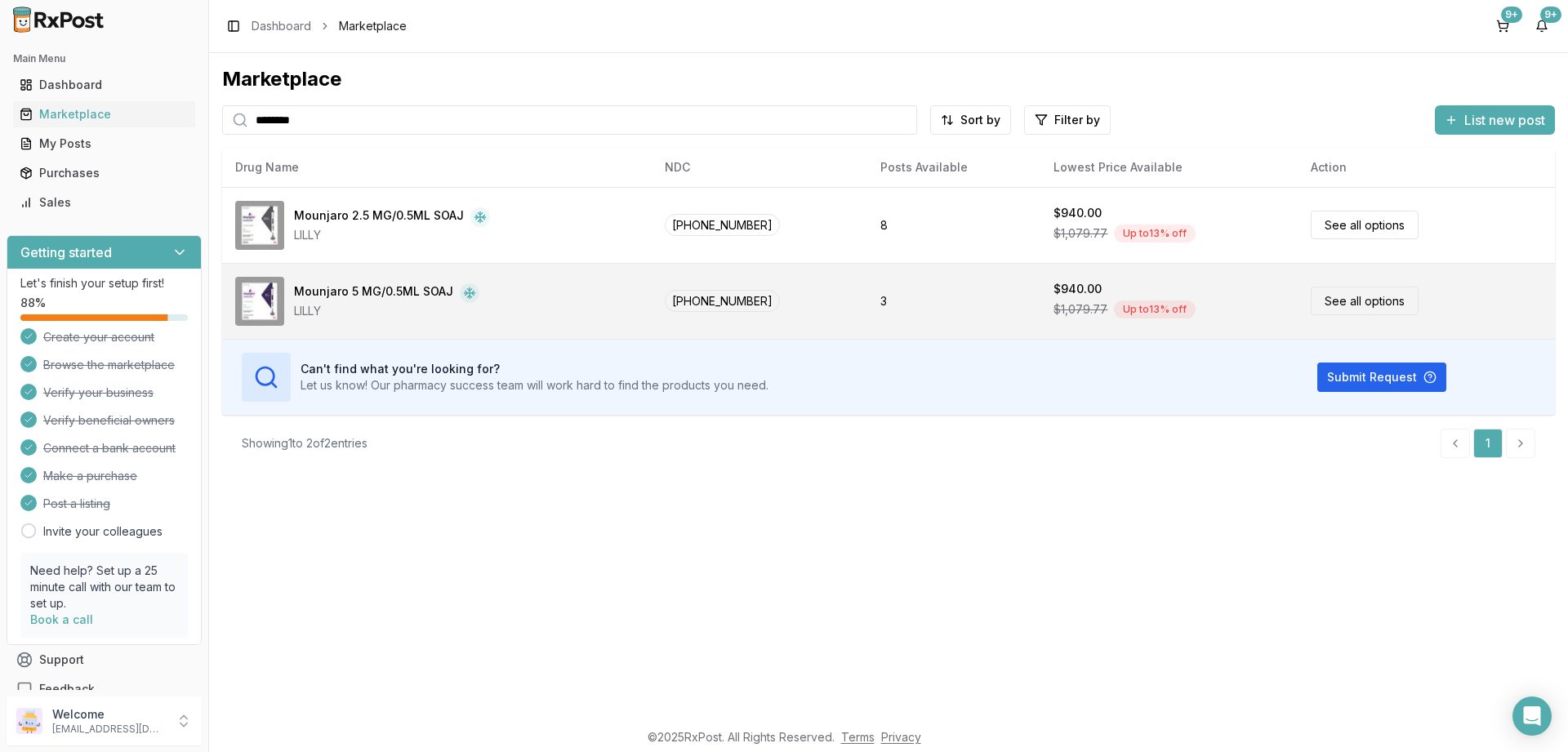
click at [1328, 299] on link "See all options" at bounding box center [1364, 300] width 108 height 28
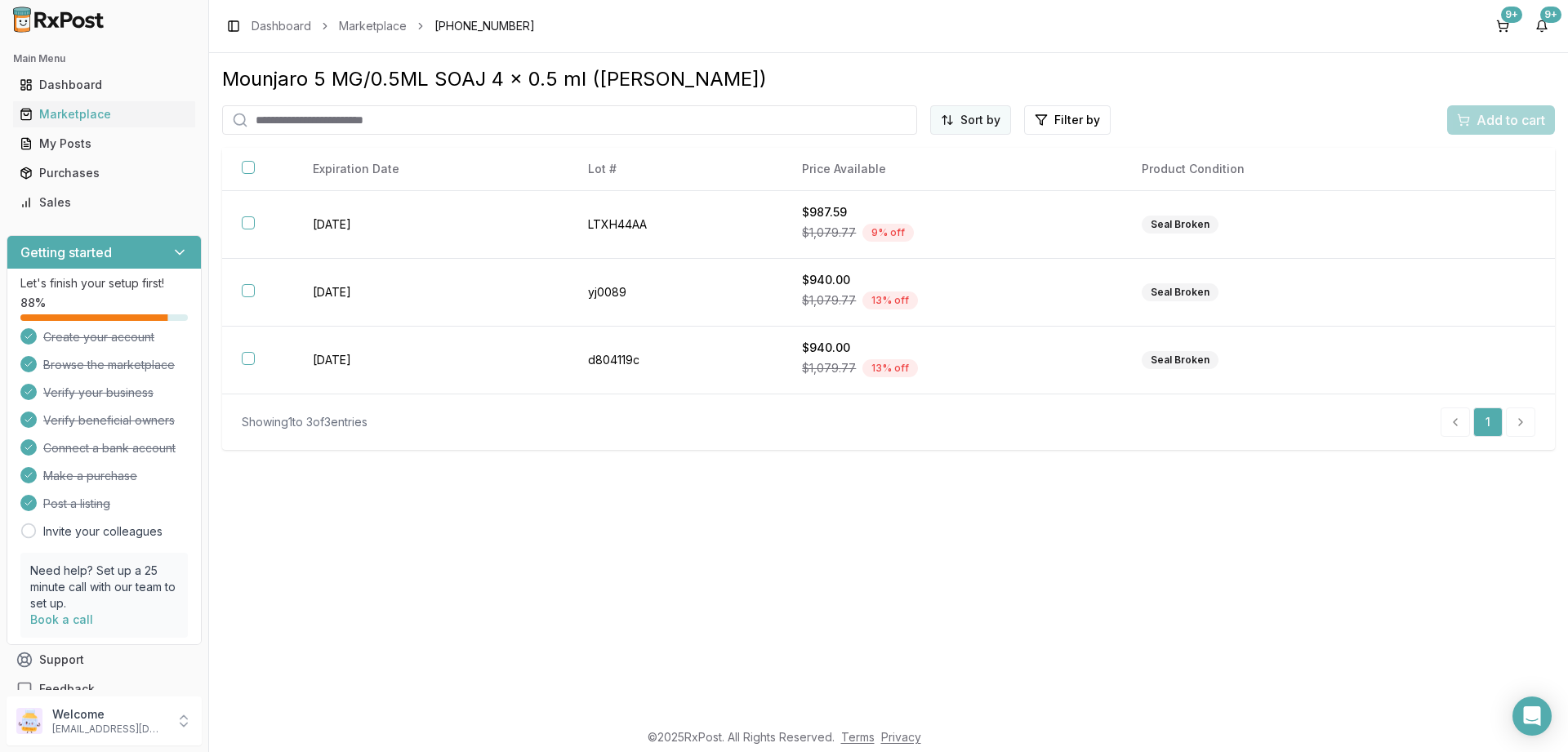
click at [967, 114] on html "Main Menu Dashboard Marketplace My Posts Purchases Sales Getting started Let's …" at bounding box center [784, 376] width 1568 height 752
click at [900, 179] on div "Price (Low to High)" at bounding box center [931, 181] width 155 height 26
click at [245, 168] on button "button" at bounding box center [249, 168] width 13 height 13
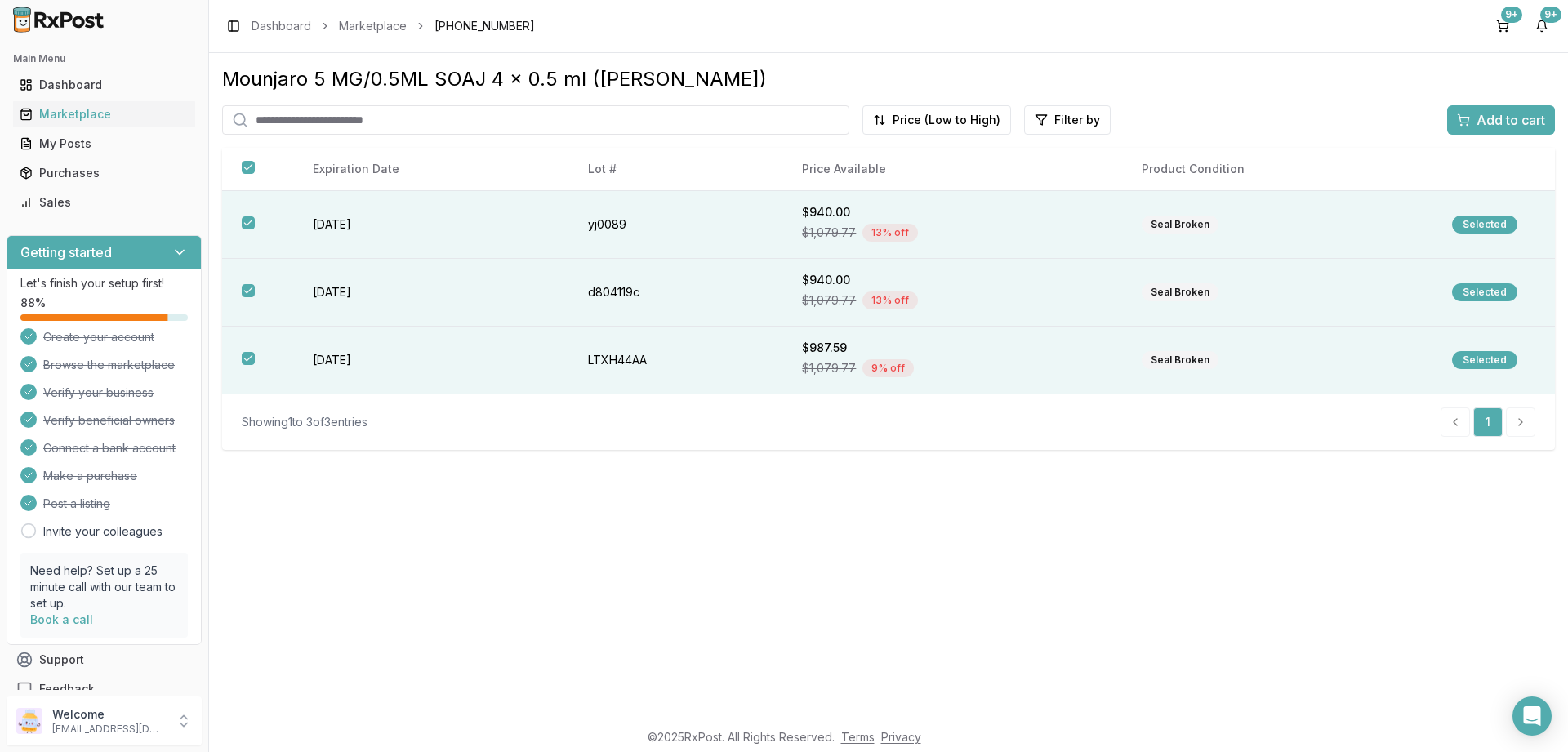
click at [1508, 115] on span "Add to cart" at bounding box center [1511, 119] width 68 height 19
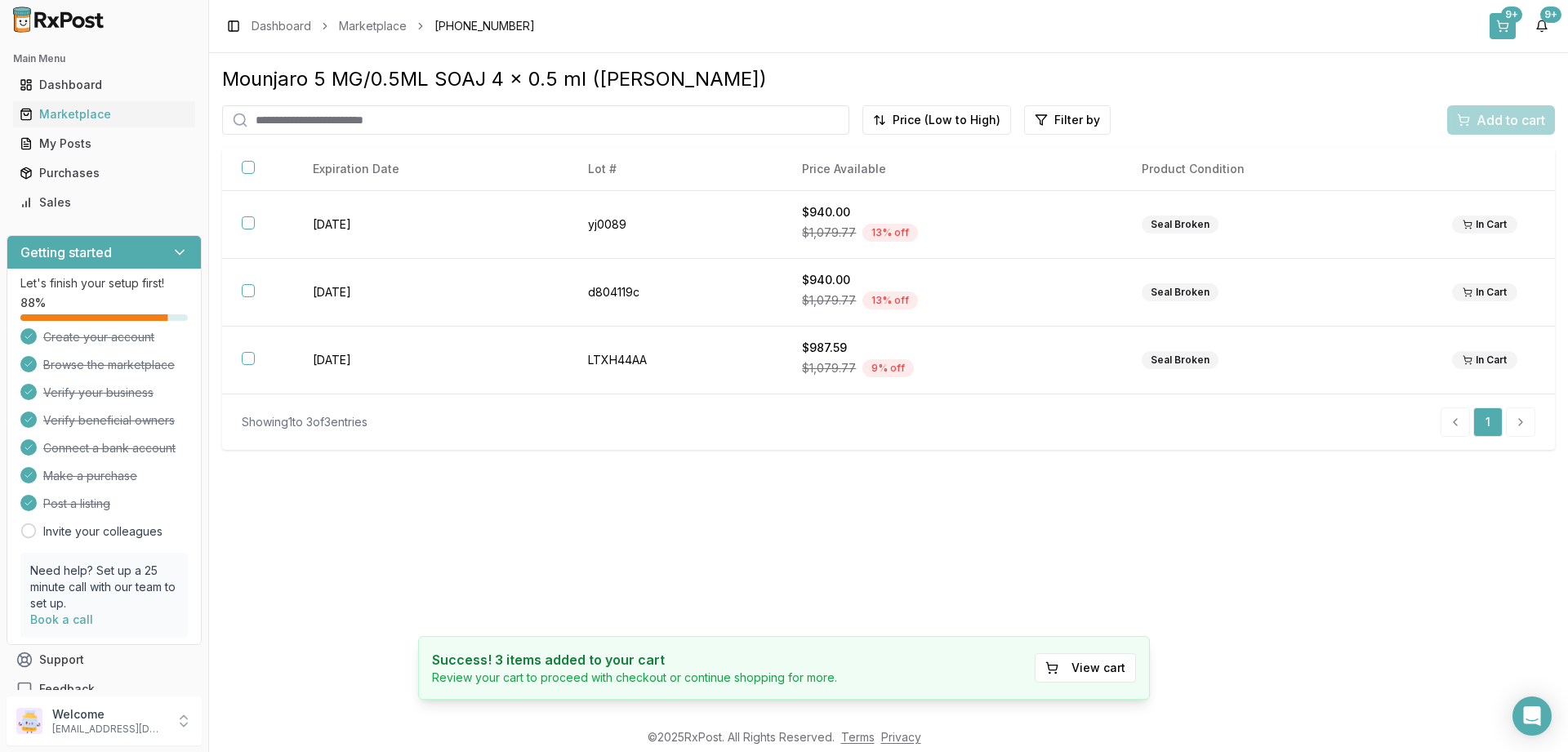
click at [1506, 19] on div "9+" at bounding box center [1511, 15] width 21 height 17
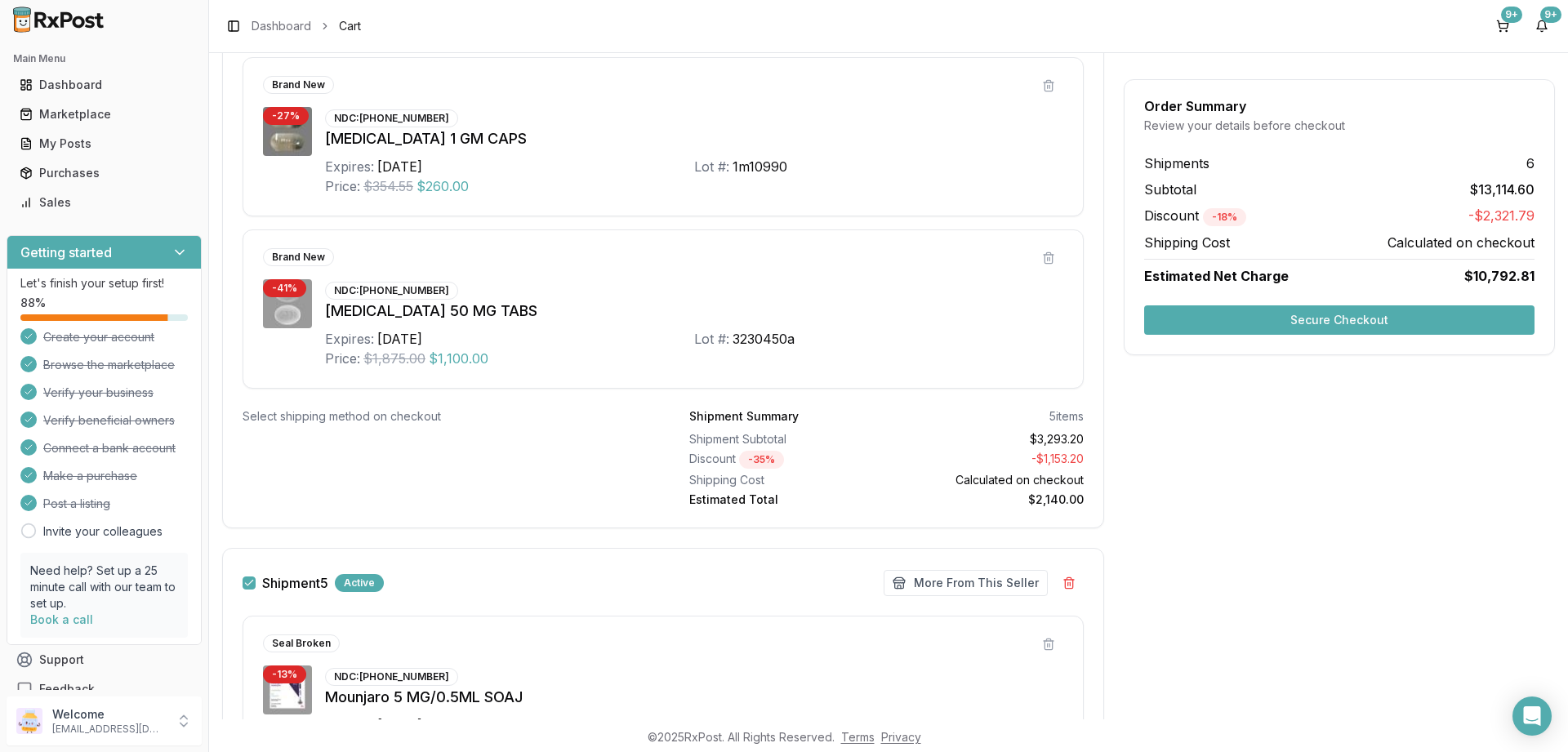
scroll to position [2790, 0]
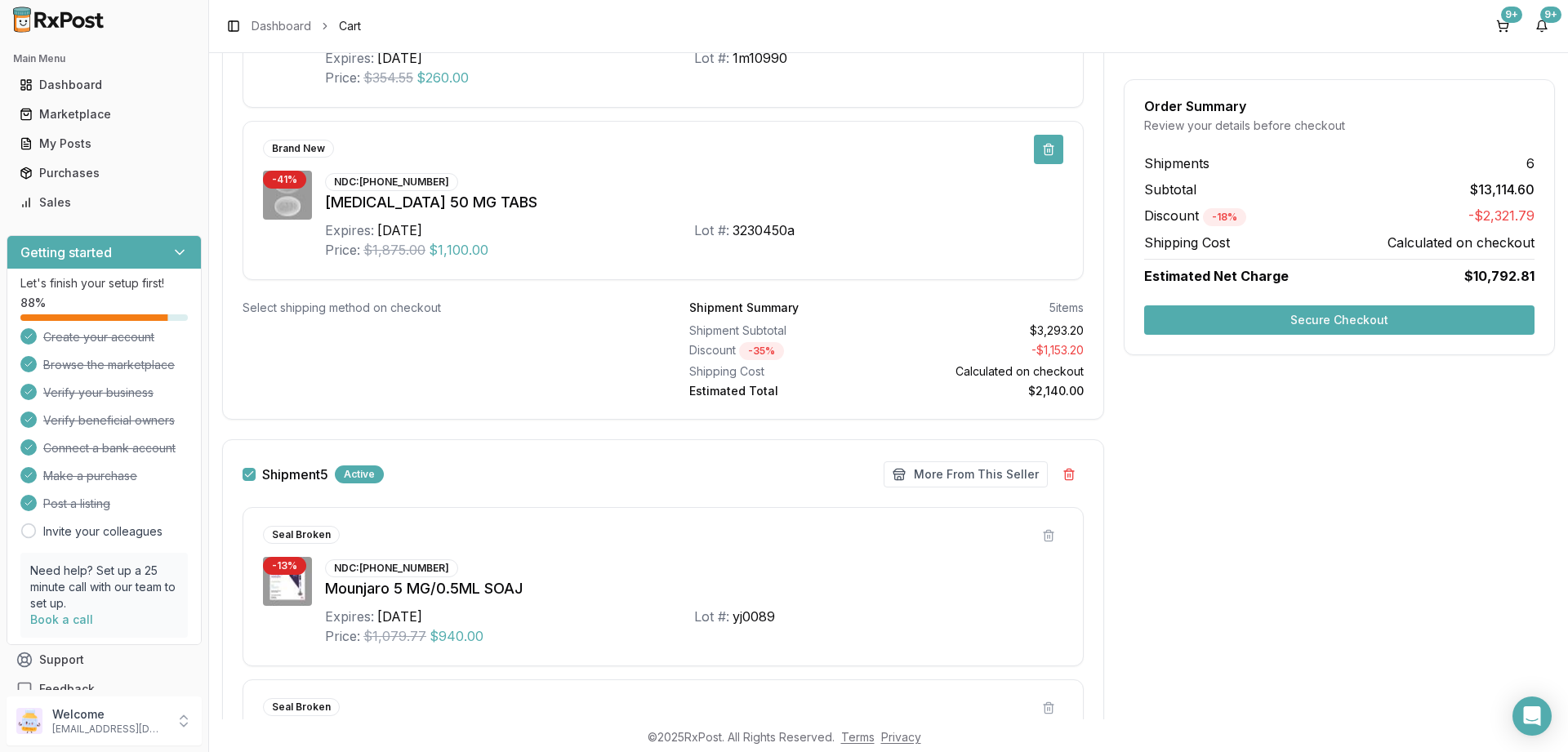
click at [1044, 147] on button at bounding box center [1048, 149] width 29 height 29
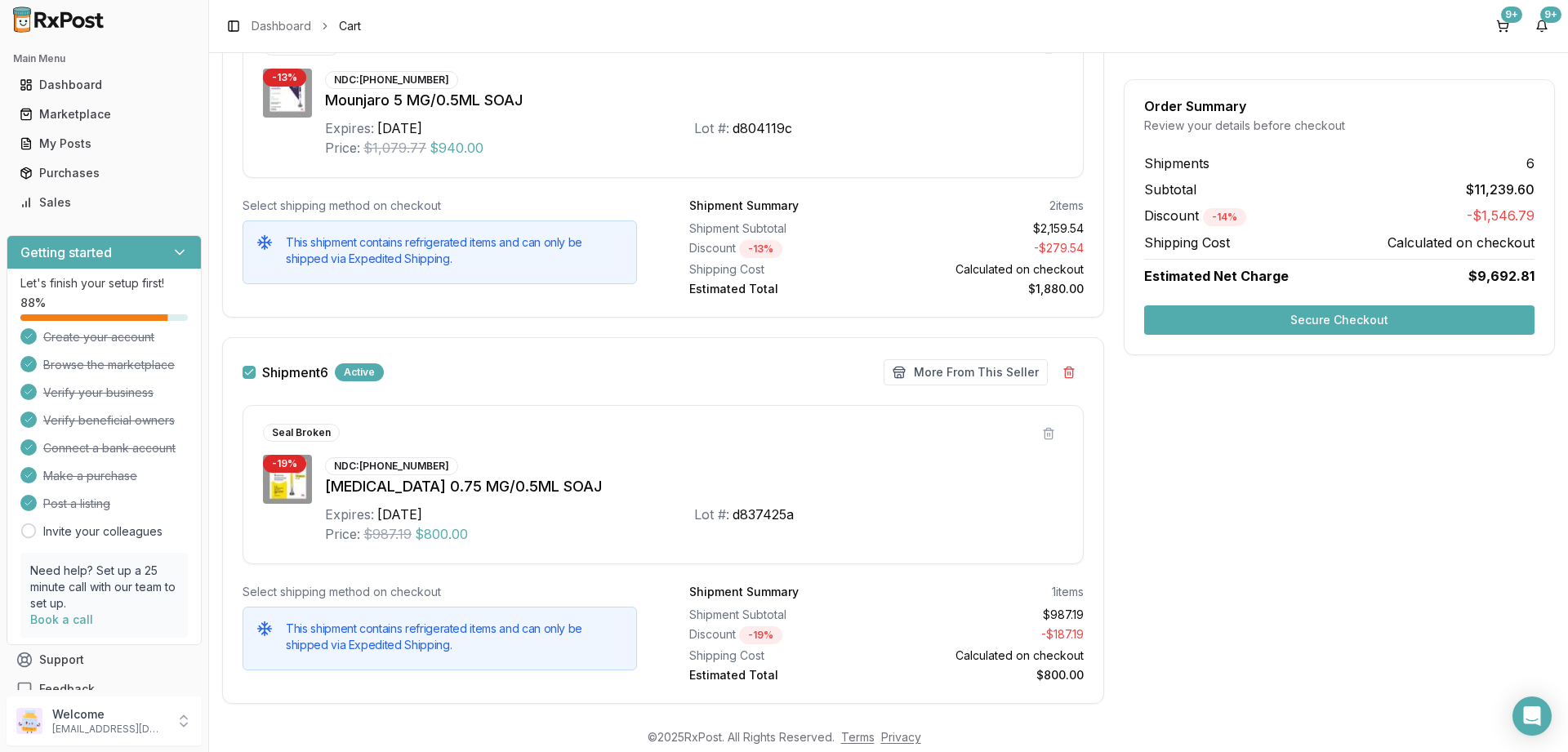
scroll to position [3305, 0]
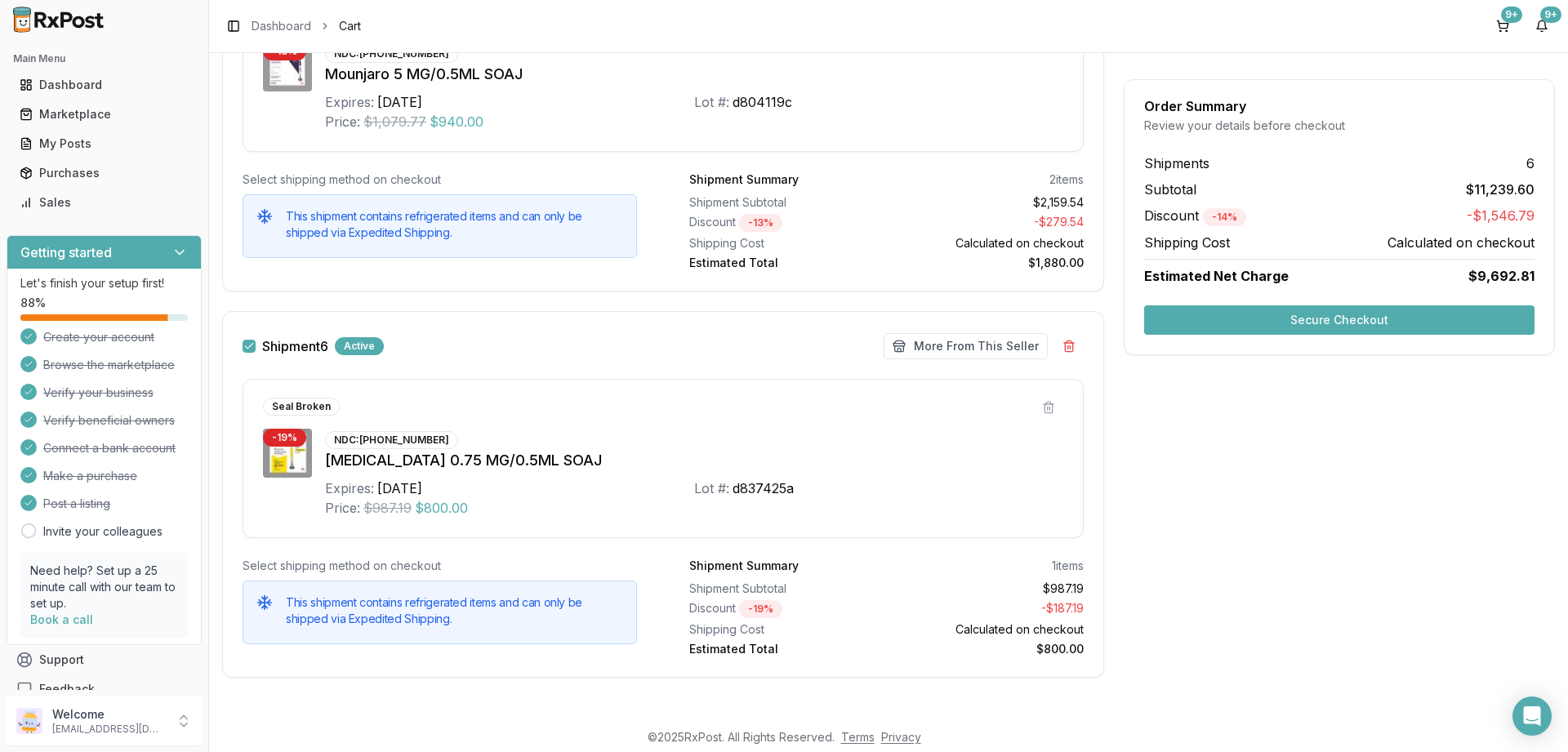
click at [1353, 318] on button "Secure Checkout" at bounding box center [1339, 320] width 391 height 29
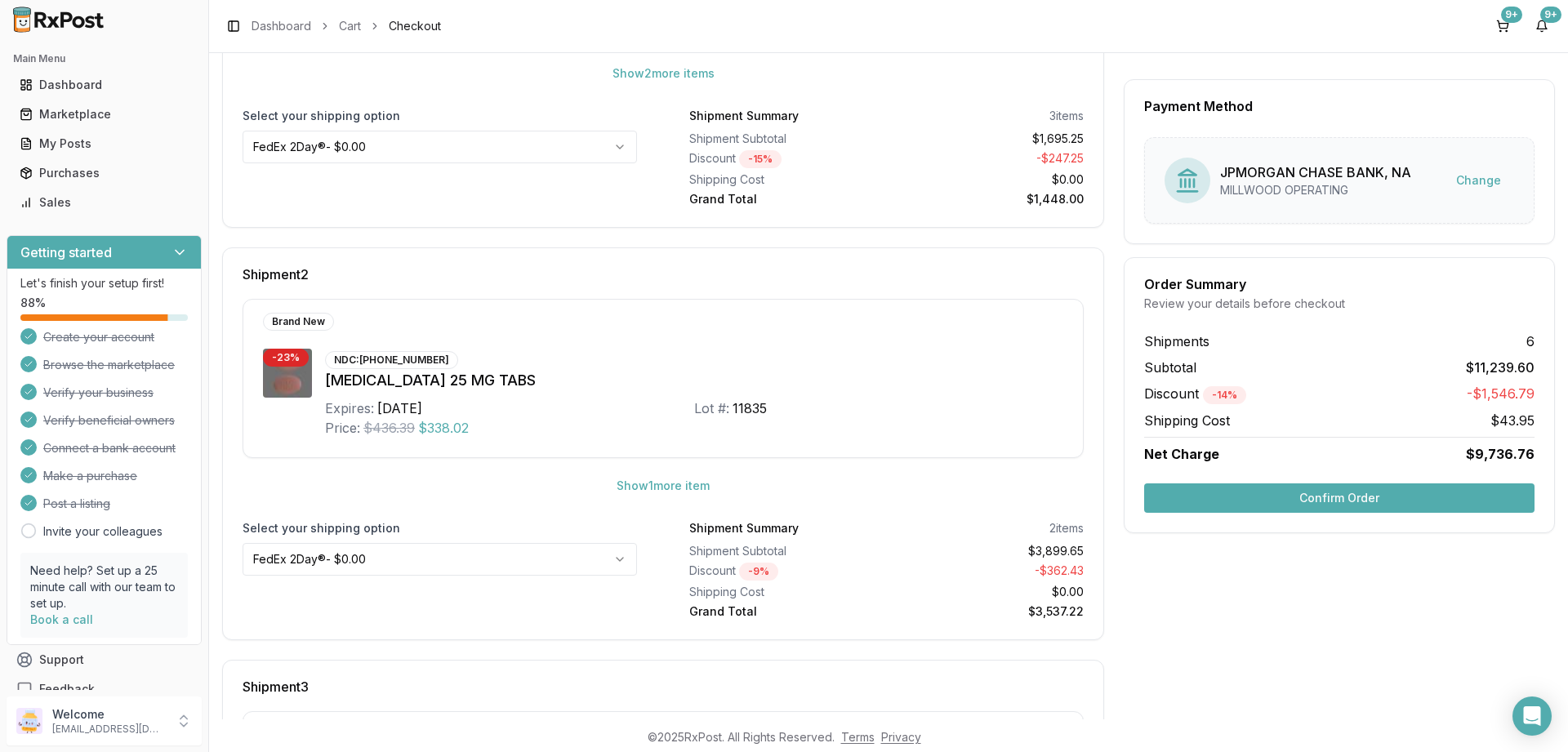
scroll to position [93, 0]
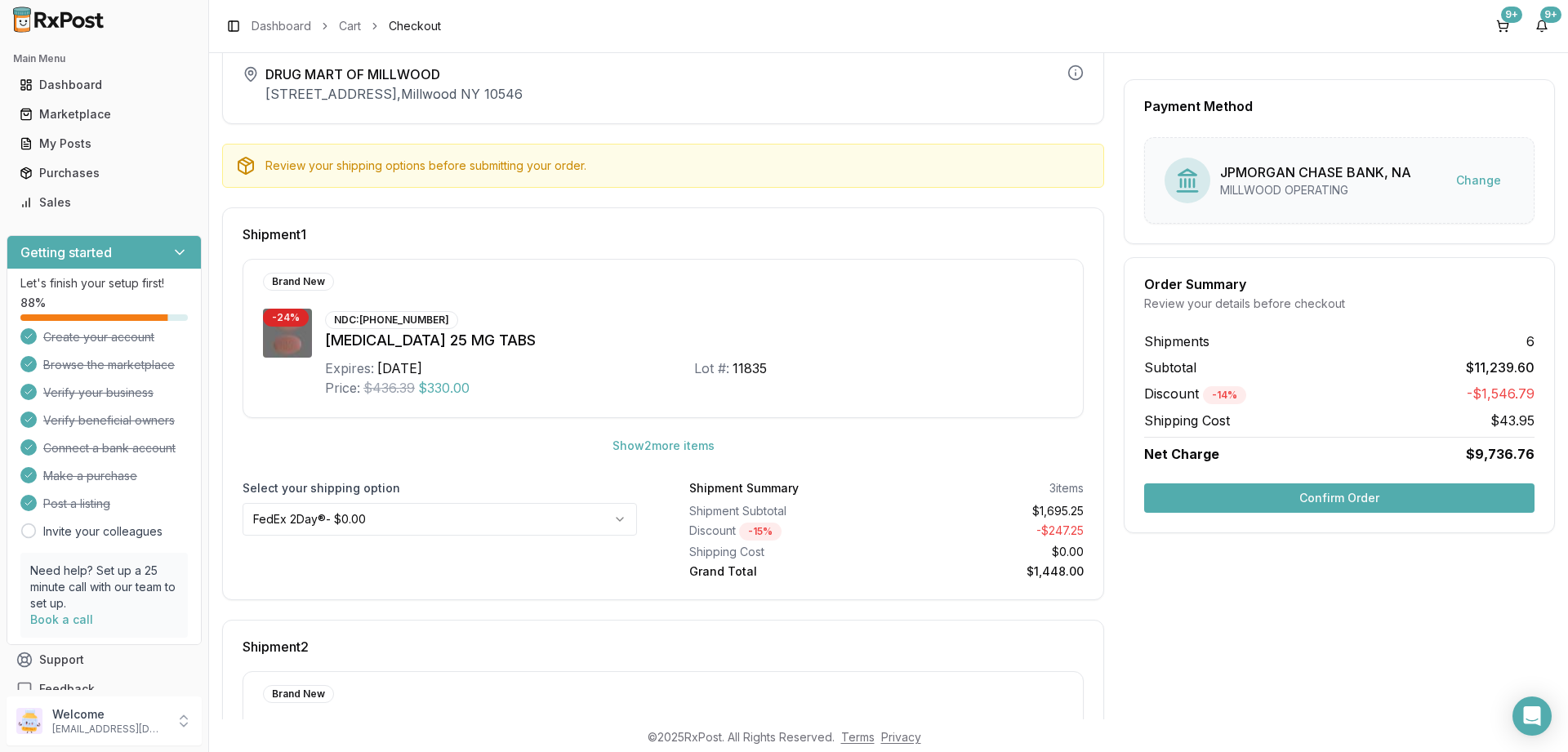
click at [1332, 497] on button "Confirm Order" at bounding box center [1339, 497] width 391 height 29
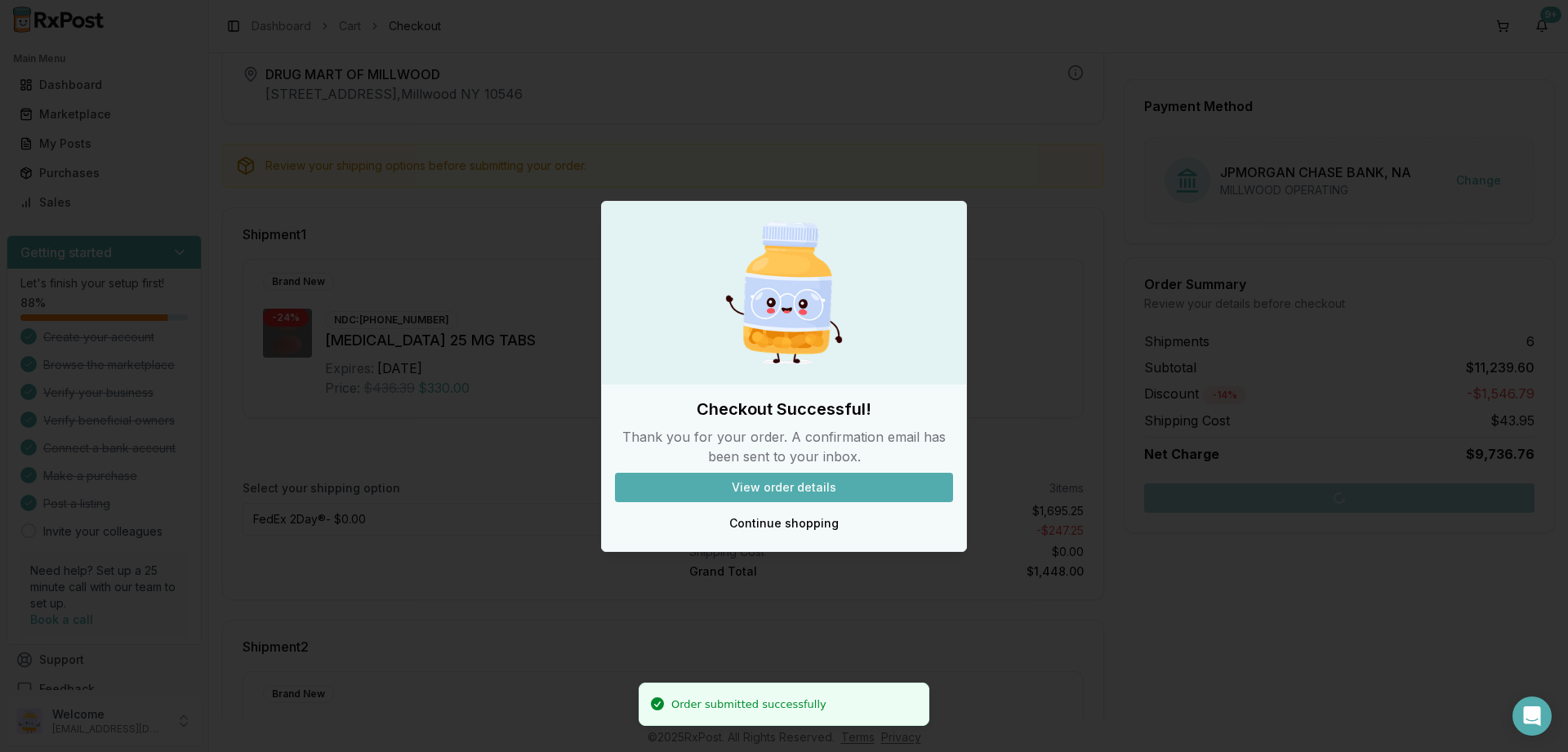
click at [786, 484] on button "View order details" at bounding box center [784, 487] width 338 height 29
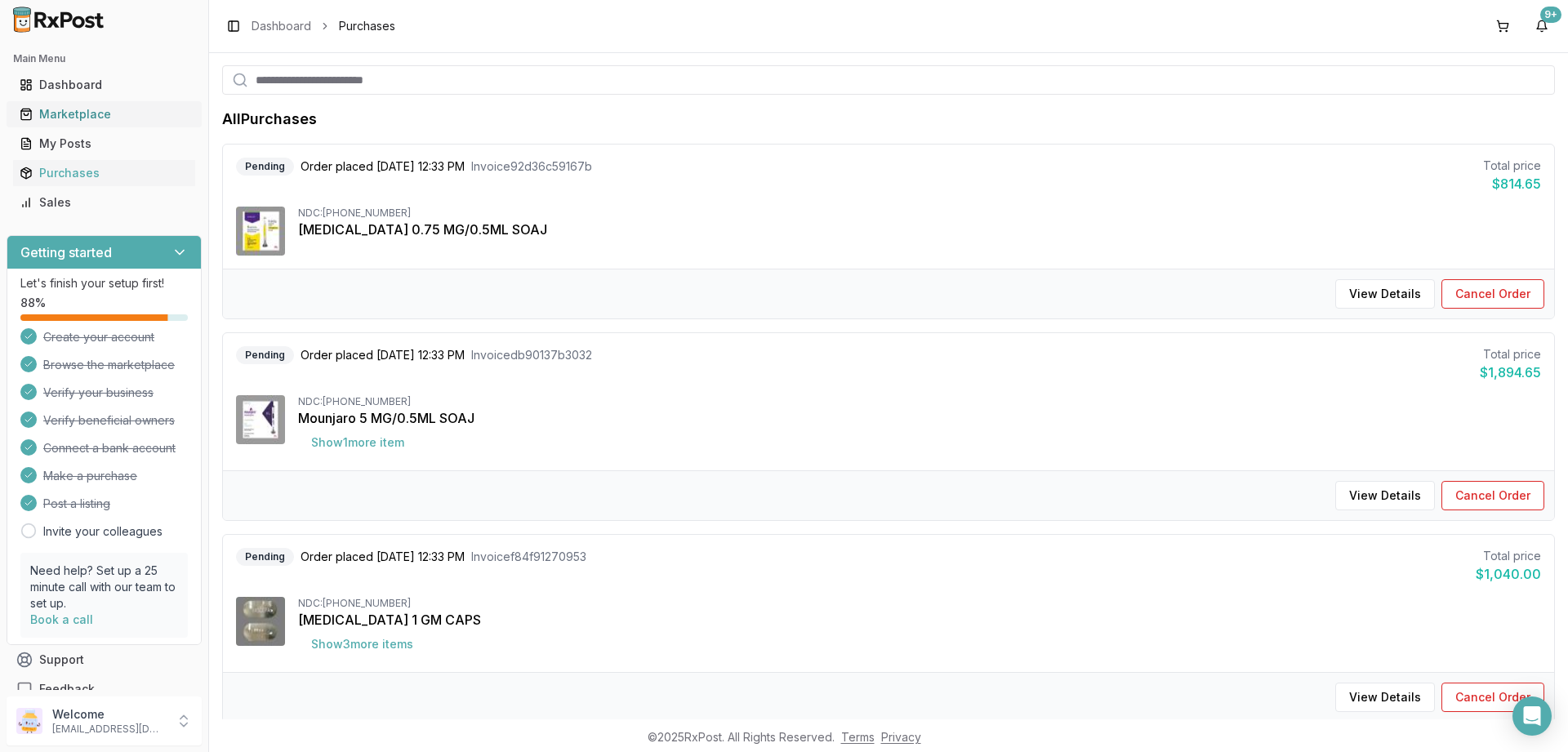
click at [70, 122] on div "Marketplace" at bounding box center [104, 114] width 169 height 17
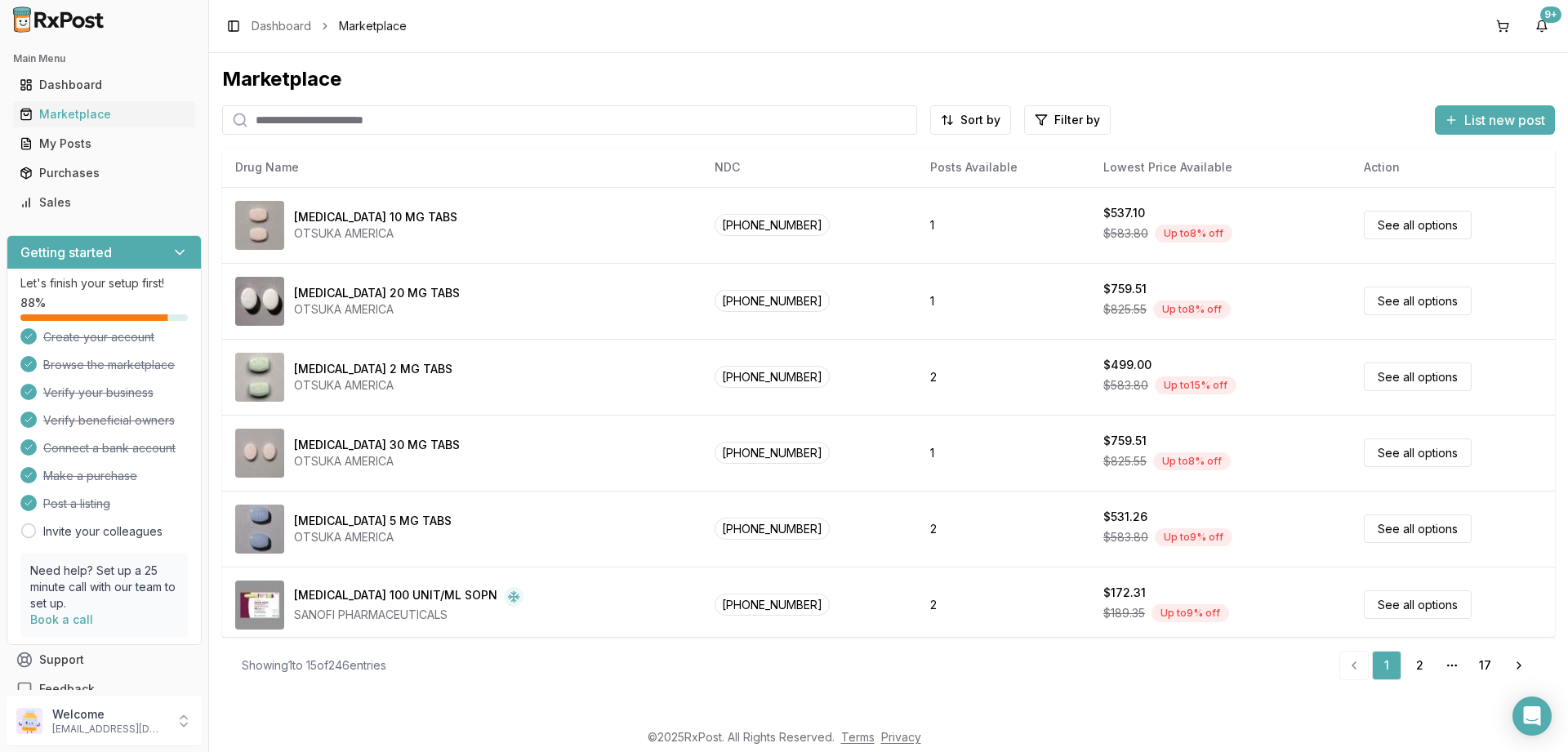
drag, startPoint x: 60, startPoint y: 109, endPoint x: 870, endPoint y: 53, distance: 811.9
click at [61, 109] on div "Marketplace" at bounding box center [104, 114] width 169 height 17
click at [463, 117] on input "search" at bounding box center [569, 119] width 695 height 29
type input "********"
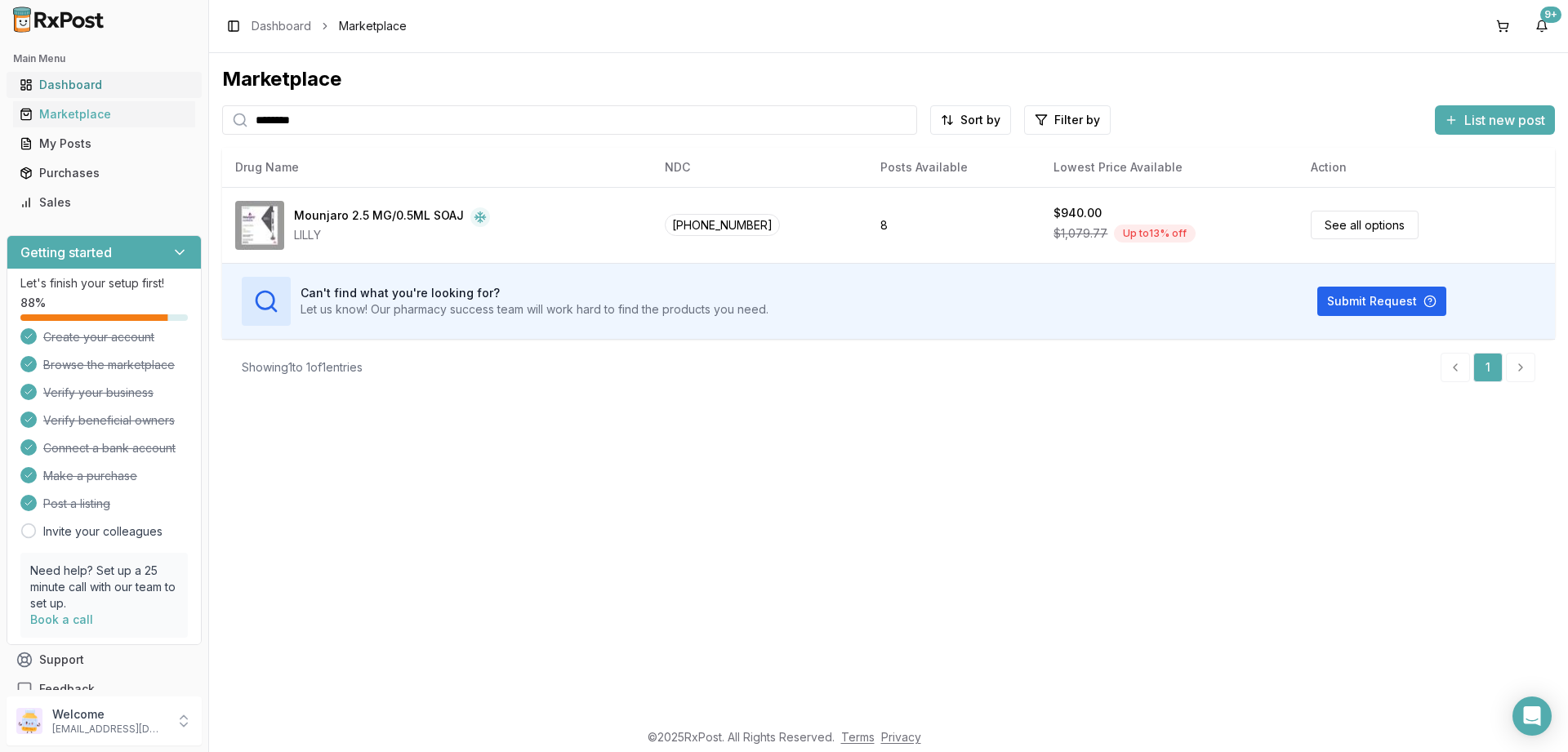
click at [78, 84] on div "Dashboard" at bounding box center [104, 85] width 169 height 17
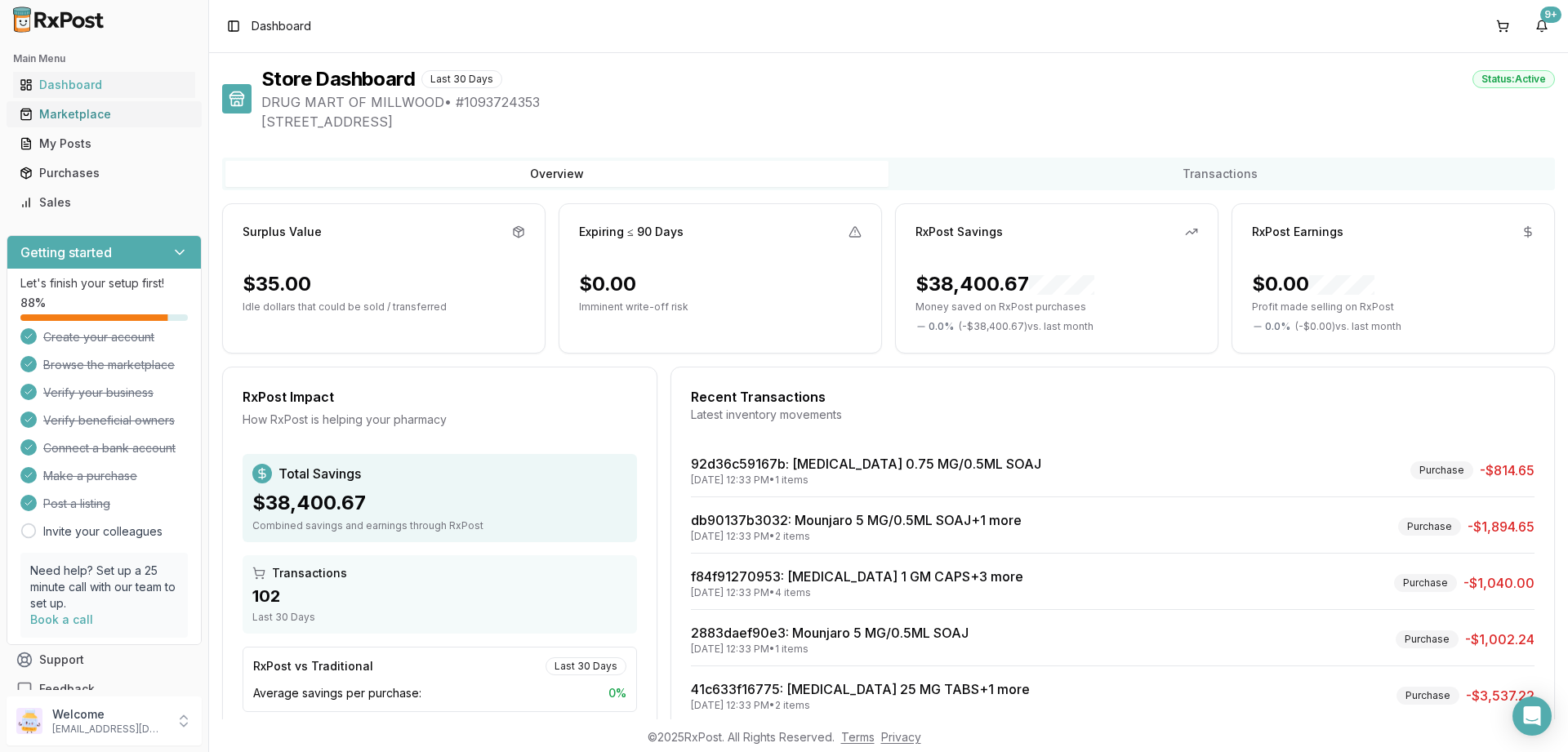
click at [79, 116] on div "Marketplace" at bounding box center [104, 114] width 169 height 17
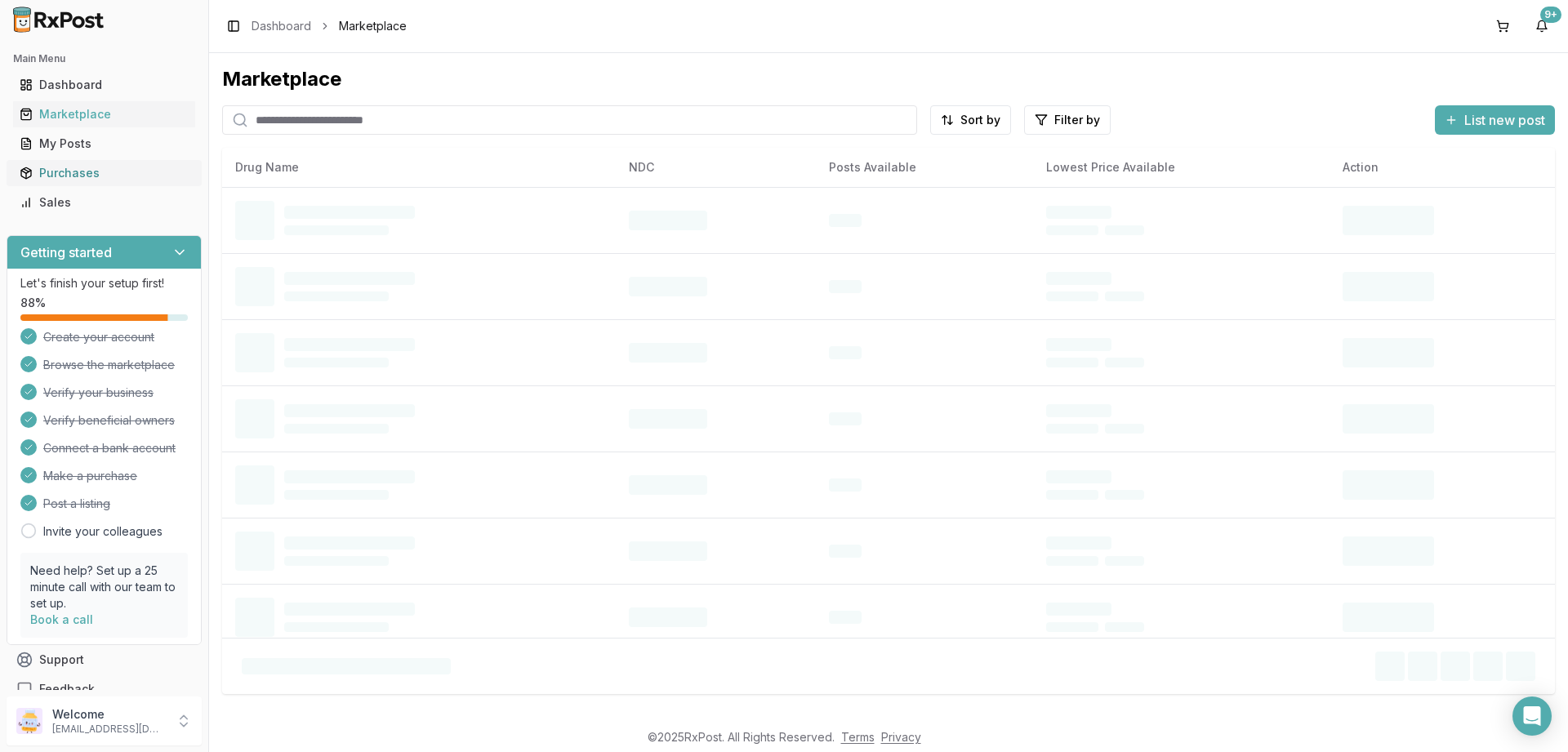
click at [60, 171] on div "Purchases" at bounding box center [104, 174] width 169 height 17
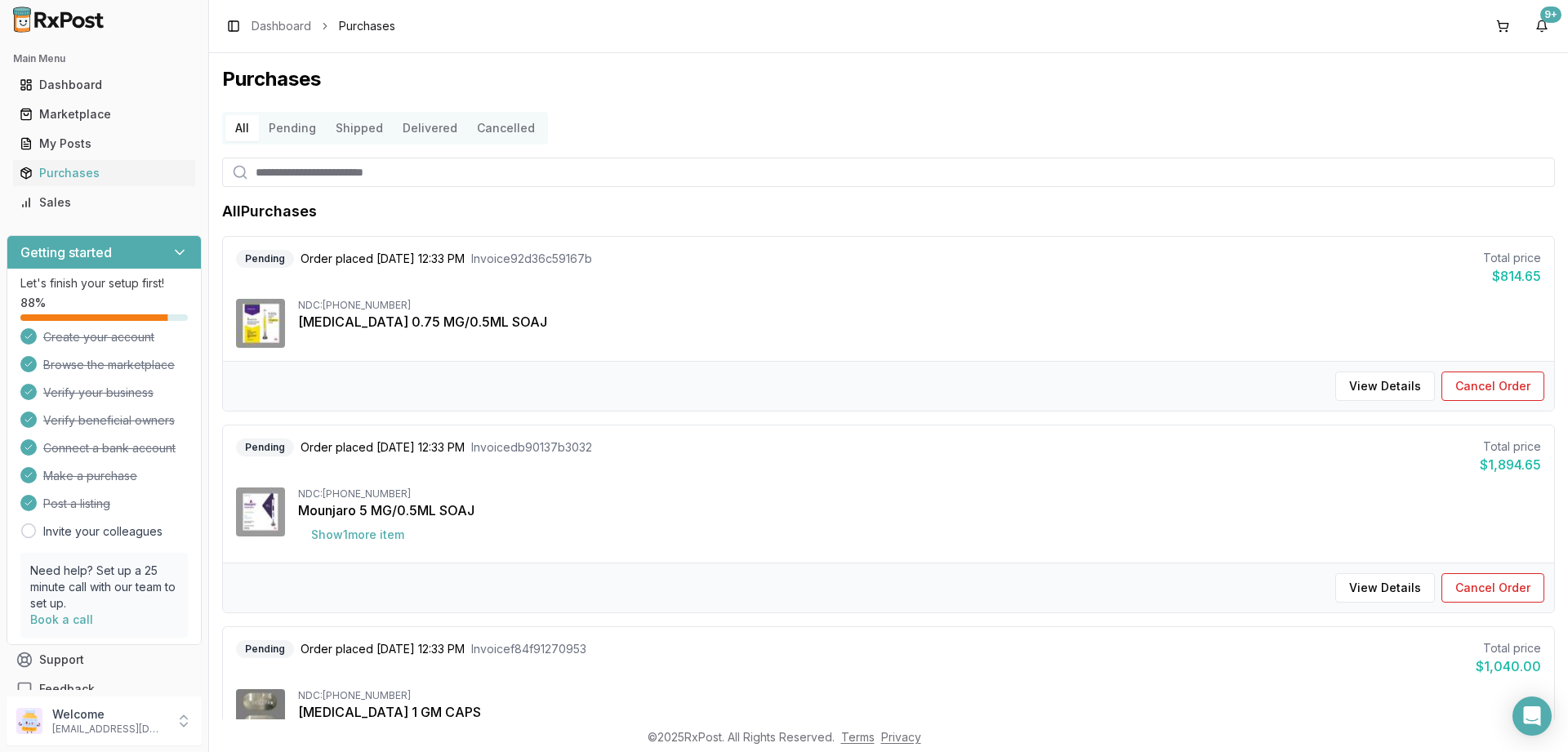
click at [288, 134] on button "Pending" at bounding box center [292, 128] width 67 height 26
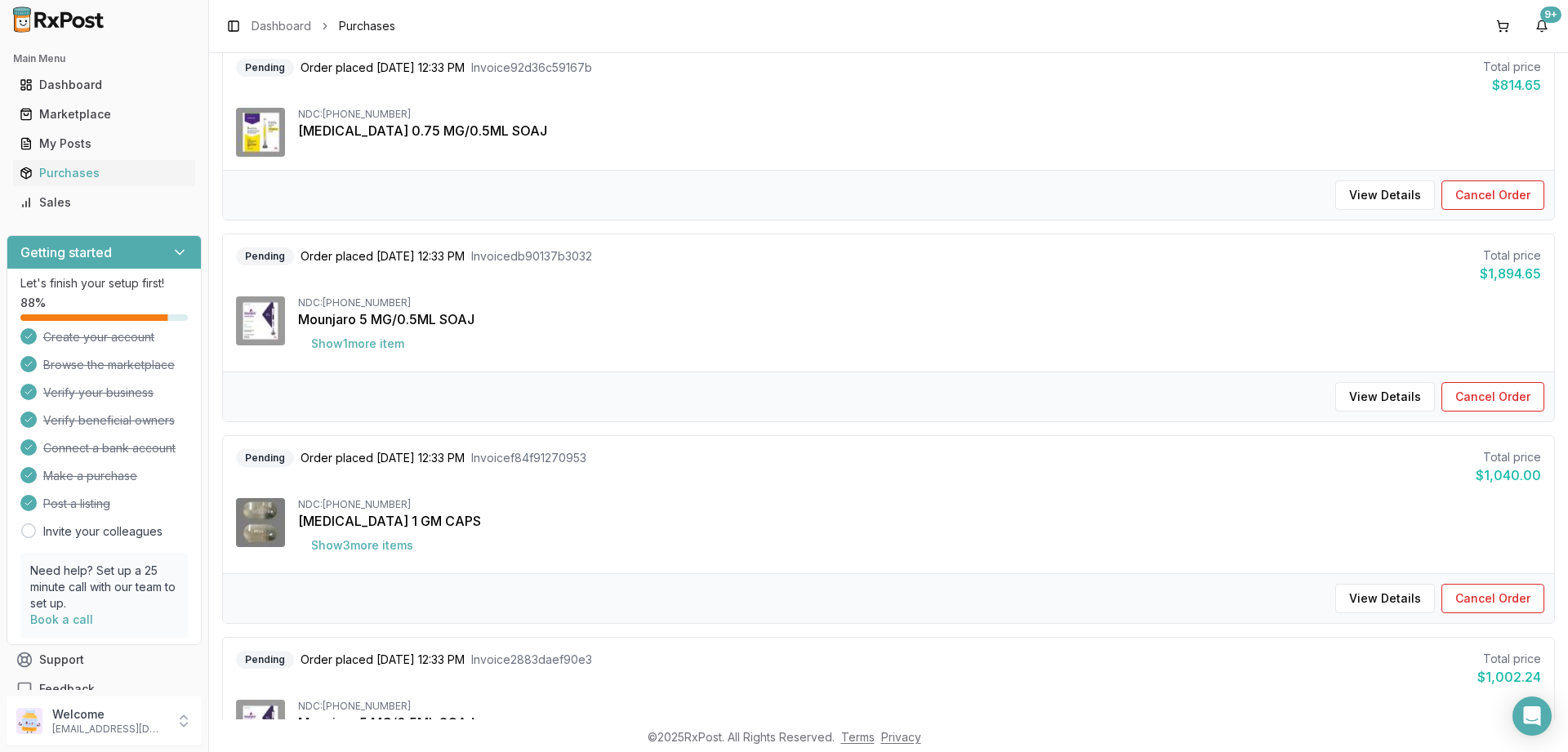
scroll to position [196, 0]
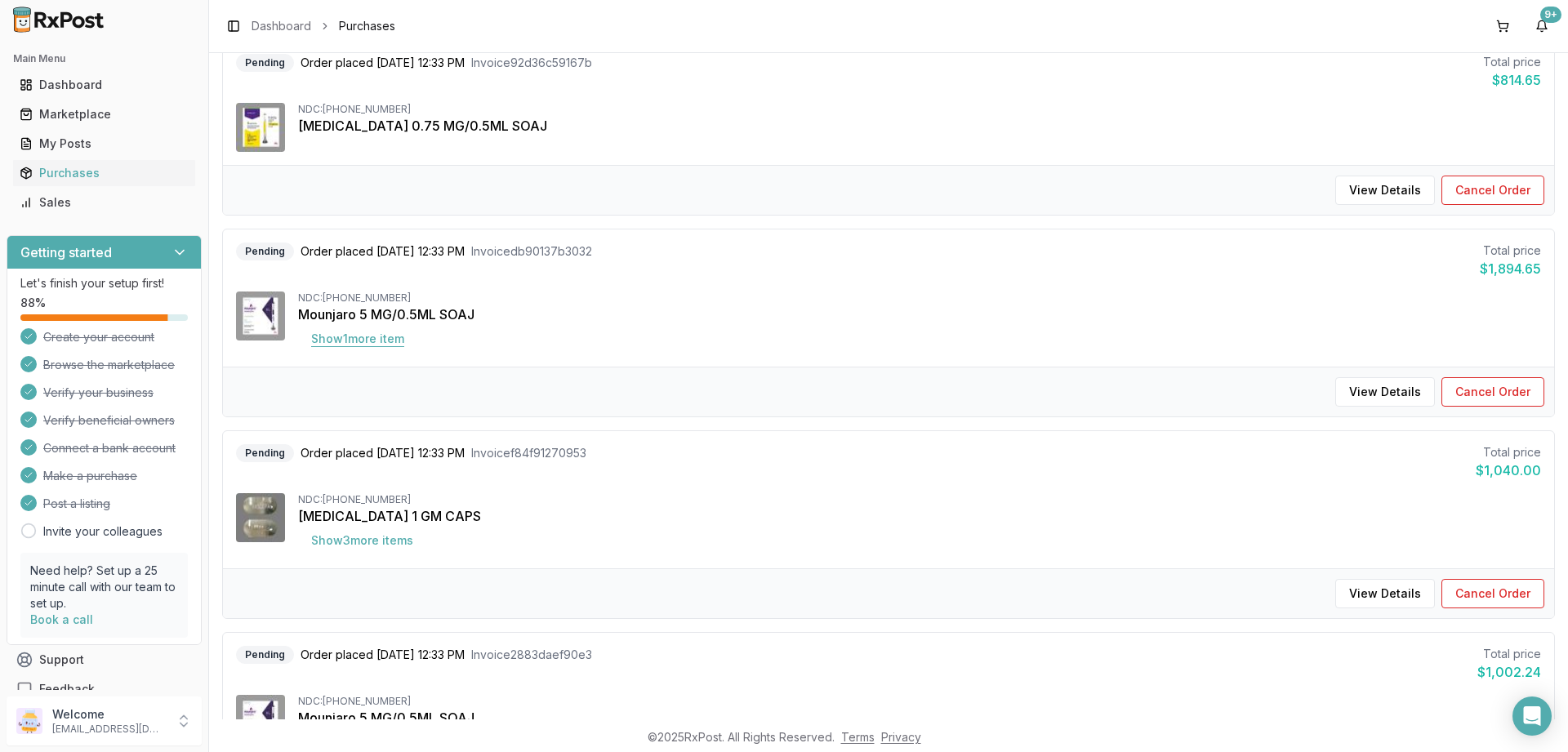
click at [374, 339] on button "Show 1 more item" at bounding box center [357, 338] width 119 height 29
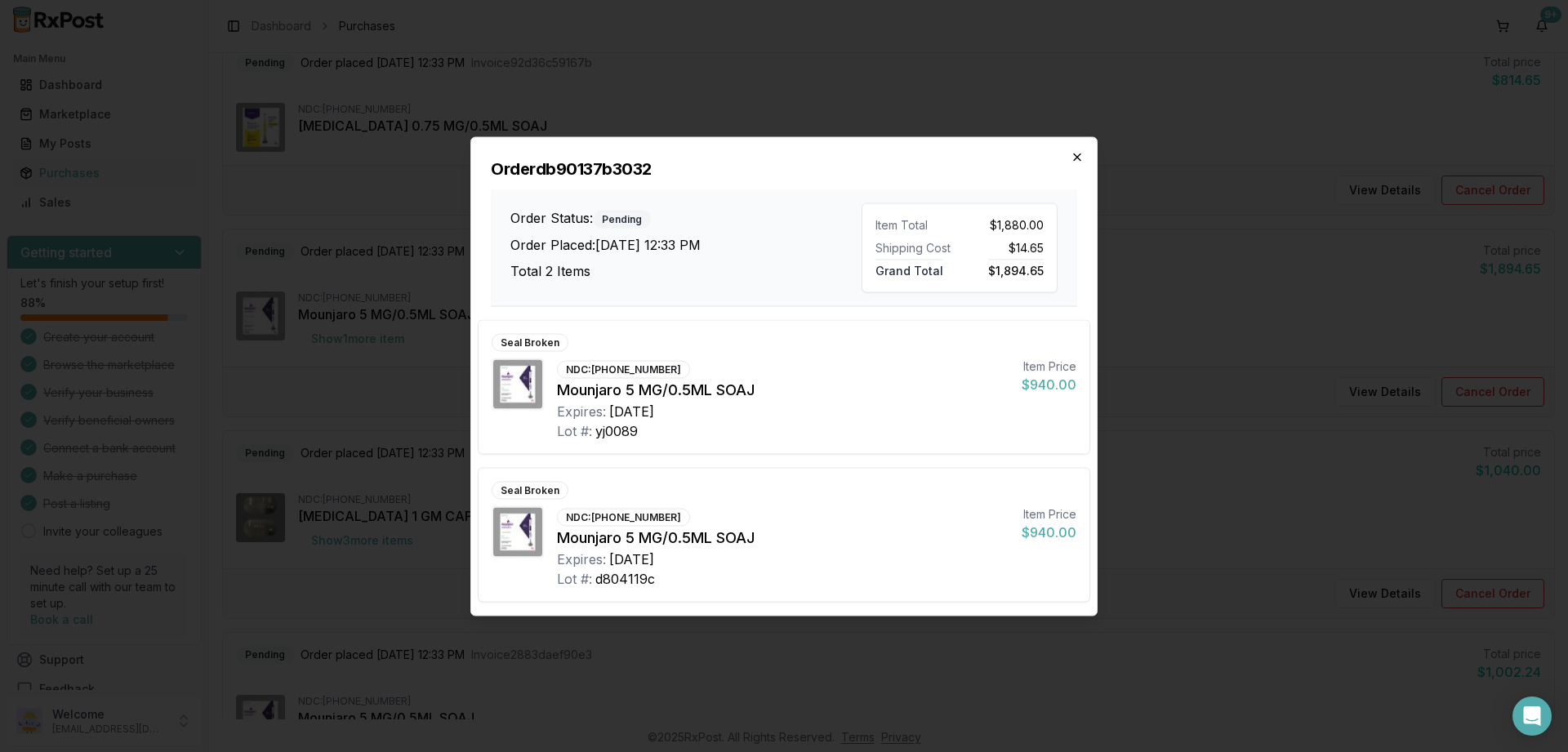
click at [1080, 154] on icon "button" at bounding box center [1077, 157] width 13 height 13
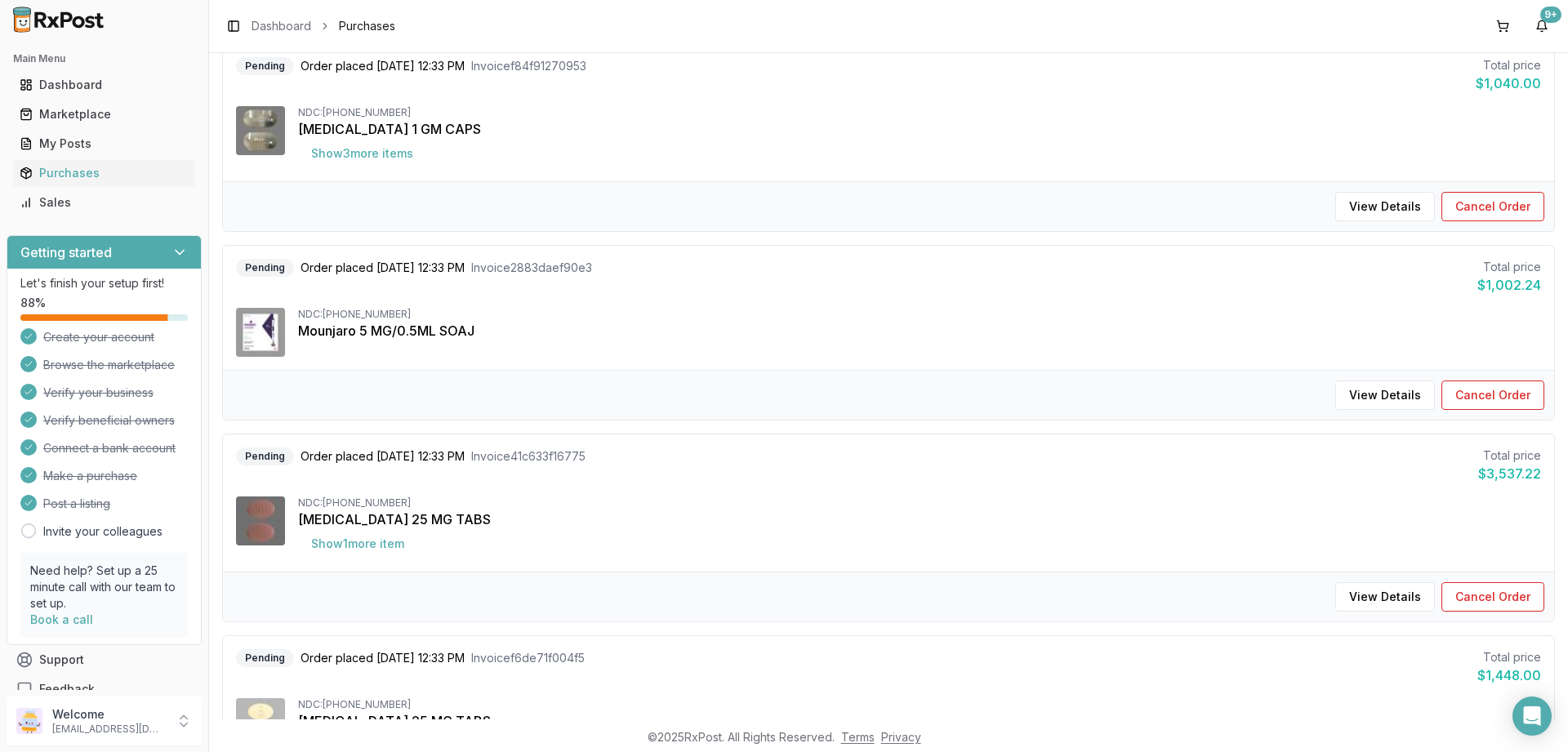
scroll to position [588, 0]
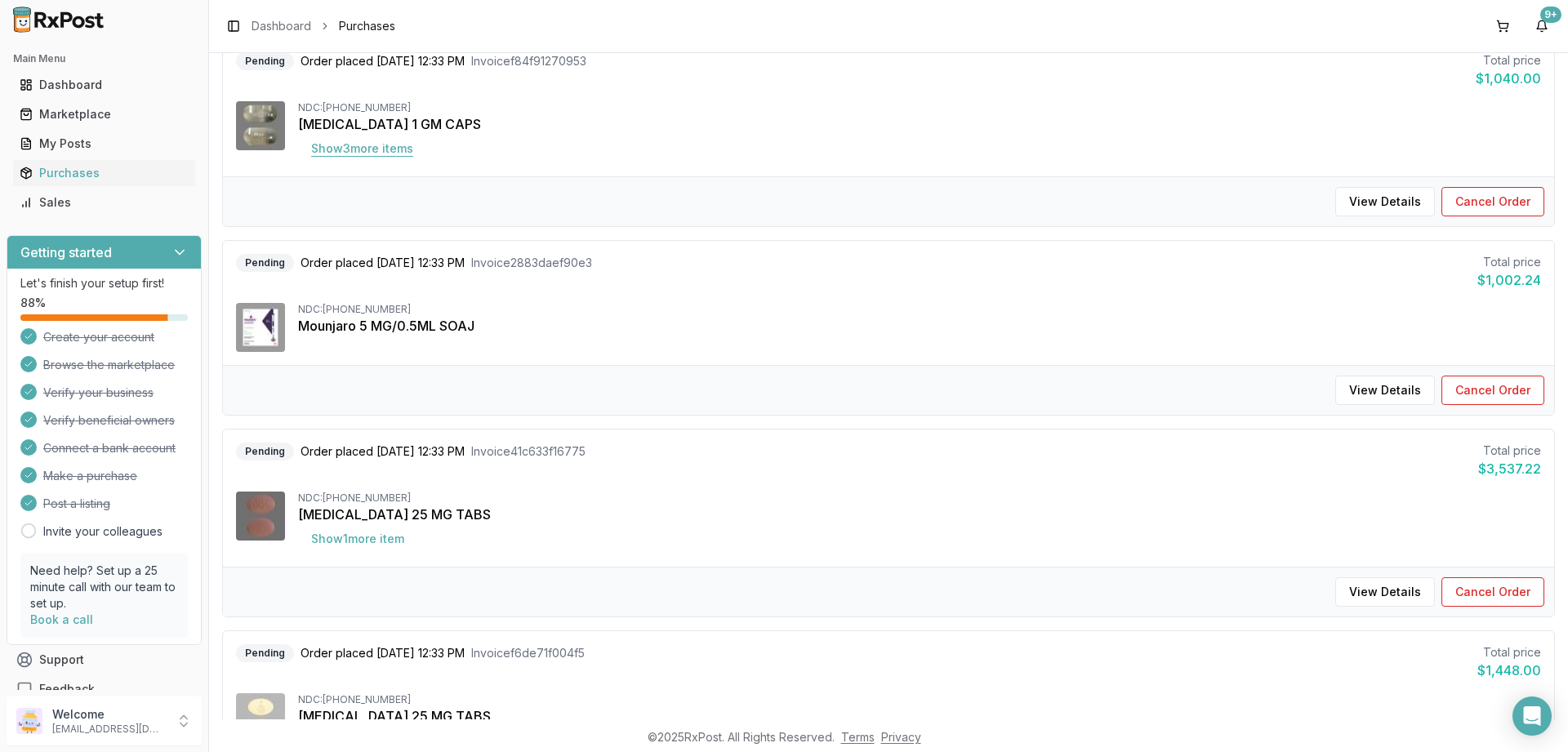
click at [375, 154] on button "Show 3 more item s" at bounding box center [362, 148] width 129 height 29
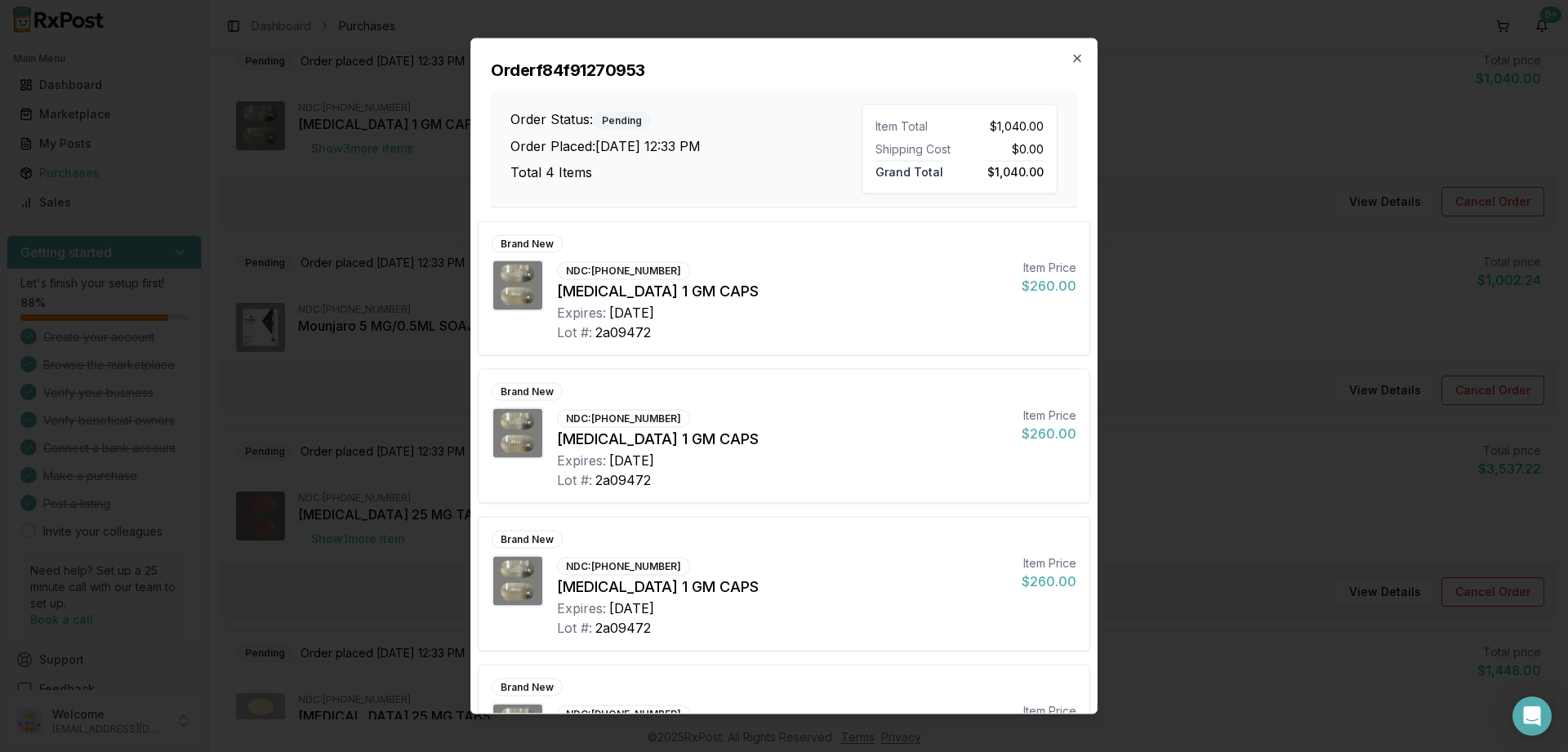
scroll to position [96, 0]
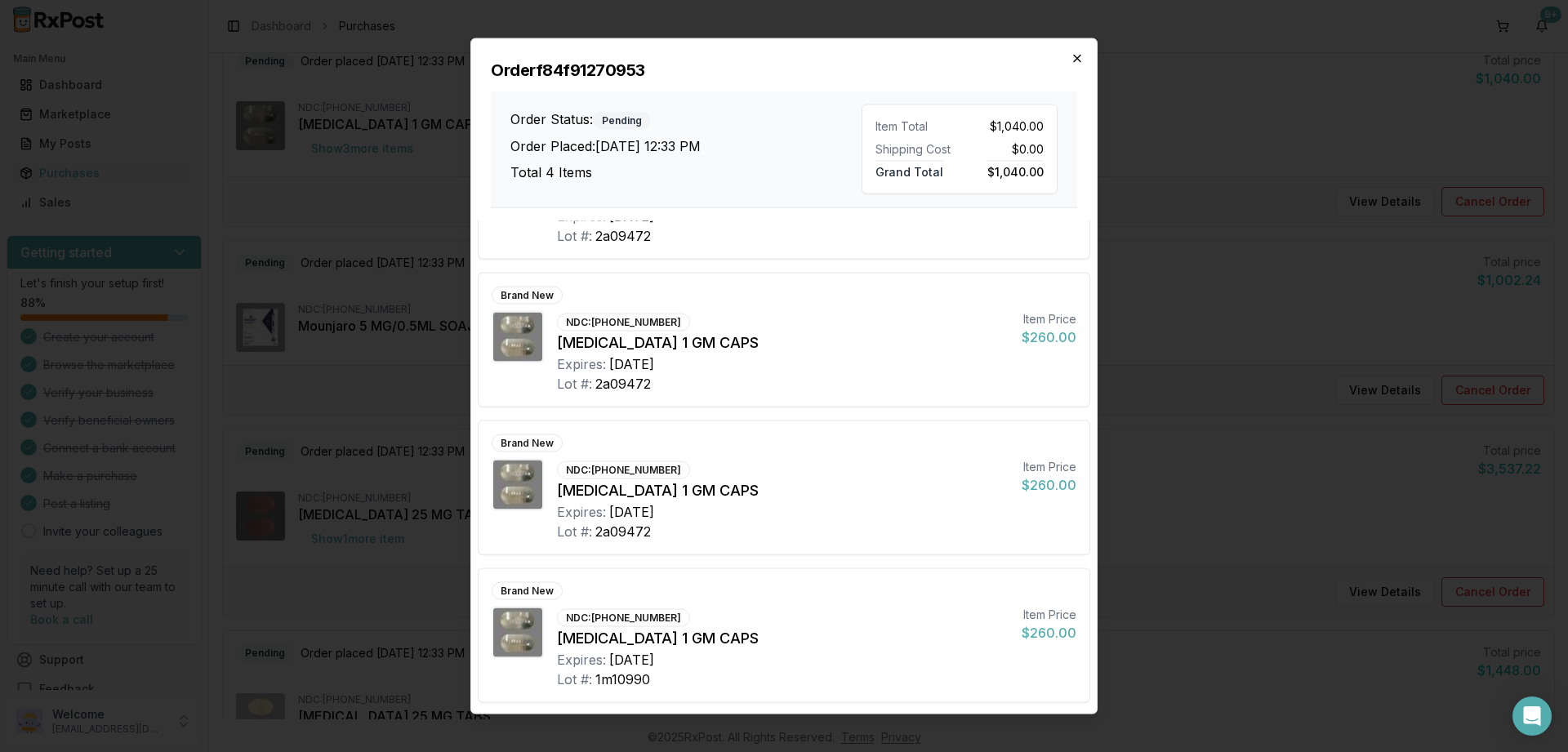
click at [1077, 58] on icon "button" at bounding box center [1077, 58] width 13 height 13
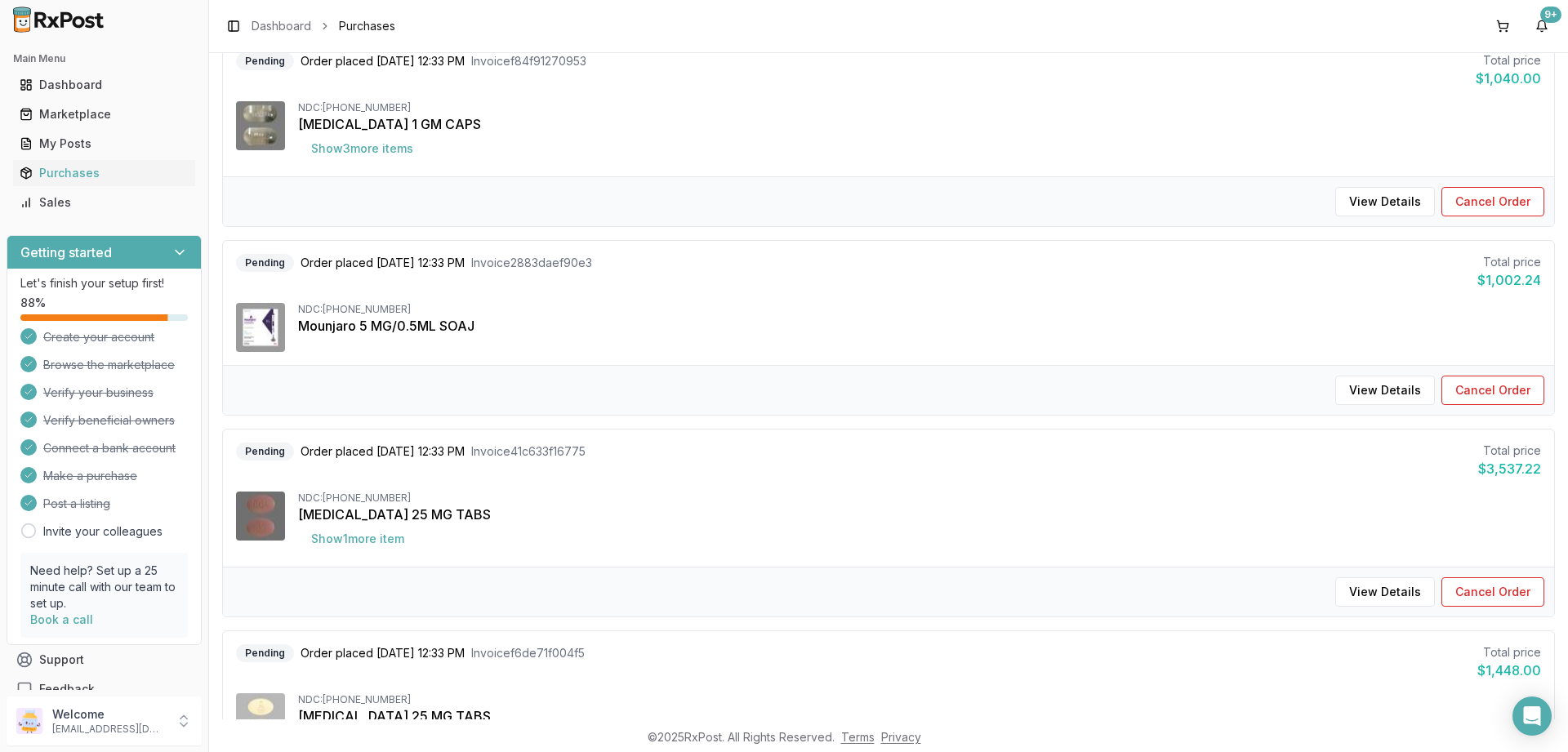
scroll to position [881, 0]
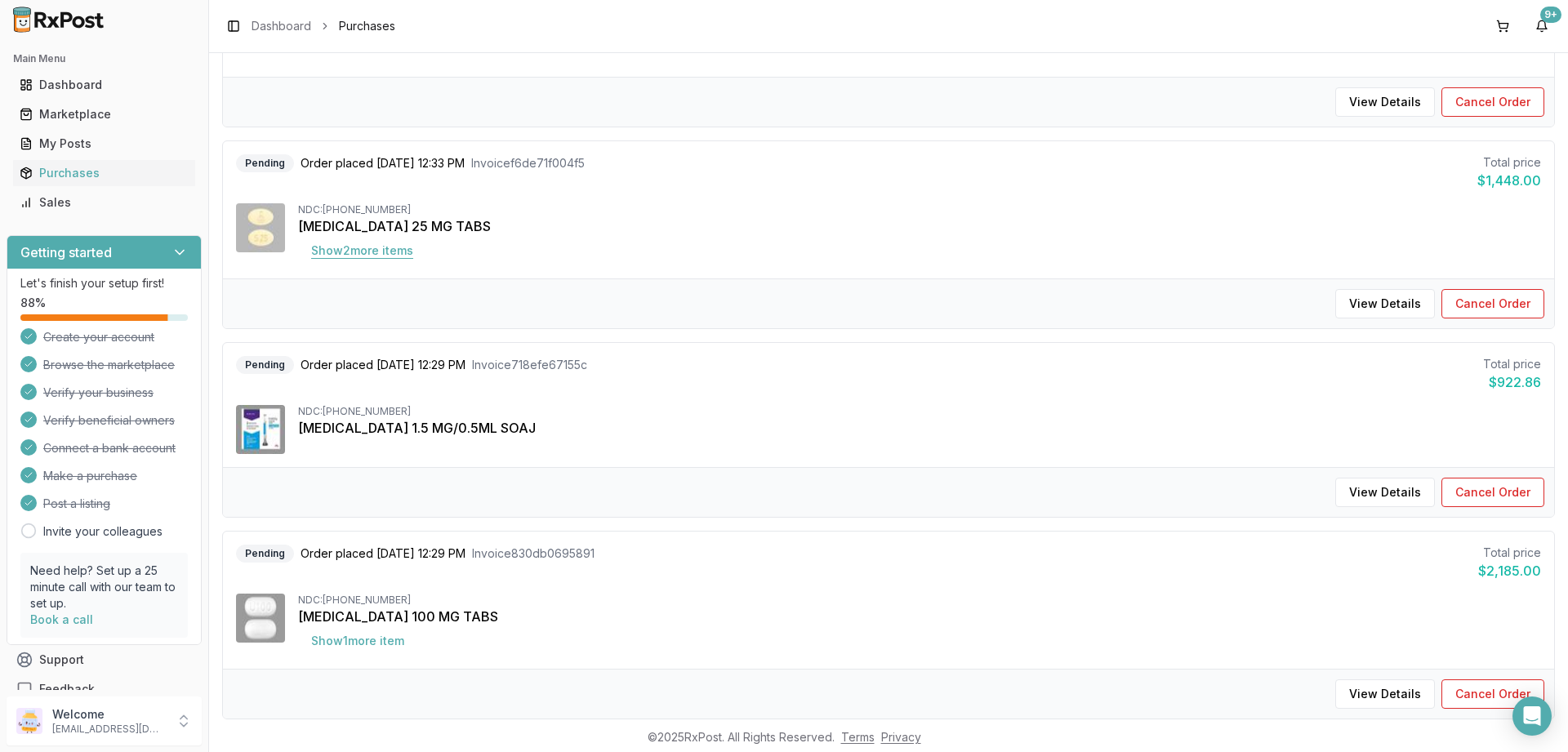
click at [370, 252] on button "Show 2 more item s" at bounding box center [362, 250] width 129 height 29
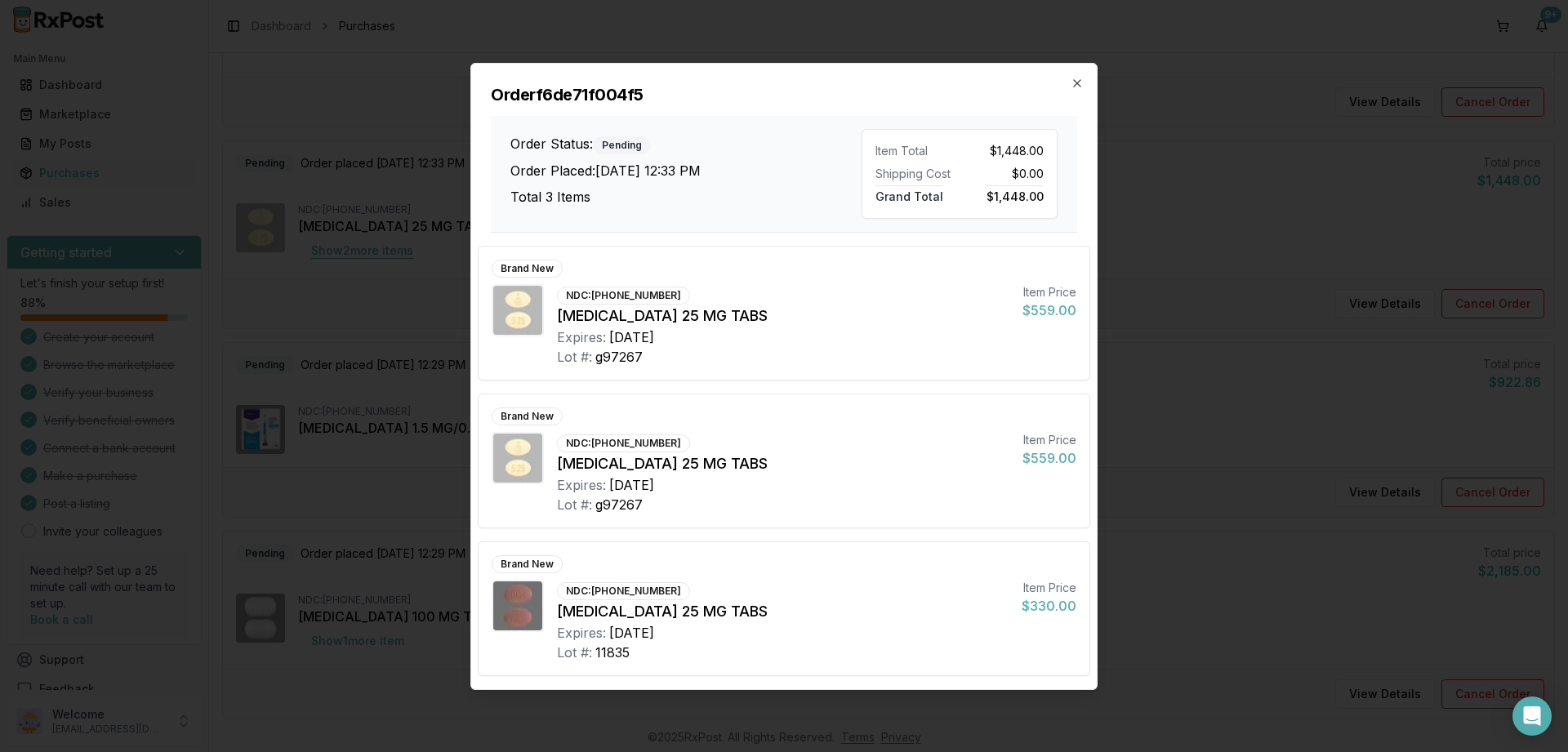
scroll to position [1078, 0]
click at [1080, 87] on icon "button" at bounding box center [1077, 83] width 7 height 7
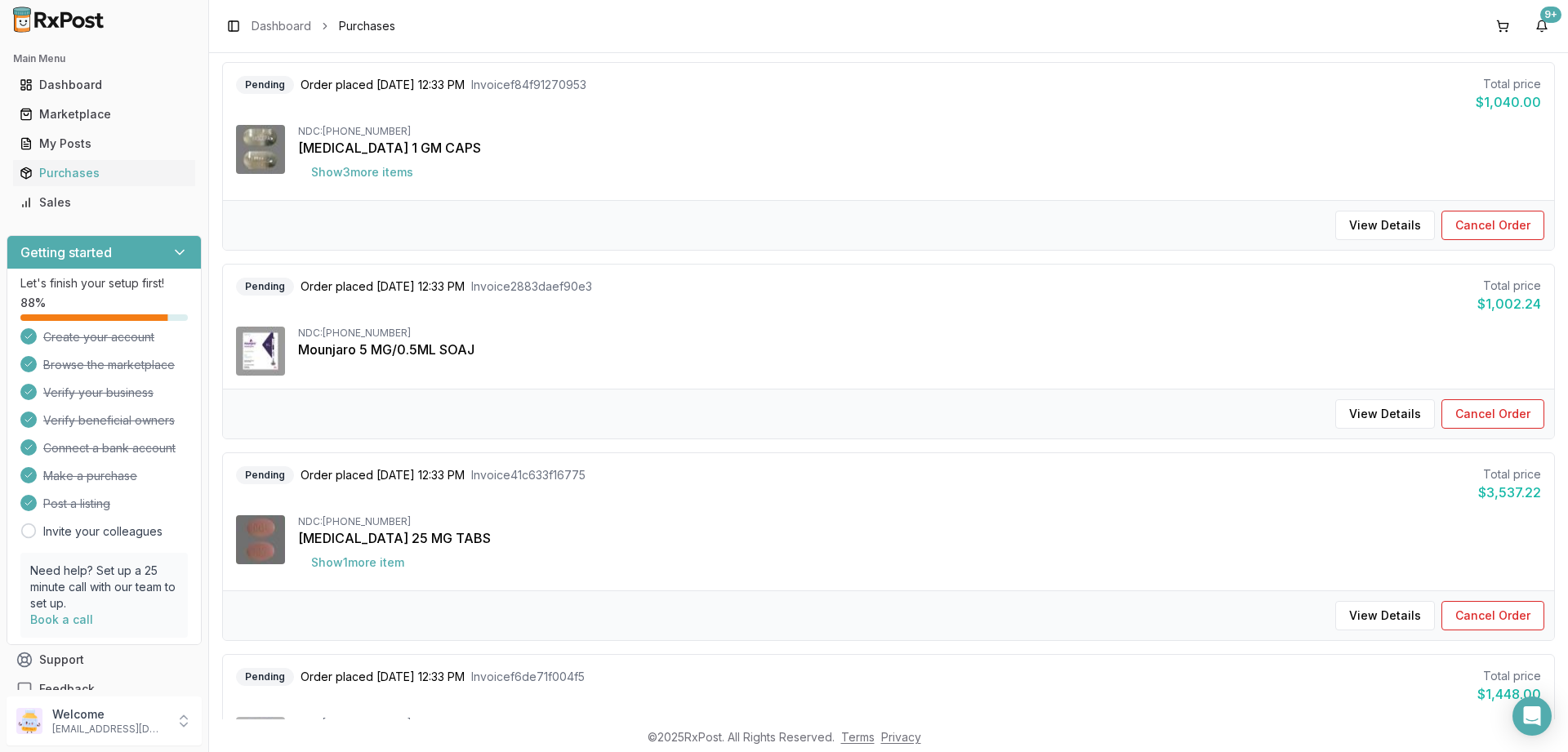
scroll to position [0, 0]
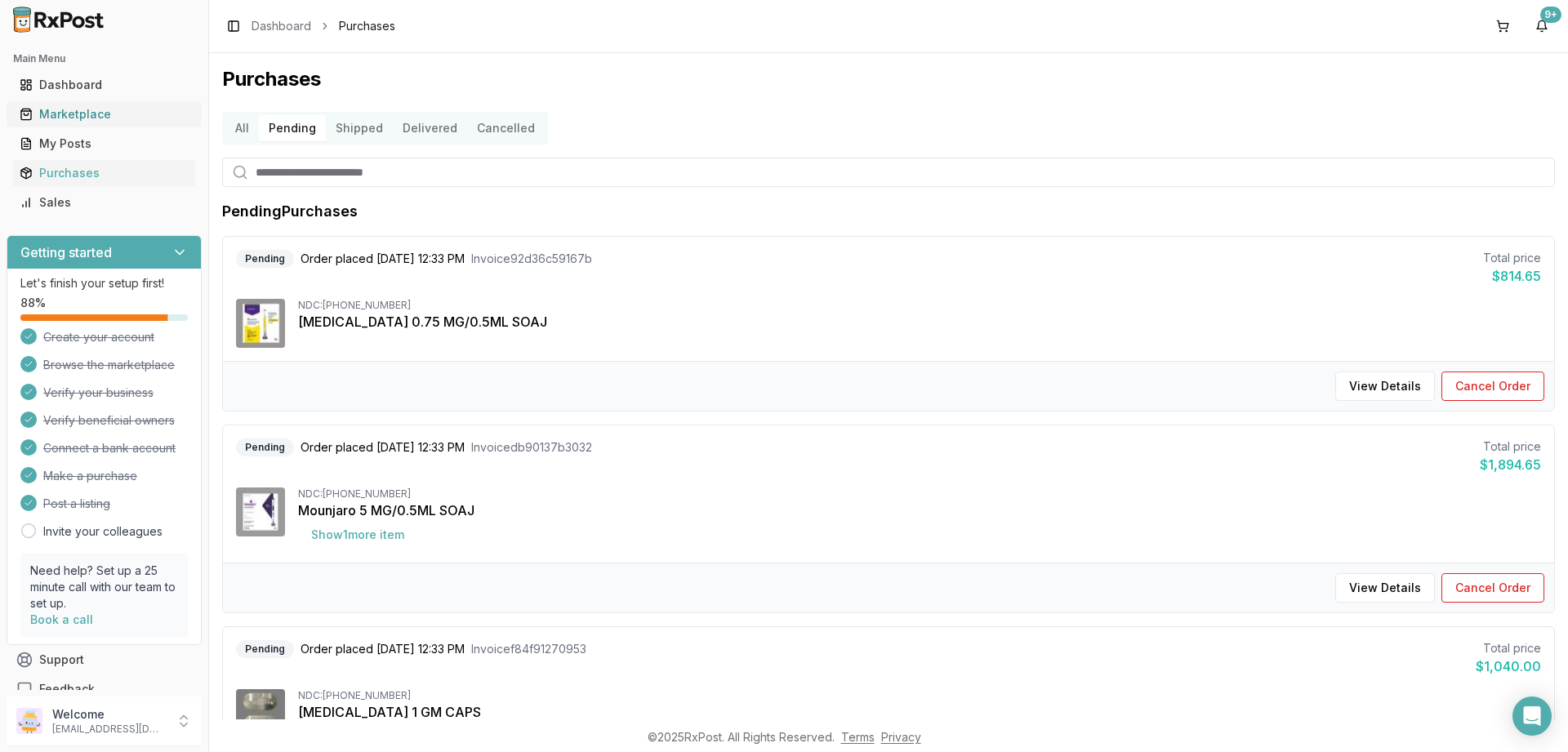
click at [68, 116] on div "Marketplace" at bounding box center [104, 114] width 169 height 17
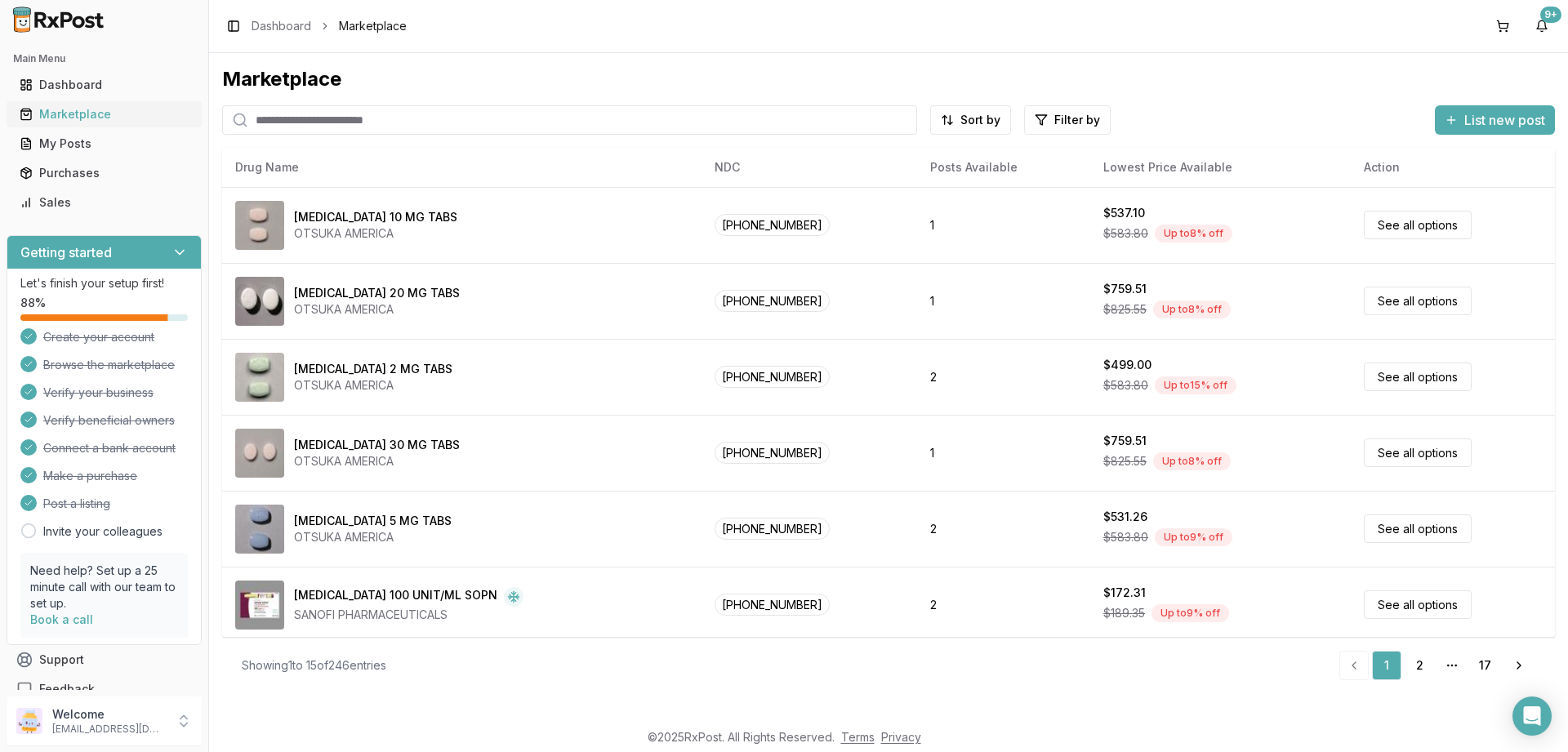
click at [76, 112] on div "Marketplace" at bounding box center [104, 114] width 169 height 17
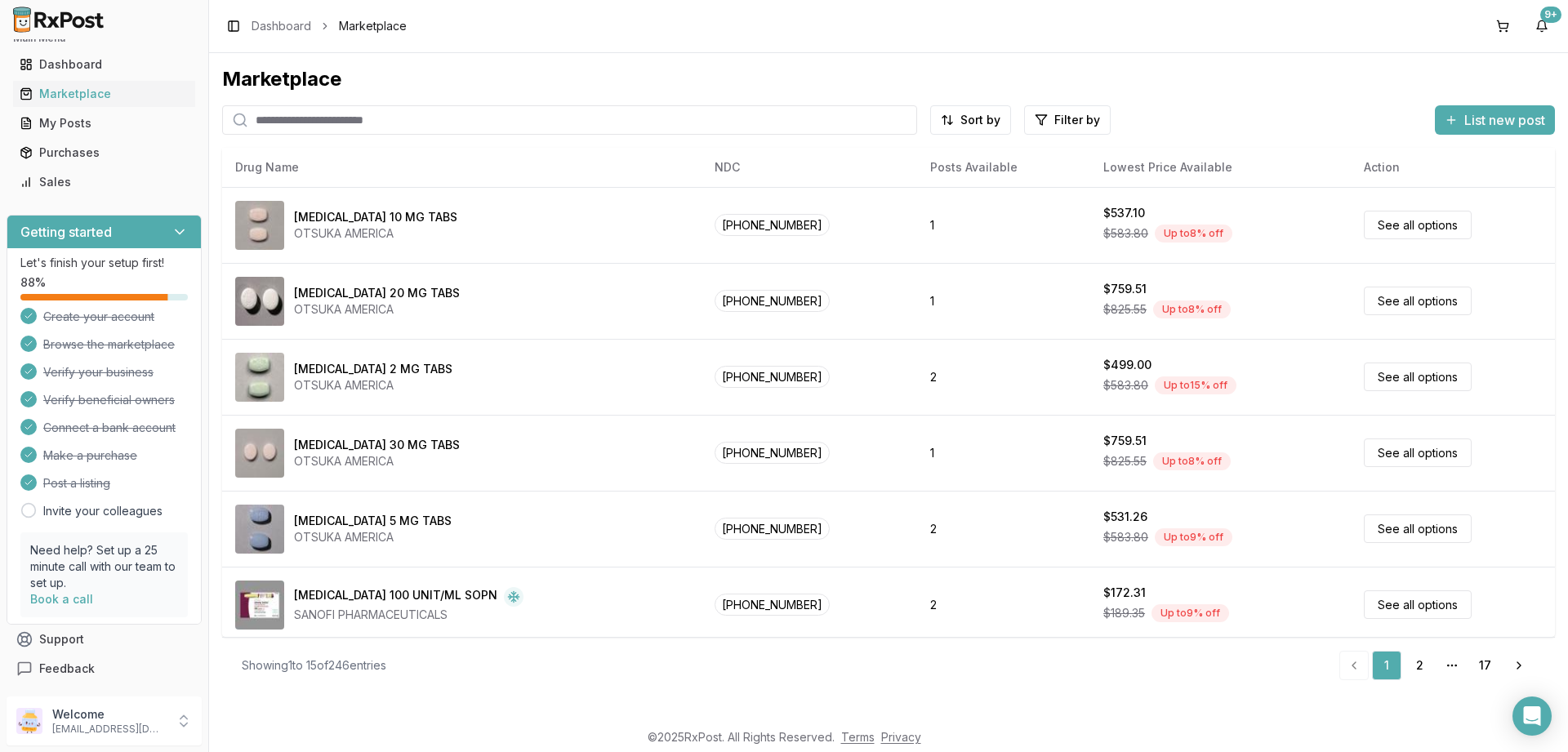
click at [493, 119] on input "search" at bounding box center [569, 119] width 695 height 29
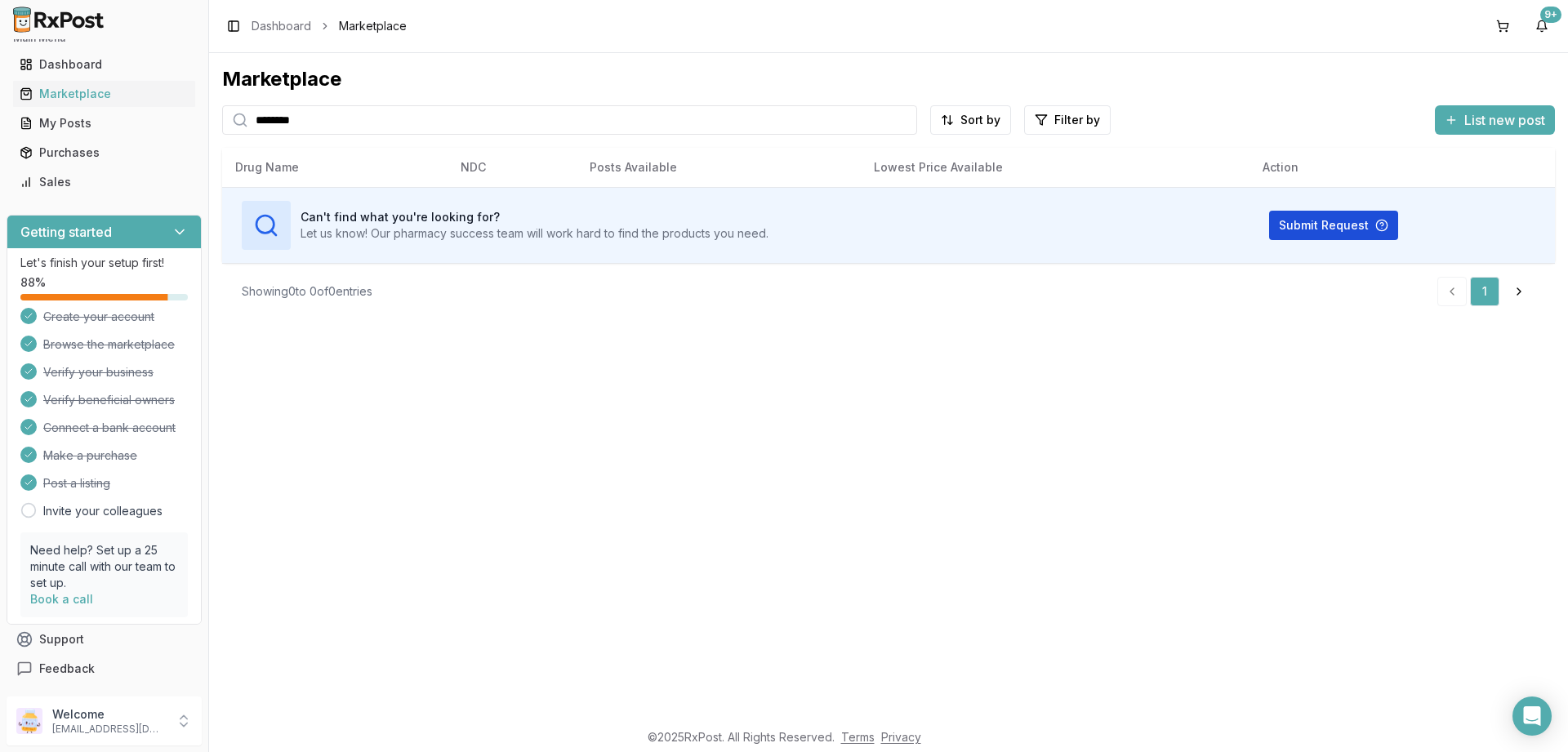
click at [1328, 222] on button "Submit Request" at bounding box center [1333, 225] width 129 height 29
drag, startPoint x: 353, startPoint y: 124, endPoint x: 0, endPoint y: 76, distance: 356.2
click at [222, 105] on input "********" at bounding box center [569, 119] width 695 height 29
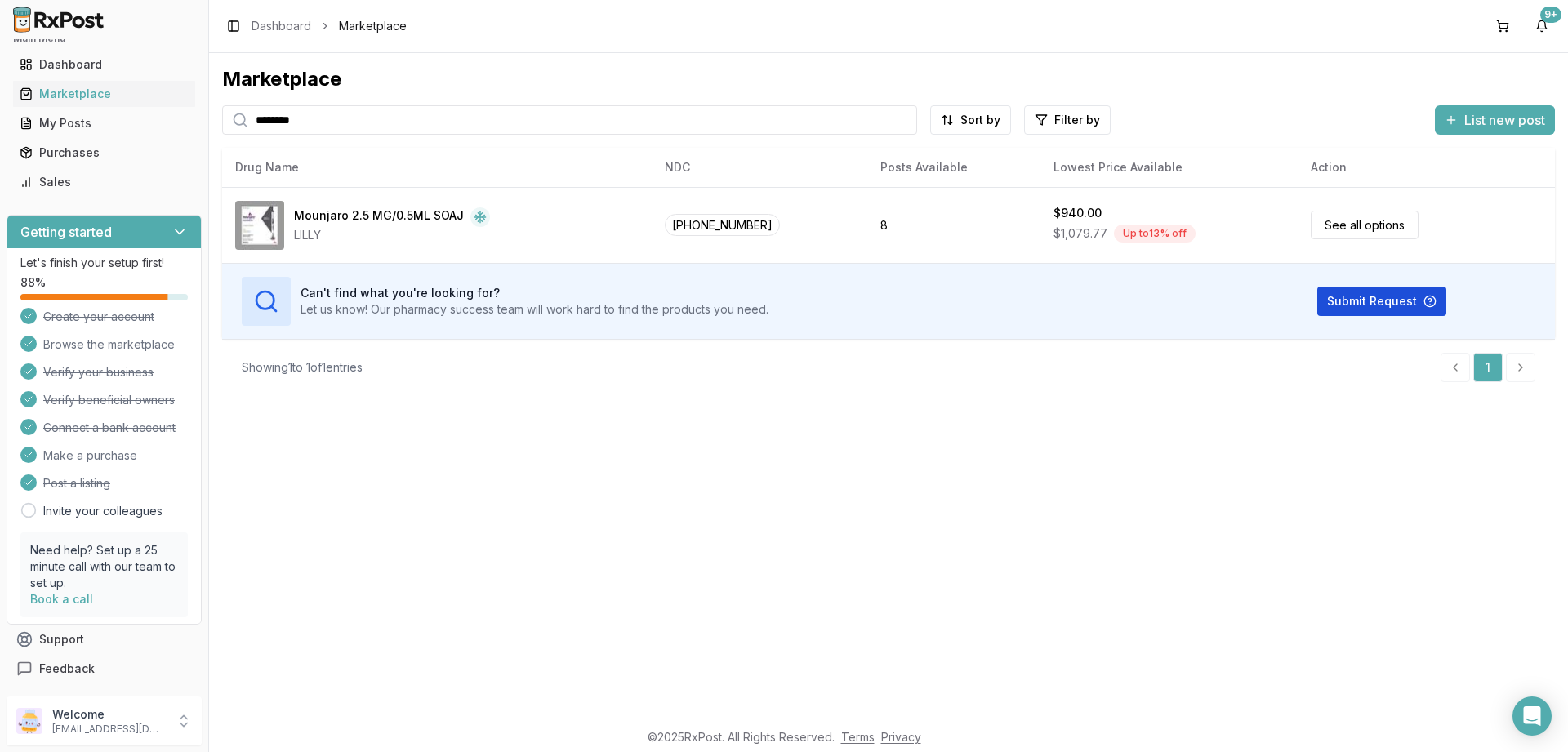
click at [1382, 298] on button "Submit Request" at bounding box center [1382, 300] width 129 height 29
drag, startPoint x: 325, startPoint y: 133, endPoint x: 170, endPoint y: 121, distance: 155.5
click at [222, 121] on input "********" at bounding box center [569, 119] width 695 height 29
type input "*******"
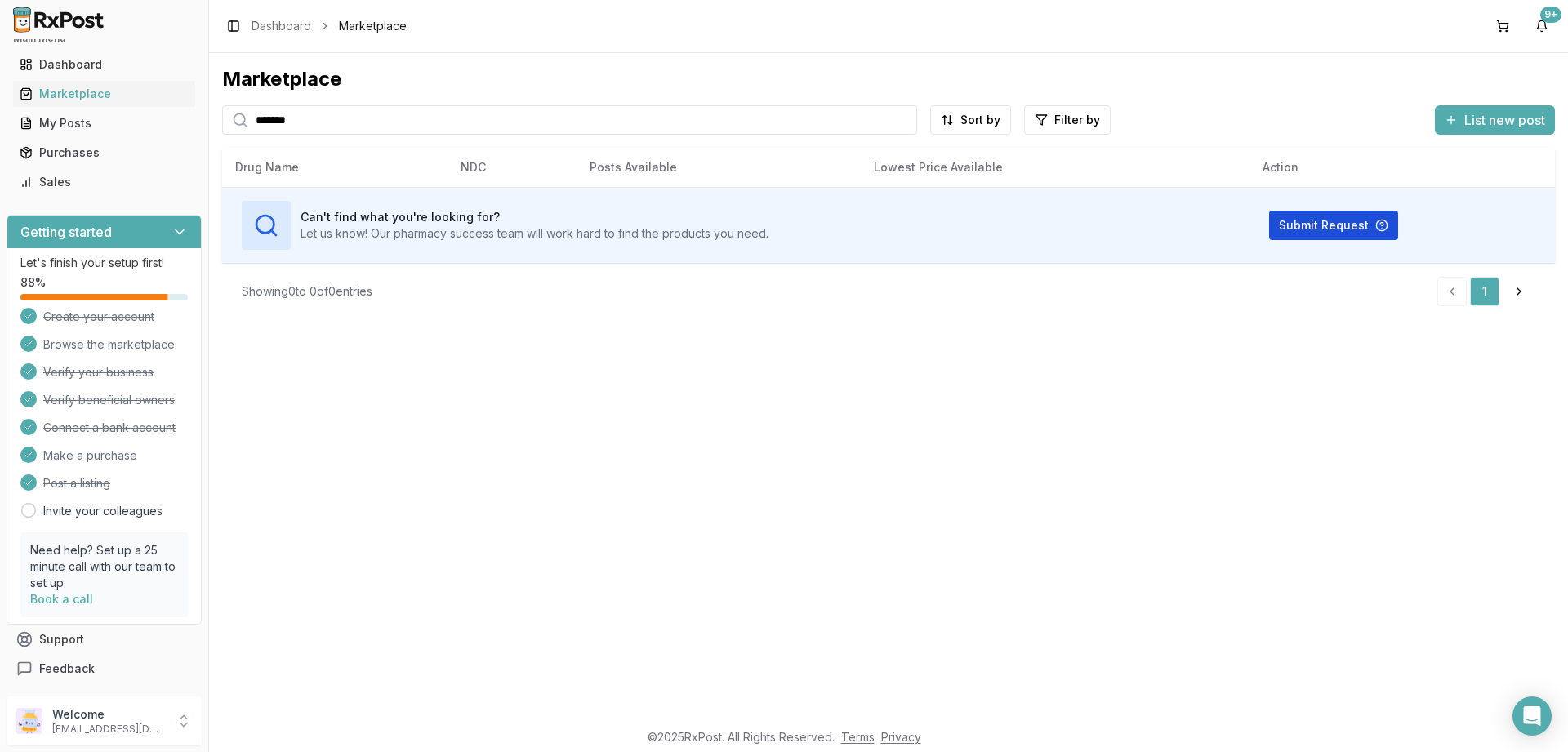
click at [1345, 223] on button "Submit Request" at bounding box center [1333, 225] width 129 height 29
